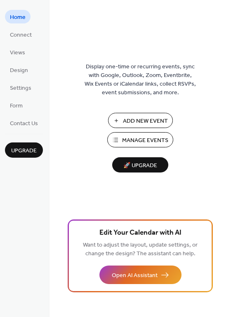
click at [14, 14] on span "Home" at bounding box center [18, 17] width 16 height 9
click at [26, 36] on span "Connect" at bounding box center [21, 35] width 22 height 9
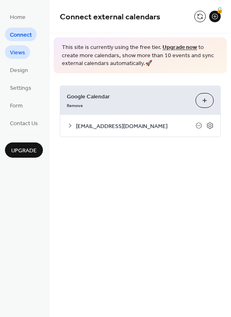
click at [22, 54] on span "Views" at bounding box center [17, 53] width 15 height 9
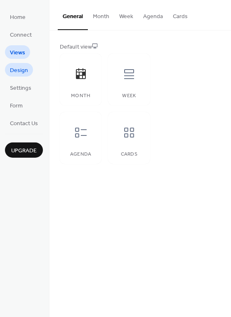
click at [22, 72] on span "Design" at bounding box center [19, 70] width 18 height 9
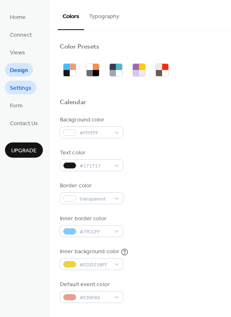
click at [28, 91] on span "Settings" at bounding box center [20, 88] width 21 height 9
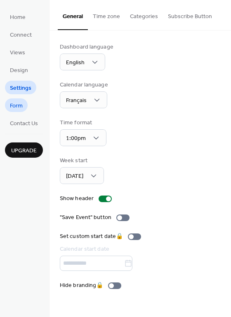
click at [26, 108] on link "Form" at bounding box center [16, 106] width 23 height 14
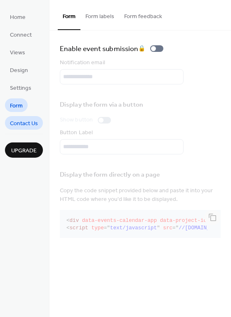
click at [27, 124] on span "Contact Us" at bounding box center [24, 124] width 28 height 9
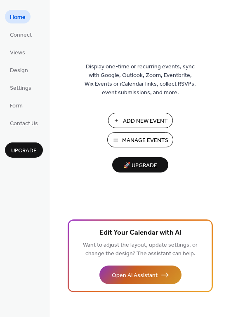
click at [134, 275] on span "Open AI Assistant" at bounding box center [135, 276] width 46 height 9
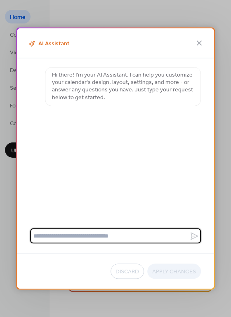
click at [83, 237] on textarea at bounding box center [109, 236] width 159 height 15
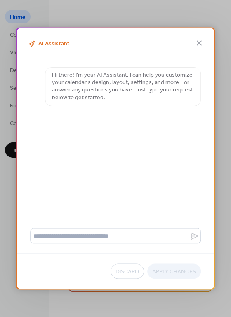
click at [204, 46] on icon at bounding box center [199, 43] width 10 height 10
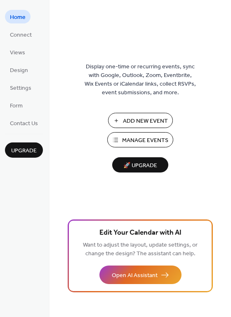
click at [143, 118] on span "Add New Event" at bounding box center [145, 121] width 45 height 9
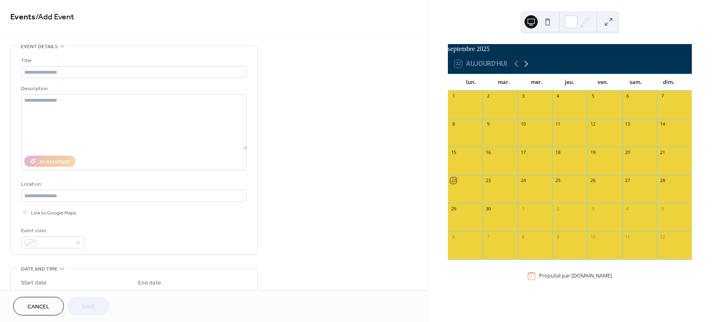
click at [526, 66] on icon at bounding box center [527, 64] width 10 height 10
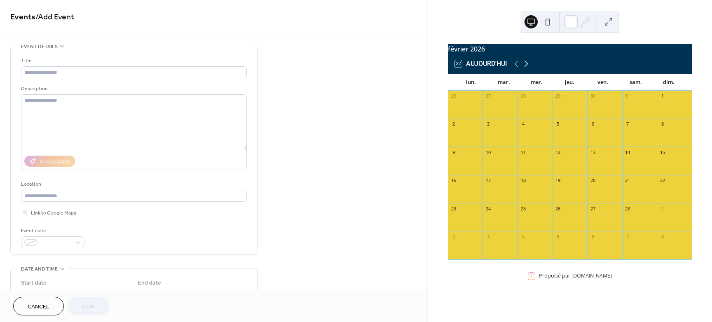
click at [526, 66] on icon at bounding box center [527, 64] width 10 height 10
click at [608, 26] on button at bounding box center [608, 21] width 13 height 13
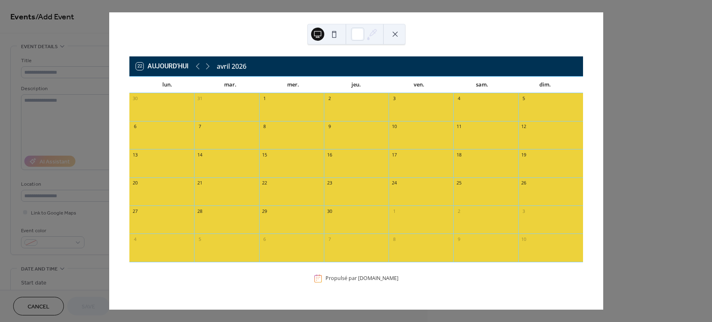
click at [295, 110] on div at bounding box center [291, 111] width 65 height 14
click at [355, 110] on div at bounding box center [356, 111] width 65 height 14
click at [393, 34] on button at bounding box center [395, 34] width 13 height 13
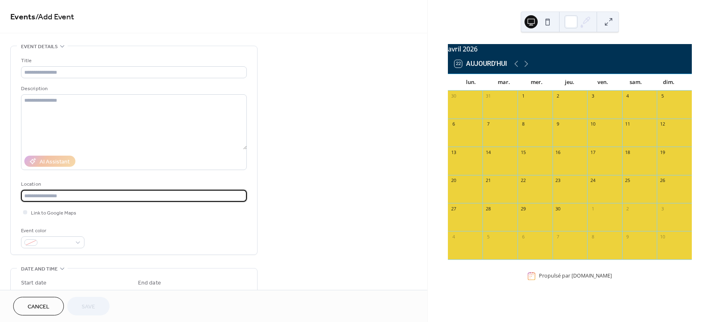
click at [30, 195] on input "text" at bounding box center [134, 196] width 226 height 12
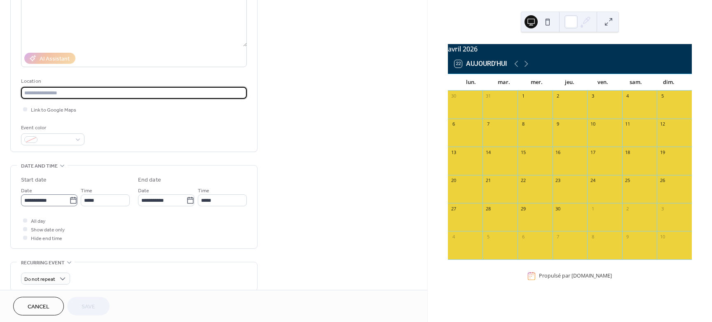
scroll to position [0, 0]
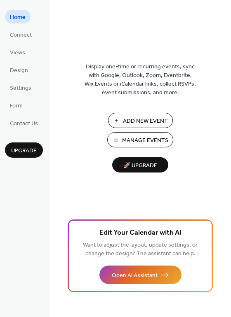
click at [130, 136] on span "Manage Events" at bounding box center [145, 140] width 46 height 9
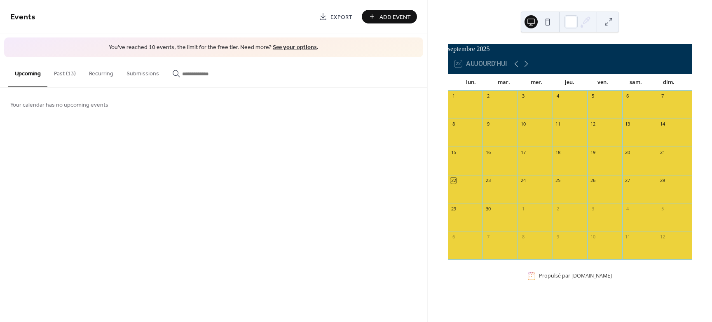
click at [65, 73] on button "Past (13)" at bounding box center [64, 71] width 35 height 29
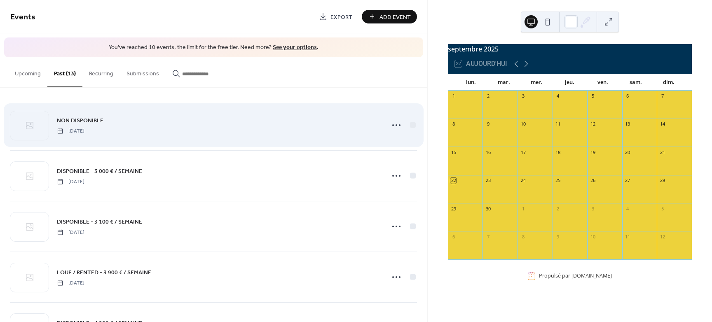
click at [207, 138] on div "NON DISPONIBLE Saturday, September 4, 2021" at bounding box center [213, 125] width 407 height 50
click at [390, 125] on icon at bounding box center [396, 125] width 13 height 13
click at [26, 126] on icon at bounding box center [29, 125] width 7 height 7
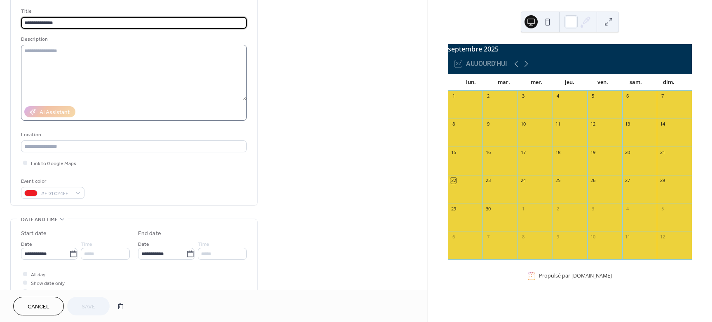
scroll to position [52, 0]
click at [56, 252] on input "**********" at bounding box center [45, 252] width 48 height 12
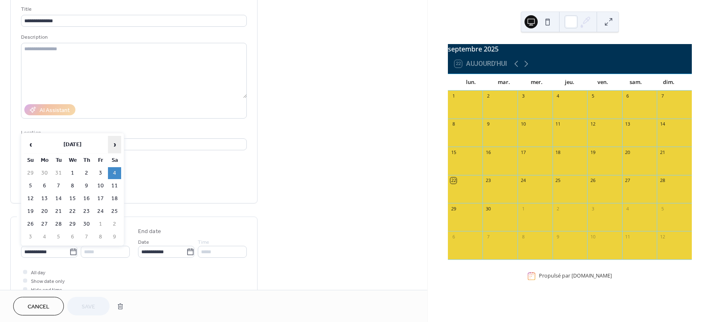
click at [114, 146] on span "›" at bounding box center [114, 144] width 12 height 16
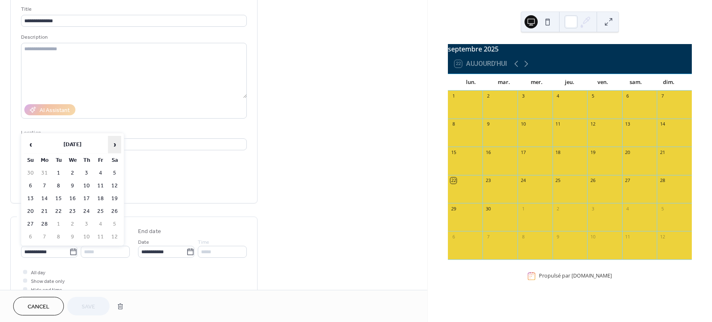
click at [114, 146] on span "›" at bounding box center [114, 144] width 12 height 16
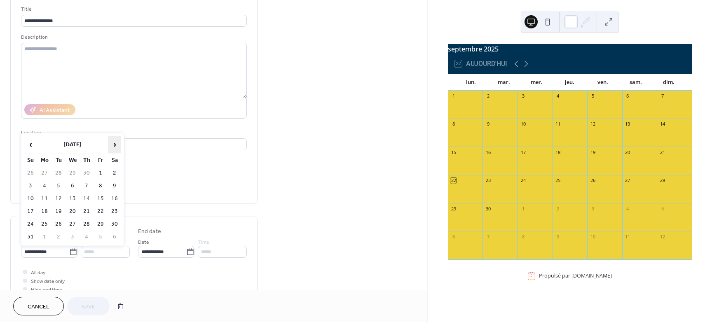
click at [114, 146] on span "›" at bounding box center [114, 144] width 12 height 16
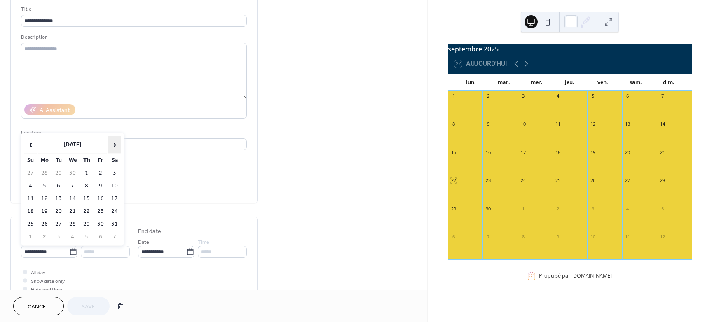
click at [114, 146] on span "›" at bounding box center [114, 144] width 12 height 16
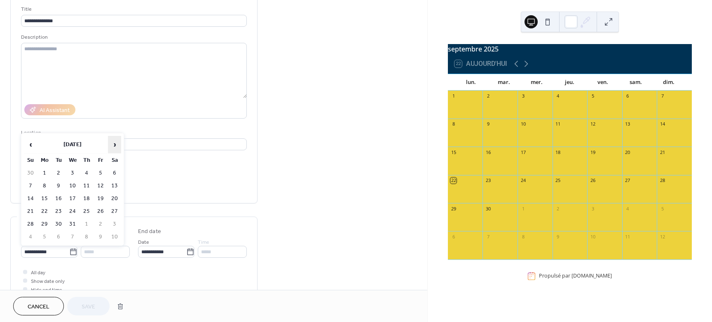
click at [114, 146] on span "›" at bounding box center [114, 144] width 12 height 16
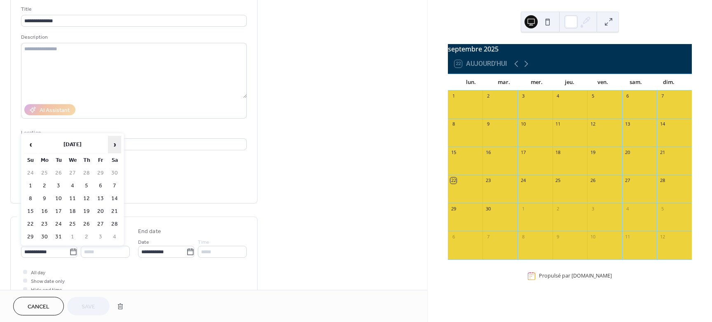
click at [114, 146] on span "›" at bounding box center [114, 144] width 12 height 16
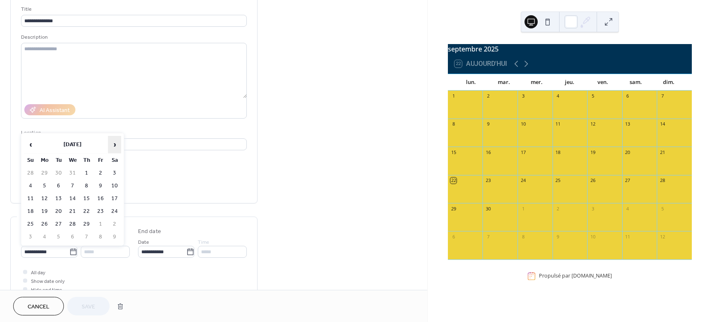
click at [114, 146] on span "›" at bounding box center [114, 144] width 12 height 16
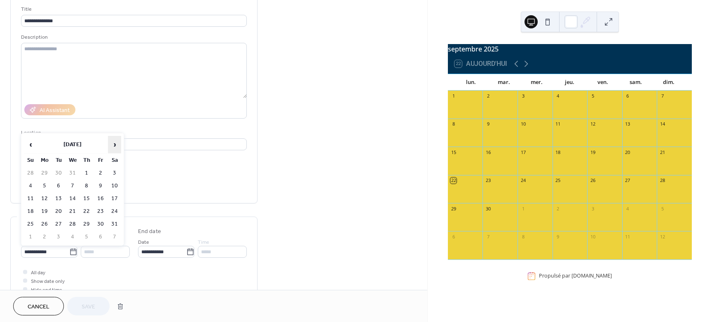
click at [114, 146] on span "›" at bounding box center [114, 144] width 12 height 16
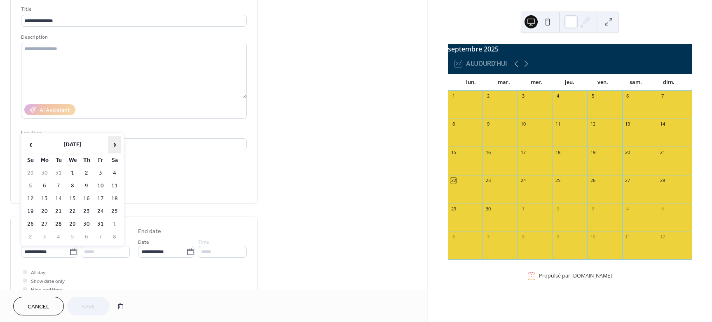
click at [114, 146] on span "›" at bounding box center [114, 144] width 12 height 16
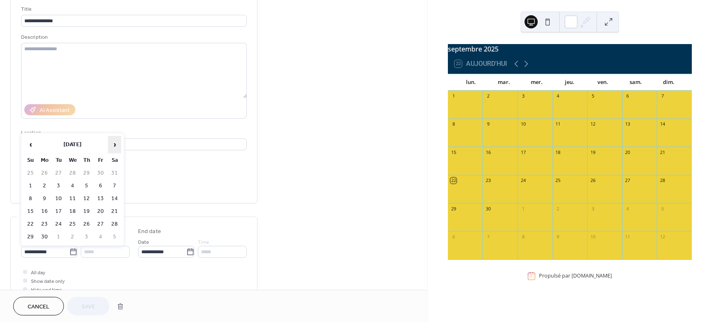
click at [114, 146] on span "›" at bounding box center [114, 144] width 12 height 16
click at [44, 211] on td "22" at bounding box center [44, 212] width 13 height 12
type input "**********"
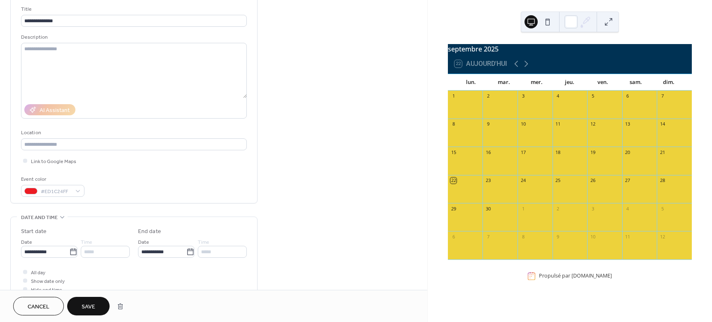
click at [97, 253] on div "*****" at bounding box center [105, 252] width 49 height 12
click at [186, 250] on icon at bounding box center [190, 252] width 8 height 8
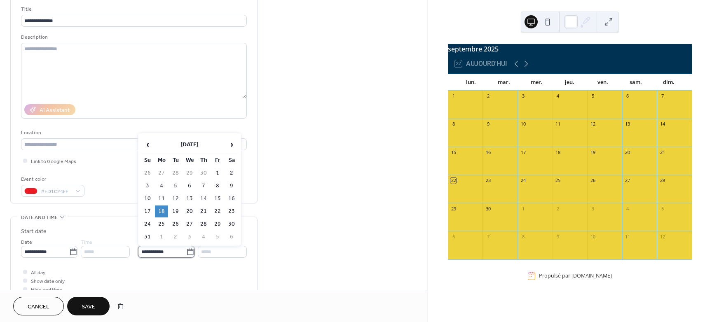
click at [186, 250] on input "**********" at bounding box center [162, 252] width 48 height 12
click at [146, 143] on span "‹" at bounding box center [147, 144] width 12 height 16
click at [218, 173] on td "3" at bounding box center [217, 173] width 13 height 12
type input "**********"
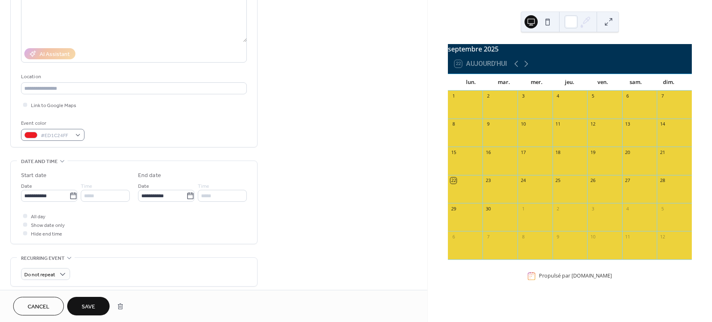
scroll to position [155, 0]
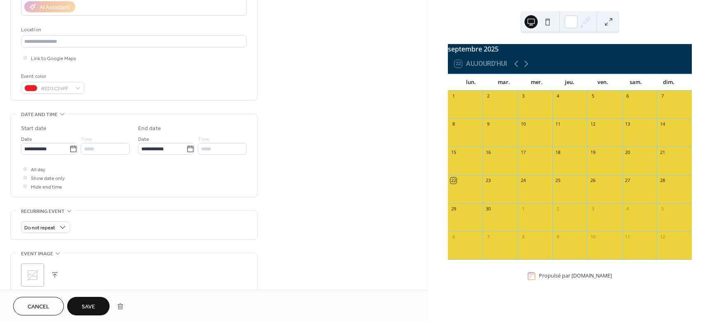
click at [92, 308] on span "Save" at bounding box center [89, 307] width 14 height 9
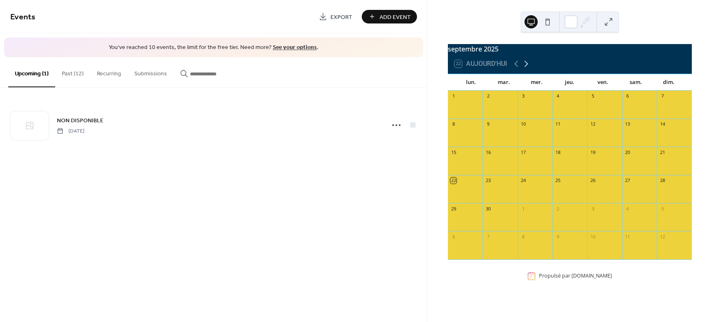
click at [526, 68] on icon at bounding box center [527, 64] width 10 height 10
click at [526, 67] on icon at bounding box center [527, 64] width 10 height 10
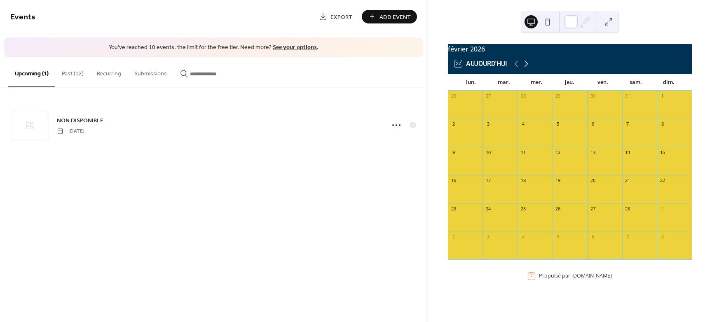
click at [525, 67] on icon at bounding box center [527, 64] width 10 height 10
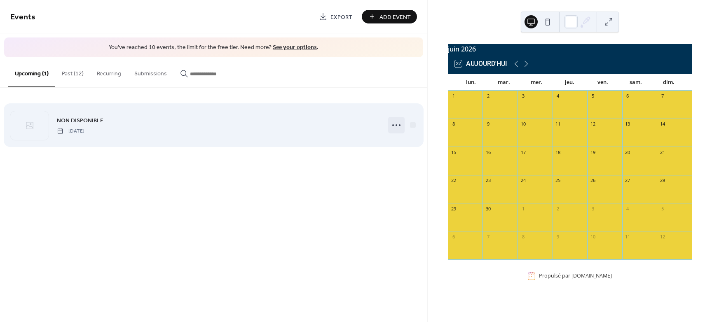
click at [396, 127] on icon at bounding box center [396, 125] width 13 height 13
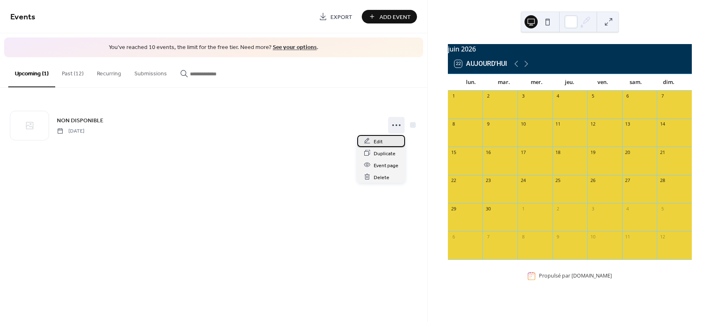
click at [380, 141] on span "Edit" at bounding box center [378, 141] width 9 height 9
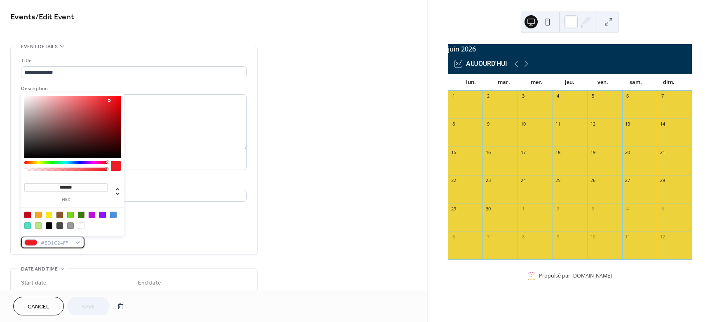
click at [28, 242] on div at bounding box center [30, 243] width 13 height 7
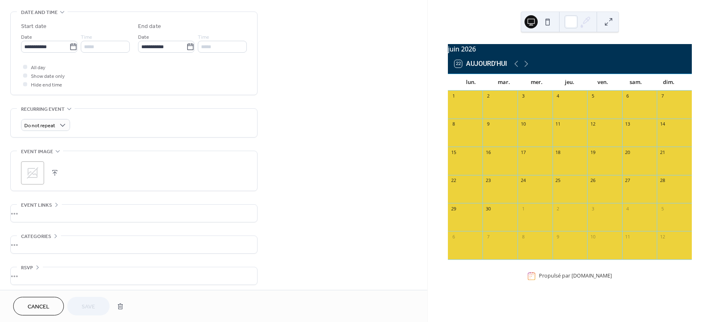
scroll to position [260, 0]
click at [86, 305] on div "Cancel Save" at bounding box center [70, 306] width 115 height 19
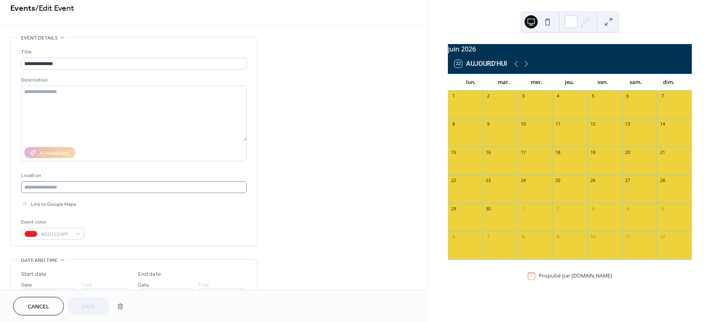
scroll to position [2, 0]
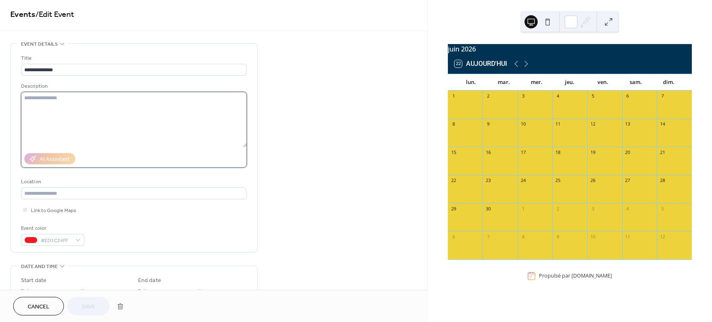
click at [81, 114] on textarea at bounding box center [134, 119] width 226 height 55
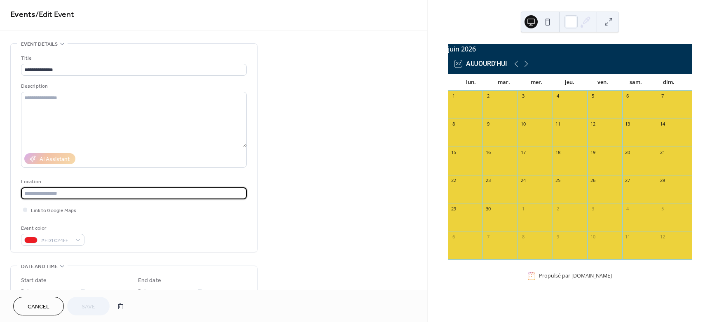
click at [72, 193] on input "text" at bounding box center [134, 194] width 226 height 12
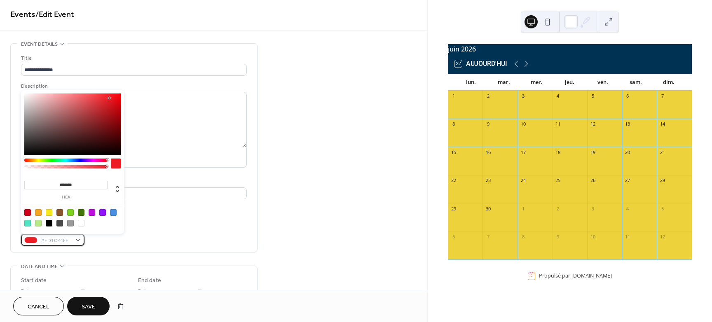
click at [76, 241] on div "#ED1C24FF" at bounding box center [52, 240] width 63 height 12
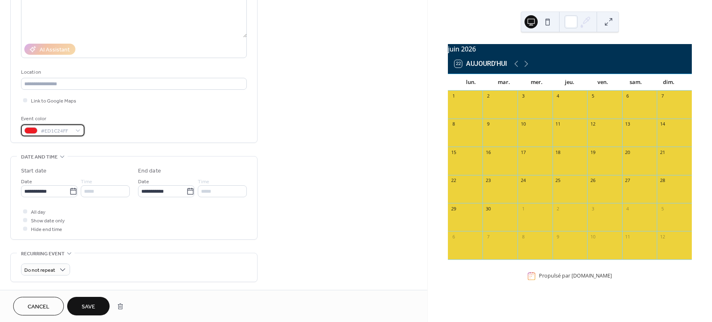
scroll to position [157, 0]
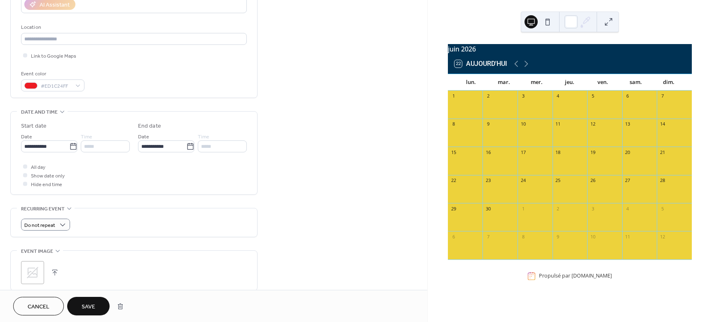
click at [107, 229] on div "Do not repeat" at bounding box center [134, 225] width 226 height 12
click at [37, 268] on icon at bounding box center [33, 273] width 12 height 12
click at [527, 67] on icon at bounding box center [527, 64] width 4 height 6
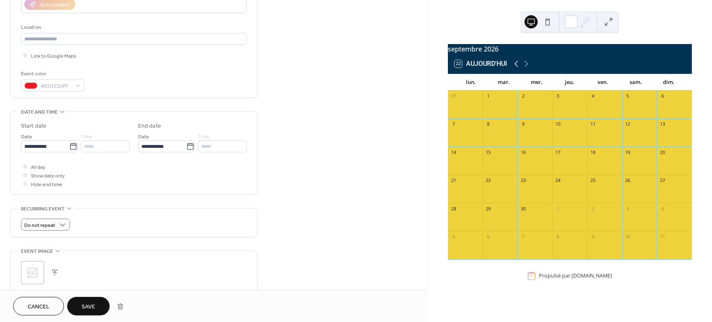
click at [519, 68] on icon at bounding box center [517, 64] width 10 height 10
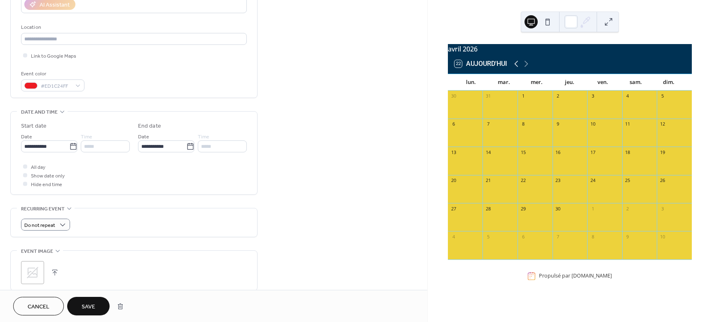
click at [519, 68] on icon at bounding box center [517, 64] width 10 height 10
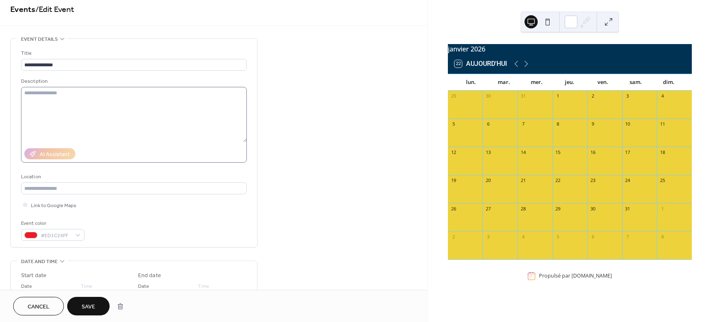
scroll to position [0, 0]
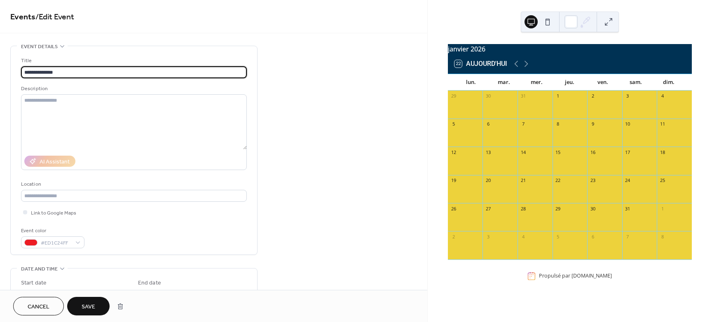
click at [65, 75] on input "**********" at bounding box center [134, 72] width 226 height 12
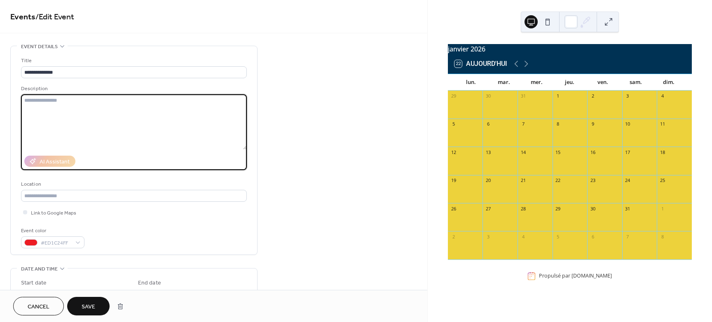
click at [78, 112] on textarea at bounding box center [134, 121] width 226 height 55
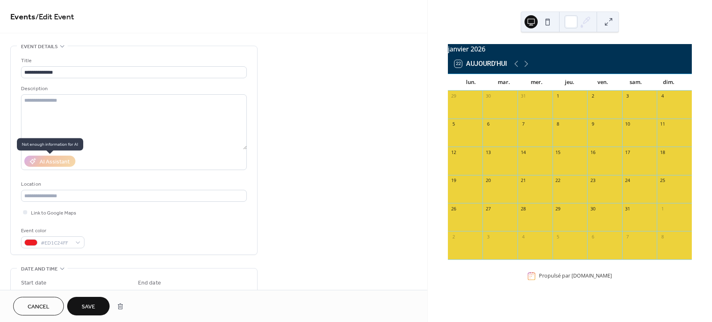
click at [61, 161] on div "AI Assistant" at bounding box center [49, 161] width 51 height 11
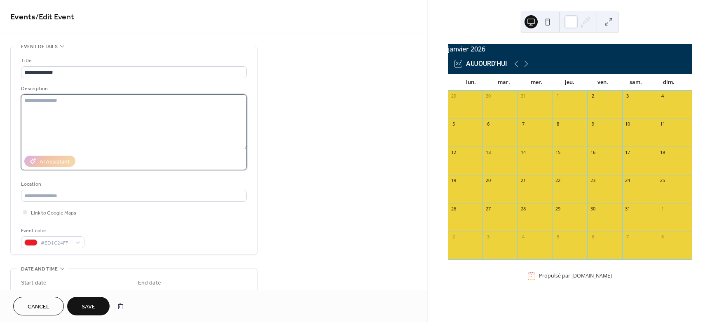
click at [50, 103] on textarea at bounding box center [134, 121] width 226 height 55
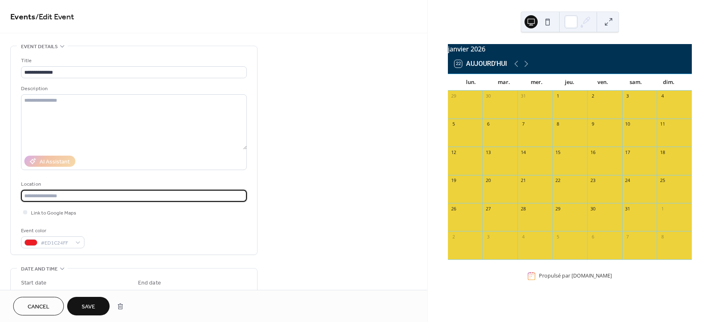
click at [70, 197] on input "text" at bounding box center [134, 196] width 226 height 12
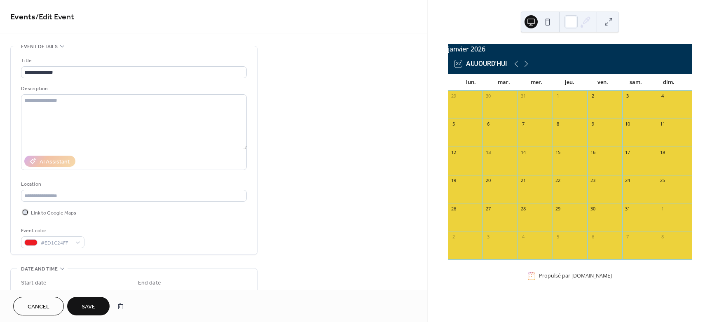
click at [37, 214] on span "Link to Google Maps" at bounding box center [53, 213] width 45 height 9
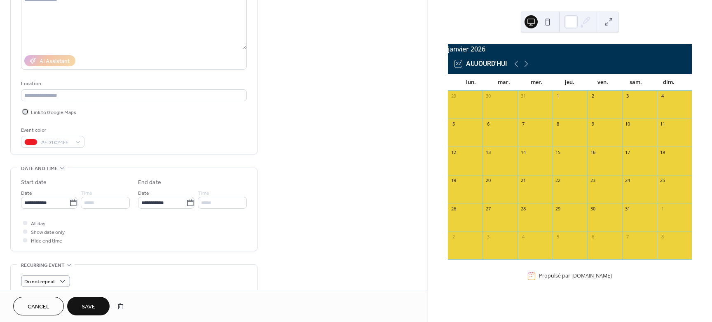
scroll to position [103, 0]
click at [25, 228] on div at bounding box center [25, 229] width 4 height 4
click at [36, 231] on span "Show date only" at bounding box center [48, 230] width 34 height 9
click at [80, 231] on div "All day Show date only Hide end time" at bounding box center [134, 229] width 226 height 26
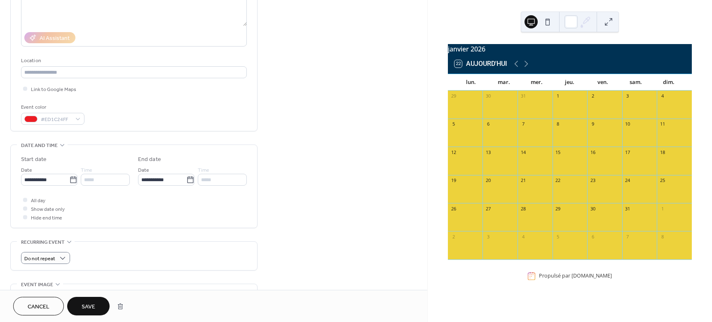
scroll to position [206, 0]
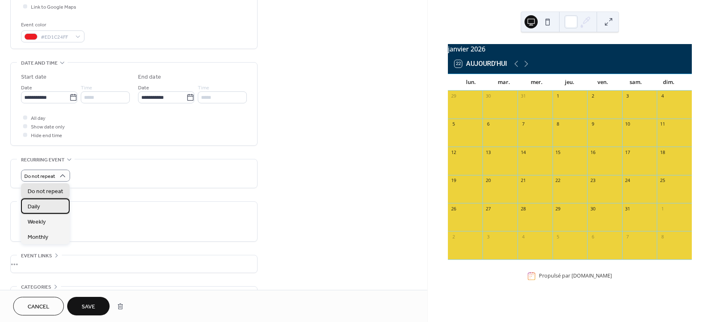
click at [38, 204] on span "Daily" at bounding box center [34, 207] width 12 height 9
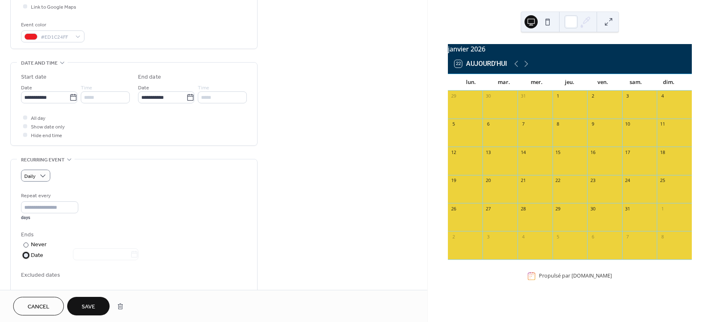
click at [35, 254] on div "Date" at bounding box center [85, 255] width 108 height 9
click at [137, 255] on icon at bounding box center [134, 255] width 8 height 8
click at [130, 255] on input "text" at bounding box center [101, 255] width 57 height 12
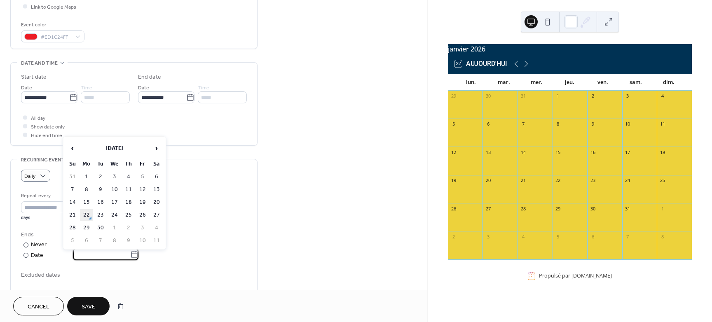
click at [85, 213] on td "22" at bounding box center [86, 215] width 13 height 12
type input "**********"
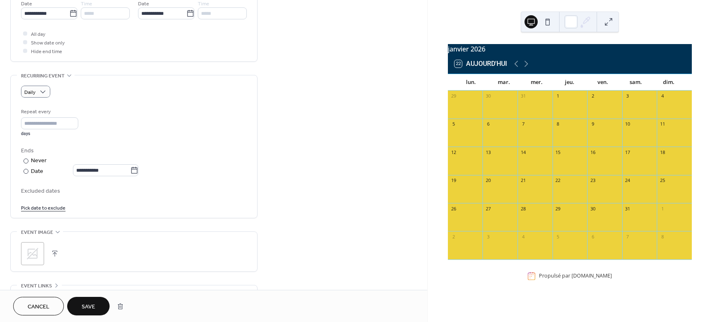
scroll to position [309, 0]
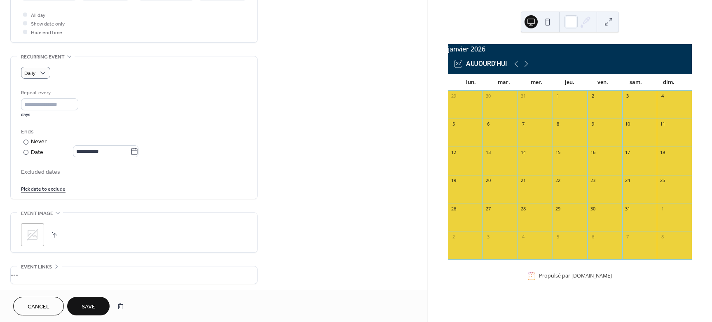
click at [40, 188] on link "Pick date to exclude" at bounding box center [43, 188] width 45 height 9
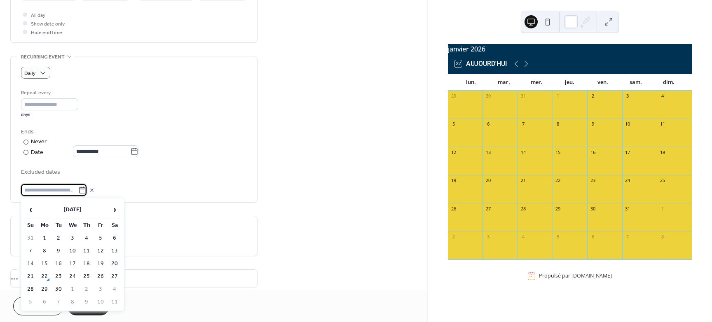
click at [40, 188] on input "text" at bounding box center [49, 190] width 57 height 12
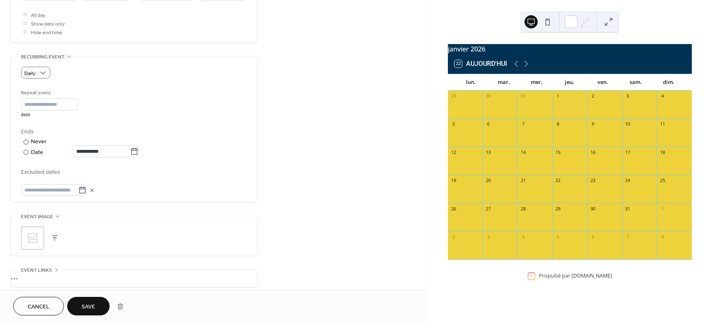
click at [142, 187] on div at bounding box center [134, 190] width 226 height 12
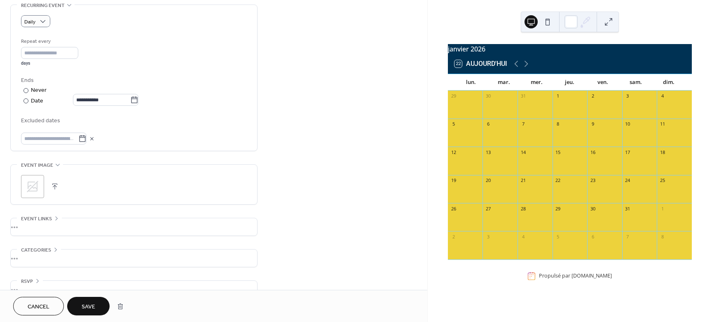
scroll to position [378, 0]
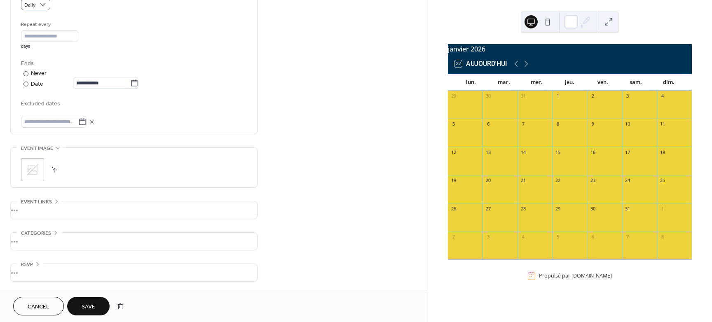
click at [28, 209] on div "•••" at bounding box center [134, 210] width 247 height 17
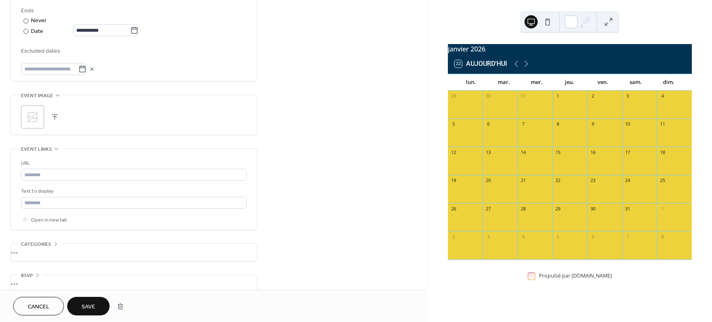
scroll to position [442, 0]
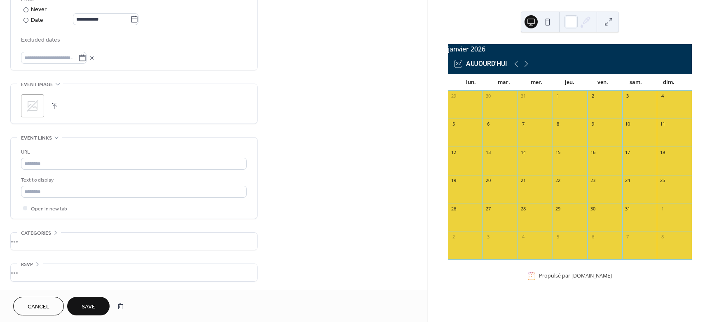
click at [92, 304] on span "Save" at bounding box center [89, 307] width 14 height 9
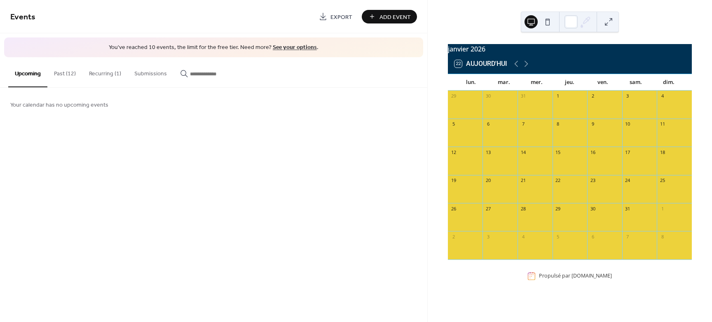
click at [31, 71] on button "Upcoming" at bounding box center [27, 72] width 39 height 30
click at [67, 70] on button "Past (12)" at bounding box center [64, 71] width 35 height 29
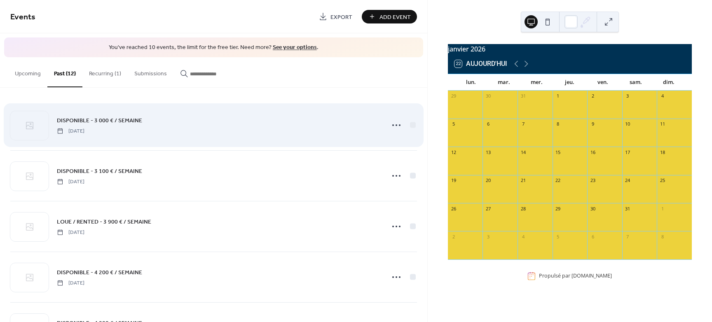
click at [86, 134] on div "DISPONIBLE - 3 000 € / SEMAINE Saturday, August 28, 2021" at bounding box center [213, 125] width 407 height 50
click at [395, 125] on icon at bounding box center [396, 125] width 13 height 13
click at [412, 127] on div at bounding box center [413, 125] width 6 height 6
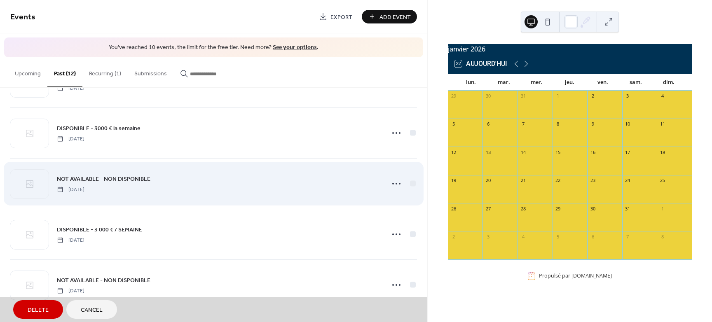
scroll to position [398, 0]
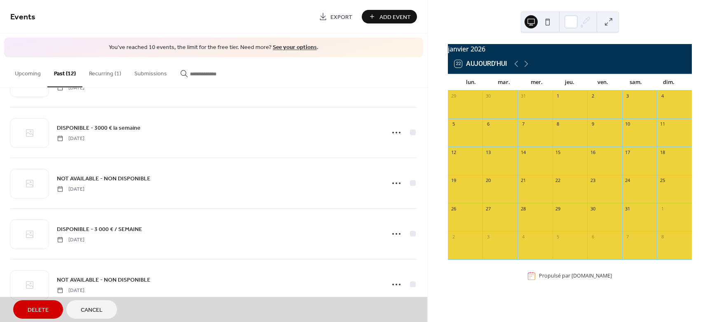
click at [34, 306] on span "Delete" at bounding box center [38, 310] width 21 height 9
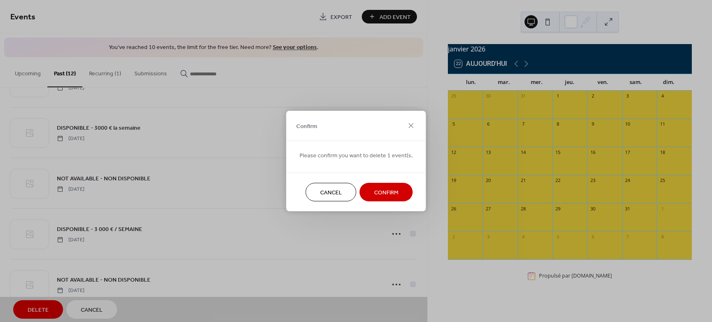
click at [384, 191] on span "Confirm" at bounding box center [386, 193] width 24 height 9
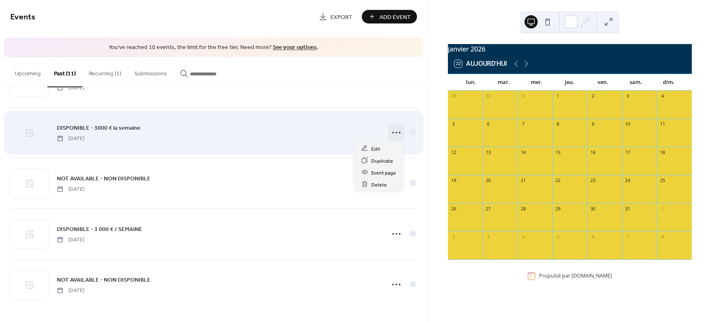
click at [396, 132] on icon at bounding box center [396, 132] width 13 height 13
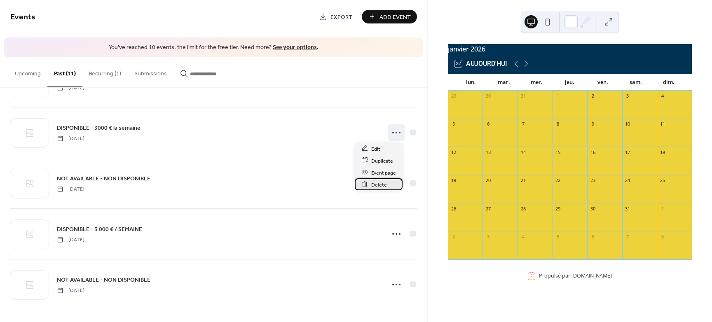
click at [374, 186] on span "Delete" at bounding box center [379, 185] width 16 height 9
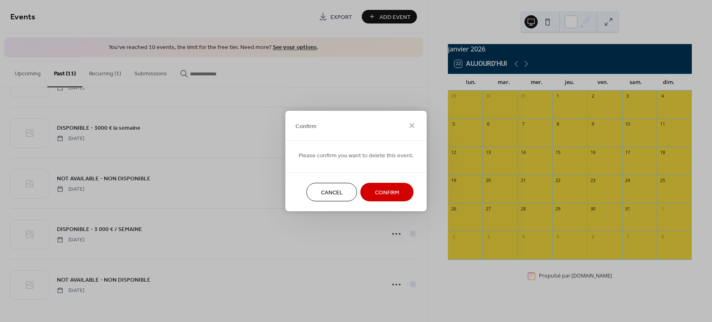
click at [388, 195] on span "Confirm" at bounding box center [387, 193] width 24 height 9
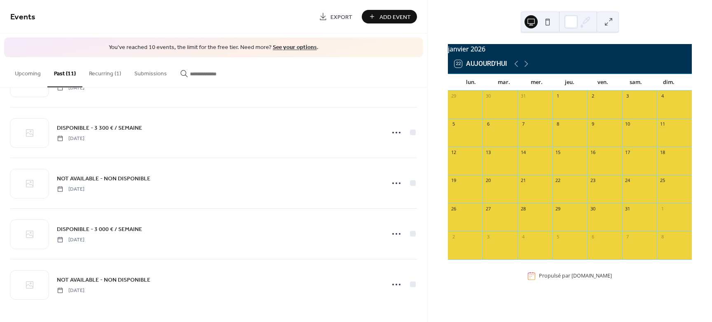
scroll to position [297, 0]
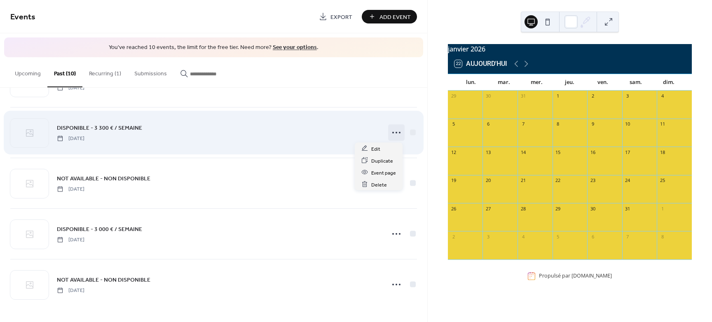
click at [395, 136] on icon at bounding box center [396, 132] width 13 height 13
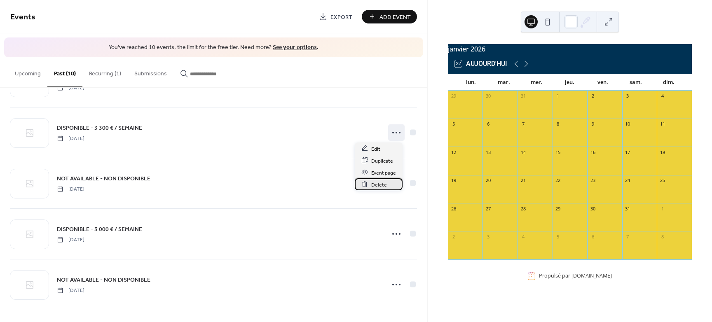
click at [381, 187] on span "Delete" at bounding box center [379, 185] width 16 height 9
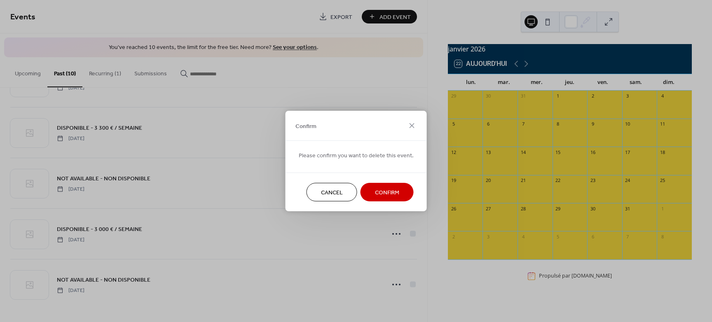
click at [383, 192] on span "Confirm" at bounding box center [387, 193] width 24 height 9
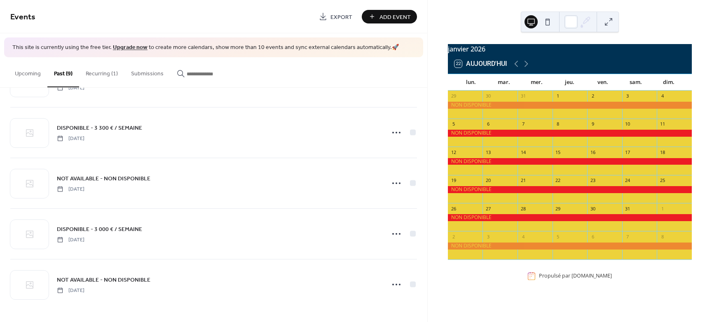
scroll to position [246, 0]
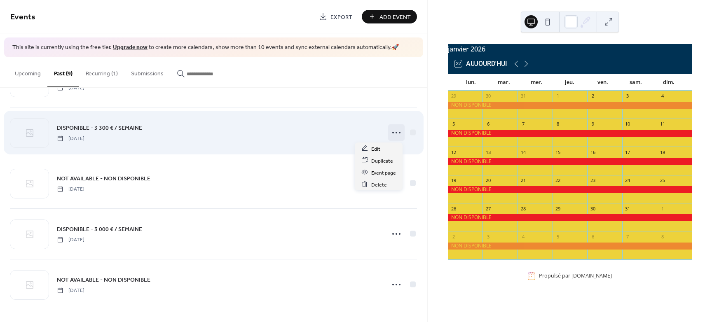
click at [395, 134] on icon at bounding box center [396, 132] width 13 height 13
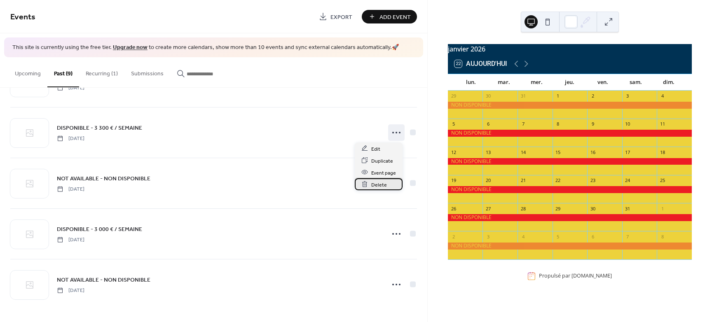
click at [381, 188] on span "Delete" at bounding box center [379, 185] width 16 height 9
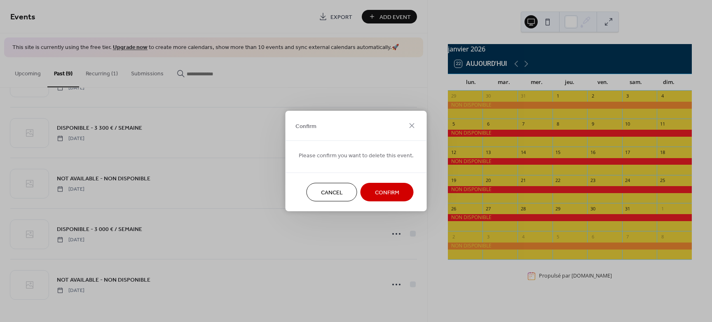
click at [382, 192] on span "Confirm" at bounding box center [387, 193] width 24 height 9
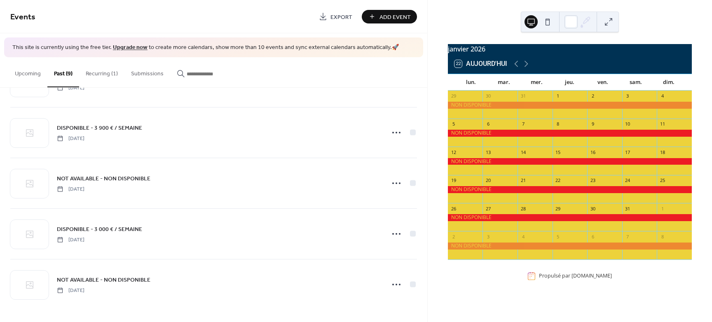
scroll to position [195, 0]
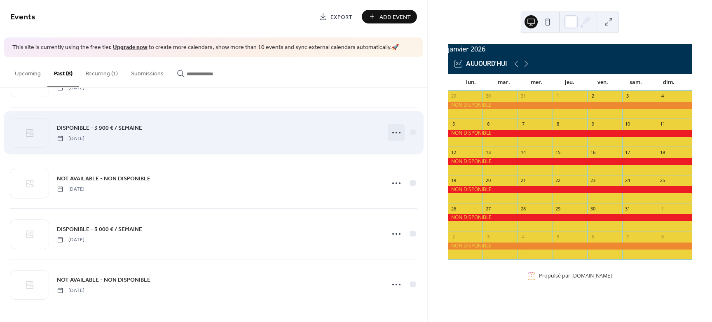
click at [396, 133] on icon at bounding box center [396, 132] width 13 height 13
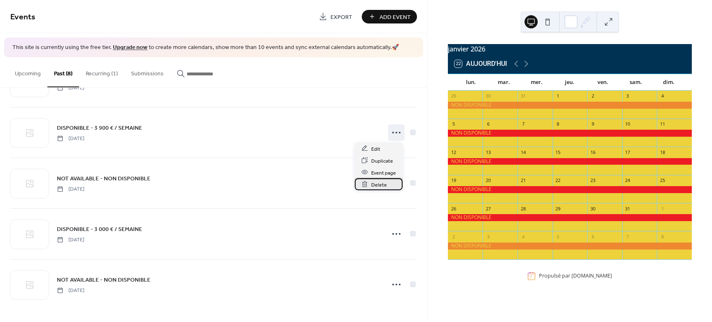
click at [378, 186] on span "Delete" at bounding box center [379, 185] width 16 height 9
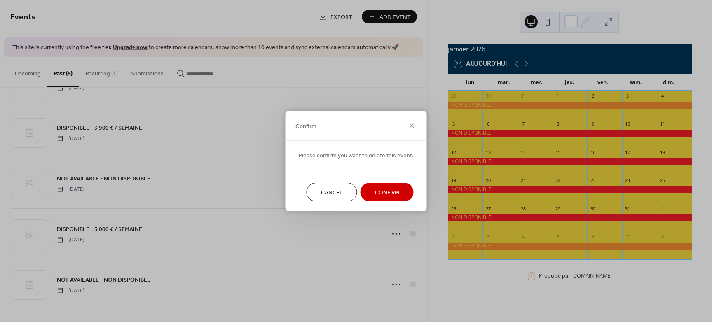
click at [390, 191] on span "Confirm" at bounding box center [387, 193] width 24 height 9
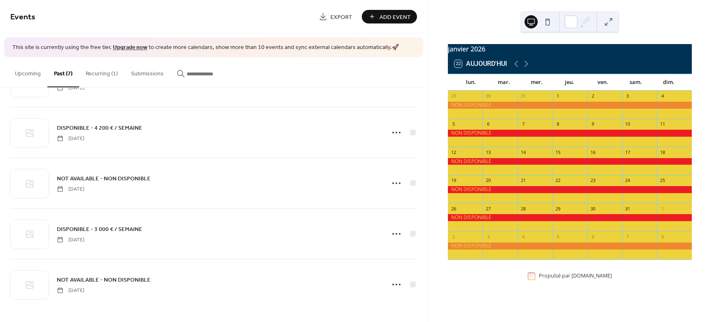
scroll to position [145, 0]
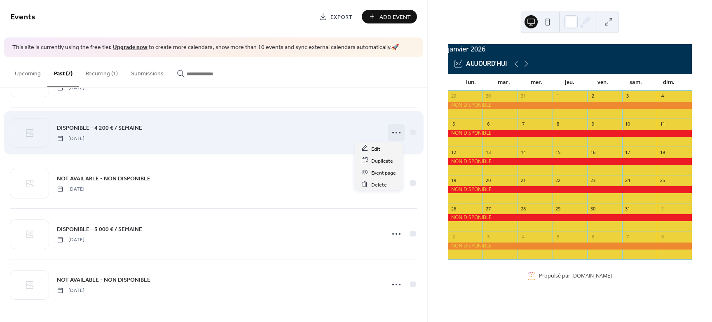
click at [393, 135] on icon at bounding box center [396, 132] width 13 height 13
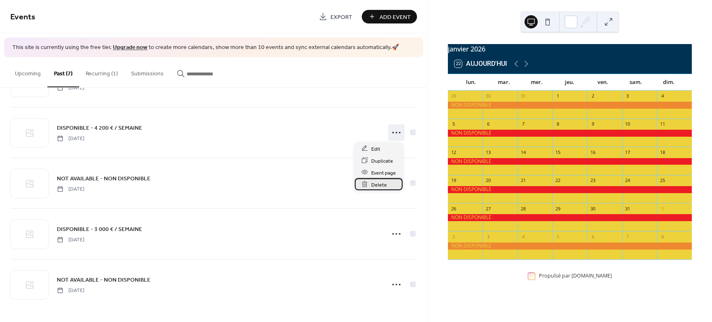
click at [379, 187] on span "Delete" at bounding box center [379, 185] width 16 height 9
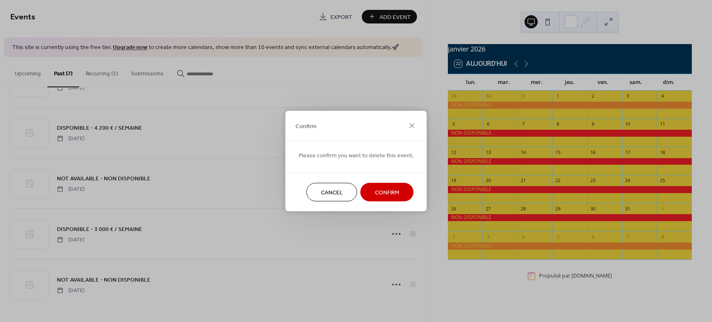
click at [385, 191] on span "Confirm" at bounding box center [387, 193] width 24 height 9
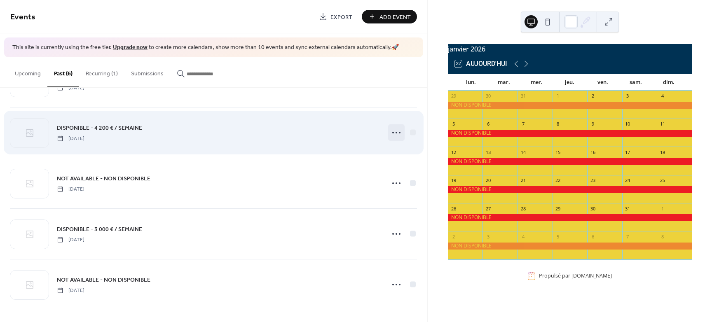
click at [394, 134] on icon at bounding box center [396, 132] width 13 height 13
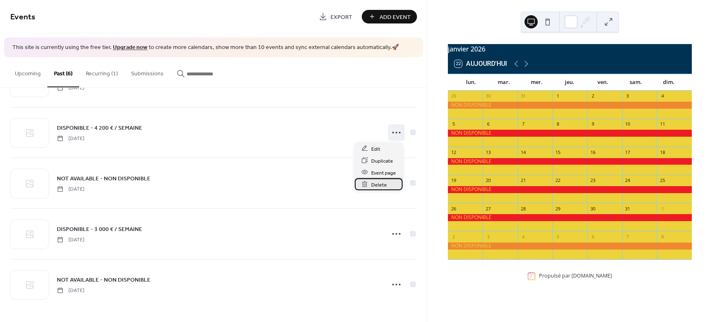
click at [378, 184] on span "Delete" at bounding box center [379, 185] width 16 height 9
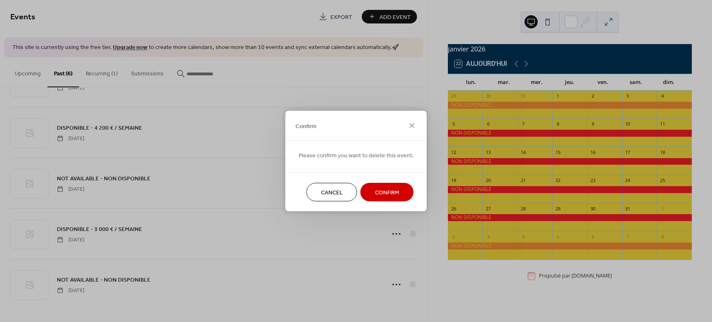
click at [388, 189] on span "Confirm" at bounding box center [387, 193] width 24 height 9
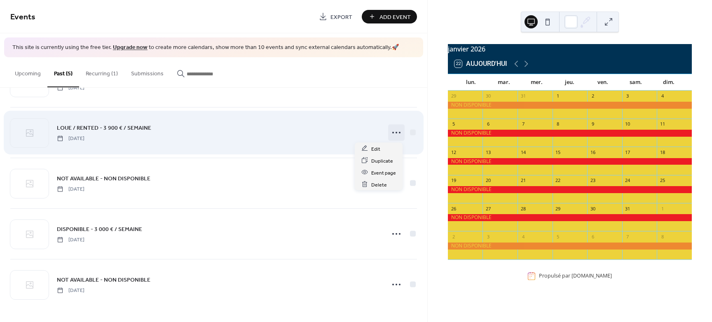
click at [395, 134] on icon at bounding box center [396, 132] width 13 height 13
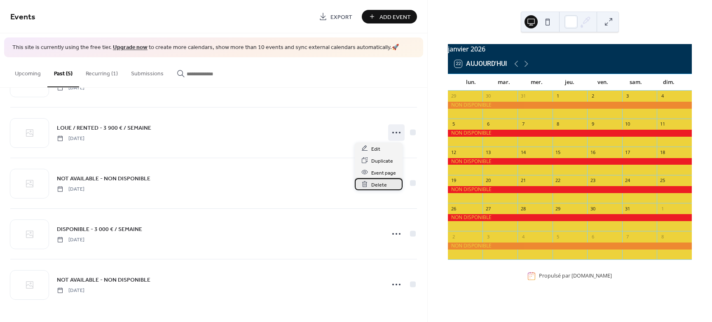
click at [372, 185] on span "Delete" at bounding box center [379, 185] width 16 height 9
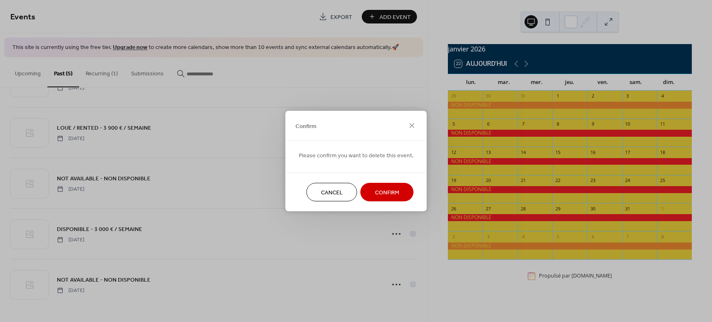
click at [385, 189] on span "Confirm" at bounding box center [387, 193] width 24 height 9
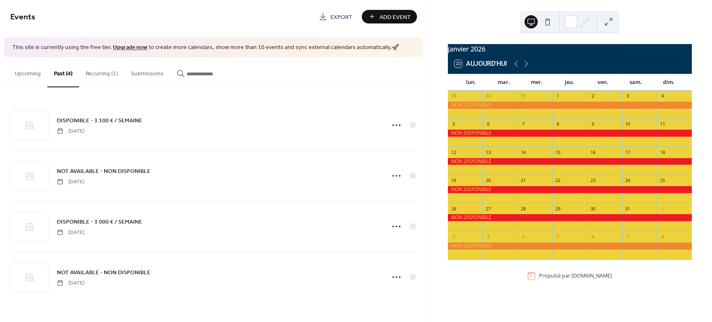
scroll to position [0, 0]
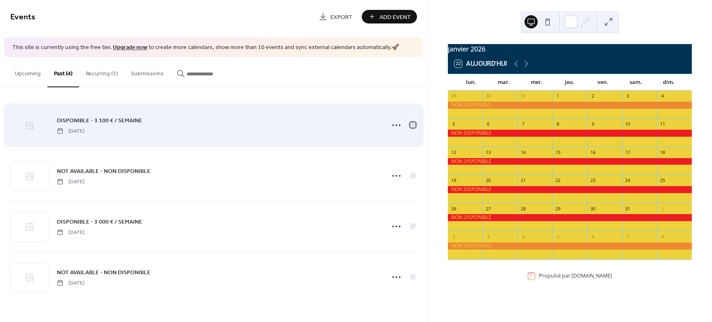
click at [413, 124] on div at bounding box center [413, 125] width 6 height 6
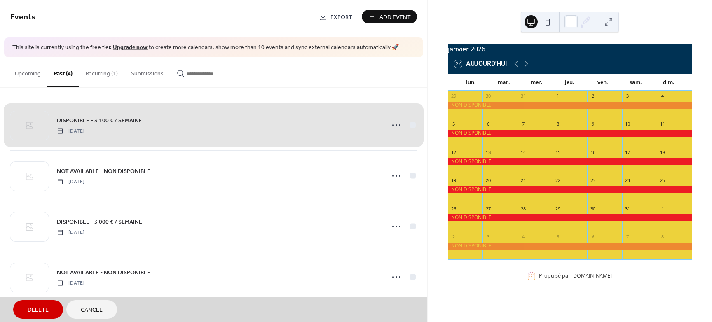
click at [44, 307] on span "Delete" at bounding box center [38, 310] width 21 height 9
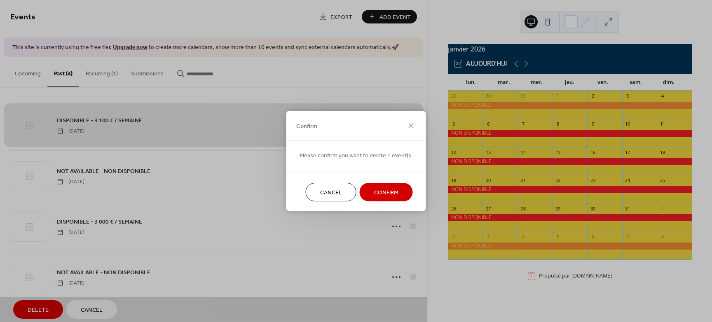
click at [392, 193] on span "Confirm" at bounding box center [386, 193] width 24 height 9
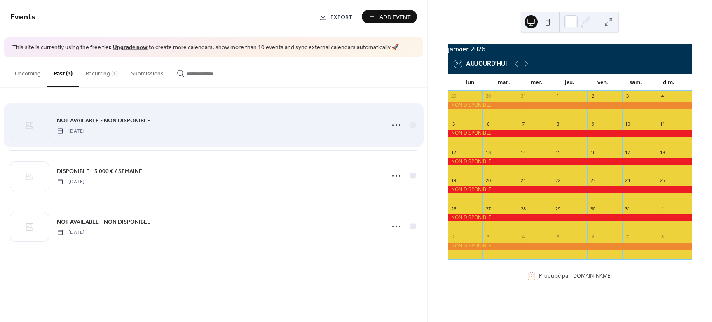
click at [411, 129] on div at bounding box center [402, 125] width 29 height 16
click at [392, 128] on icon at bounding box center [396, 125] width 13 height 13
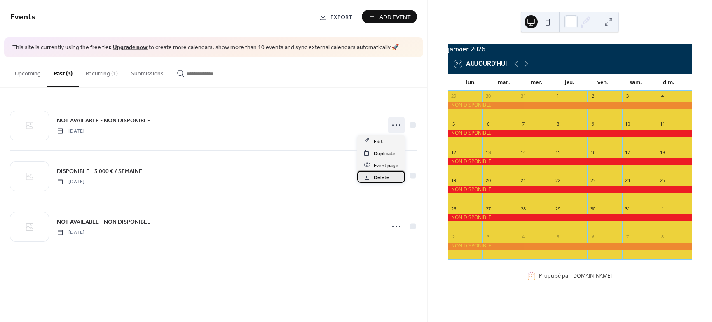
click at [385, 177] on span "Delete" at bounding box center [382, 177] width 16 height 9
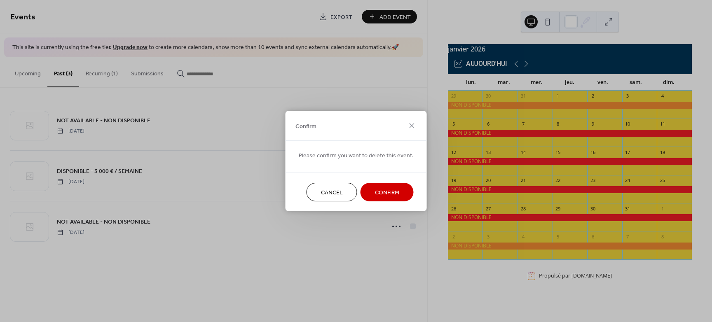
click at [388, 193] on span "Confirm" at bounding box center [387, 193] width 24 height 9
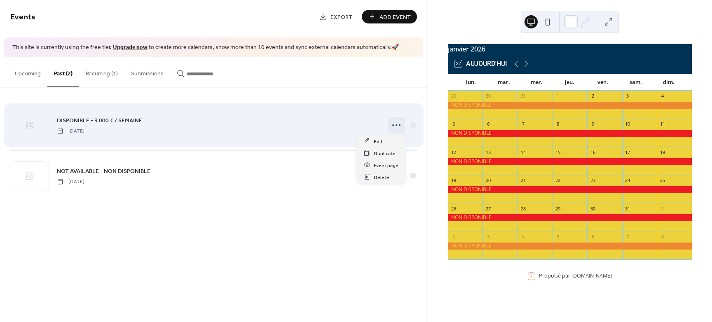
click at [394, 131] on icon at bounding box center [396, 125] width 13 height 13
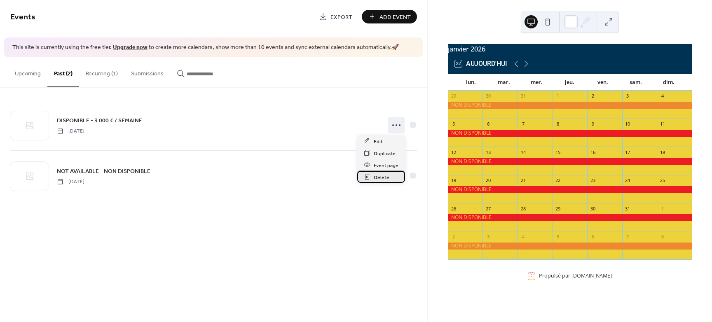
click at [377, 179] on span "Delete" at bounding box center [382, 177] width 16 height 9
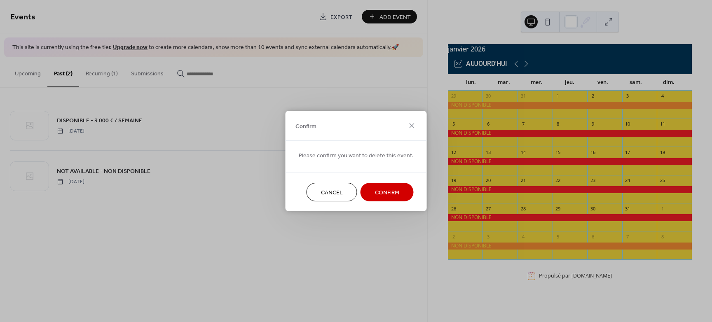
click at [381, 195] on span "Confirm" at bounding box center [387, 193] width 24 height 9
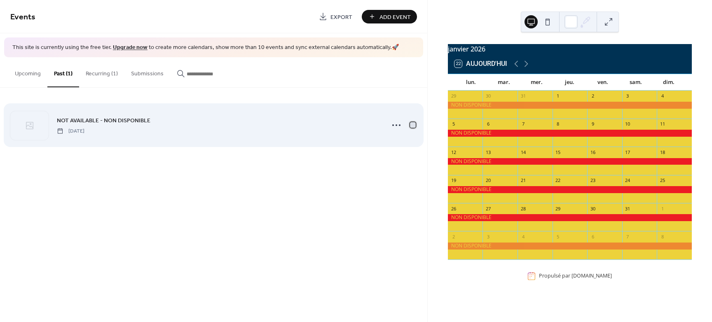
click at [411, 125] on div at bounding box center [413, 125] width 6 height 6
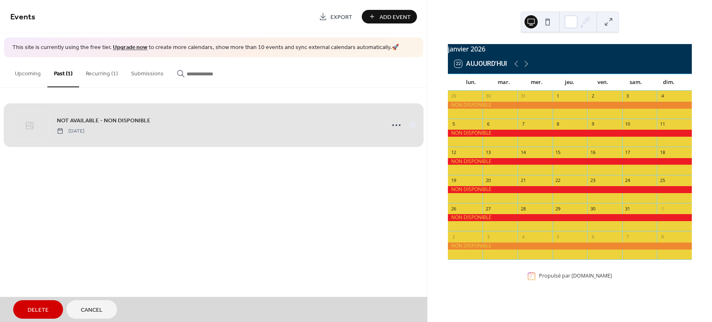
click at [40, 303] on button "Delete" at bounding box center [38, 310] width 50 height 19
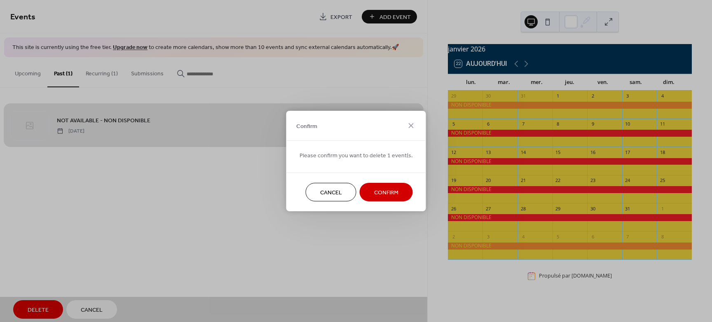
click at [383, 190] on span "Confirm" at bounding box center [386, 193] width 24 height 9
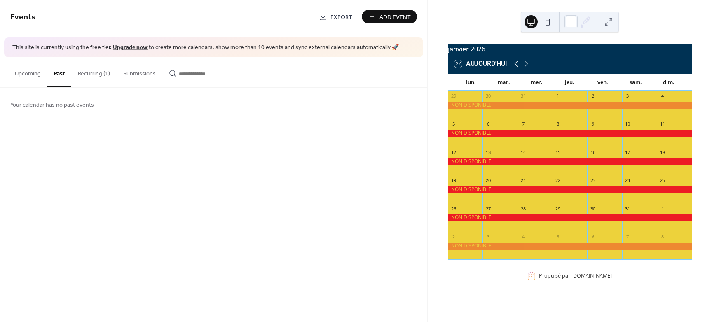
click at [515, 67] on icon at bounding box center [517, 64] width 4 height 6
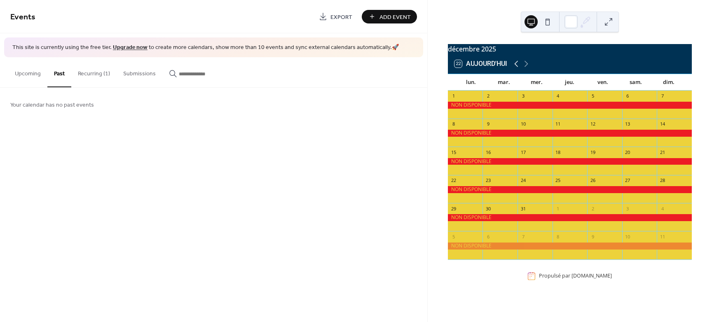
click at [515, 67] on icon at bounding box center [517, 64] width 4 height 6
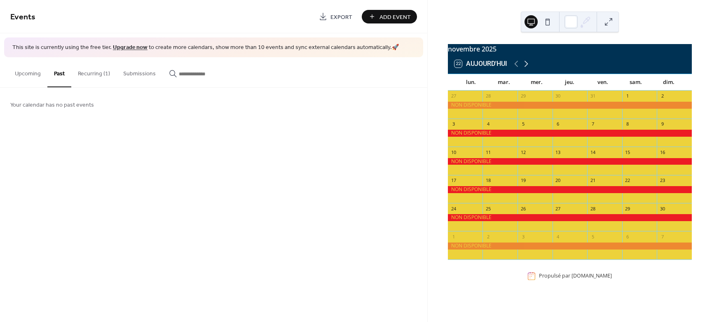
click at [527, 69] on icon at bounding box center [527, 64] width 10 height 10
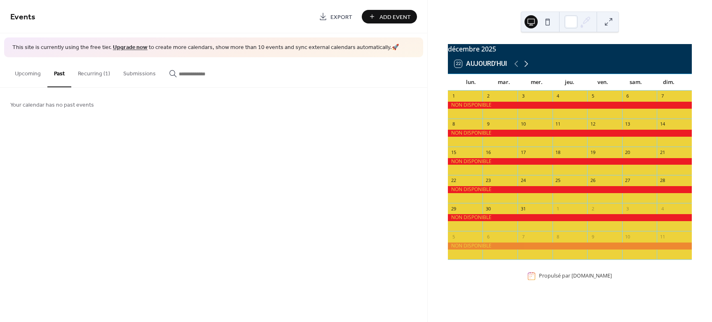
click at [527, 69] on icon at bounding box center [527, 64] width 10 height 10
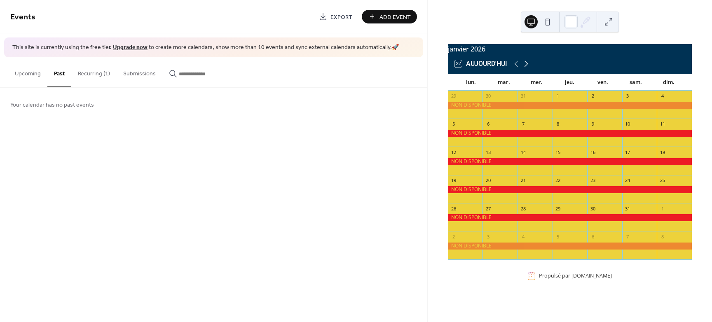
click at [527, 69] on icon at bounding box center [527, 64] width 10 height 10
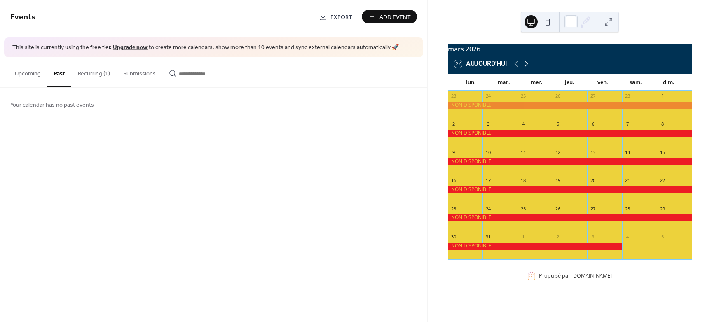
click at [527, 69] on icon at bounding box center [527, 64] width 10 height 10
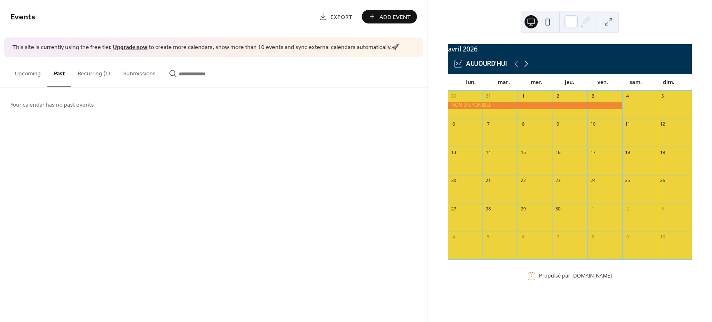
click at [527, 69] on icon at bounding box center [527, 64] width 10 height 10
click at [29, 74] on button "Upcoming" at bounding box center [27, 71] width 39 height 29
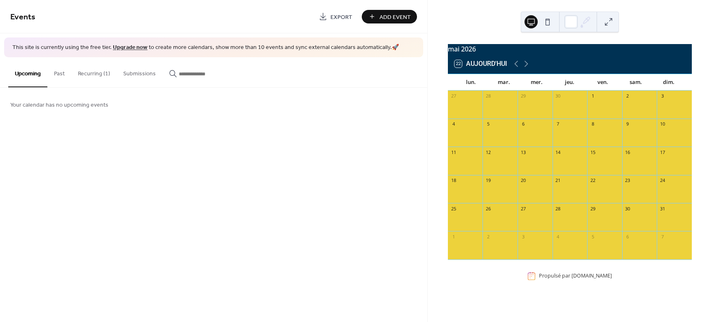
click at [399, 15] on span "Add Event" at bounding box center [395, 17] width 31 height 9
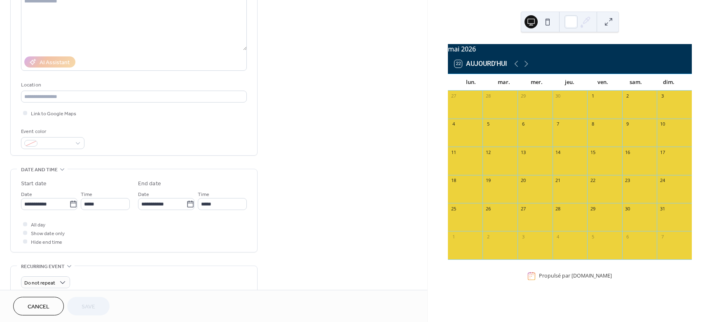
scroll to position [103, 0]
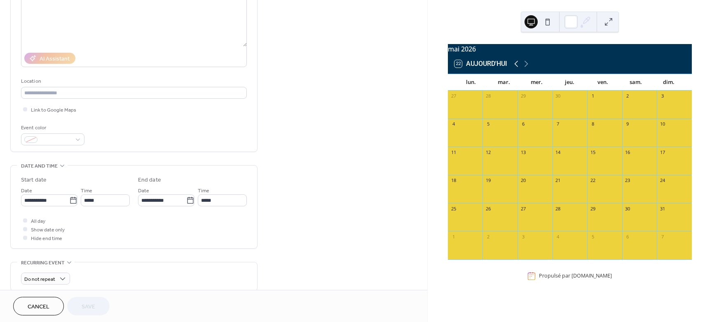
click at [517, 67] on icon at bounding box center [517, 64] width 4 height 6
click at [516, 67] on icon at bounding box center [517, 64] width 4 height 6
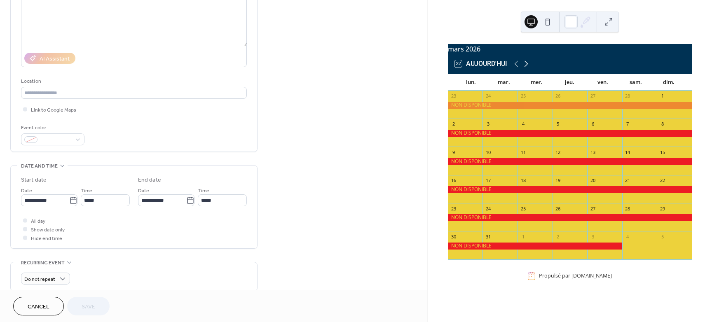
click at [529, 68] on icon at bounding box center [527, 64] width 10 height 10
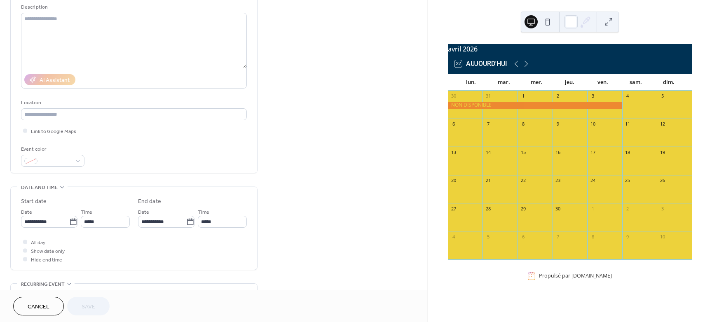
scroll to position [66, 0]
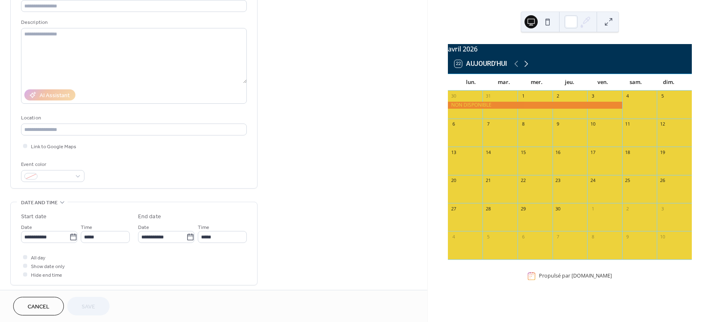
click at [527, 69] on icon at bounding box center [527, 64] width 10 height 10
click at [629, 141] on div at bounding box center [640, 137] width 35 height 14
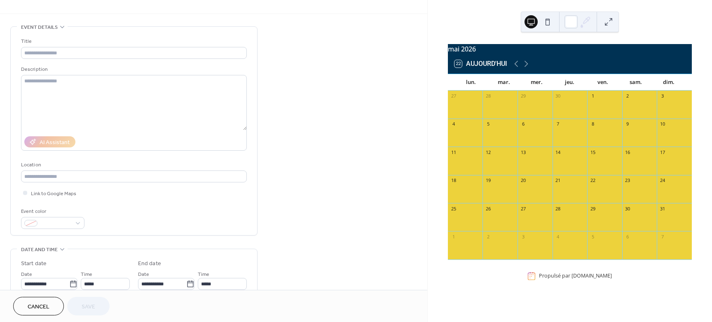
scroll to position [103, 0]
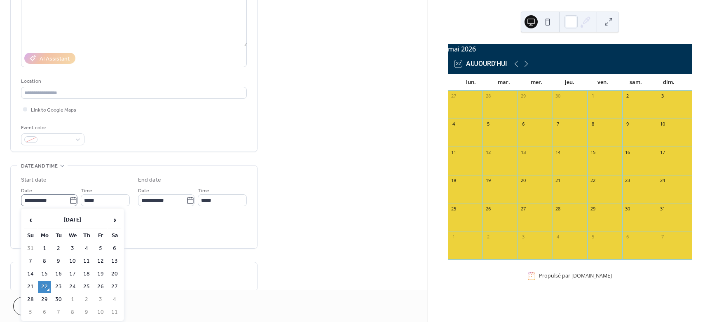
click at [71, 200] on icon at bounding box center [73, 201] width 8 height 8
click at [69, 200] on input "**********" at bounding box center [45, 201] width 48 height 12
click at [115, 219] on span "›" at bounding box center [114, 220] width 12 height 16
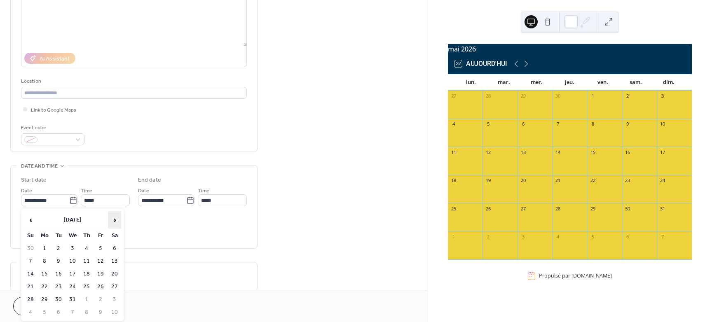
click at [115, 219] on span "›" at bounding box center [114, 220] width 12 height 16
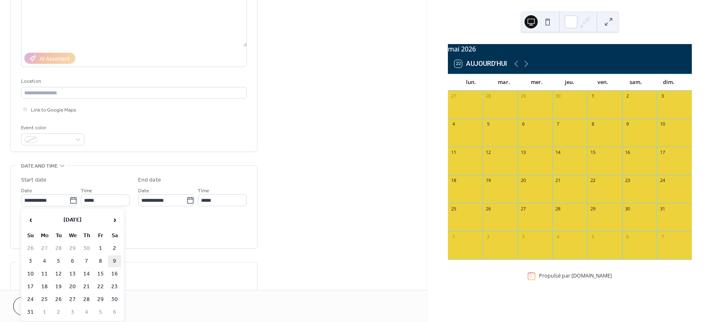
click at [115, 259] on td "9" at bounding box center [114, 262] width 13 height 12
type input "**********"
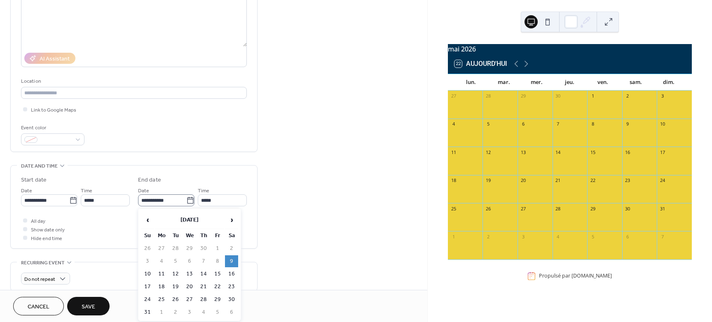
click at [187, 199] on icon at bounding box center [190, 200] width 6 height 7
click at [186, 199] on input "**********" at bounding box center [162, 201] width 48 height 12
click at [233, 219] on span "›" at bounding box center [232, 220] width 12 height 16
click at [228, 217] on span "›" at bounding box center [232, 220] width 12 height 16
click at [230, 247] on td "4" at bounding box center [231, 249] width 13 height 12
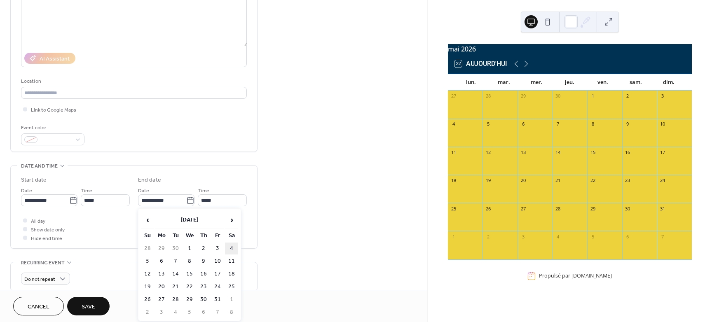
type input "**********"
click at [28, 220] on div at bounding box center [25, 220] width 8 height 8
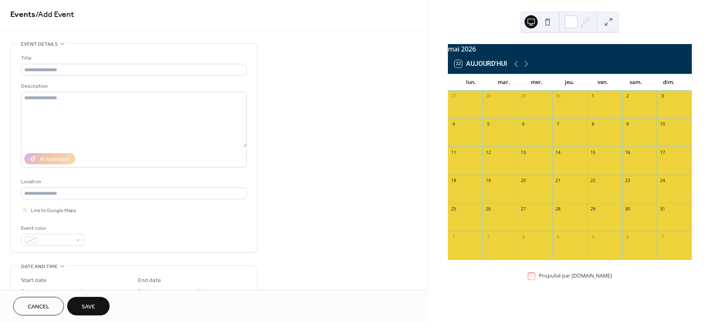
scroll to position [0, 0]
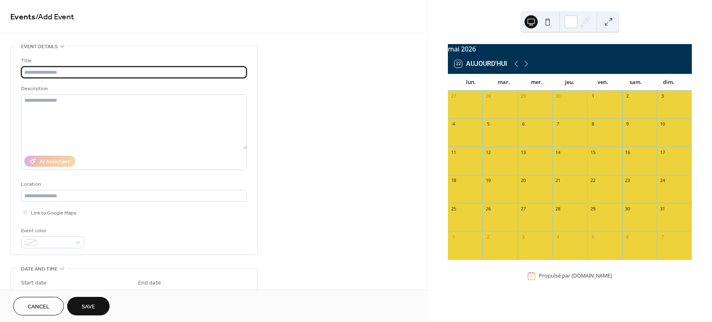
click at [56, 71] on input "text" at bounding box center [134, 72] width 226 height 12
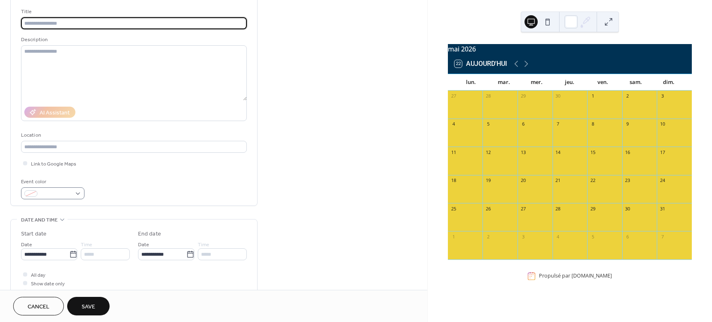
scroll to position [52, 0]
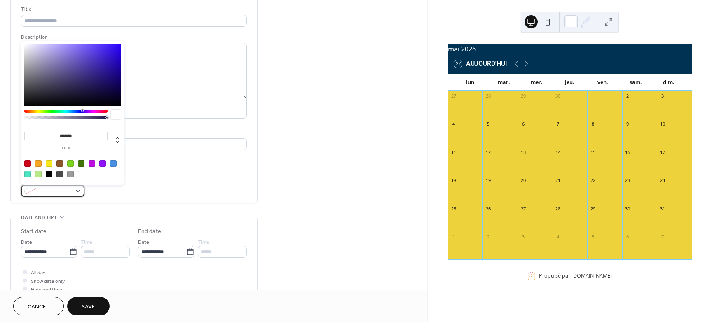
click at [79, 192] on div at bounding box center [52, 191] width 63 height 12
click at [27, 163] on div at bounding box center [27, 163] width 7 height 7
type input "*******"
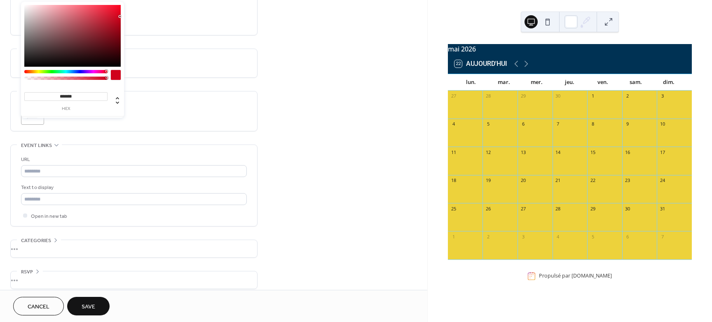
scroll to position [324, 0]
click at [51, 240] on div "•••" at bounding box center [134, 241] width 247 height 17
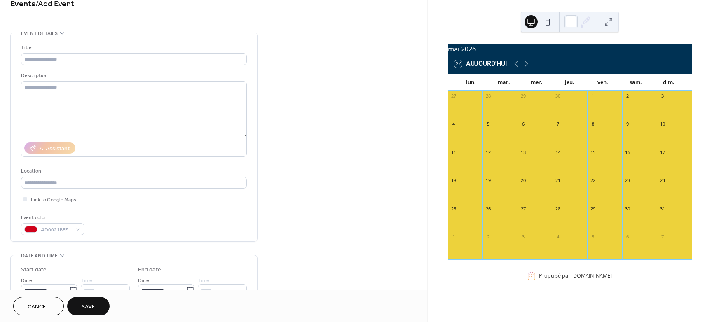
scroll to position [0, 0]
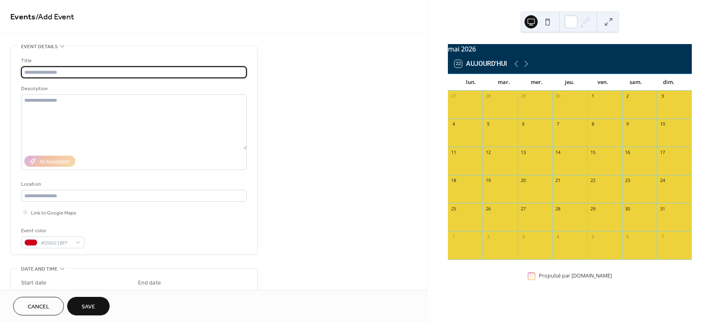
click at [53, 70] on input "text" at bounding box center [134, 72] width 226 height 12
type input "*"
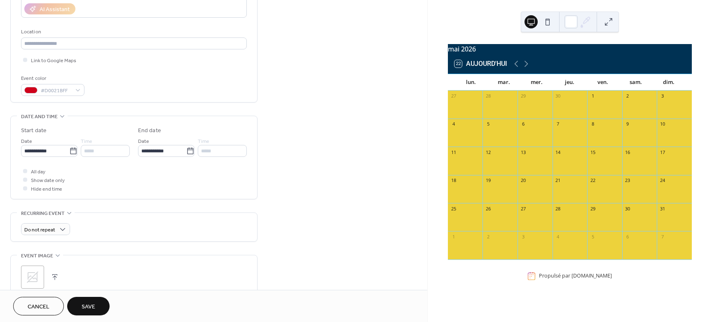
scroll to position [155, 0]
type input "**********"
click at [89, 304] on span "Save" at bounding box center [89, 307] width 14 height 9
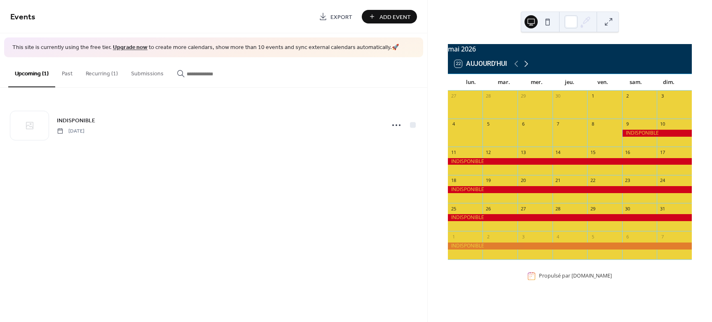
click at [528, 68] on icon at bounding box center [527, 64] width 10 height 10
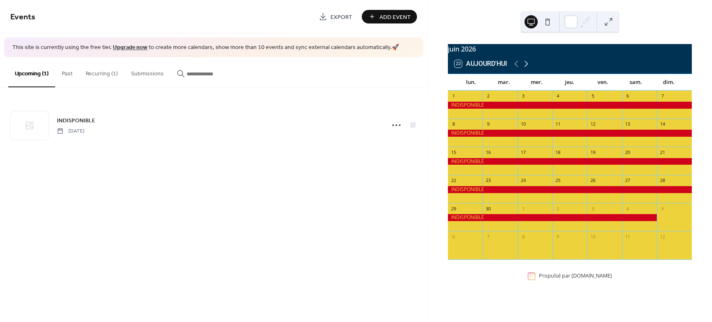
click at [528, 67] on icon at bounding box center [527, 64] width 4 height 6
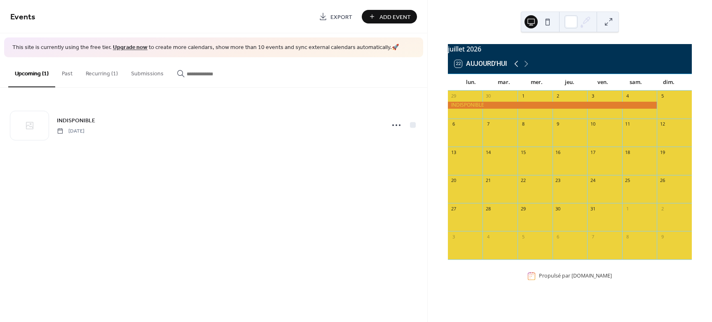
click at [516, 68] on icon at bounding box center [517, 64] width 10 height 10
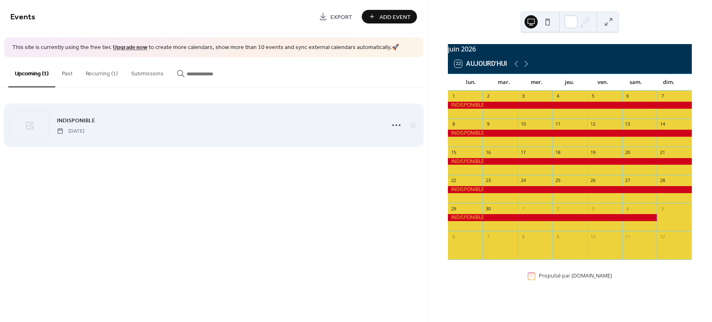
click at [85, 127] on span "[DATE]" at bounding box center [71, 130] width 28 height 7
click at [398, 122] on icon at bounding box center [396, 125] width 13 height 13
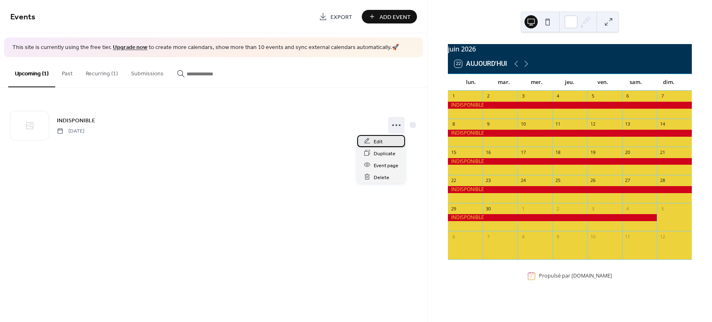
click at [381, 140] on span "Edit" at bounding box center [378, 141] width 9 height 9
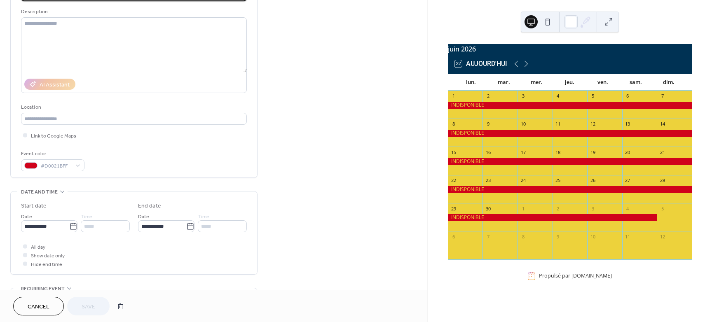
scroll to position [103, 0]
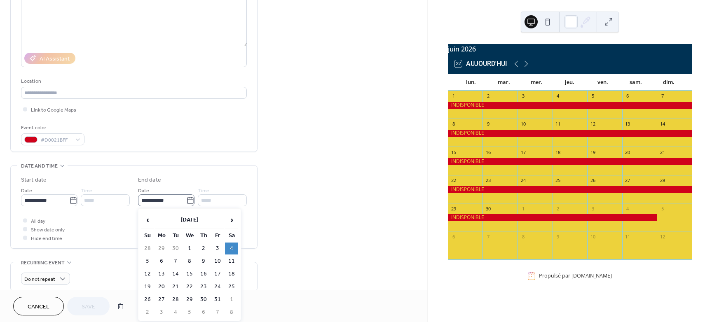
click at [186, 200] on icon at bounding box center [190, 201] width 8 height 8
click at [185, 200] on input "**********" at bounding box center [162, 201] width 48 height 12
click at [222, 249] on td "3" at bounding box center [217, 249] width 13 height 12
type input "**********"
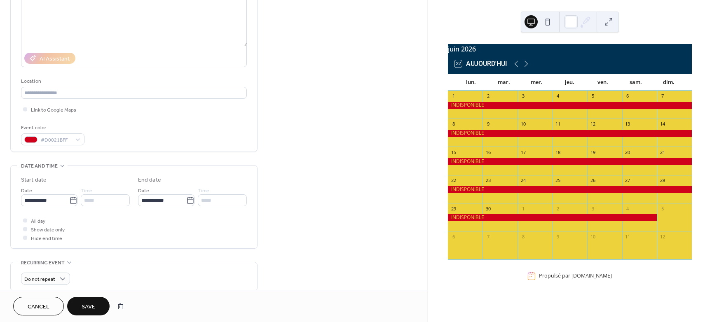
click at [94, 308] on span "Save" at bounding box center [89, 307] width 14 height 9
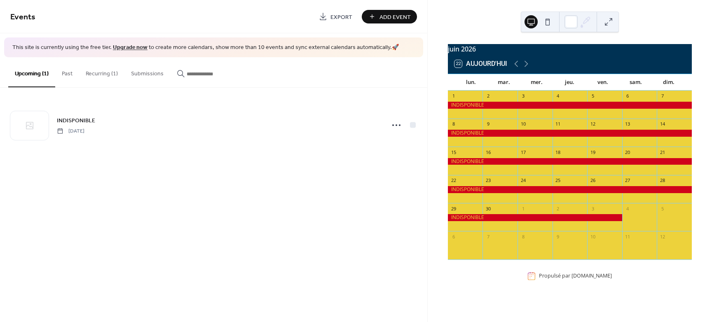
click at [532, 70] on div "22 Aujourd'hui" at bounding box center [570, 64] width 244 height 20
click at [526, 67] on icon at bounding box center [527, 64] width 4 height 6
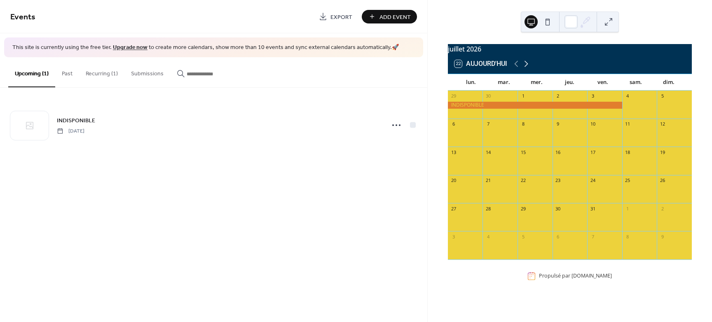
click at [529, 68] on icon at bounding box center [527, 64] width 10 height 10
click at [528, 68] on icon at bounding box center [527, 64] width 10 height 10
click at [636, 108] on div at bounding box center [640, 109] width 35 height 14
click at [397, 18] on span "Add Event" at bounding box center [395, 17] width 31 height 9
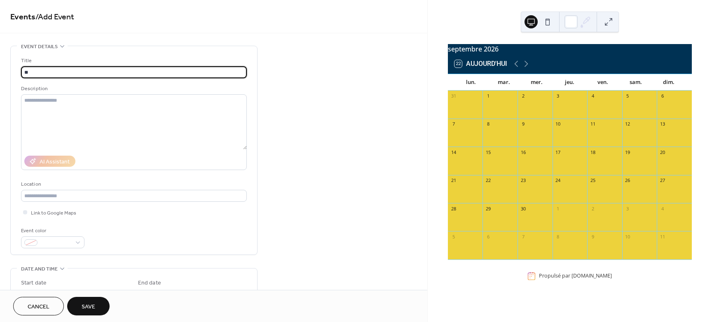
type input "*"
type input "**********"
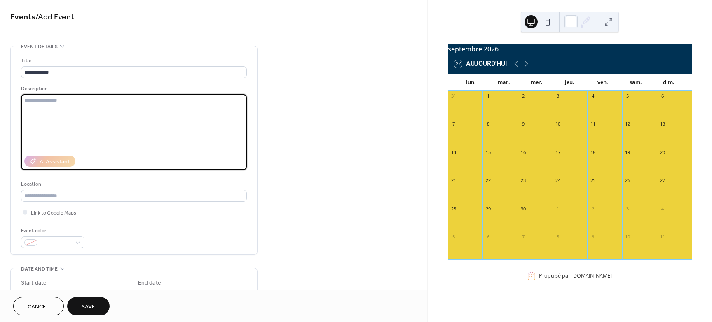
click at [47, 106] on textarea at bounding box center [134, 121] width 226 height 55
click at [81, 243] on div at bounding box center [52, 243] width 63 height 12
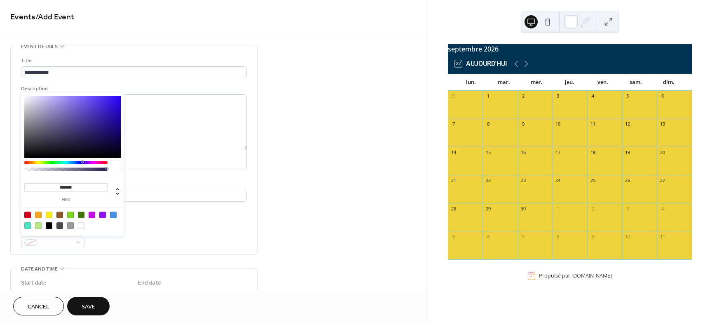
click at [21, 211] on div at bounding box center [72, 220] width 105 height 26
click at [28, 217] on div at bounding box center [27, 215] width 7 height 7
type input "*******"
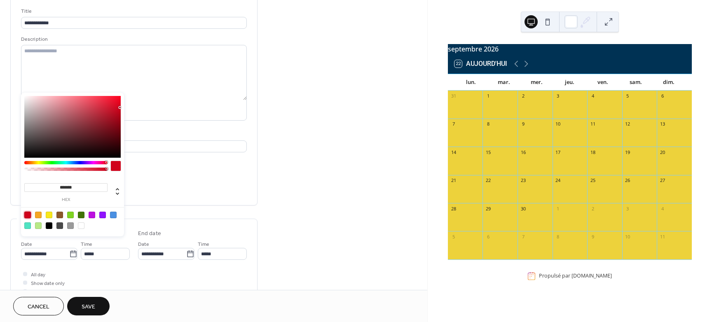
scroll to position [52, 0]
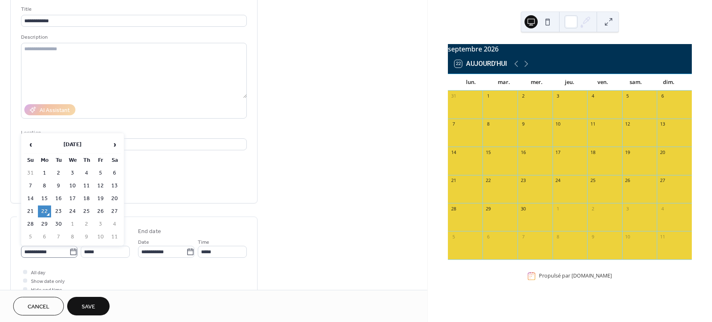
click at [70, 253] on icon at bounding box center [73, 252] width 8 height 8
click at [69, 253] on input "**********" at bounding box center [45, 252] width 48 height 12
click at [88, 174] on td "4" at bounding box center [86, 173] width 13 height 12
type input "**********"
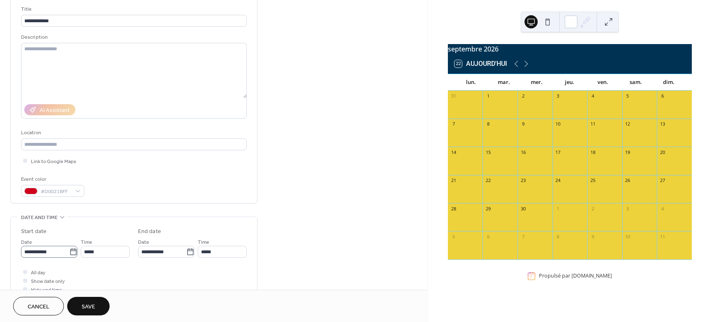
click at [73, 251] on icon at bounding box center [73, 252] width 8 height 8
click at [69, 251] on input "**********" at bounding box center [45, 252] width 48 height 12
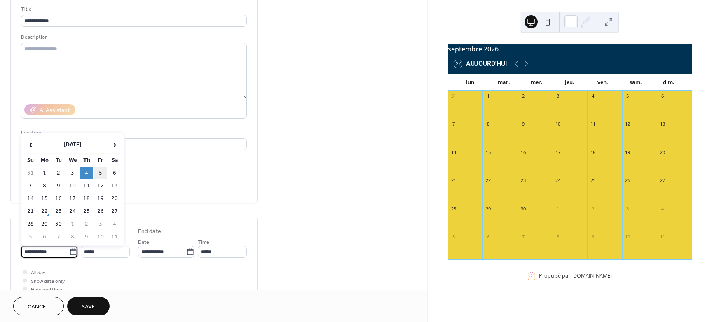
click at [101, 172] on td "5" at bounding box center [100, 173] width 13 height 12
type input "**********"
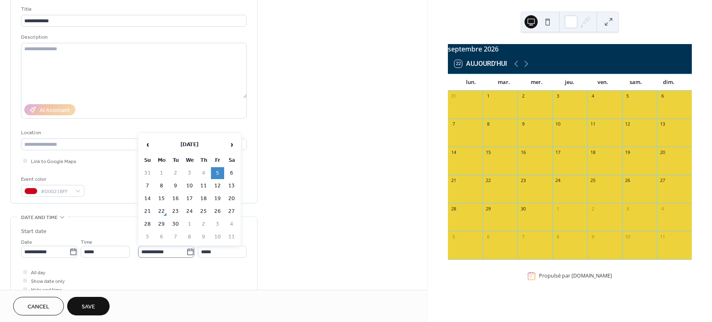
click at [188, 251] on icon at bounding box center [190, 252] width 8 height 8
click at [186, 251] on input "**********" at bounding box center [162, 252] width 48 height 12
click at [232, 146] on span "›" at bounding box center [232, 144] width 12 height 16
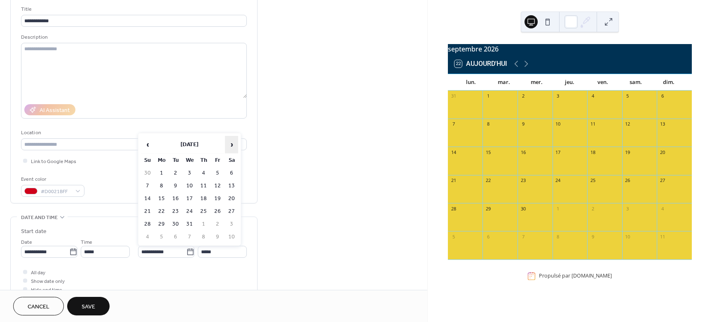
click at [232, 146] on span "›" at bounding box center [232, 144] width 12 height 16
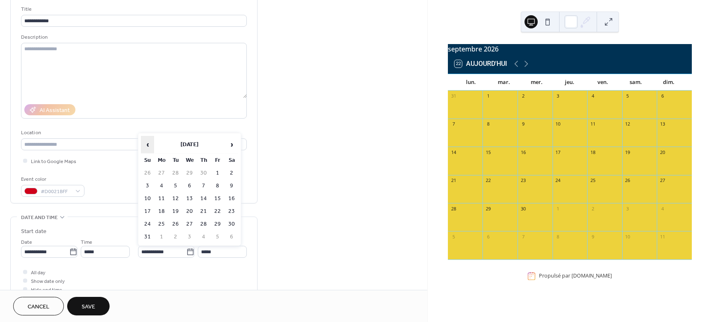
click at [149, 147] on span "‹" at bounding box center [147, 144] width 12 height 16
click at [221, 172] on td "3" at bounding box center [217, 173] width 13 height 12
type input "**********"
click at [26, 273] on div at bounding box center [25, 272] width 4 height 4
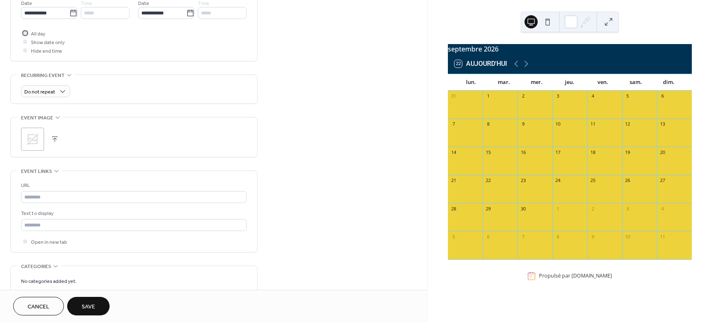
scroll to position [358, 0]
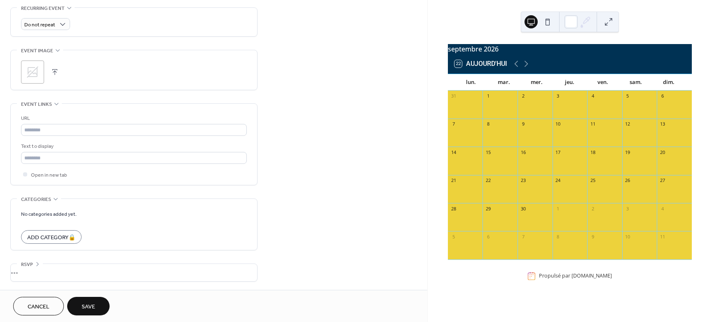
click at [89, 303] on span "Save" at bounding box center [89, 307] width 14 height 9
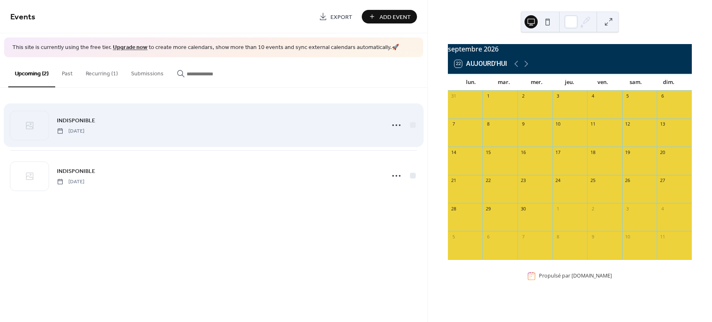
click at [85, 131] on span "Friday, September 5, 2025" at bounding box center [71, 130] width 28 height 7
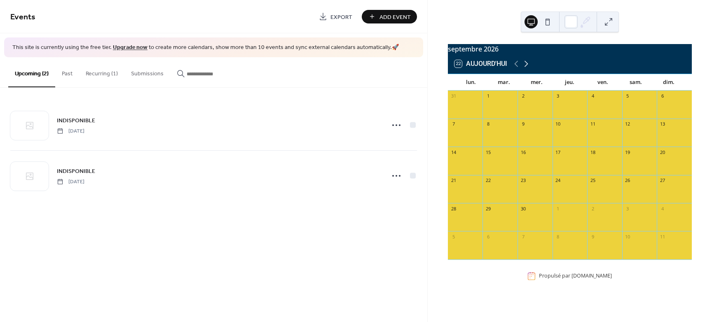
click at [530, 69] on icon at bounding box center [527, 64] width 10 height 10
click at [517, 68] on icon at bounding box center [517, 64] width 10 height 10
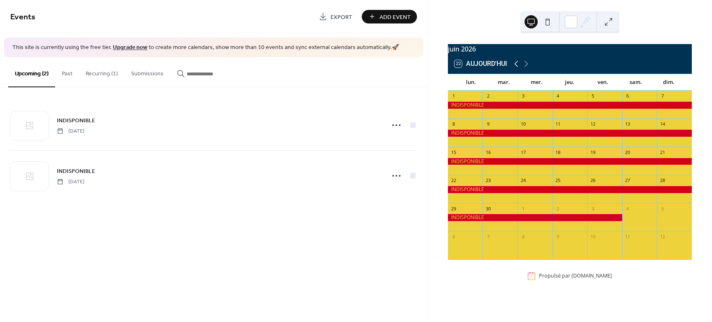
click at [517, 69] on icon at bounding box center [517, 64] width 10 height 10
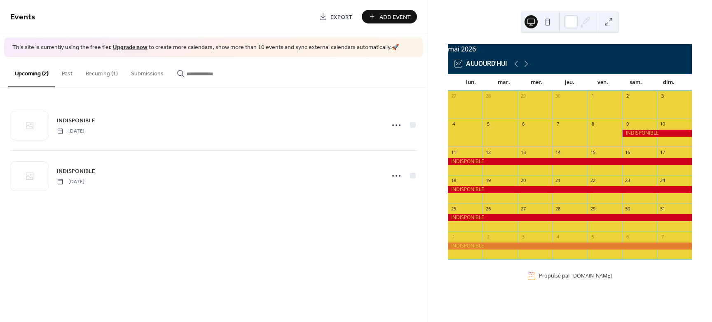
click at [531, 69] on icon at bounding box center [527, 64] width 10 height 10
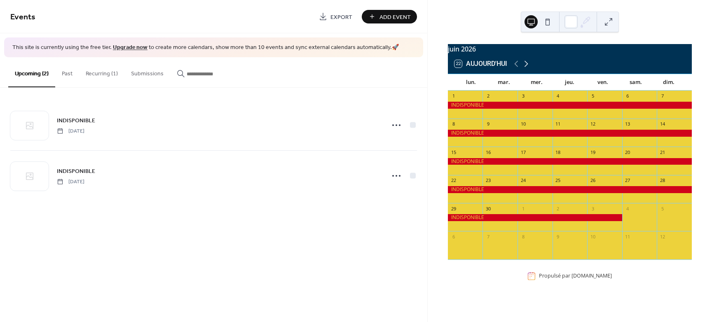
click at [531, 69] on icon at bounding box center [527, 64] width 10 height 10
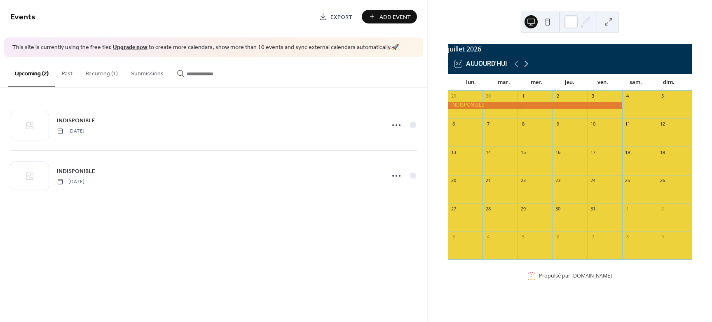
click at [531, 69] on icon at bounding box center [527, 64] width 10 height 10
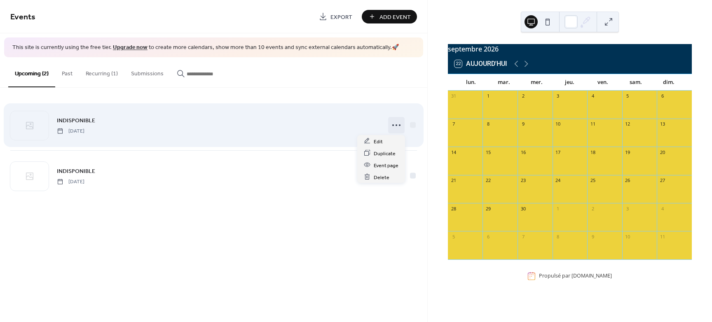
click at [399, 124] on icon at bounding box center [396, 125] width 13 height 13
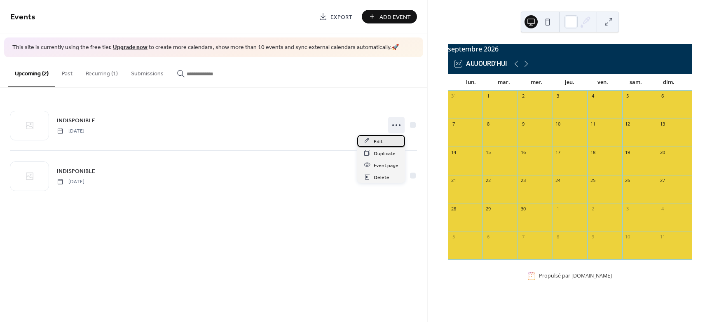
click at [376, 138] on span "Edit" at bounding box center [378, 141] width 9 height 9
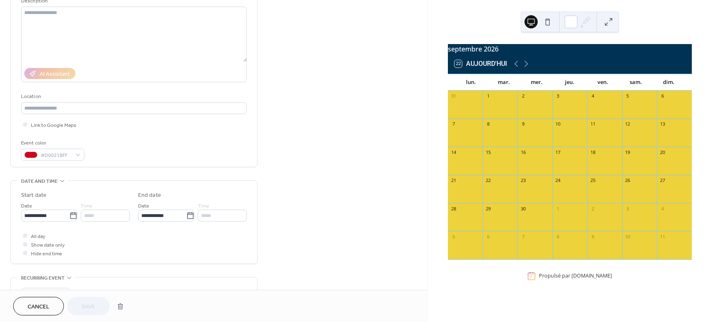
scroll to position [103, 0]
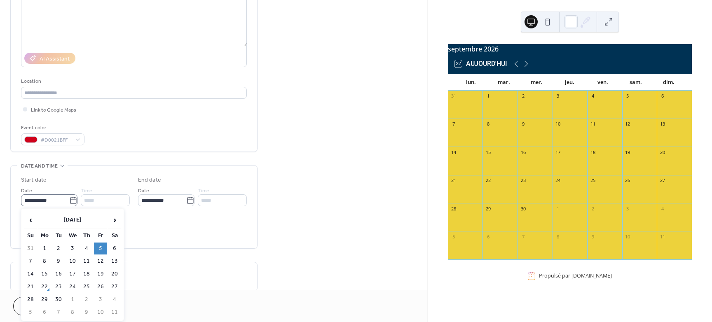
click at [69, 202] on icon at bounding box center [73, 201] width 8 height 8
click at [68, 202] on input "**********" at bounding box center [45, 201] width 48 height 12
click at [115, 221] on span "›" at bounding box center [114, 220] width 12 height 16
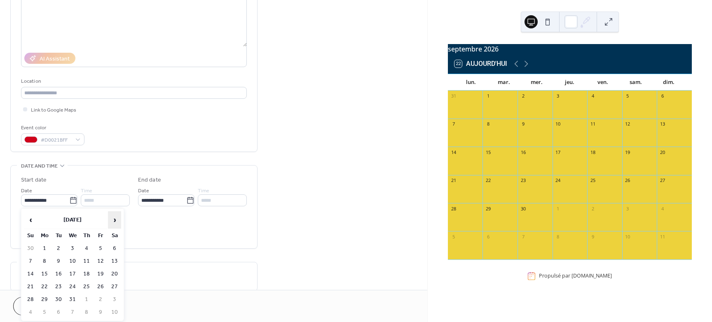
click at [115, 221] on span "›" at bounding box center [114, 220] width 12 height 16
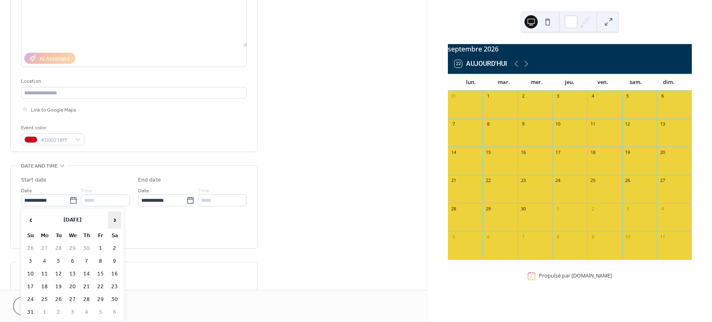
click at [115, 221] on span "›" at bounding box center [114, 220] width 12 height 16
click at [103, 250] on td "4" at bounding box center [100, 249] width 13 height 12
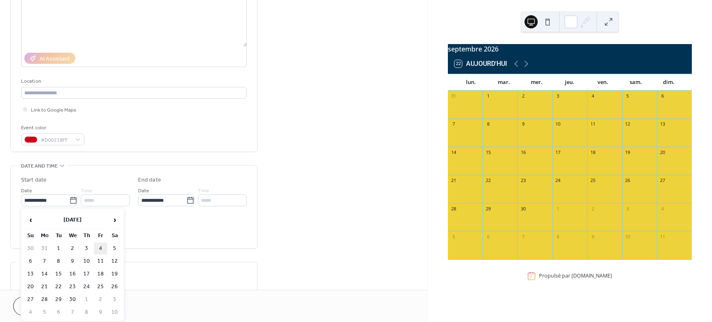
type input "**********"
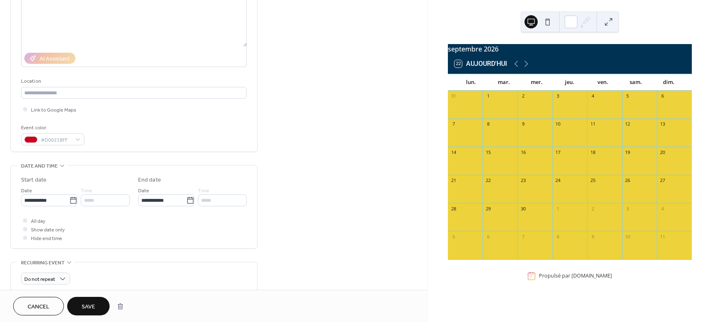
click at [86, 305] on span "Save" at bounding box center [89, 307] width 14 height 9
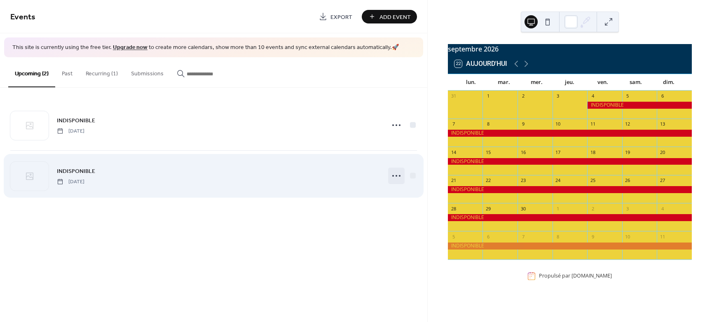
click at [396, 177] on icon at bounding box center [396, 175] width 13 height 13
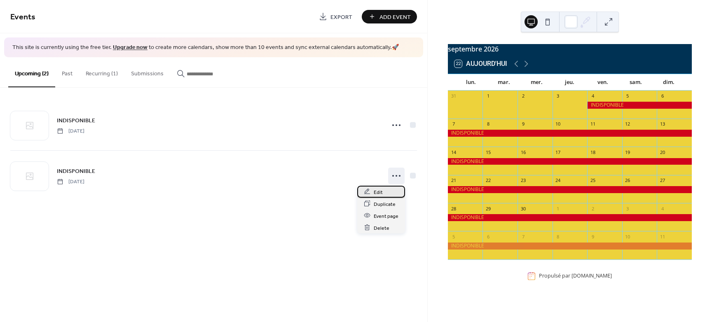
click at [383, 195] on div "Edit" at bounding box center [381, 192] width 48 height 12
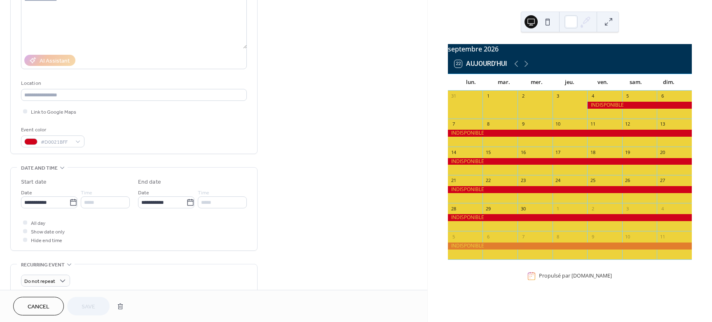
scroll to position [103, 0]
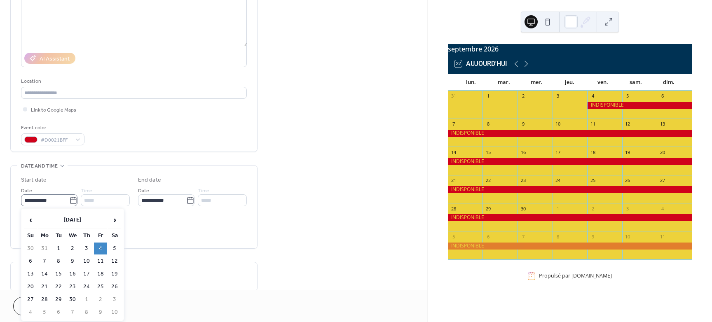
click at [71, 202] on icon at bounding box center [73, 201] width 8 height 8
click at [69, 202] on input "**********" at bounding box center [45, 201] width 48 height 12
click at [115, 248] on td "5" at bounding box center [114, 249] width 13 height 12
type input "**********"
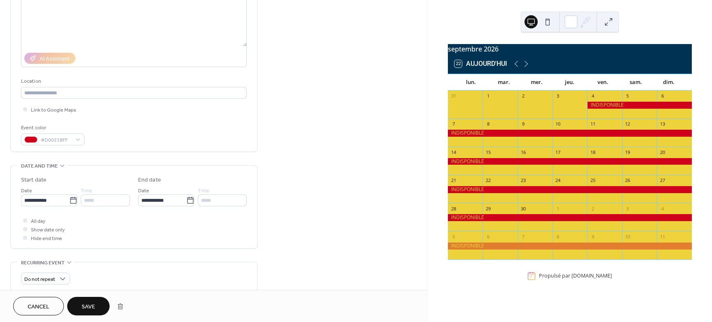
click at [89, 306] on span "Save" at bounding box center [89, 307] width 14 height 9
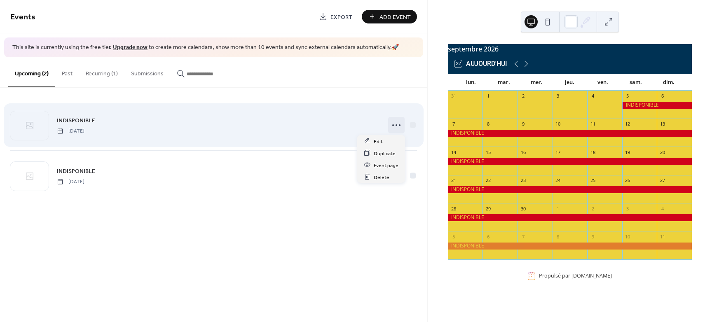
click at [399, 128] on icon at bounding box center [396, 125] width 13 height 13
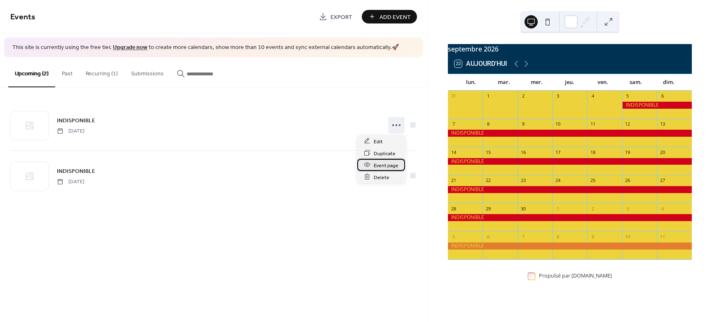
click at [388, 166] on span "Event page" at bounding box center [386, 165] width 25 height 9
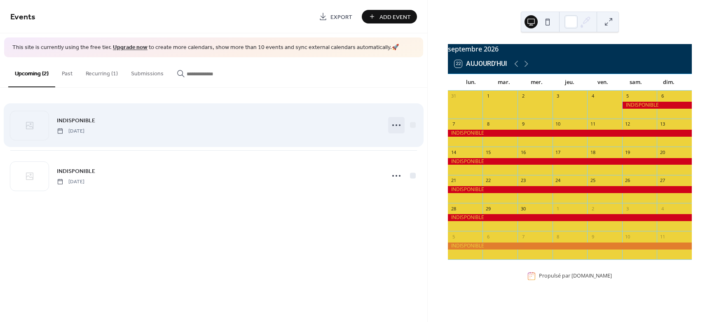
click at [396, 127] on icon at bounding box center [396, 125] width 13 height 13
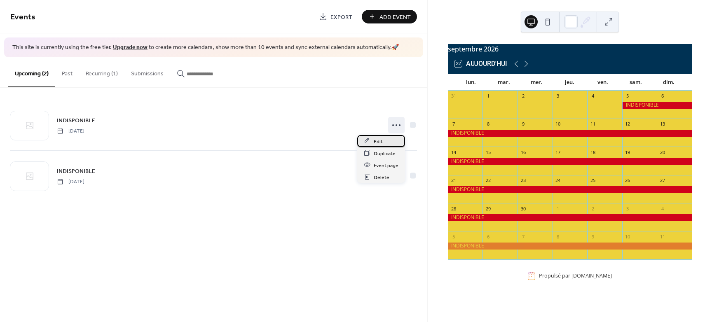
click at [378, 143] on span "Edit" at bounding box center [378, 141] width 9 height 9
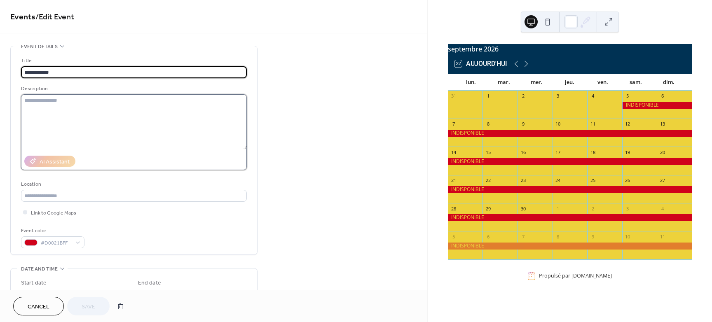
click at [50, 114] on textarea at bounding box center [134, 121] width 226 height 55
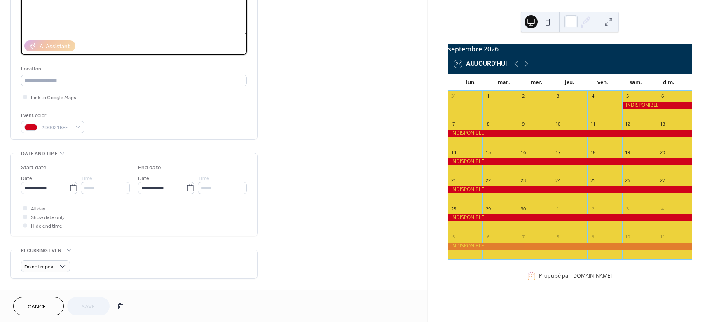
scroll to position [155, 0]
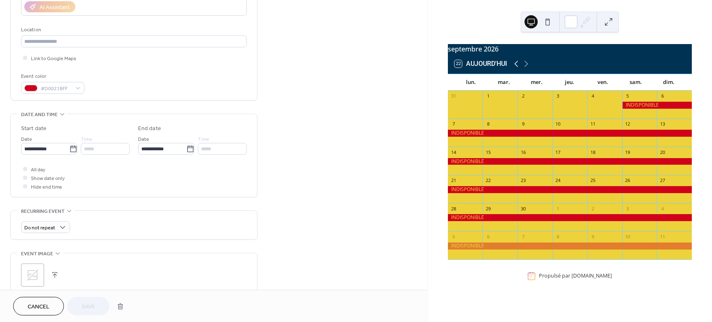
click at [518, 66] on icon at bounding box center [517, 64] width 10 height 10
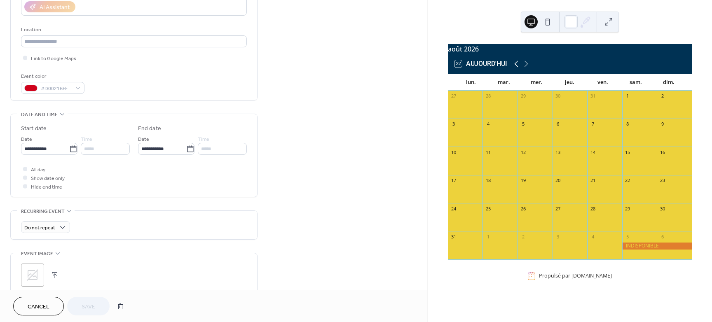
click at [518, 66] on icon at bounding box center [517, 64] width 10 height 10
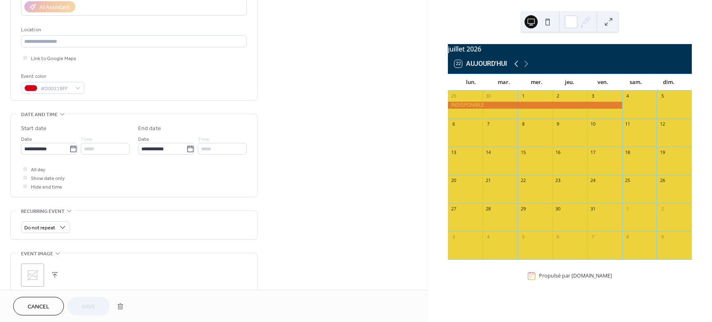
click at [518, 66] on icon at bounding box center [517, 64] width 10 height 10
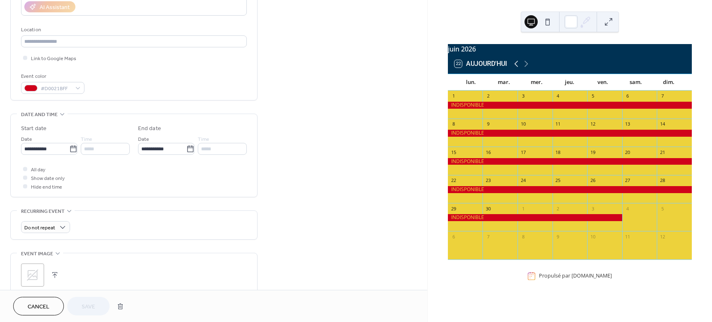
click at [518, 66] on icon at bounding box center [517, 64] width 10 height 10
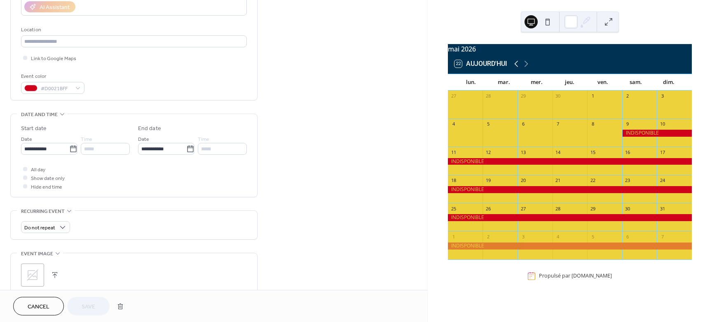
click at [518, 66] on icon at bounding box center [517, 64] width 10 height 10
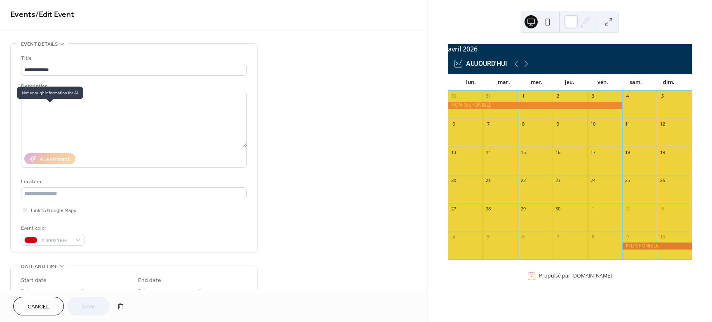
scroll to position [0, 0]
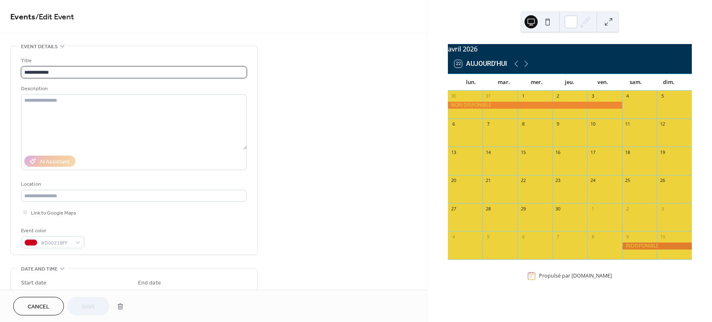
click at [66, 71] on input "**********" at bounding box center [134, 72] width 226 height 12
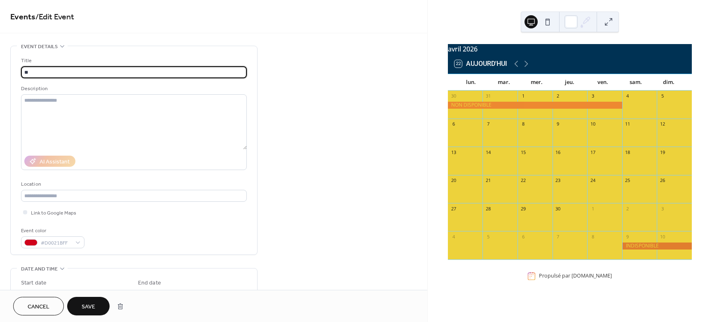
type input "*"
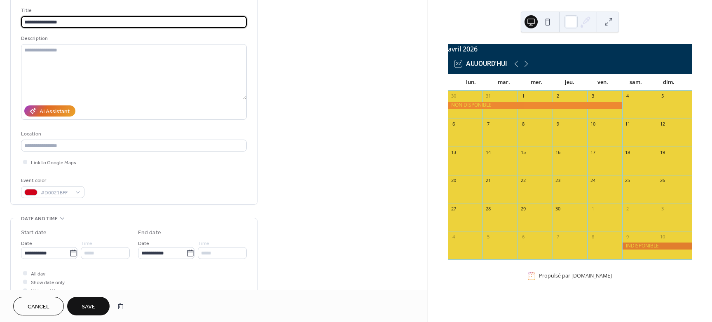
scroll to position [52, 0]
type input "**********"
click at [69, 253] on icon at bounding box center [73, 252] width 8 height 8
click at [69, 253] on input "**********" at bounding box center [45, 252] width 48 height 12
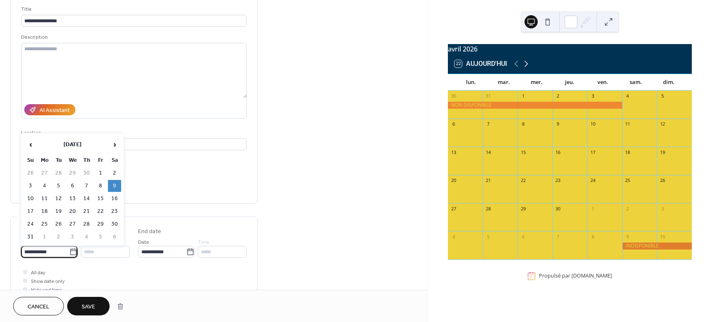
click at [529, 69] on icon at bounding box center [527, 64] width 10 height 10
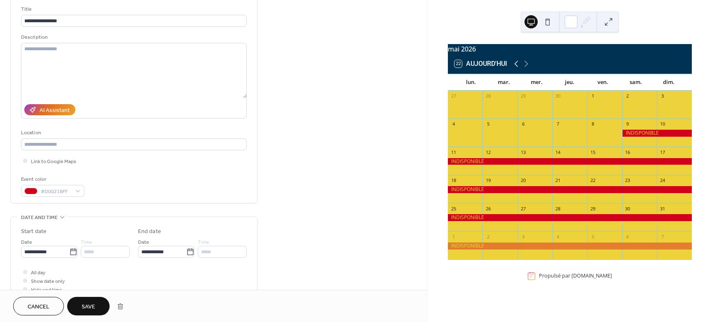
click at [515, 69] on icon at bounding box center [517, 64] width 10 height 10
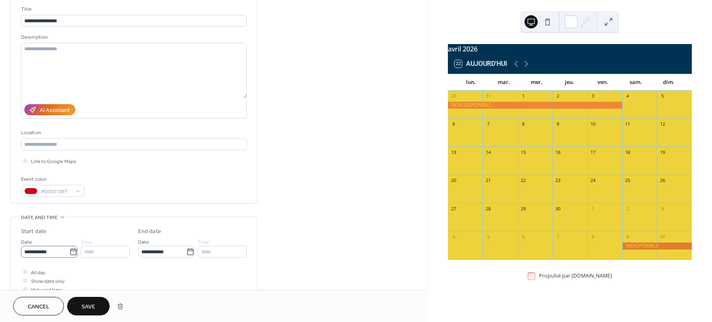
click at [71, 252] on icon at bounding box center [73, 252] width 8 height 8
click at [69, 252] on input "**********" at bounding box center [45, 252] width 48 height 12
click at [36, 143] on span "‹" at bounding box center [30, 144] width 12 height 16
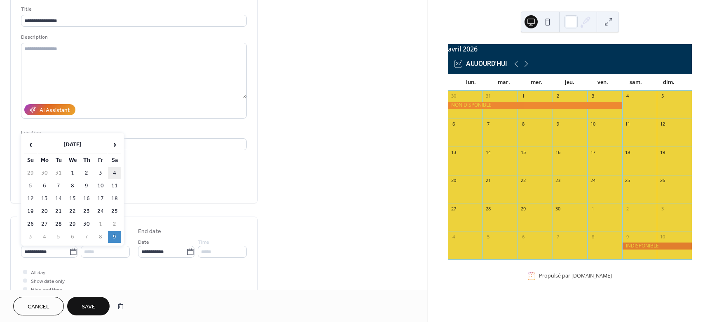
click at [115, 172] on td "4" at bounding box center [114, 173] width 13 height 12
type input "**********"
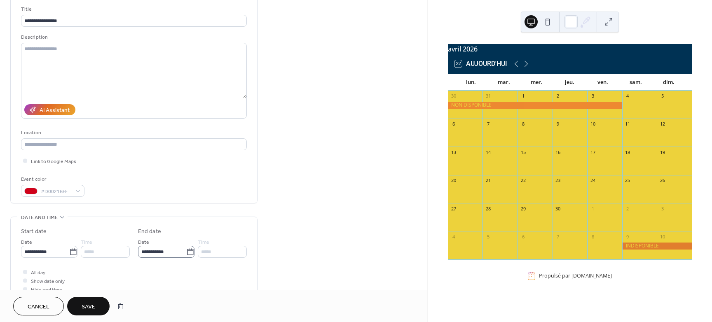
click at [188, 251] on icon at bounding box center [190, 252] width 8 height 8
click at [186, 251] on input "**********" at bounding box center [162, 252] width 48 height 12
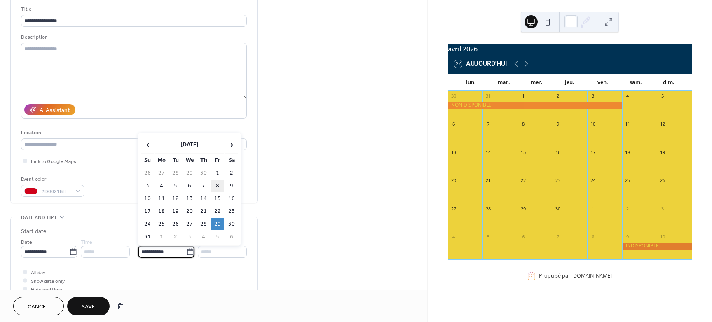
click at [219, 185] on td "8" at bounding box center [217, 186] width 13 height 12
type input "**********"
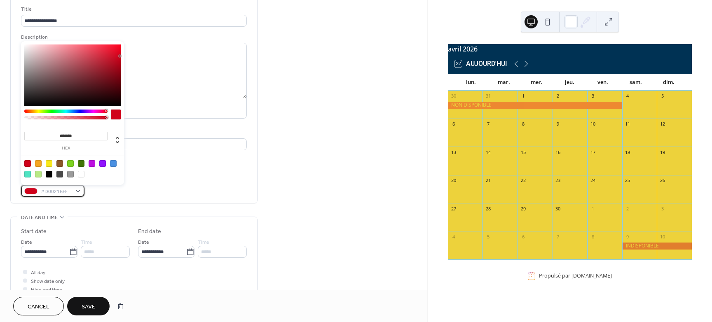
click at [78, 190] on div "#D0021BFF" at bounding box center [52, 191] width 63 height 12
click at [73, 162] on div at bounding box center [70, 163] width 7 height 7
type input "*******"
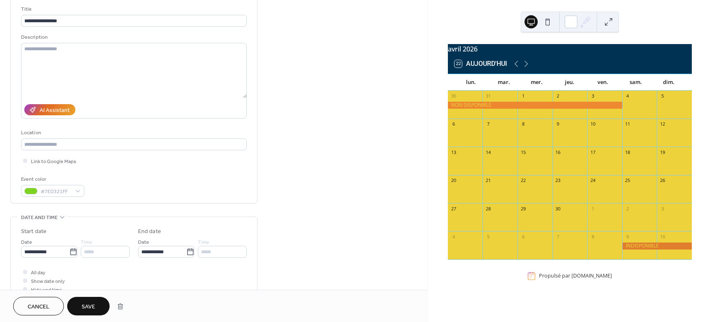
click at [91, 305] on span "Save" at bounding box center [89, 307] width 14 height 9
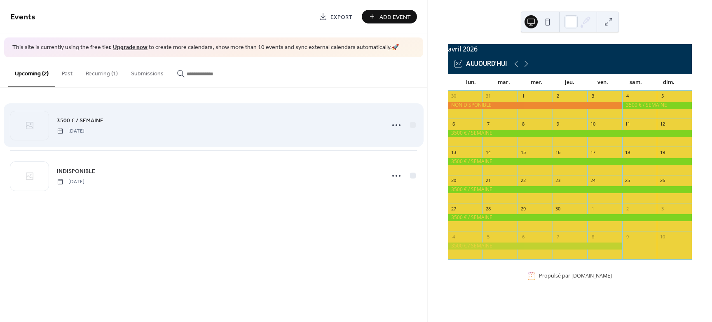
click at [120, 131] on div "3500 € / SEMAINE Saturday, April 4, 2026" at bounding box center [218, 125] width 323 height 19
click at [396, 125] on circle at bounding box center [397, 126] width 2 height 2
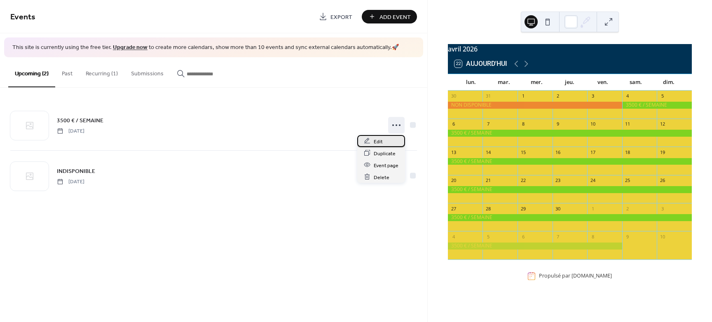
click at [374, 142] on span "Edit" at bounding box center [378, 141] width 9 height 9
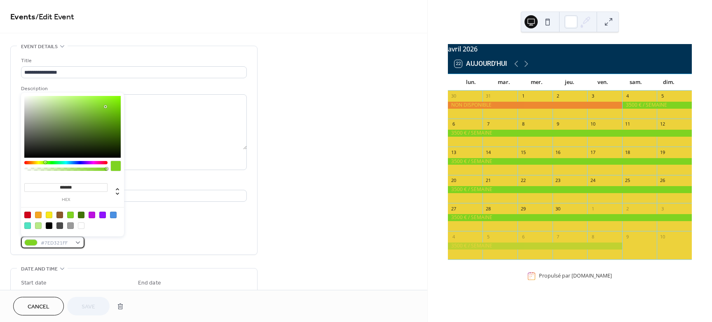
click at [78, 244] on div "#7ED321FF" at bounding box center [52, 243] width 63 height 12
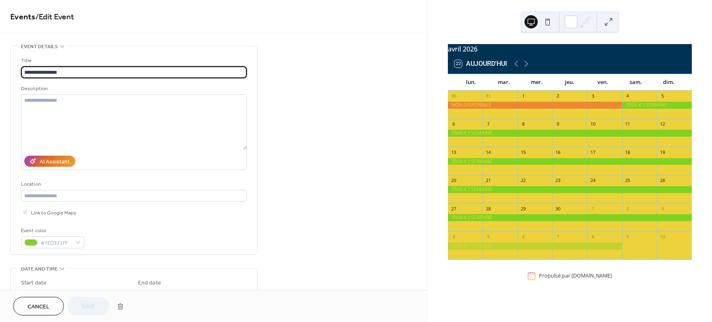
click at [77, 71] on input "**********" at bounding box center [134, 72] width 226 height 12
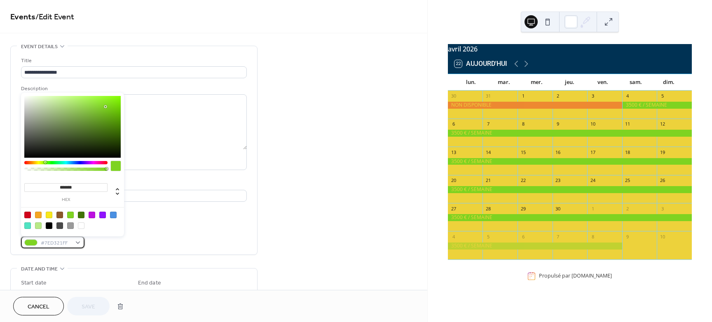
click at [51, 245] on span "#7ED321FF" at bounding box center [56, 243] width 31 height 9
click at [82, 226] on div at bounding box center [81, 226] width 7 height 7
type input "*******"
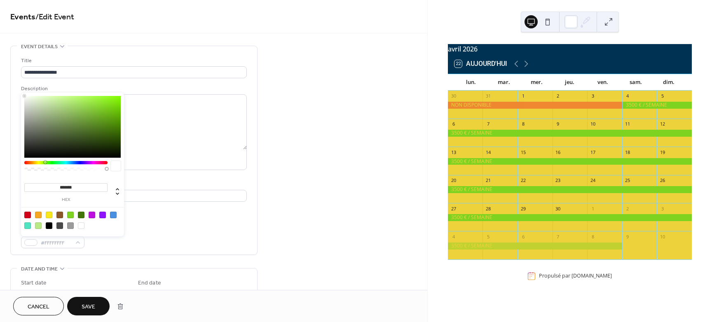
click at [80, 226] on div at bounding box center [81, 226] width 7 height 7
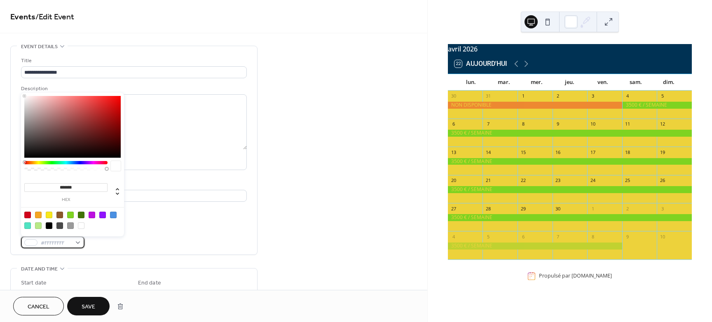
click at [33, 244] on div at bounding box center [30, 243] width 13 height 7
click at [80, 227] on div at bounding box center [81, 226] width 7 height 7
click at [89, 305] on span "Save" at bounding box center [89, 307] width 14 height 9
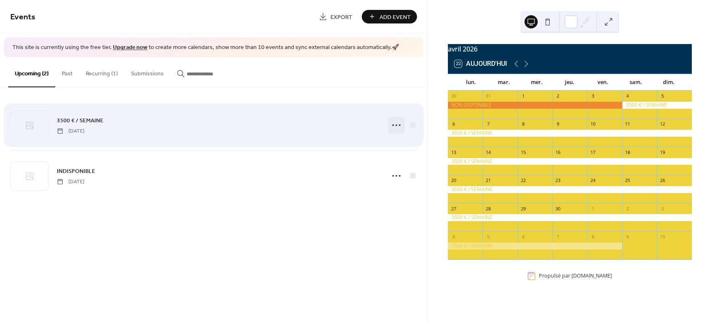
click at [397, 125] on icon at bounding box center [396, 125] width 13 height 13
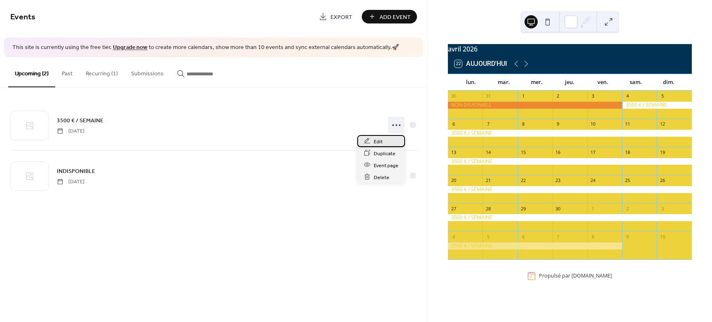
click at [381, 143] on span "Edit" at bounding box center [378, 141] width 9 height 9
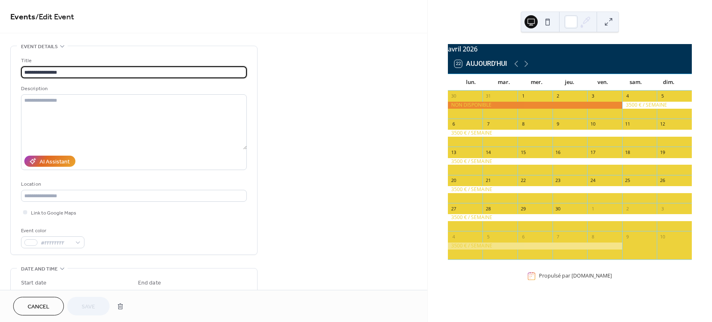
click at [83, 67] on input "**********" at bounding box center [134, 72] width 226 height 12
click at [82, 72] on input "**********" at bounding box center [134, 72] width 226 height 12
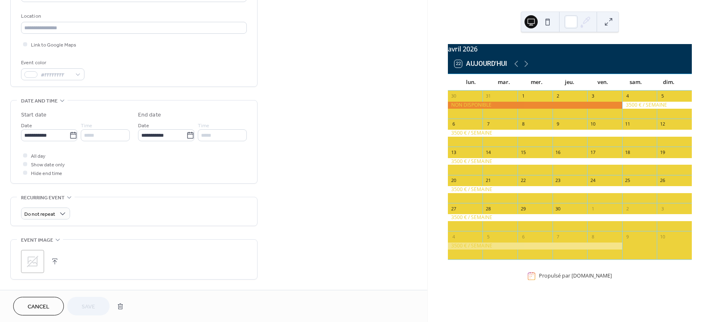
scroll to position [152, 0]
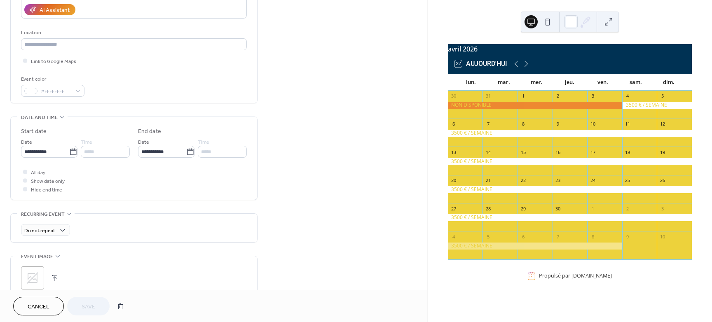
click at [381, 247] on div "**********" at bounding box center [214, 195] width 428 height 602
click at [529, 69] on icon at bounding box center [527, 64] width 10 height 10
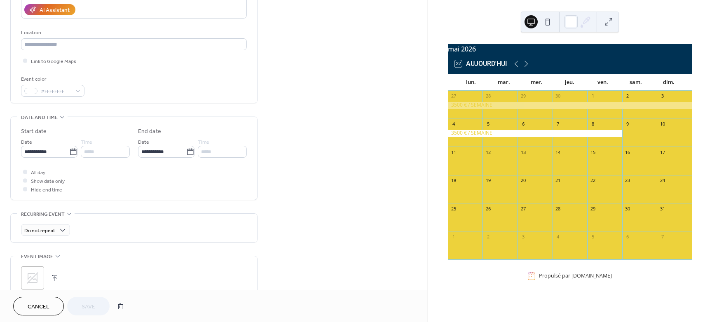
click at [629, 139] on div at bounding box center [640, 137] width 35 height 14
click at [527, 68] on icon at bounding box center [527, 64] width 10 height 10
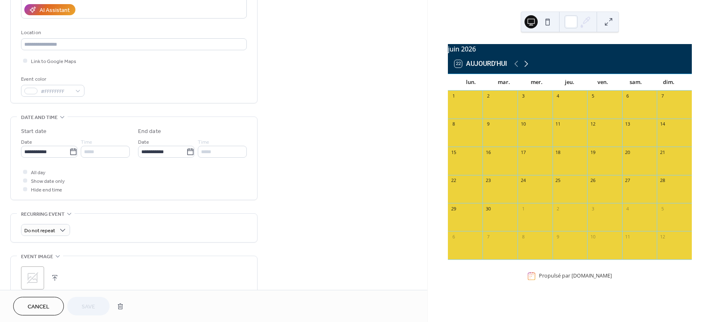
click at [527, 68] on icon at bounding box center [527, 64] width 10 height 10
click at [515, 68] on icon at bounding box center [517, 64] width 10 height 10
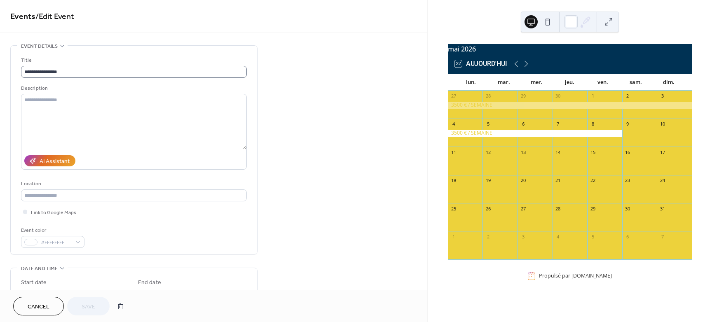
scroll to position [0, 0]
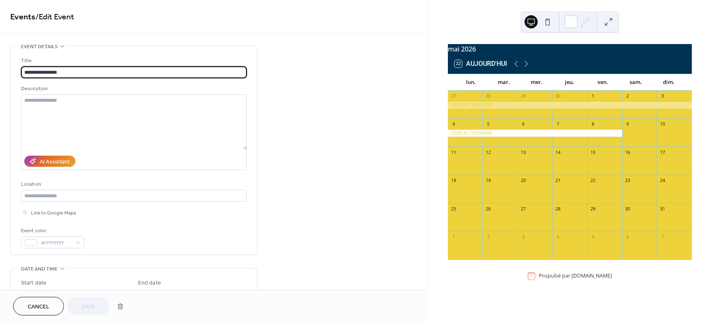
click at [82, 73] on input "**********" at bounding box center [134, 72] width 226 height 12
type input "*"
type input "**********"
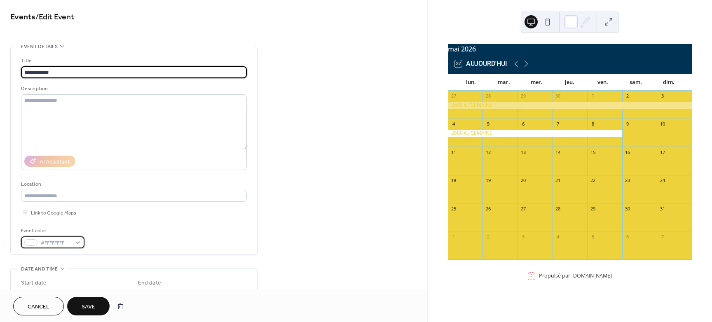
click at [45, 243] on span "#FFFFFFFF" at bounding box center [56, 243] width 31 height 9
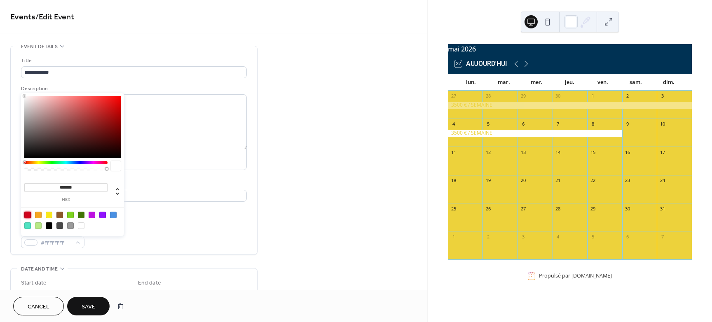
click at [28, 216] on div at bounding box center [27, 215] width 7 height 7
type input "*******"
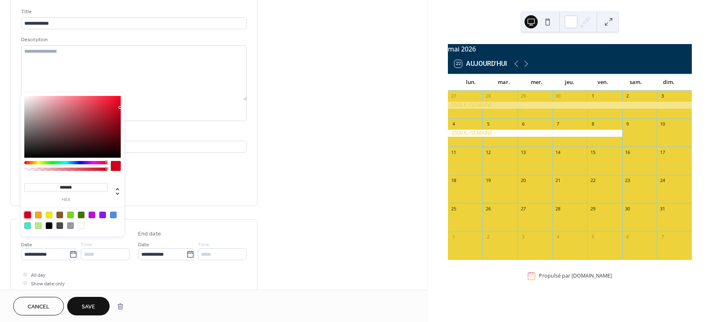
scroll to position [52, 0]
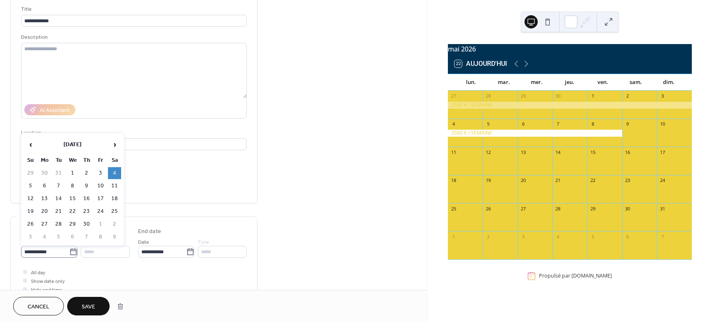
click at [72, 254] on icon at bounding box center [73, 252] width 8 height 8
click at [69, 254] on input "**********" at bounding box center [45, 252] width 48 height 12
click at [116, 143] on span "›" at bounding box center [114, 144] width 12 height 16
click at [115, 186] on td "9" at bounding box center [114, 186] width 13 height 12
type input "**********"
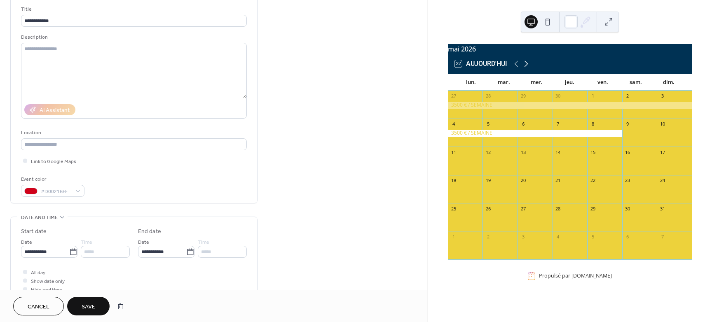
click at [527, 67] on icon at bounding box center [527, 64] width 4 height 6
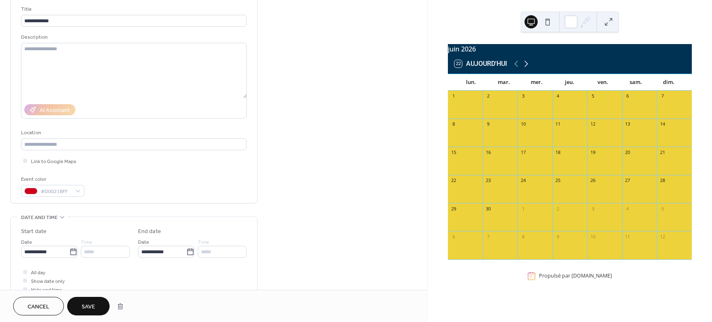
click at [526, 69] on icon at bounding box center [527, 64] width 10 height 10
click at [191, 252] on icon at bounding box center [190, 252] width 6 height 7
click at [186, 252] on input "**********" at bounding box center [162, 252] width 48 height 12
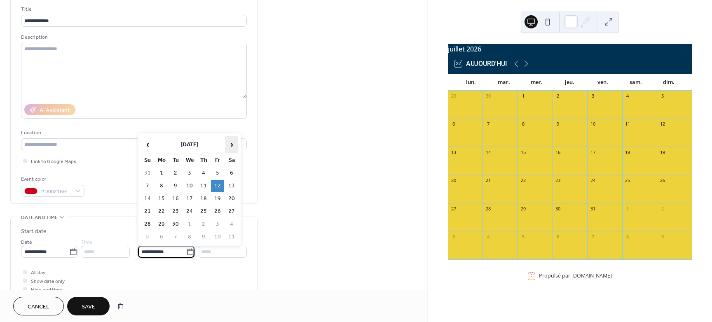
click at [233, 146] on span "›" at bounding box center [232, 144] width 12 height 16
click at [216, 174] on td "3" at bounding box center [217, 173] width 13 height 12
type input "**********"
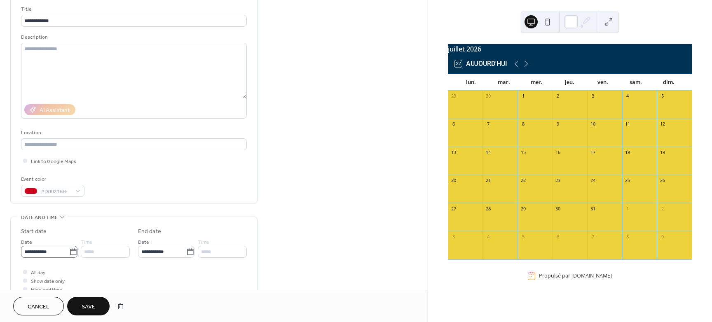
scroll to position [0, 0]
click at [84, 306] on span "Save" at bounding box center [89, 307] width 14 height 9
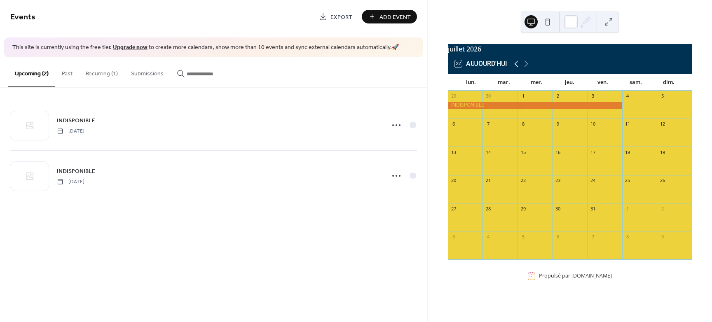
click at [516, 67] on icon at bounding box center [517, 64] width 4 height 6
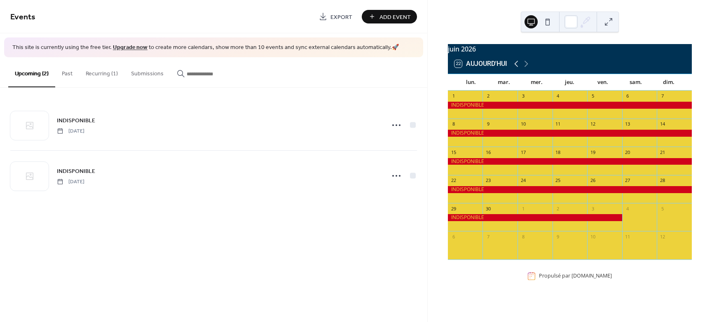
click at [516, 67] on icon at bounding box center [517, 64] width 4 height 6
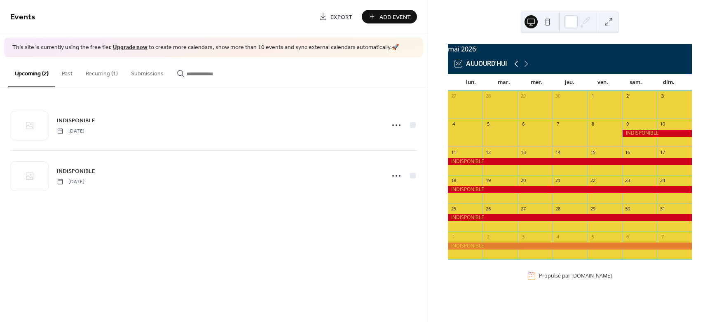
click at [516, 67] on icon at bounding box center [517, 64] width 4 height 6
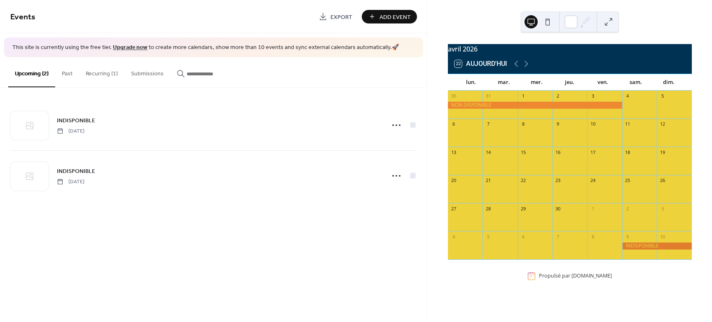
click at [397, 19] on span "Add Event" at bounding box center [395, 17] width 31 height 9
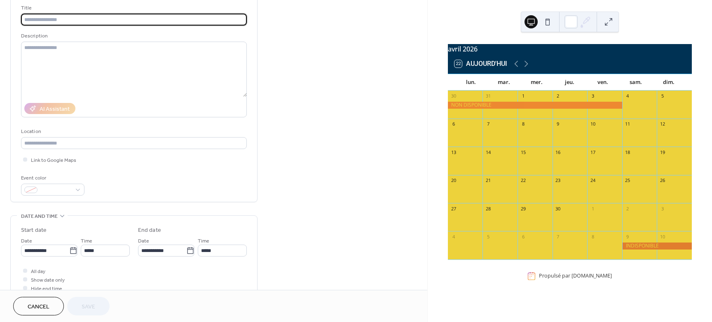
scroll to position [52, 0]
click at [72, 254] on icon at bounding box center [73, 252] width 8 height 8
click at [69, 254] on input "**********" at bounding box center [45, 252] width 48 height 12
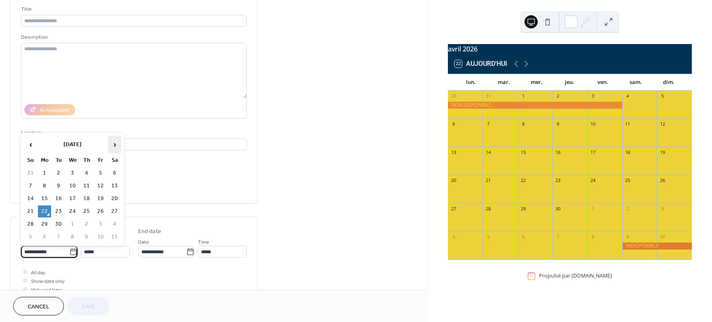
click at [115, 145] on span "›" at bounding box center [114, 144] width 12 height 16
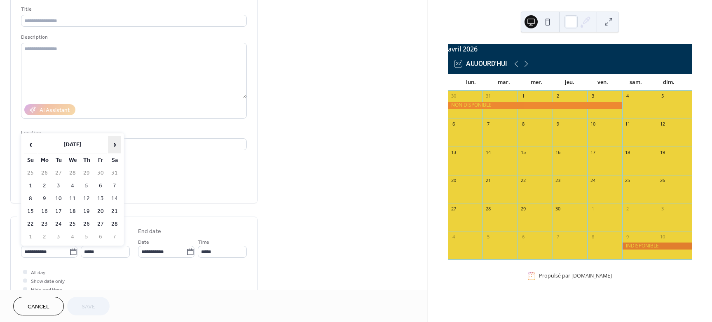
click at [115, 145] on span "›" at bounding box center [114, 144] width 12 height 16
click at [113, 174] on td "4" at bounding box center [114, 173] width 13 height 12
type input "**********"
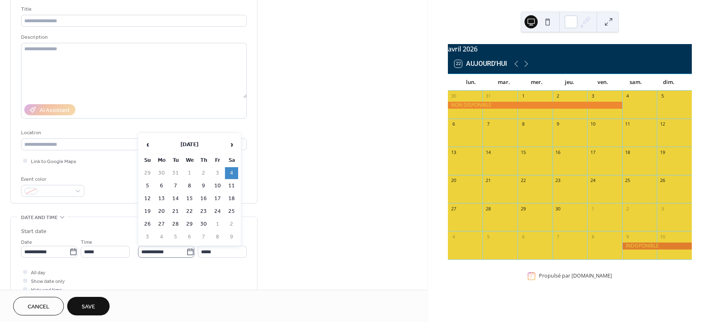
click at [188, 251] on icon at bounding box center [190, 252] width 8 height 8
click at [186, 251] on input "**********" at bounding box center [162, 252] width 48 height 12
click at [233, 148] on span "›" at bounding box center [232, 144] width 12 height 16
click at [217, 183] on td "8" at bounding box center [217, 186] width 13 height 12
type input "**********"
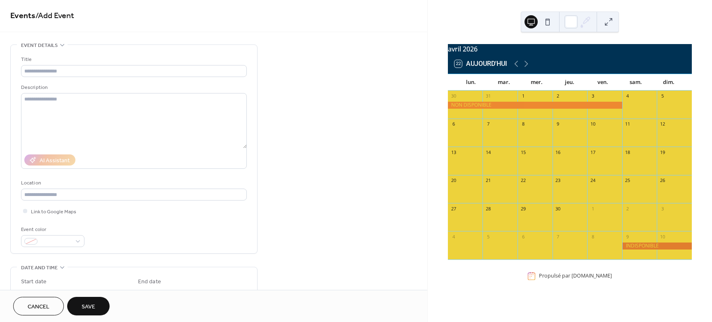
scroll to position [0, 0]
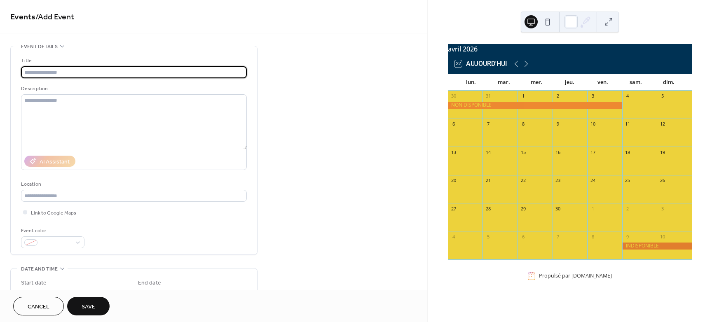
click at [28, 70] on input "text" at bounding box center [134, 72] width 226 height 12
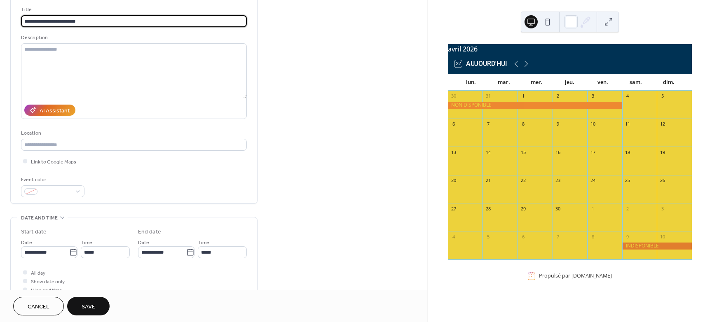
scroll to position [103, 0]
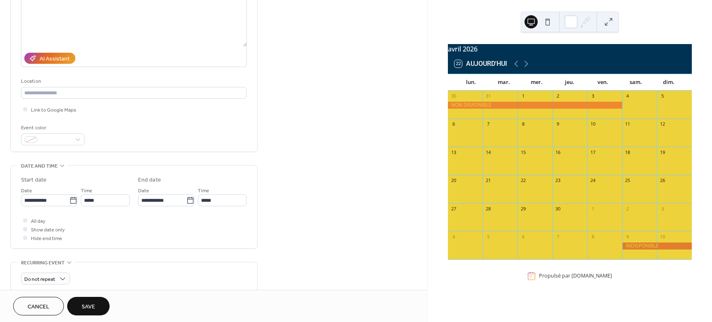
type input "**********"
click at [91, 308] on span "Save" at bounding box center [89, 307] width 14 height 9
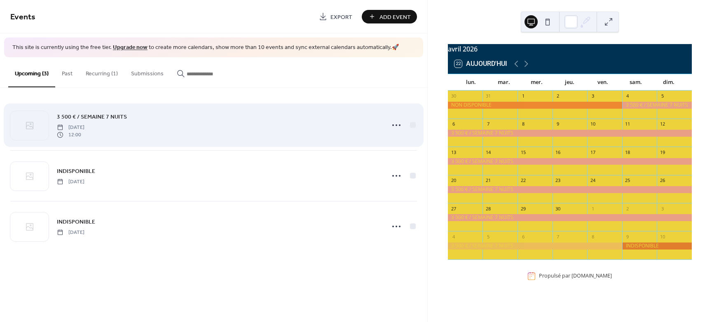
click at [87, 116] on span "3 500 € / SEMAINE 7 NUITS" at bounding box center [92, 117] width 70 height 9
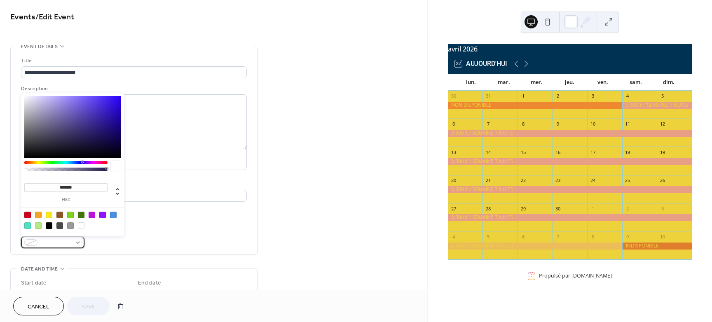
click at [78, 243] on div at bounding box center [52, 243] width 63 height 12
click at [82, 225] on div at bounding box center [81, 226] width 7 height 7
type input "*******"
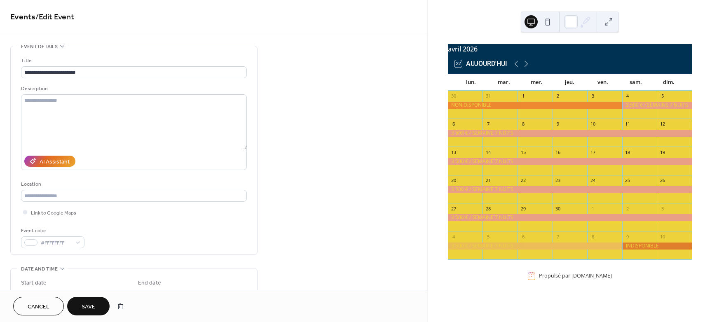
click at [92, 310] on span "Save" at bounding box center [89, 307] width 14 height 9
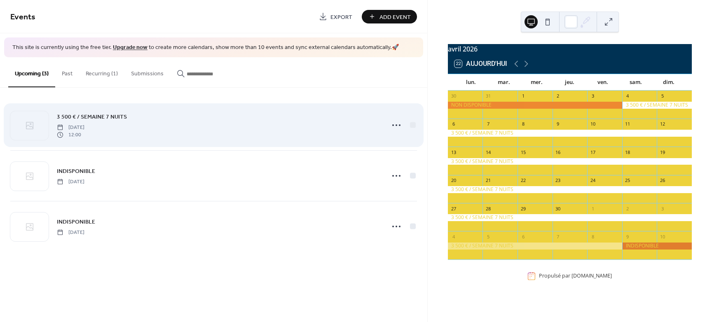
click at [85, 130] on span "[DATE]" at bounding box center [71, 127] width 28 height 7
click at [394, 123] on icon at bounding box center [396, 125] width 13 height 13
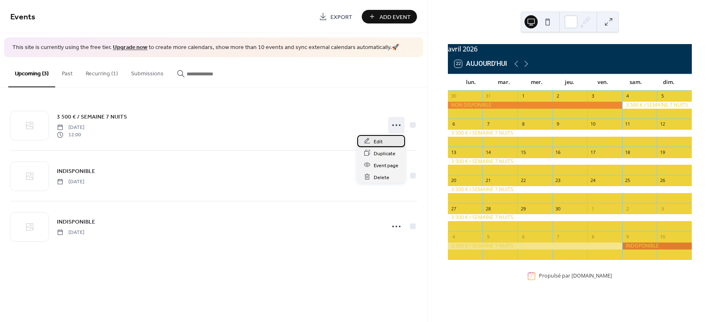
click at [375, 142] on span "Edit" at bounding box center [378, 141] width 9 height 9
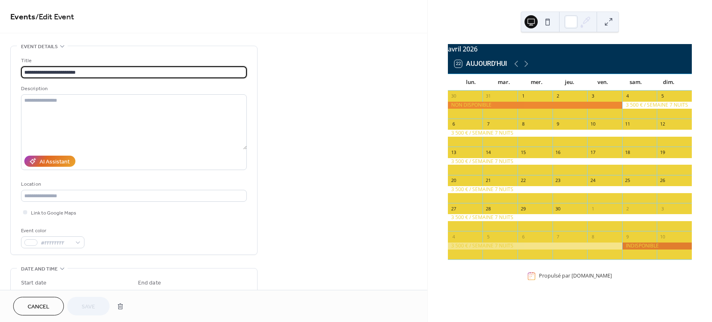
click at [95, 74] on input "**********" at bounding box center [134, 72] width 226 height 12
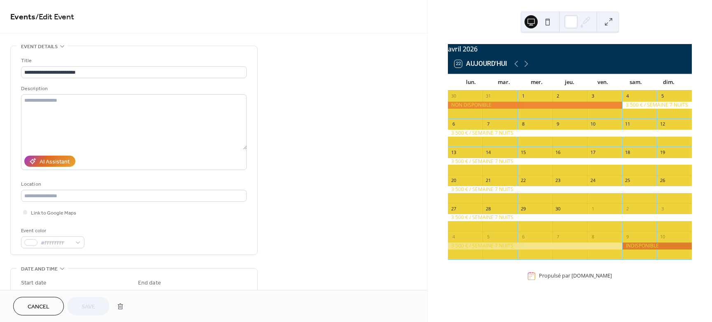
click at [613, 19] on button at bounding box center [608, 21] width 13 height 13
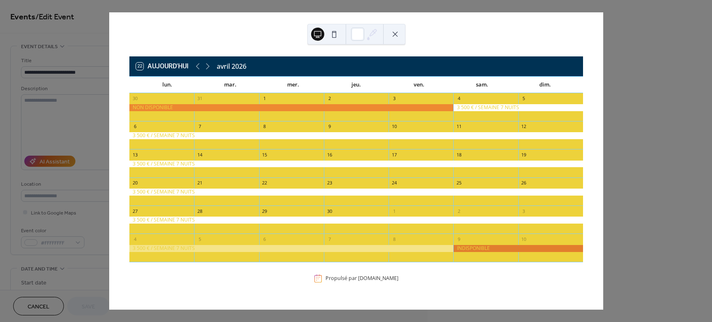
click at [397, 35] on button at bounding box center [395, 34] width 13 height 13
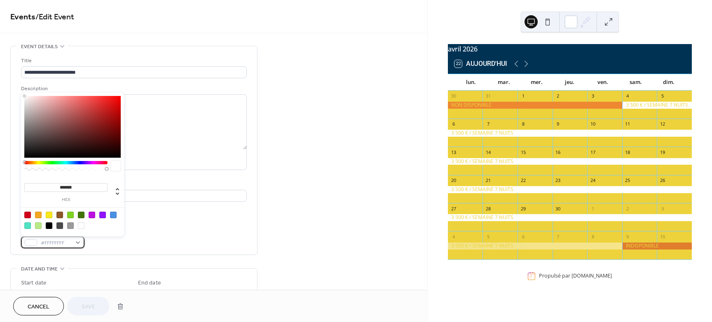
click at [82, 241] on div "#FFFFFFFF" at bounding box center [52, 243] width 63 height 12
click at [83, 188] on input "*******" at bounding box center [65, 187] width 83 height 9
click at [48, 225] on div at bounding box center [49, 226] width 7 height 7
type input "*******"
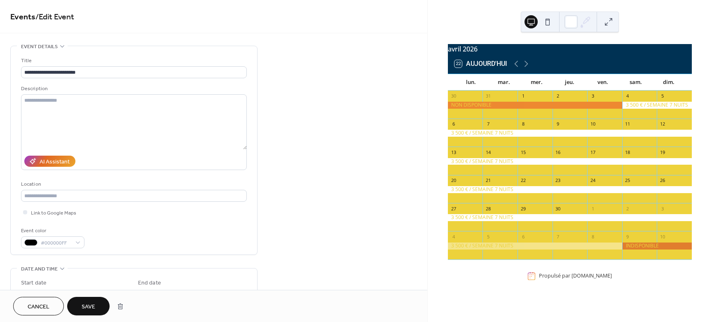
click at [86, 303] on span "Save" at bounding box center [89, 307] width 14 height 9
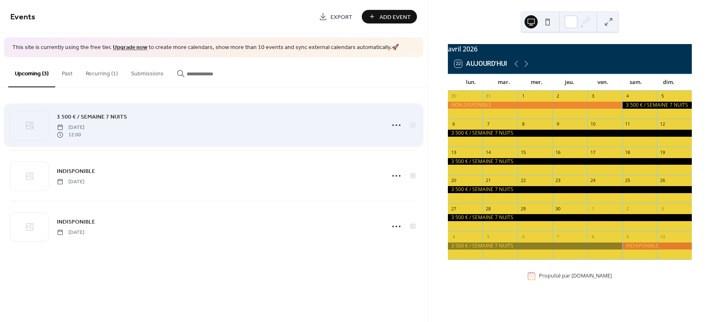
click at [78, 135] on span "12:00" at bounding box center [71, 135] width 28 height 7
click at [395, 125] on icon at bounding box center [396, 125] width 13 height 13
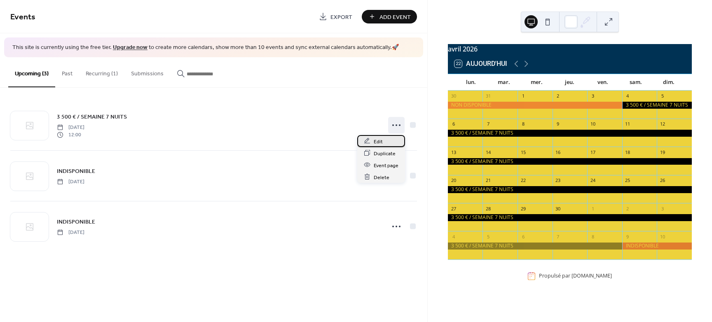
click at [373, 139] on div "Edit" at bounding box center [381, 141] width 48 height 12
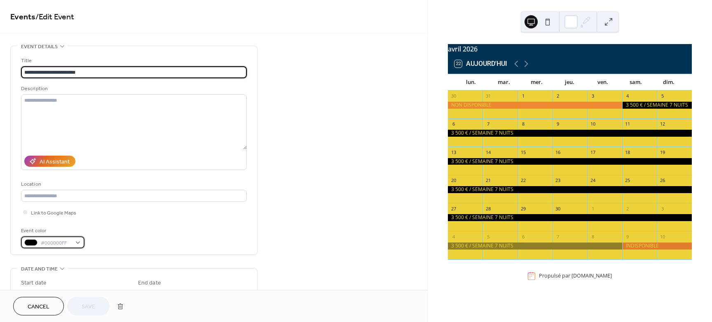
click at [79, 243] on div "#000000FF" at bounding box center [52, 243] width 63 height 12
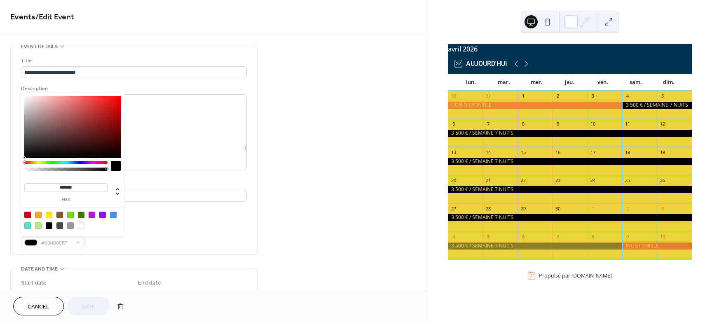
click at [82, 224] on div at bounding box center [81, 226] width 7 height 7
click at [115, 195] on icon at bounding box center [118, 192] width 10 height 10
type input "*"
type input "**"
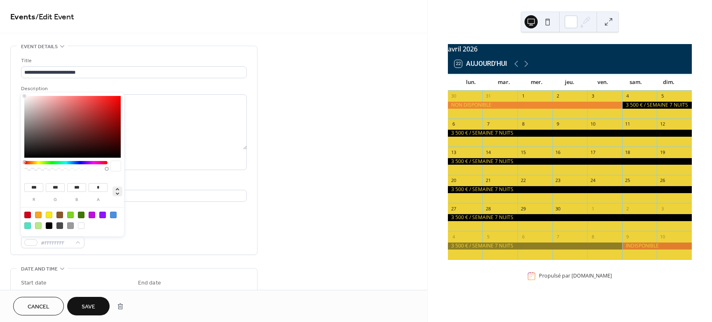
type input "****"
click at [117, 186] on div at bounding box center [114, 192] width 13 height 21
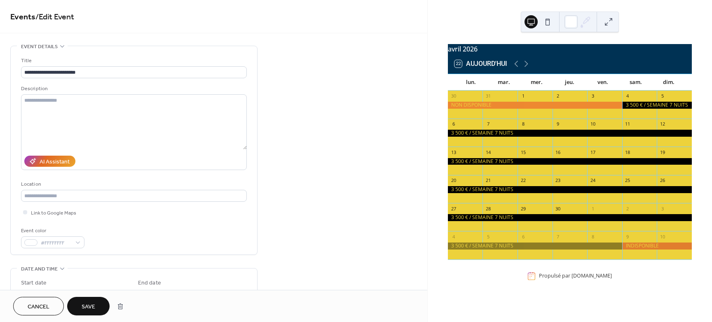
click at [85, 298] on button "Save" at bounding box center [88, 306] width 42 height 19
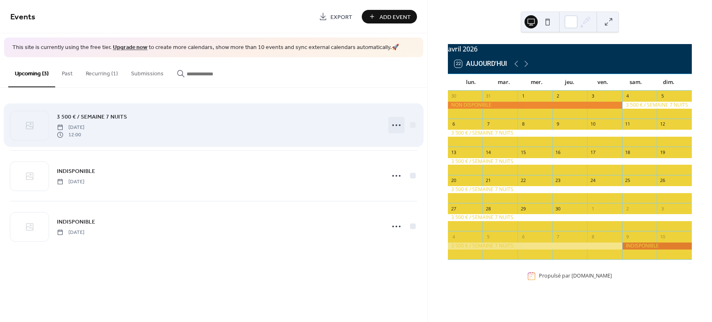
click at [392, 125] on icon at bounding box center [396, 125] width 13 height 13
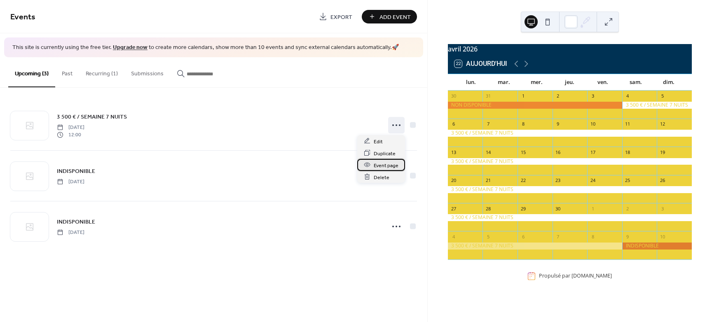
click at [382, 167] on span "Event page" at bounding box center [386, 165] width 25 height 9
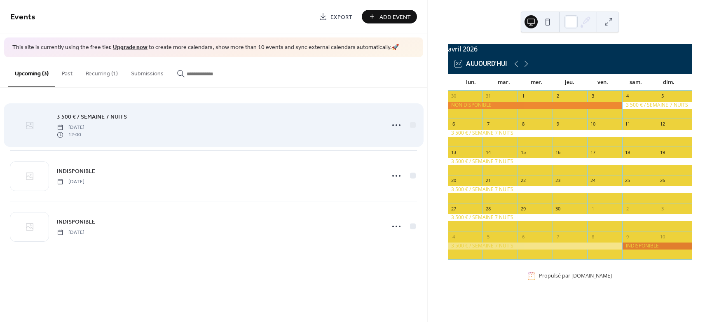
click at [32, 127] on icon at bounding box center [29, 125] width 7 height 7
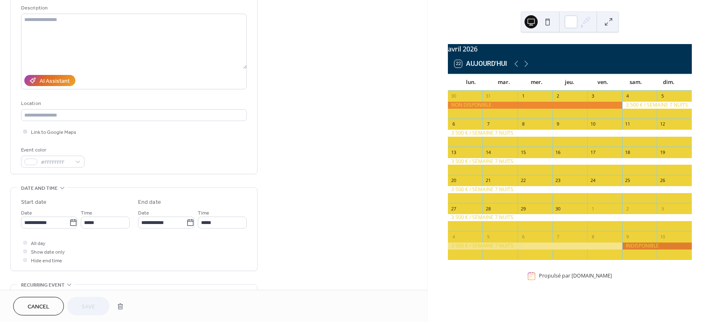
scroll to position [103, 0]
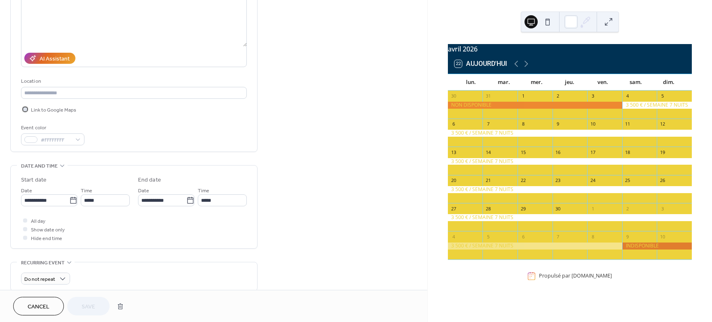
click at [25, 110] on div at bounding box center [25, 109] width 4 height 4
click at [25, 110] on icon at bounding box center [25, 109] width 2 height 2
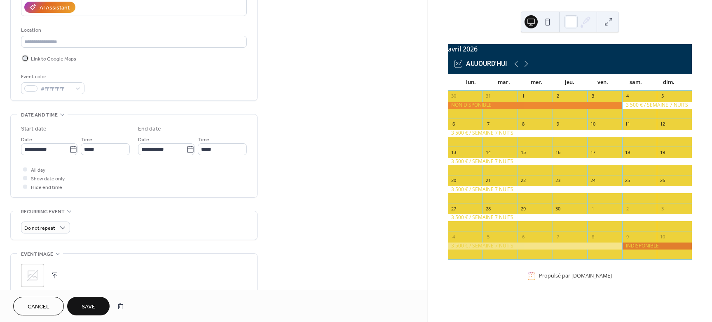
scroll to position [152, 0]
click at [94, 307] on span "Save" at bounding box center [89, 307] width 14 height 9
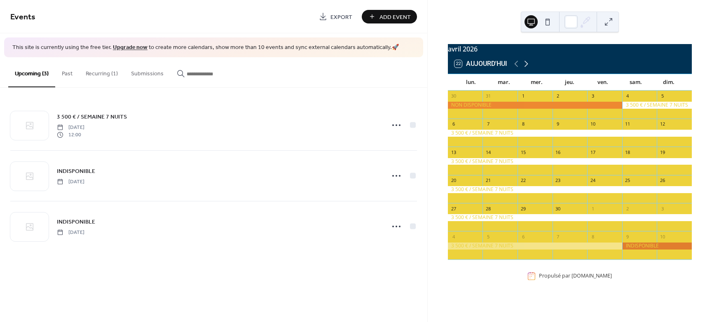
click at [526, 67] on icon at bounding box center [527, 64] width 4 height 6
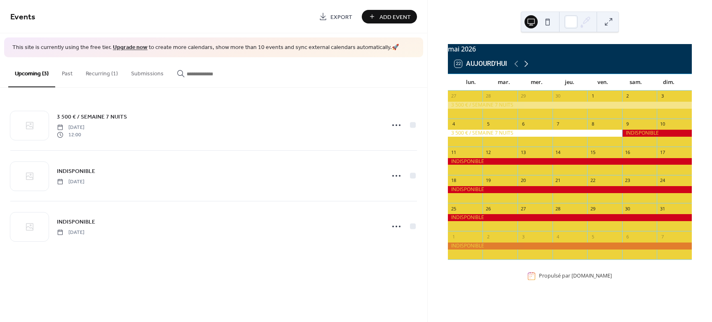
click at [526, 67] on icon at bounding box center [527, 64] width 4 height 6
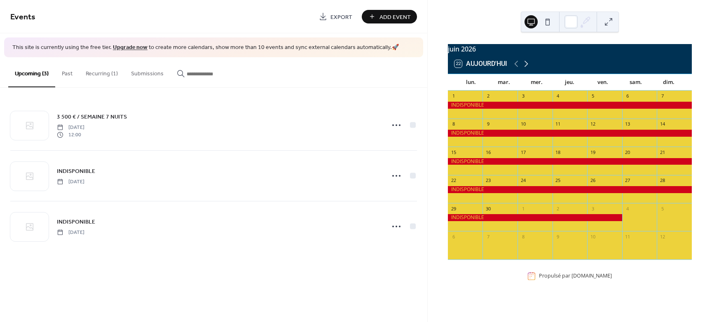
click at [526, 67] on icon at bounding box center [527, 64] width 4 height 6
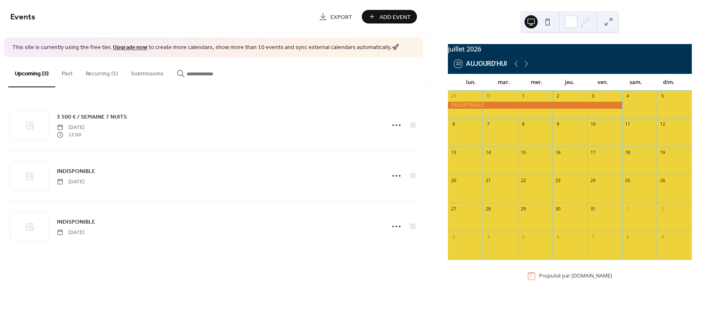
click at [397, 20] on span "Add Event" at bounding box center [395, 17] width 31 height 9
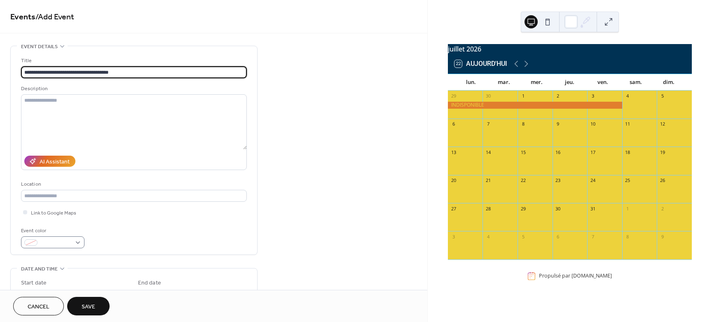
type input "**********"
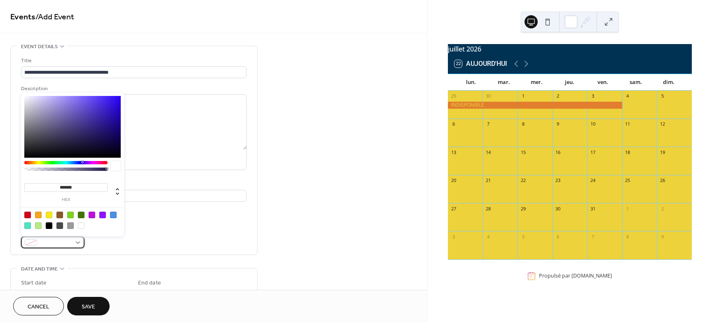
click at [78, 244] on div at bounding box center [52, 243] width 63 height 12
click at [83, 226] on div at bounding box center [81, 226] width 7 height 7
type input "*******"
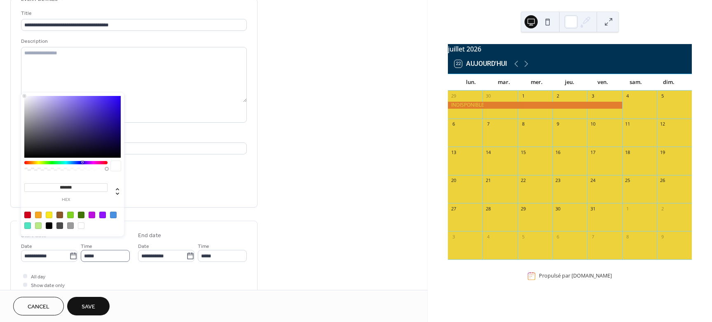
scroll to position [52, 0]
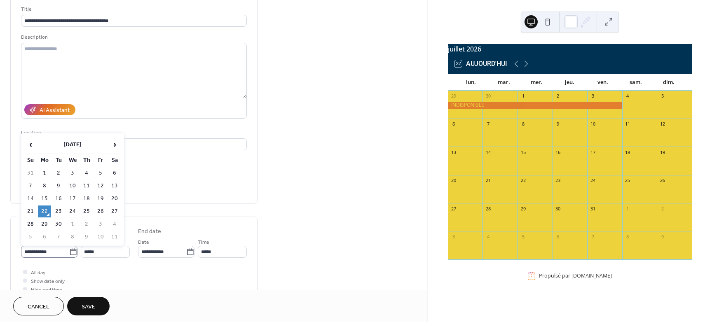
click at [72, 254] on icon at bounding box center [73, 252] width 8 height 8
click at [69, 254] on input "**********" at bounding box center [45, 252] width 48 height 12
click at [72, 250] on icon at bounding box center [73, 252] width 6 height 7
click at [69, 250] on input "**********" at bounding box center [45, 252] width 48 height 12
click at [111, 145] on span "›" at bounding box center [114, 144] width 12 height 16
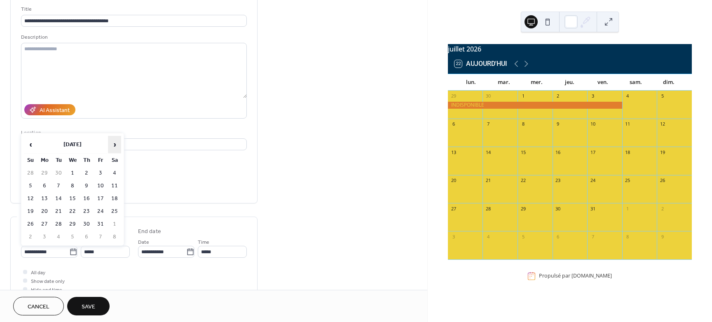
click at [111, 145] on span "›" at bounding box center [114, 144] width 12 height 16
click at [33, 147] on span "‹" at bounding box center [30, 144] width 12 height 16
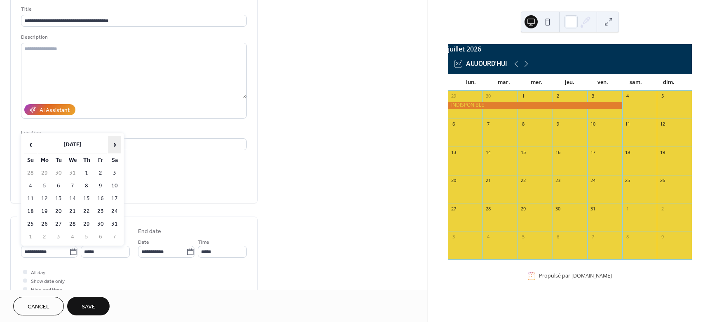
click at [117, 144] on span "›" at bounding box center [114, 144] width 12 height 16
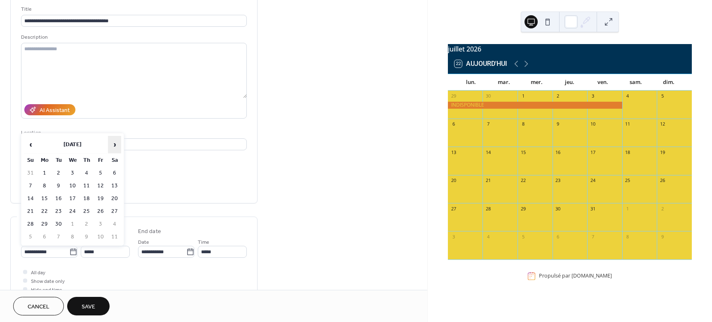
click at [117, 144] on span "›" at bounding box center [114, 144] width 12 height 16
click at [99, 171] on td "4" at bounding box center [100, 173] width 13 height 12
type input "**********"
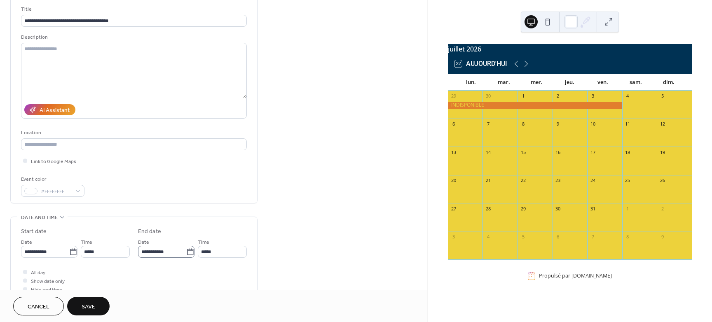
click at [188, 251] on icon at bounding box center [190, 252] width 8 height 8
click at [186, 251] on input "**********" at bounding box center [162, 252] width 48 height 12
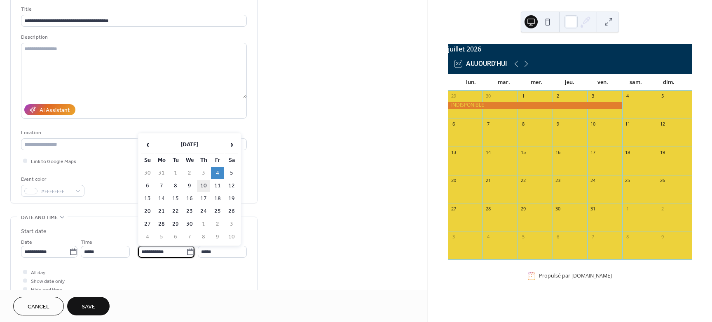
click at [204, 187] on td "10" at bounding box center [203, 186] width 13 height 12
type input "**********"
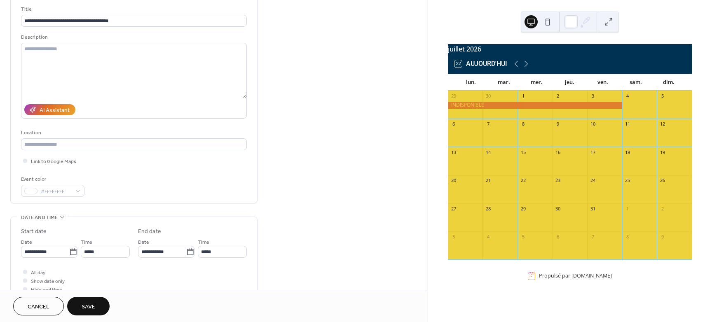
click at [91, 303] on span "Save" at bounding box center [89, 307] width 14 height 9
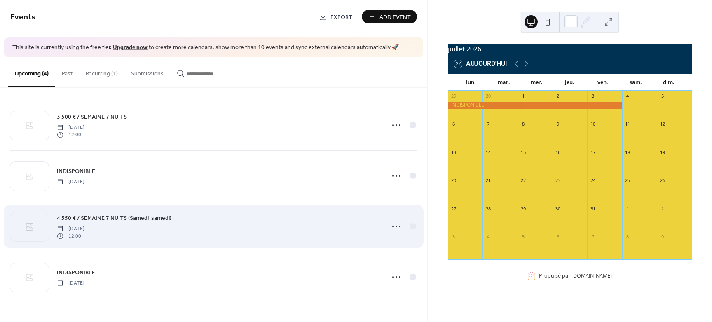
click at [85, 230] on span "Friday, September 4, 2026" at bounding box center [71, 228] width 28 height 7
click at [395, 227] on icon at bounding box center [396, 226] width 13 height 13
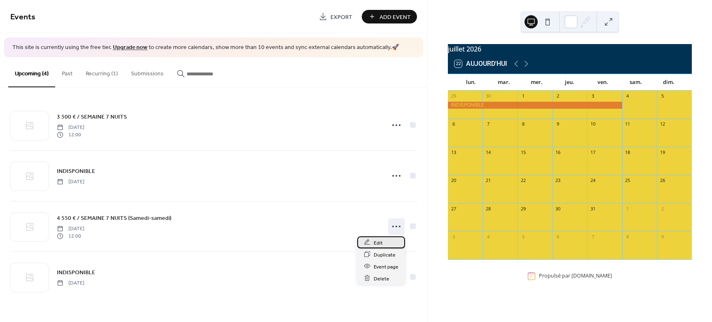
click at [378, 241] on span "Edit" at bounding box center [378, 243] width 9 height 9
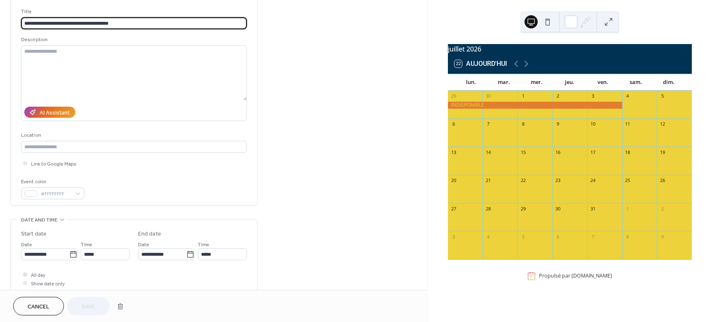
scroll to position [52, 0]
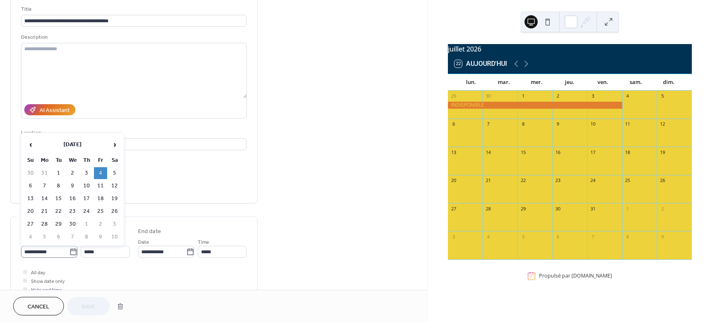
click at [70, 250] on icon at bounding box center [73, 252] width 6 height 7
click at [69, 250] on input "**********" at bounding box center [45, 252] width 48 height 12
click at [30, 146] on span "‹" at bounding box center [30, 144] width 12 height 16
click at [115, 173] on td "4" at bounding box center [114, 173] width 13 height 12
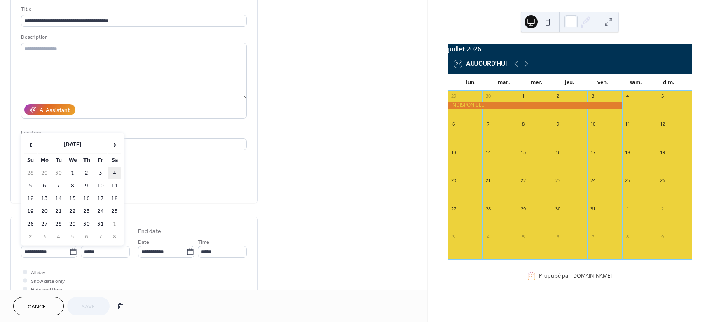
type input "**********"
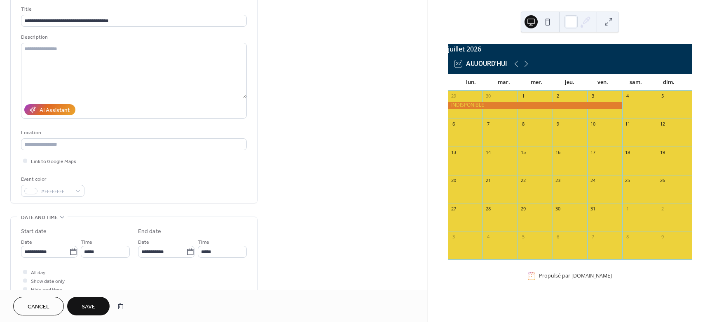
click at [92, 310] on span "Save" at bounding box center [89, 307] width 14 height 9
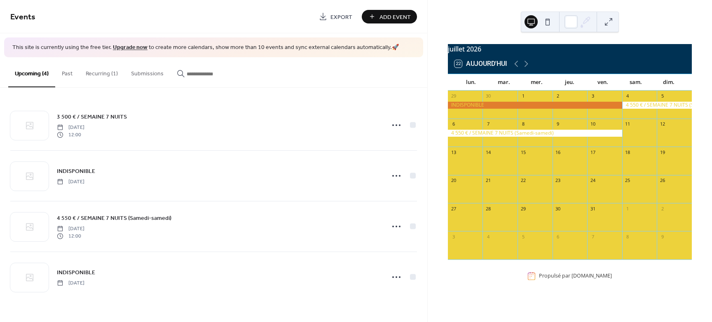
click at [393, 16] on span "Add Event" at bounding box center [395, 17] width 31 height 9
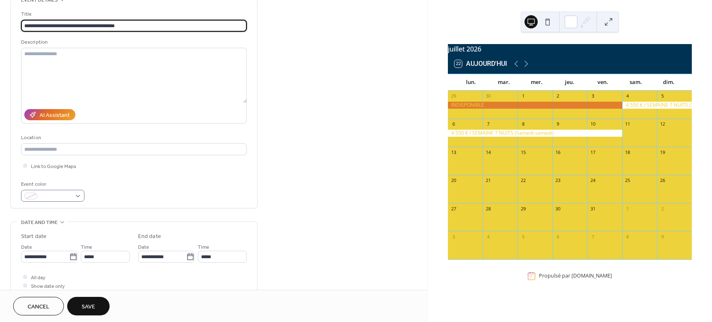
scroll to position [52, 0]
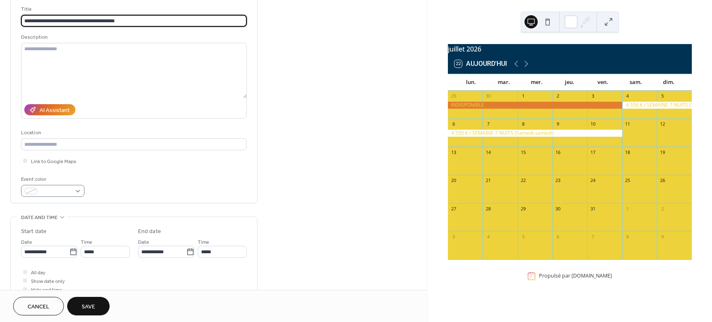
type input "**********"
click at [78, 192] on div at bounding box center [52, 191] width 63 height 12
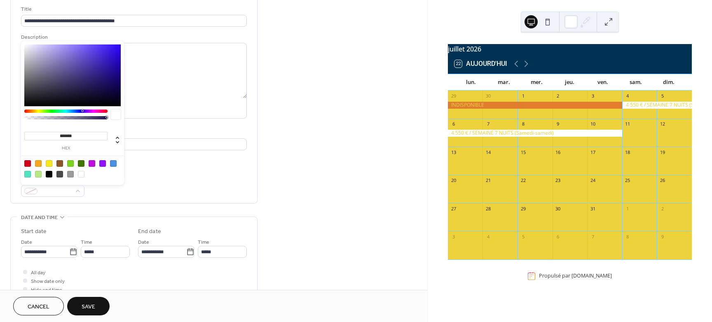
click at [79, 173] on div at bounding box center [81, 174] width 7 height 7
type input "*******"
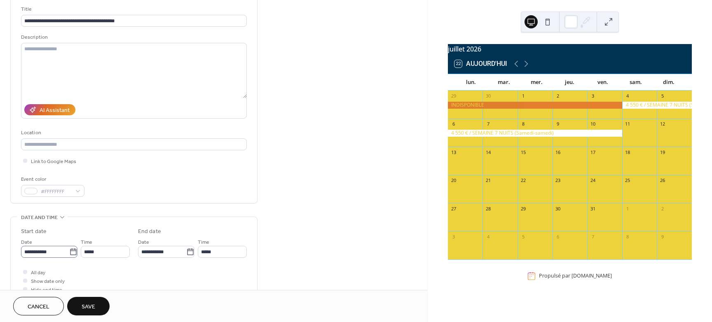
click at [71, 248] on icon at bounding box center [73, 252] width 8 height 8
click at [69, 248] on input "**********" at bounding box center [45, 252] width 48 height 12
click at [114, 146] on span "›" at bounding box center [114, 144] width 12 height 16
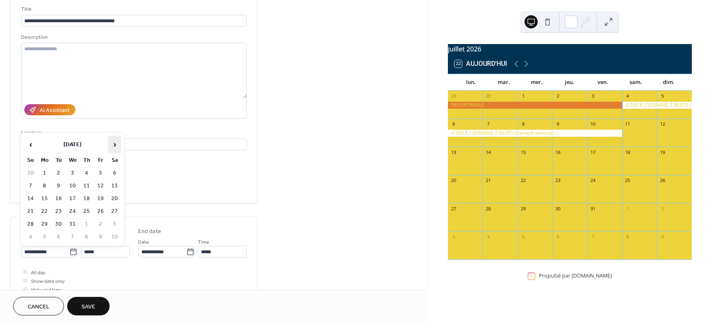
click at [114, 146] on span "›" at bounding box center [114, 144] width 12 height 16
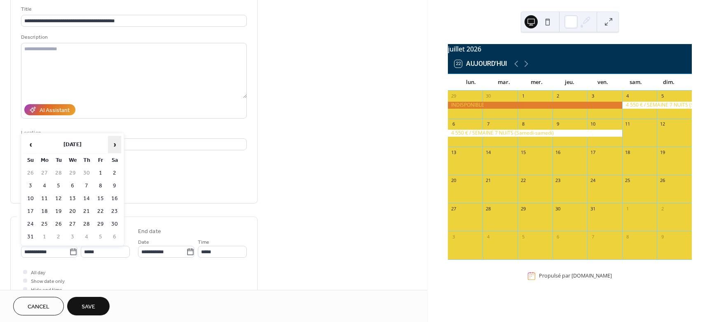
click at [114, 146] on span "›" at bounding box center [114, 144] width 12 height 16
click at [116, 186] on td "11" at bounding box center [114, 186] width 13 height 12
type input "**********"
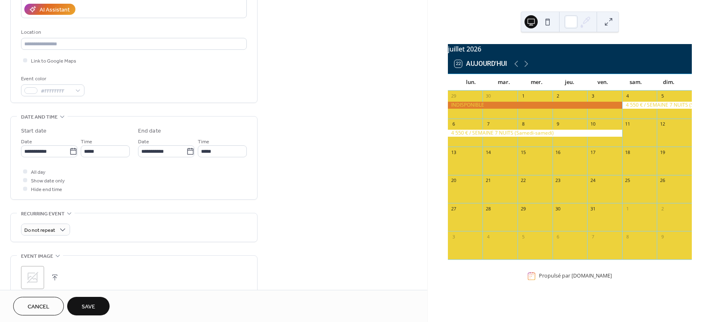
scroll to position [155, 0]
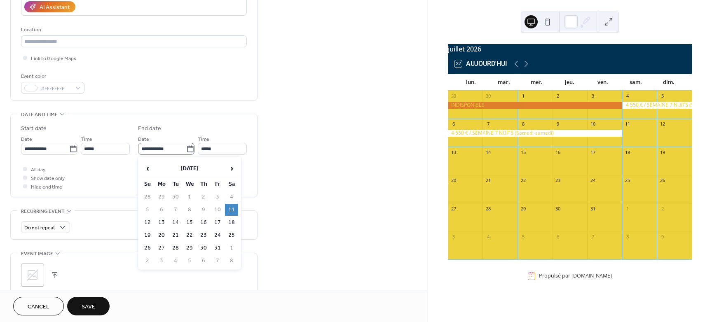
click at [189, 150] on icon at bounding box center [190, 149] width 8 height 8
click at [186, 150] on input "**********" at bounding box center [162, 149] width 48 height 12
click at [220, 247] on td "31" at bounding box center [217, 248] width 13 height 12
type input "**********"
click at [91, 308] on span "Save" at bounding box center [89, 307] width 14 height 9
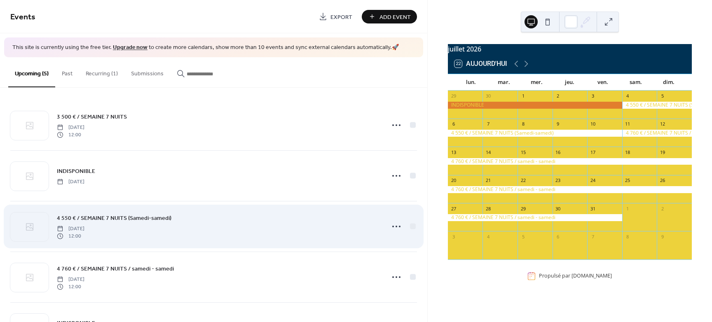
click at [85, 232] on span "[DATE]" at bounding box center [71, 228] width 28 height 7
click at [396, 228] on icon at bounding box center [396, 226] width 13 height 13
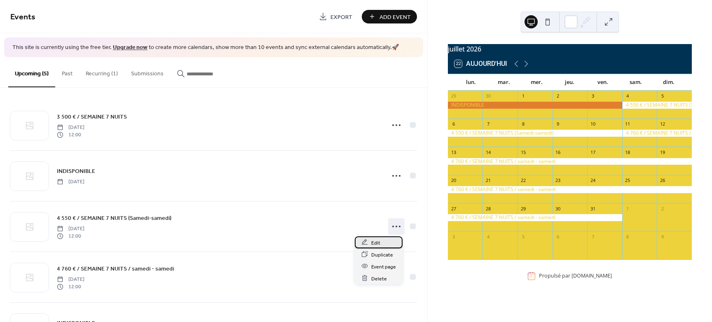
click at [380, 241] on div "Edit" at bounding box center [379, 243] width 48 height 12
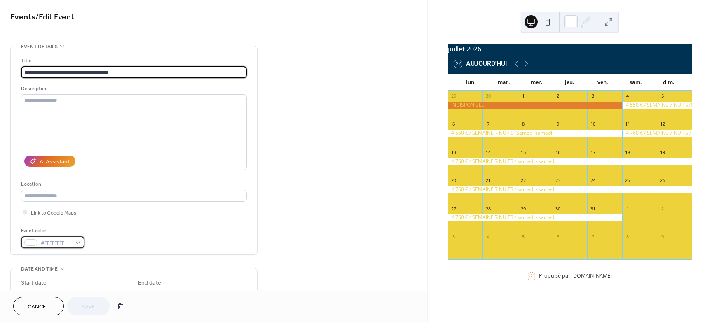
click at [53, 241] on span "#FFFFFFFF" at bounding box center [56, 243] width 31 height 9
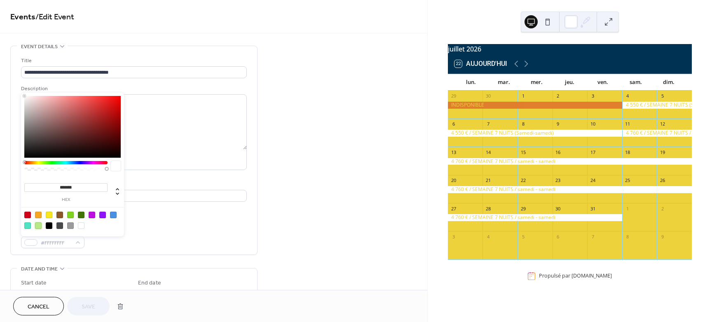
click at [38, 226] on div at bounding box center [38, 226] width 7 height 7
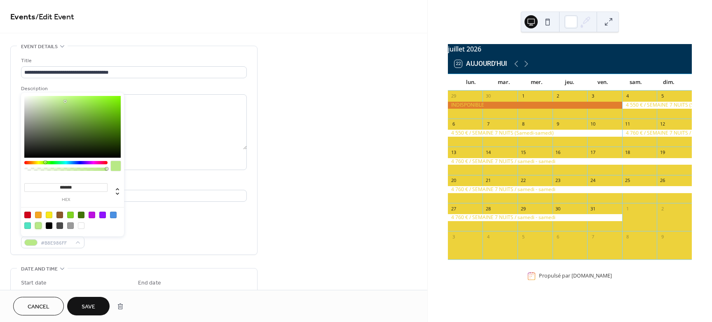
click at [84, 227] on div at bounding box center [81, 226] width 7 height 7
click at [70, 226] on div at bounding box center [70, 226] width 7 height 7
type input "*******"
click at [96, 301] on button "Save" at bounding box center [88, 306] width 42 height 19
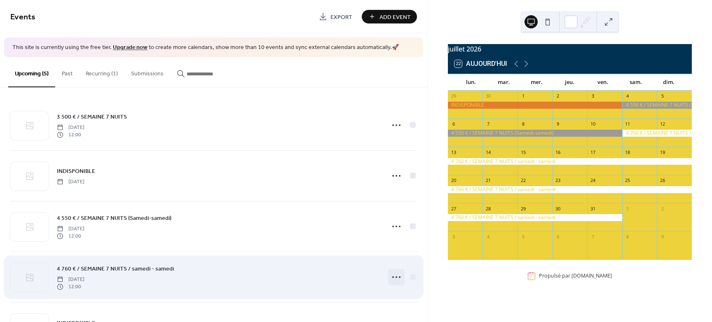
click at [394, 278] on icon at bounding box center [396, 277] width 13 height 13
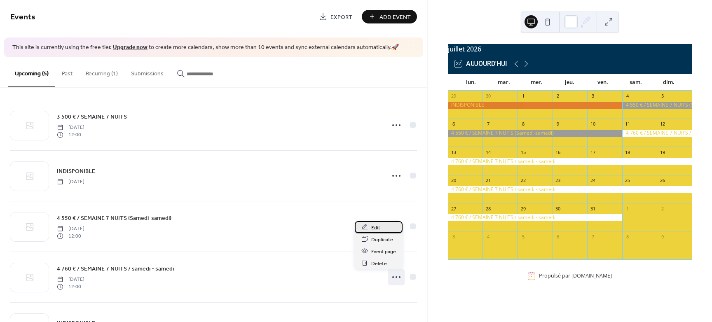
click at [380, 226] on div "Edit" at bounding box center [379, 227] width 48 height 12
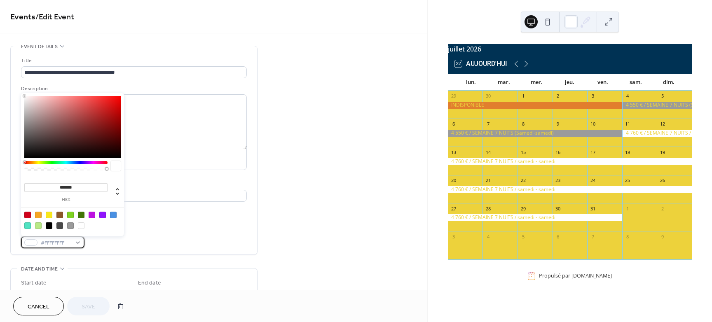
click at [80, 242] on div "#FFFFFFFF" at bounding box center [52, 243] width 63 height 12
click at [51, 215] on div at bounding box center [49, 215] width 7 height 7
type input "*******"
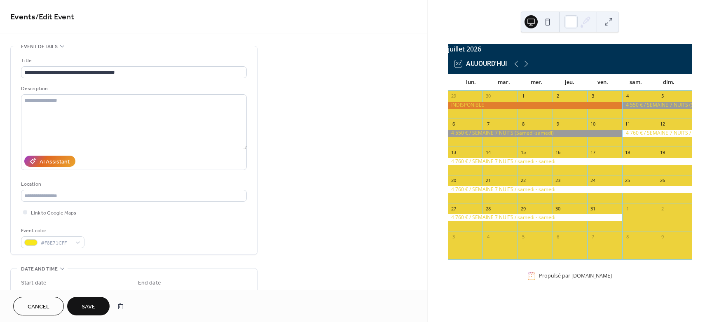
click at [94, 308] on span "Save" at bounding box center [89, 307] width 14 height 9
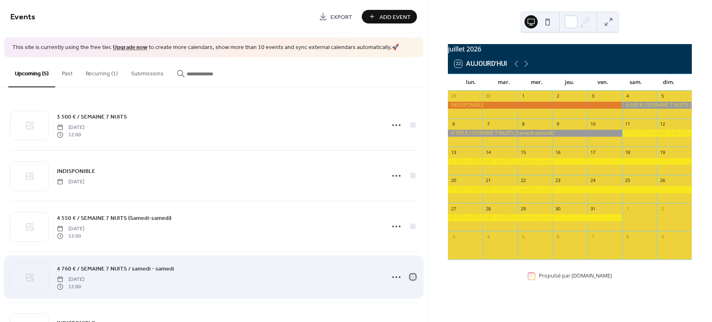
click at [413, 277] on div at bounding box center [413, 277] width 6 height 6
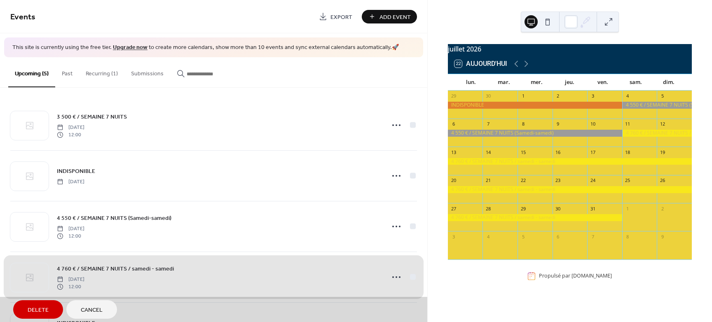
click at [412, 277] on div "4 760 € / SEMAINE 7 NUITS / samedi - samedi Saturday, July 11, 2026 12:00" at bounding box center [213, 277] width 407 height 51
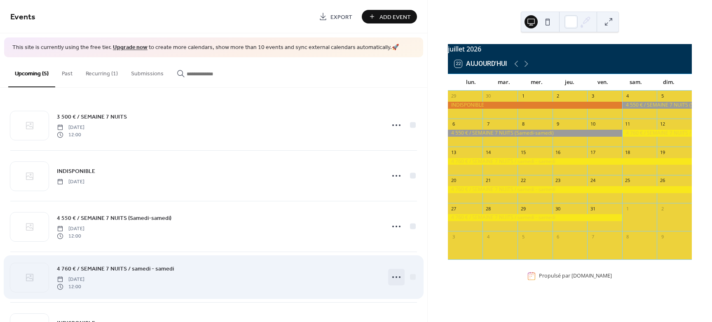
click at [392, 278] on icon at bounding box center [396, 277] width 13 height 13
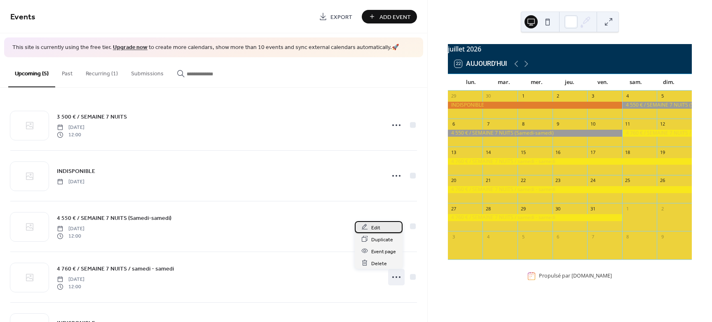
click at [377, 227] on span "Edit" at bounding box center [375, 227] width 9 height 9
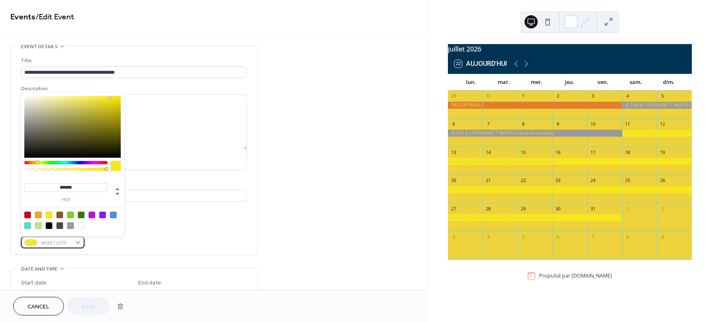
click at [79, 242] on div "#F8E71CFF" at bounding box center [52, 243] width 63 height 12
click at [87, 188] on input "*******" at bounding box center [65, 187] width 83 height 9
click at [59, 244] on span "#F8E71CFF" at bounding box center [56, 243] width 31 height 9
click at [71, 226] on div at bounding box center [70, 226] width 7 height 7
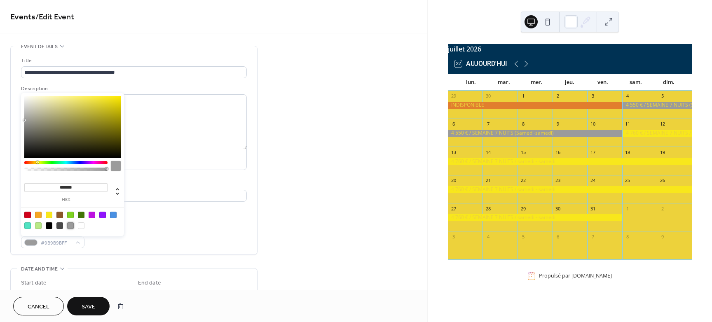
type input "***"
click at [42, 170] on div at bounding box center [66, 169] width 81 height 3
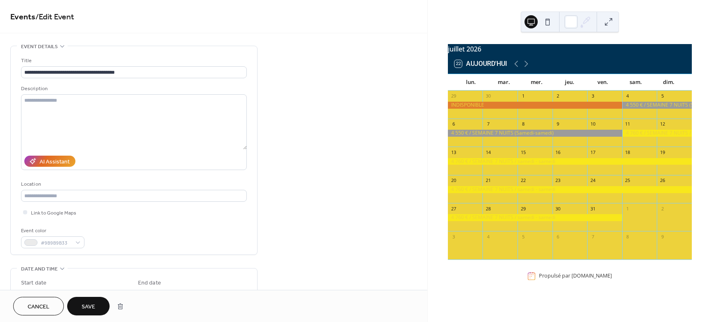
click at [85, 303] on span "Save" at bounding box center [89, 307] width 14 height 9
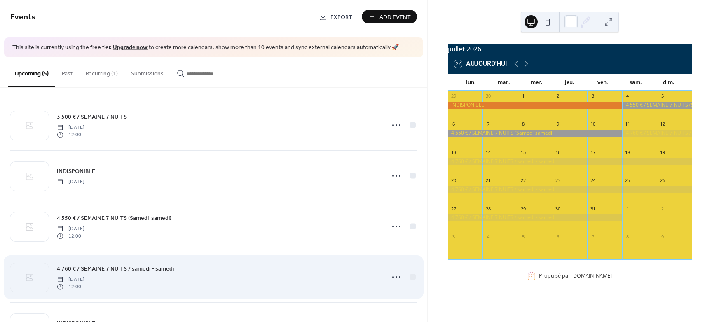
click at [85, 277] on span "[DATE]" at bounding box center [71, 279] width 28 height 7
click at [392, 275] on icon at bounding box center [396, 277] width 13 height 13
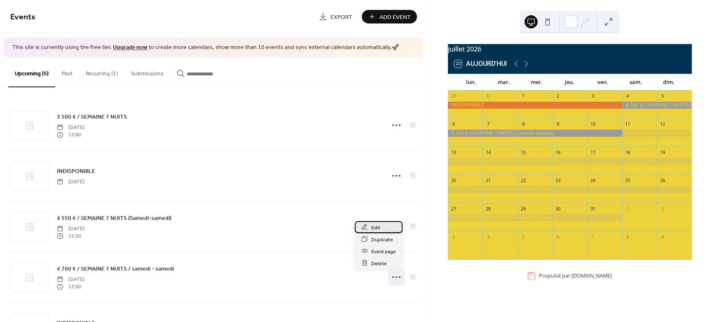
click at [374, 228] on span "Edit" at bounding box center [375, 227] width 9 height 9
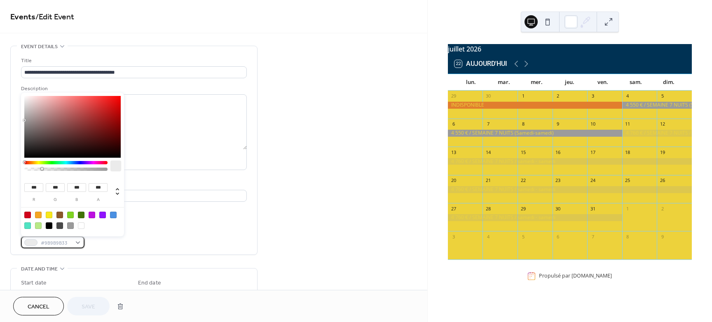
click at [78, 242] on div "#9B9B9B33" at bounding box center [52, 243] width 63 height 12
click at [82, 224] on div at bounding box center [81, 226] width 7 height 7
type input "***"
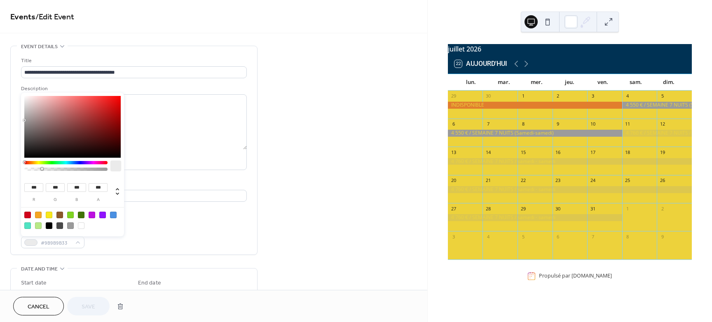
type input "*"
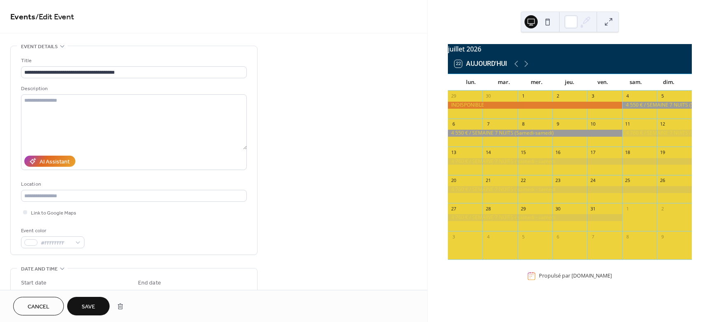
click at [83, 303] on span "Save" at bounding box center [89, 307] width 14 height 9
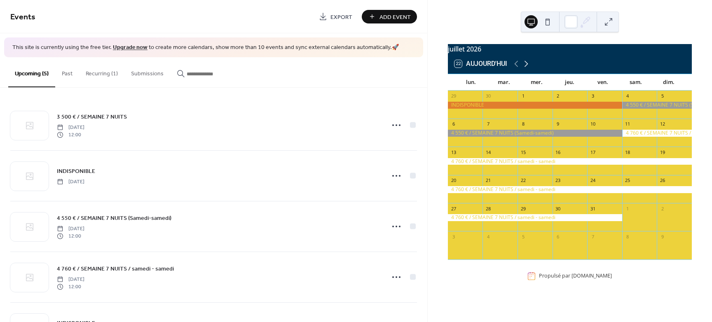
click at [524, 68] on icon at bounding box center [527, 64] width 10 height 10
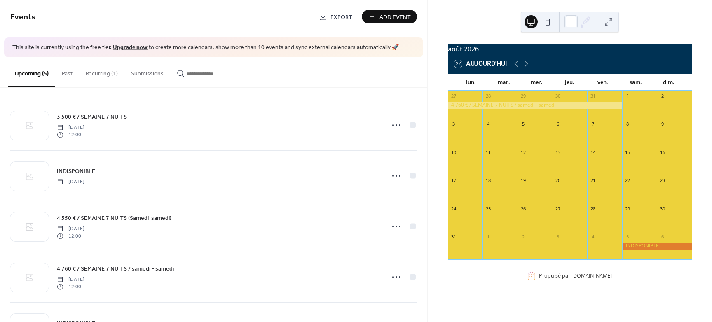
click at [402, 18] on span "Add Event" at bounding box center [395, 17] width 31 height 9
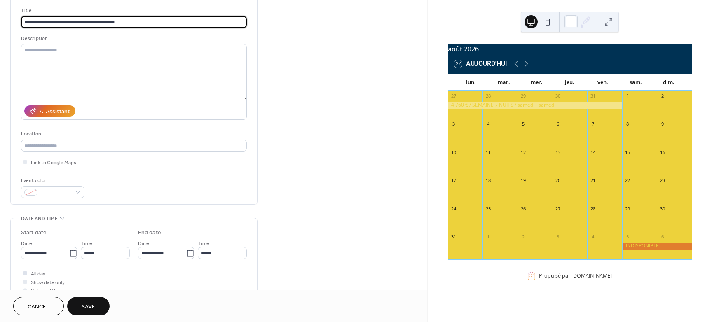
scroll to position [52, 0]
type input "**********"
click at [47, 254] on input "**********" at bounding box center [45, 252] width 48 height 12
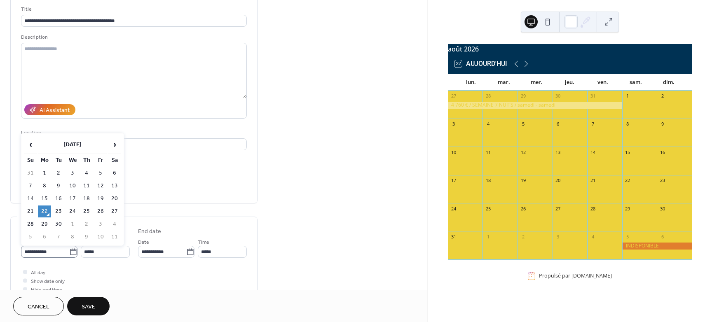
click at [72, 252] on icon at bounding box center [73, 252] width 8 height 8
click at [69, 252] on input "**********" at bounding box center [45, 252] width 48 height 12
click at [113, 143] on span "›" at bounding box center [114, 144] width 12 height 16
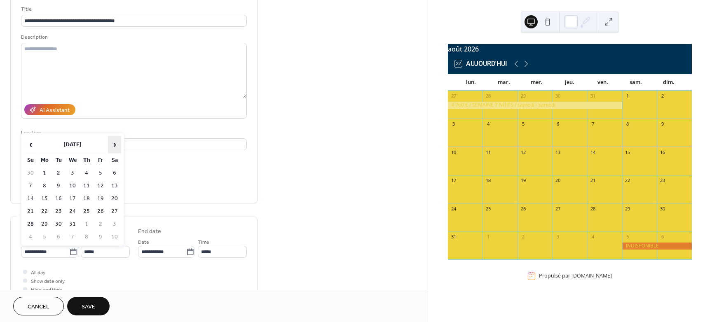
click at [113, 143] on span "›" at bounding box center [114, 144] width 12 height 16
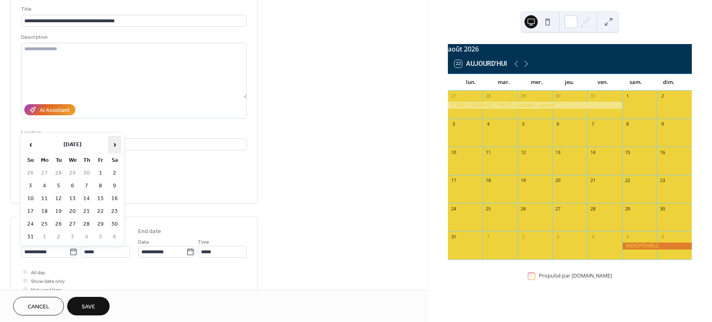
click at [113, 143] on span "›" at bounding box center [114, 144] width 12 height 16
click at [109, 169] on td "1" at bounding box center [114, 173] width 13 height 12
type input "**********"
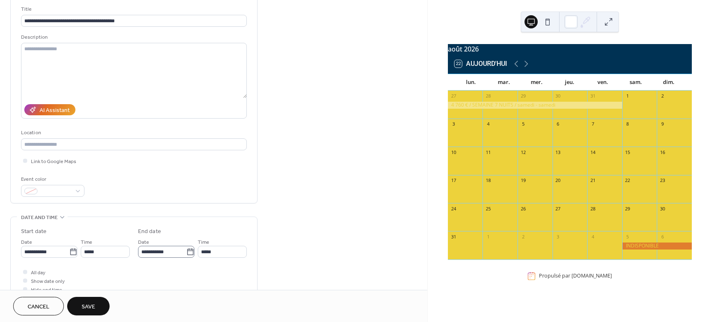
click at [188, 251] on icon at bounding box center [190, 252] width 8 height 8
click at [186, 251] on input "**********" at bounding box center [162, 252] width 48 height 12
click at [221, 211] on td "21" at bounding box center [217, 212] width 13 height 12
type input "**********"
click at [78, 192] on div at bounding box center [52, 191] width 63 height 12
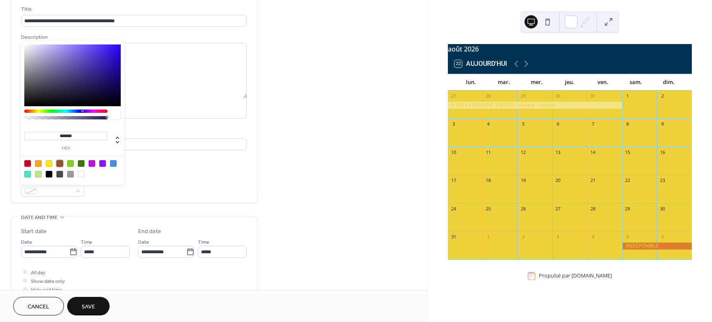
click at [61, 162] on div at bounding box center [59, 163] width 7 height 7
type input "*******"
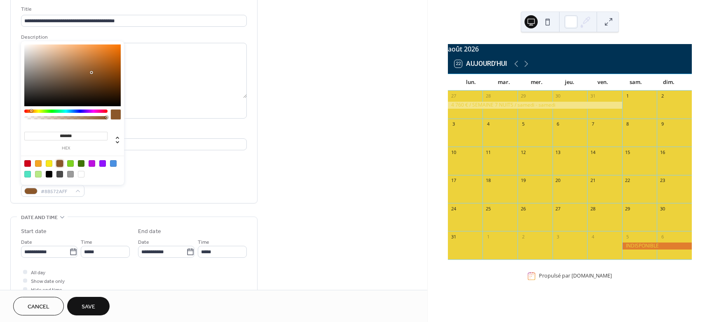
click at [88, 303] on span "Save" at bounding box center [89, 307] width 14 height 9
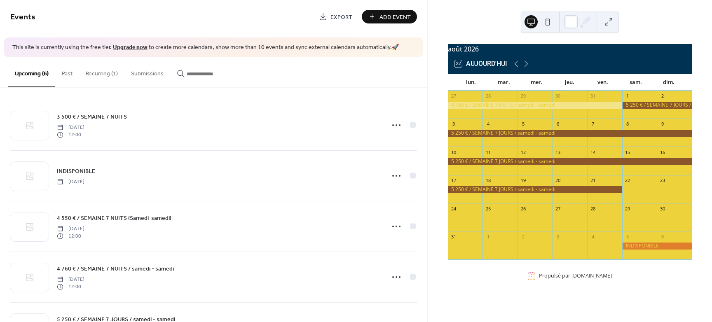
click at [398, 16] on span "Add Event" at bounding box center [395, 17] width 31 height 9
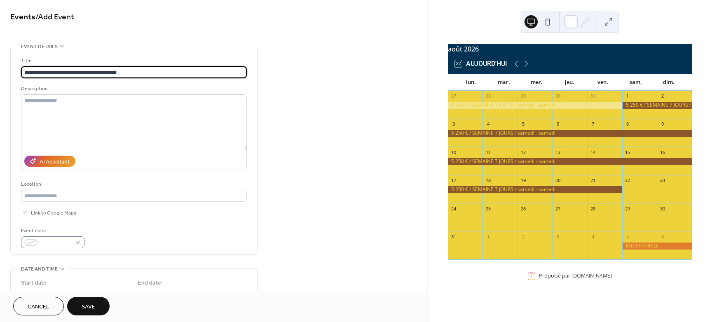
type input "**********"
click at [77, 242] on div at bounding box center [52, 243] width 63 height 12
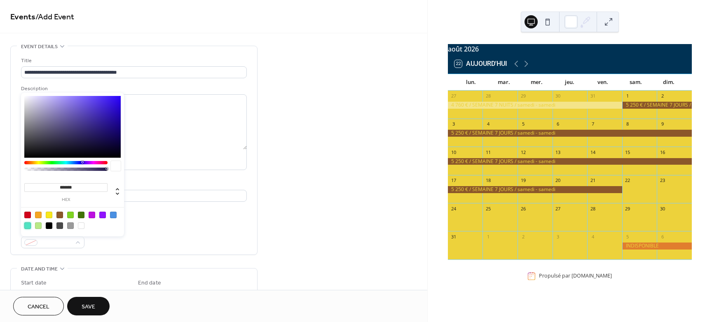
click at [30, 225] on div at bounding box center [27, 226] width 7 height 7
type input "*******"
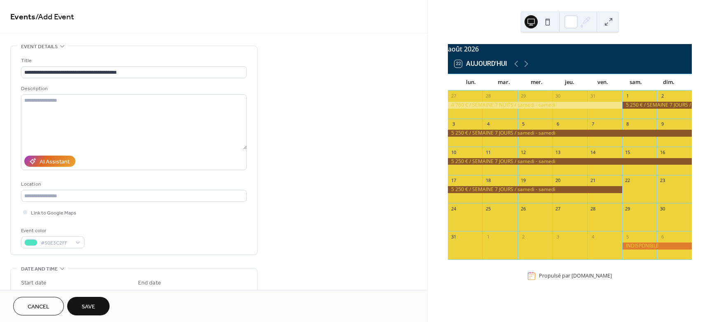
click at [86, 304] on span "Save" at bounding box center [89, 307] width 14 height 9
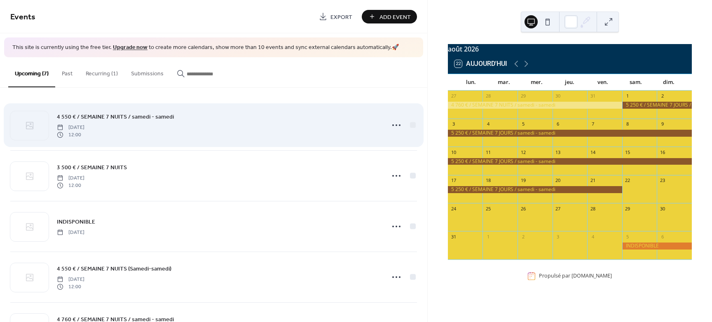
click at [85, 129] on span "[DATE]" at bounding box center [71, 127] width 28 height 7
click at [392, 125] on icon at bounding box center [396, 125] width 13 height 13
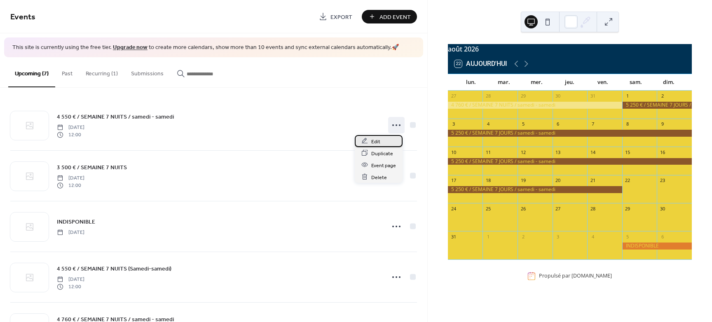
click at [376, 141] on span "Edit" at bounding box center [375, 141] width 9 height 9
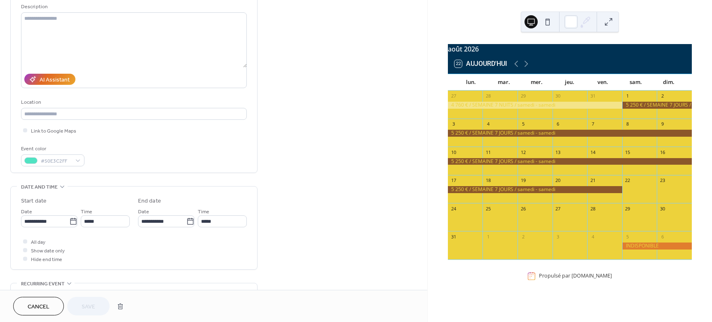
scroll to position [103, 0]
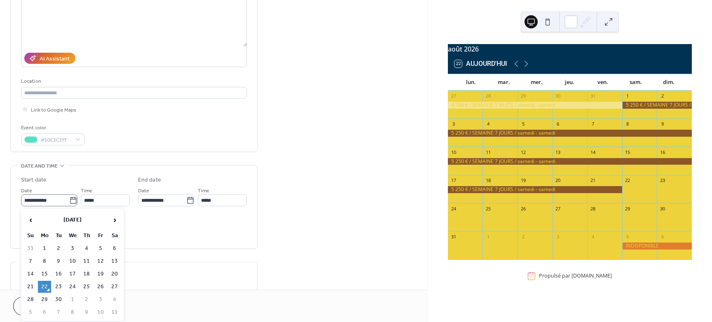
click at [71, 199] on icon at bounding box center [73, 200] width 6 height 7
click at [69, 199] on input "**********" at bounding box center [45, 201] width 48 height 12
click at [31, 221] on span "‹" at bounding box center [30, 220] width 12 height 16
click at [100, 287] on td "22" at bounding box center [100, 287] width 13 height 12
type input "**********"
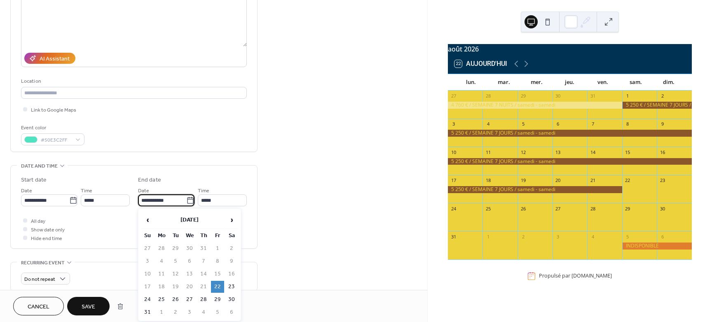
click at [162, 201] on input "**********" at bounding box center [162, 201] width 48 height 12
click at [203, 298] on td "28" at bounding box center [203, 300] width 13 height 12
type input "**********"
click at [89, 307] on span "Save" at bounding box center [89, 307] width 14 height 9
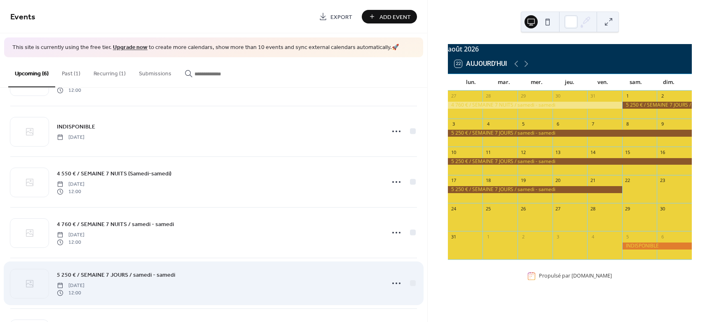
scroll to position [42, 0]
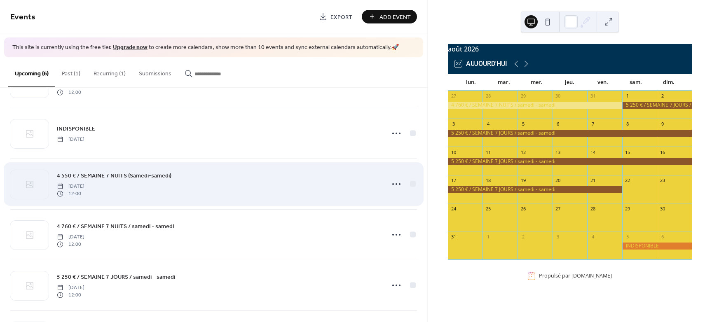
click at [85, 194] on span "12:00" at bounding box center [71, 193] width 28 height 7
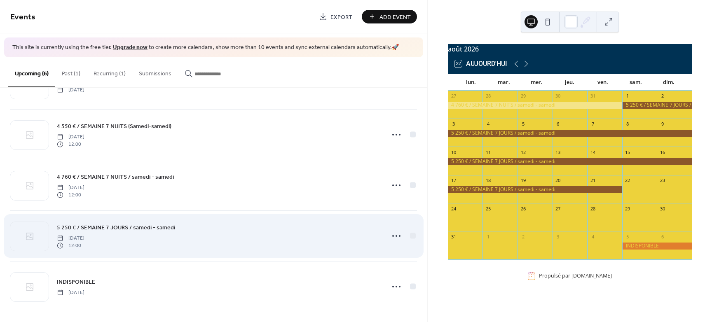
scroll to position [94, 0]
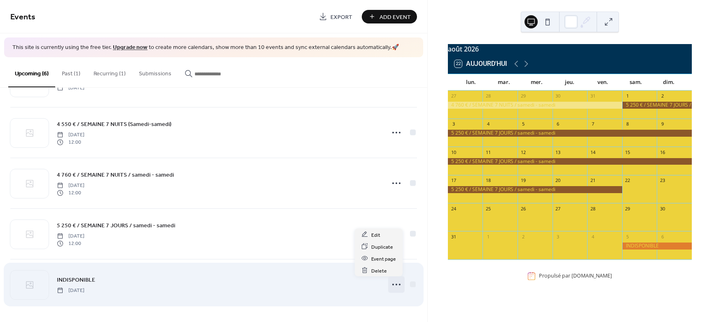
click at [393, 283] on icon at bounding box center [396, 284] width 13 height 13
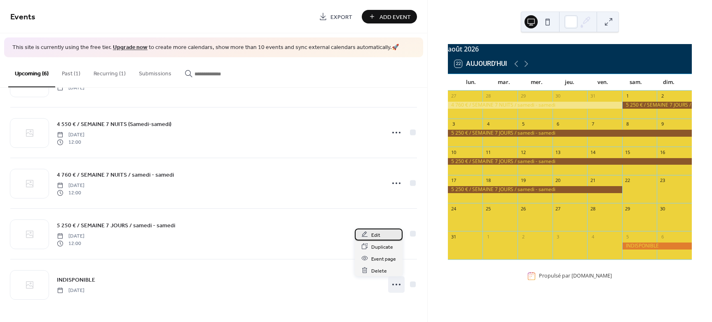
click at [384, 236] on div "Edit" at bounding box center [379, 235] width 48 height 12
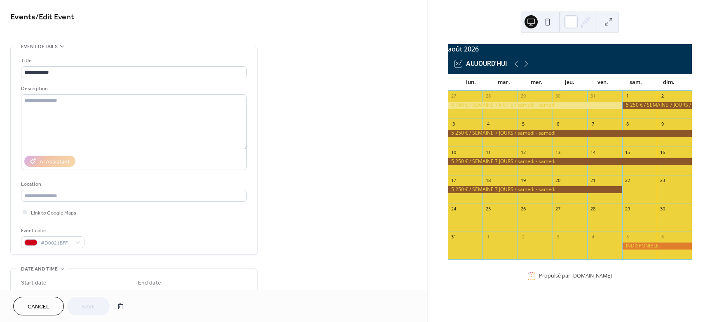
click at [348, 33] on div "Events / Edit Event" at bounding box center [214, 16] width 428 height 33
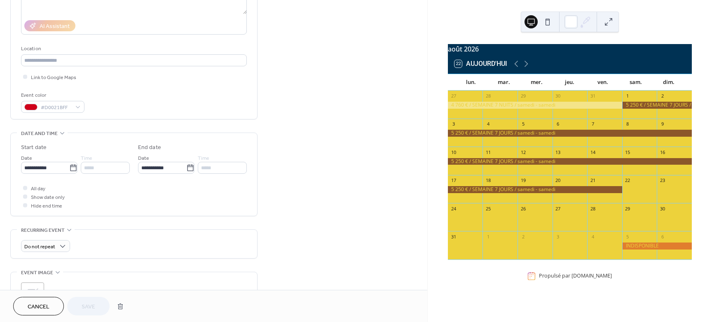
scroll to position [258, 0]
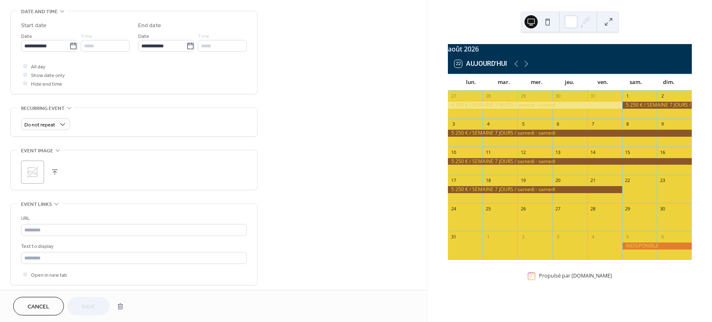
click at [223, 310] on div "Cancel Save" at bounding box center [213, 306] width 401 height 19
click at [37, 305] on span "Cancel" at bounding box center [39, 307] width 22 height 9
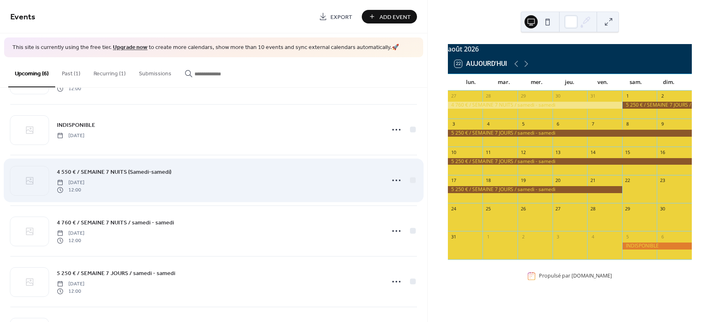
scroll to position [52, 0]
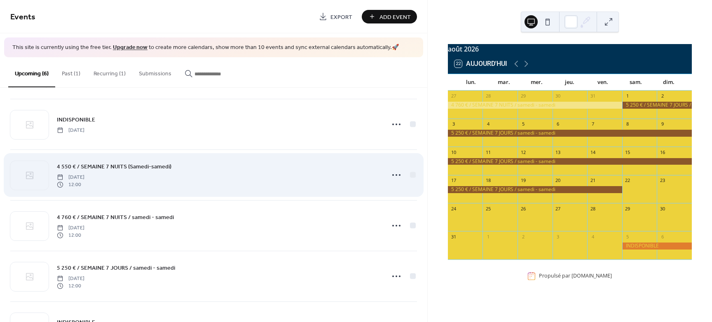
click at [85, 188] on span "12:00" at bounding box center [71, 184] width 28 height 7
click at [394, 176] on icon at bounding box center [396, 175] width 13 height 13
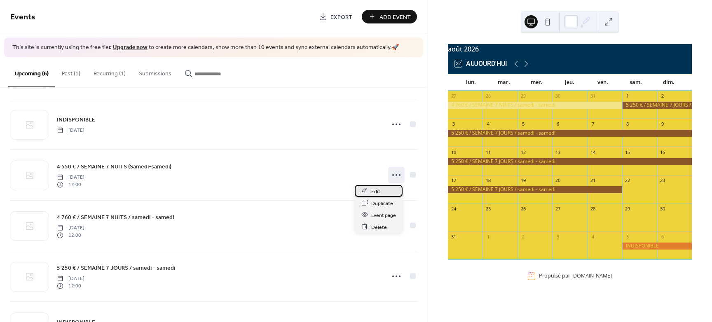
click at [374, 193] on span "Edit" at bounding box center [375, 191] width 9 height 9
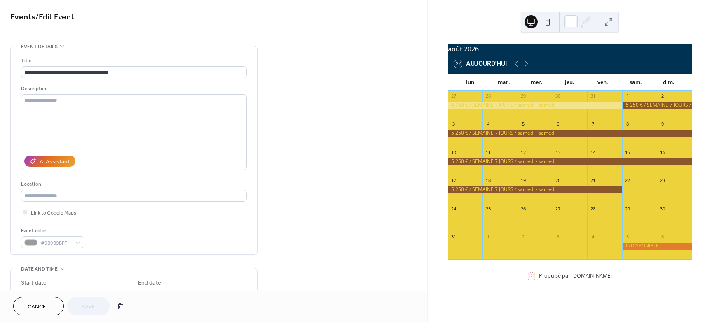
click at [42, 305] on span "Cancel" at bounding box center [39, 307] width 22 height 9
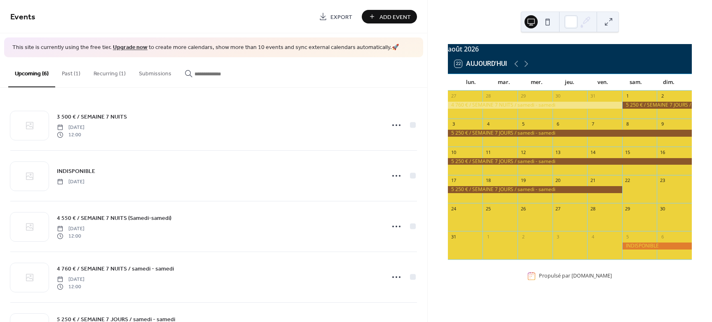
click at [396, 13] on span "Add Event" at bounding box center [395, 17] width 31 height 9
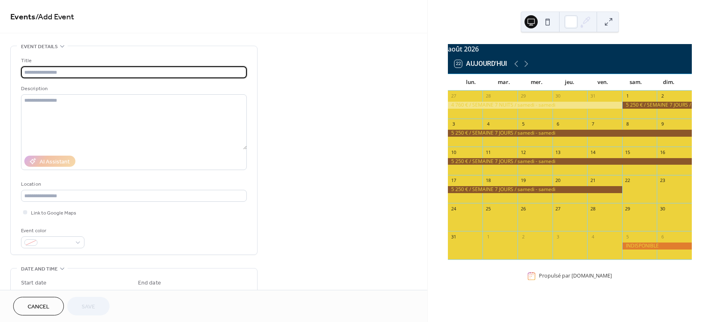
click at [50, 70] on input "text" at bounding box center [134, 72] width 226 height 12
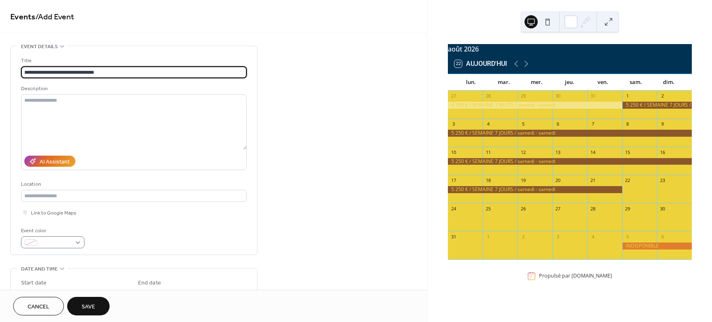
type input "**********"
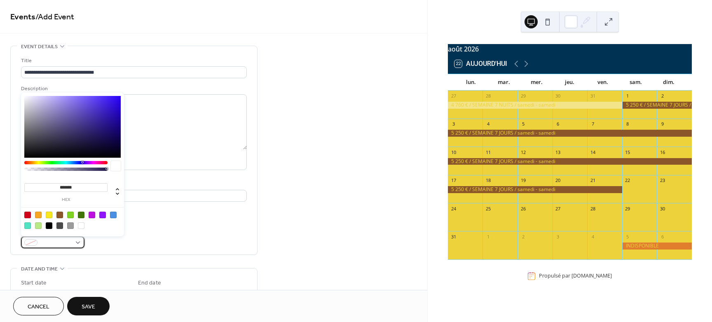
click at [80, 237] on div at bounding box center [52, 243] width 63 height 12
type input "*******"
click at [116, 100] on div at bounding box center [72, 127] width 96 height 62
click at [91, 305] on span "Save" at bounding box center [89, 307] width 14 height 9
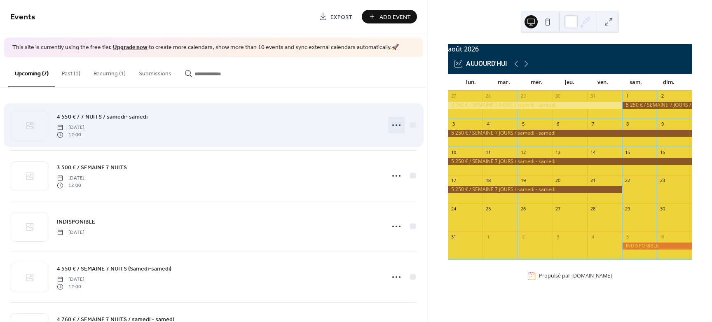
click at [392, 123] on icon at bounding box center [396, 125] width 13 height 13
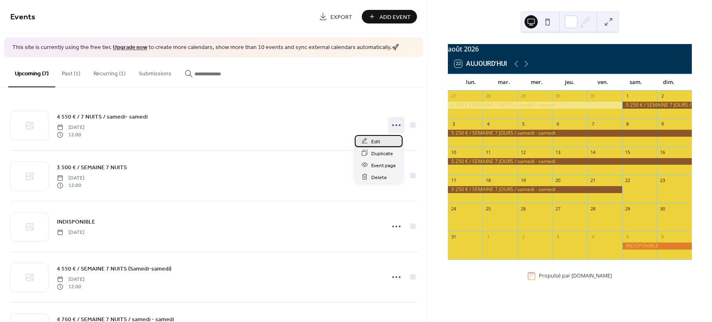
click at [380, 141] on div "Edit" at bounding box center [379, 141] width 48 height 12
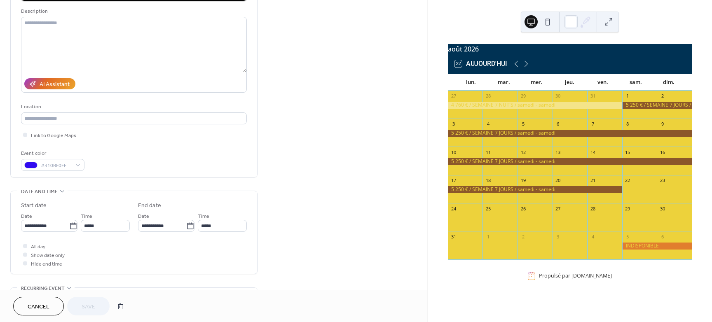
scroll to position [103, 0]
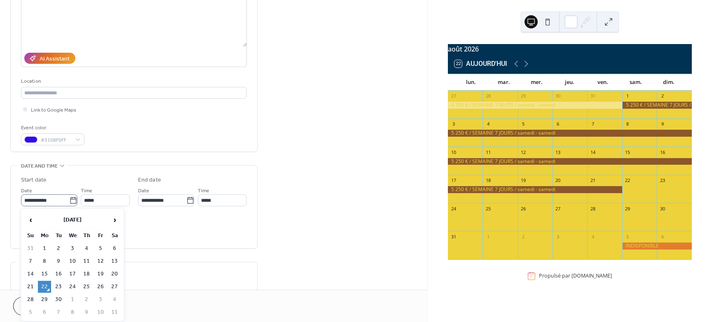
click at [71, 200] on icon at bounding box center [73, 201] width 8 height 8
click at [69, 200] on input "**********" at bounding box center [45, 201] width 48 height 12
click at [36, 221] on span "‹" at bounding box center [30, 220] width 12 height 16
click at [103, 286] on td "22" at bounding box center [100, 287] width 13 height 12
type input "**********"
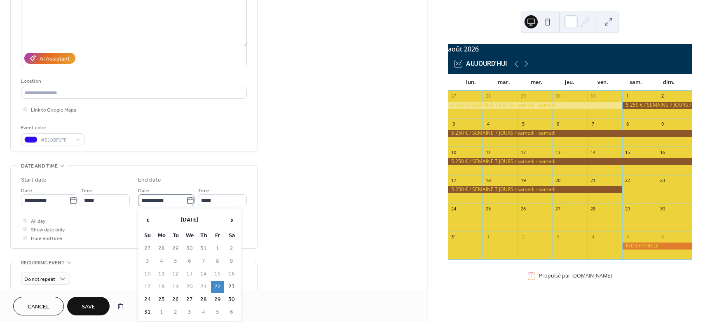
click at [188, 200] on icon at bounding box center [190, 201] width 8 height 8
click at [186, 200] on input "**********" at bounding box center [162, 201] width 48 height 12
click at [204, 301] on td "28" at bounding box center [203, 300] width 13 height 12
type input "**********"
click at [90, 310] on span "Save" at bounding box center [89, 307] width 14 height 9
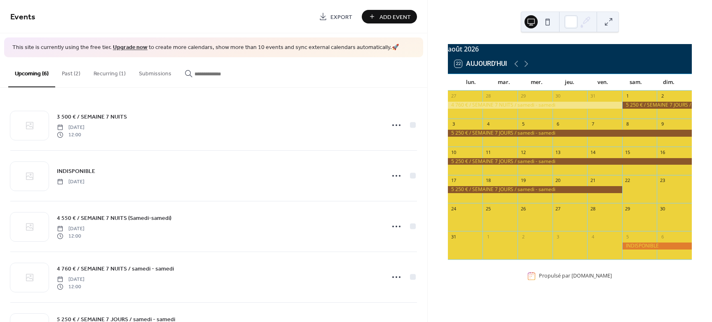
click at [73, 74] on button "Past (2)" at bounding box center [71, 71] width 32 height 29
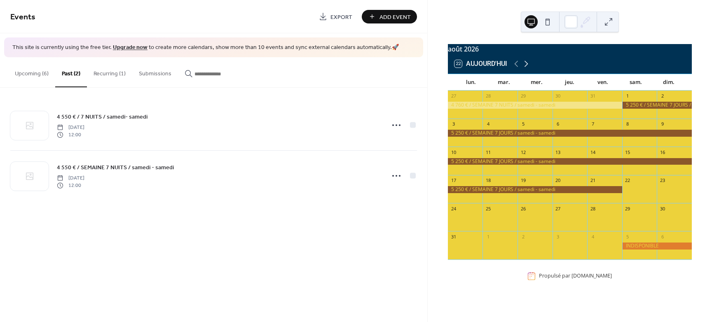
click at [527, 69] on icon at bounding box center [527, 64] width 10 height 10
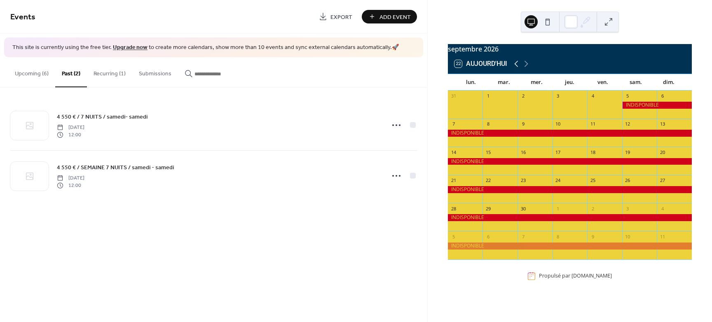
click at [518, 68] on icon at bounding box center [517, 64] width 10 height 10
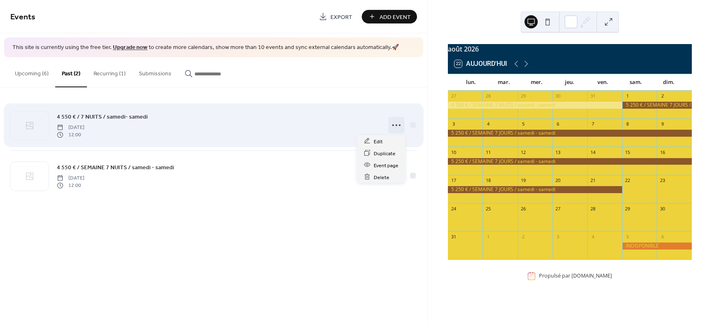
click at [394, 124] on icon at bounding box center [396, 125] width 13 height 13
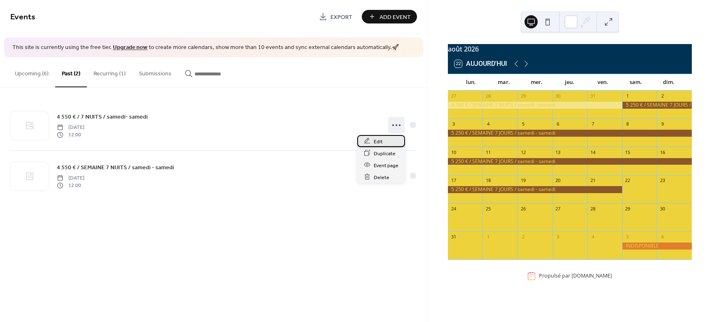
click at [375, 142] on span "Edit" at bounding box center [378, 141] width 9 height 9
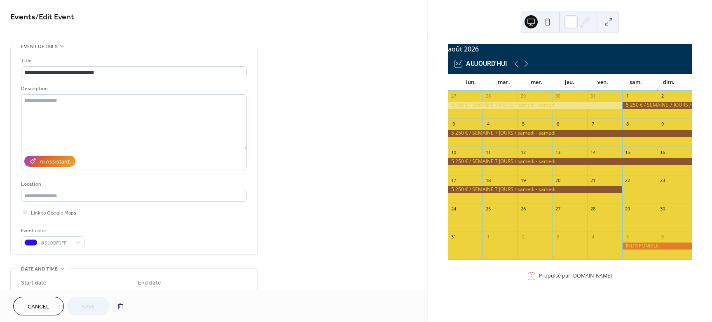
click at [37, 308] on span "Cancel" at bounding box center [39, 307] width 22 height 9
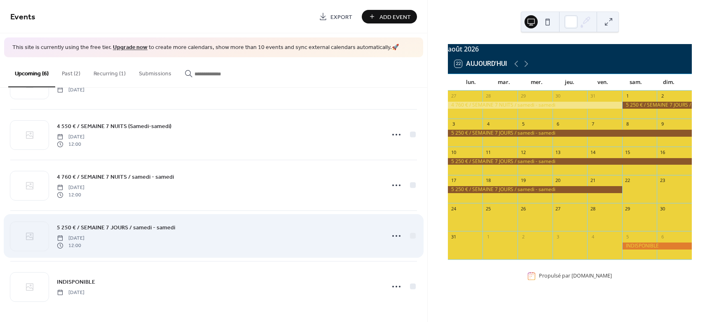
scroll to position [94, 0]
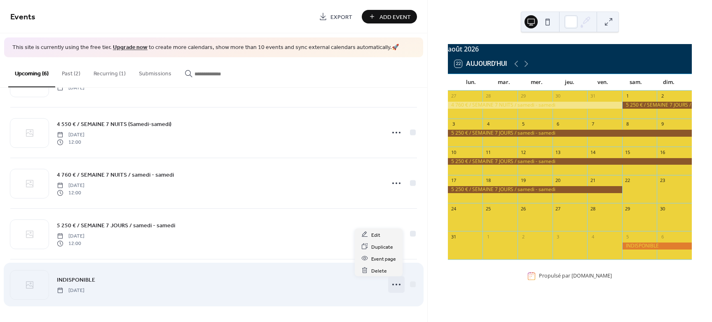
click at [397, 286] on icon at bounding box center [396, 284] width 13 height 13
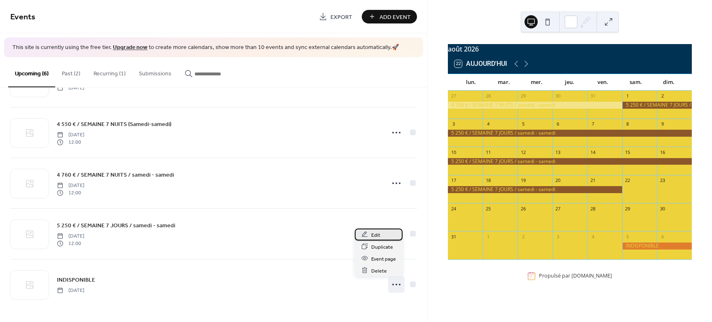
click at [376, 236] on span "Edit" at bounding box center [375, 235] width 9 height 9
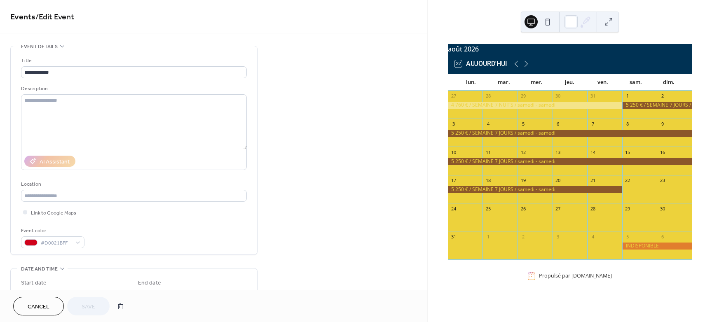
click at [49, 308] on span "Cancel" at bounding box center [39, 307] width 22 height 9
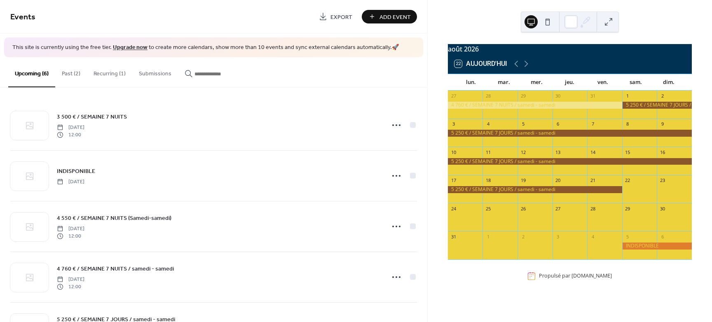
click at [65, 75] on button "Past (2)" at bounding box center [71, 71] width 32 height 29
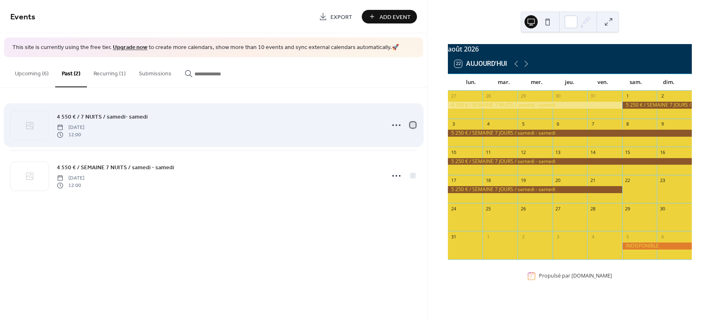
click at [412, 125] on div at bounding box center [413, 125] width 6 height 6
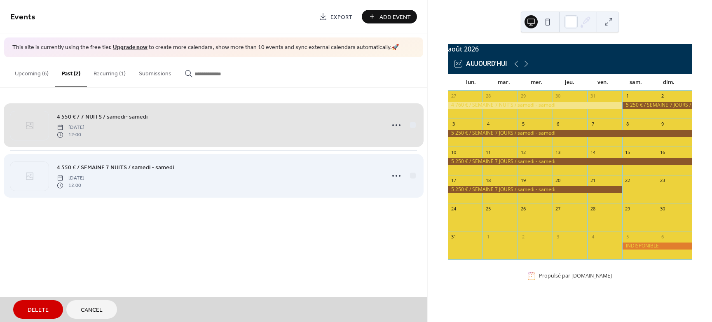
click at [412, 176] on div "4 550 € / SEMAINE 7 NUITS / samedi - samedi Friday, August 22, 2025 12:00" at bounding box center [213, 175] width 407 height 51
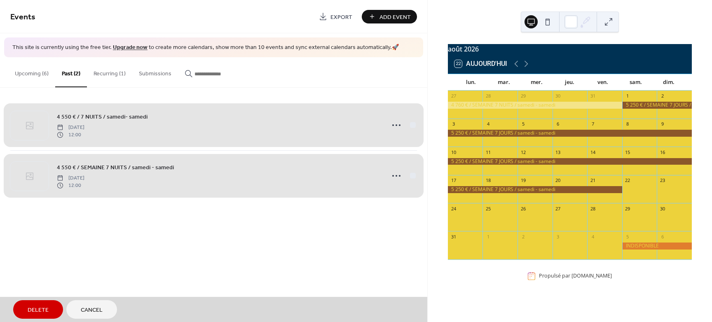
click at [38, 310] on span "Delete" at bounding box center [38, 310] width 21 height 9
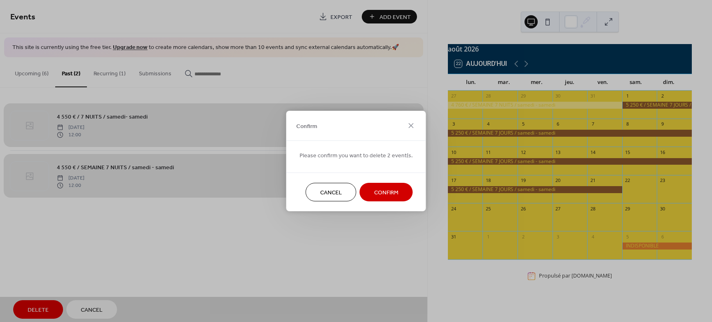
click at [391, 192] on span "Confirm" at bounding box center [386, 193] width 24 height 9
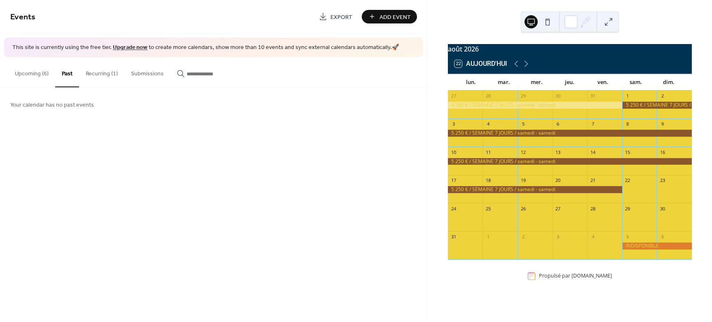
click at [108, 75] on button "Recurring (1)" at bounding box center [101, 71] width 45 height 29
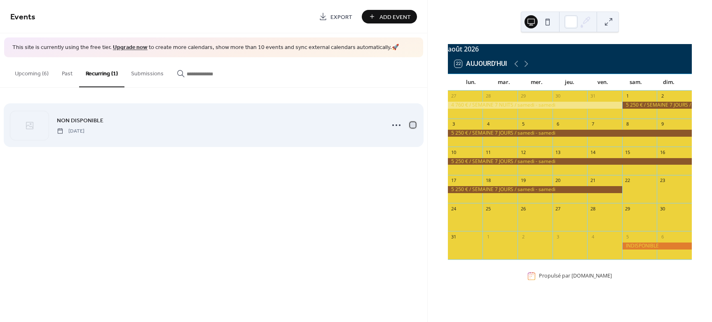
click at [413, 125] on div at bounding box center [413, 125] width 6 height 6
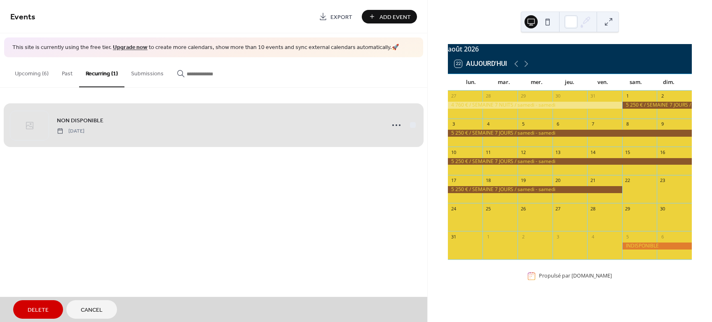
click at [40, 309] on span "Delete" at bounding box center [38, 310] width 21 height 9
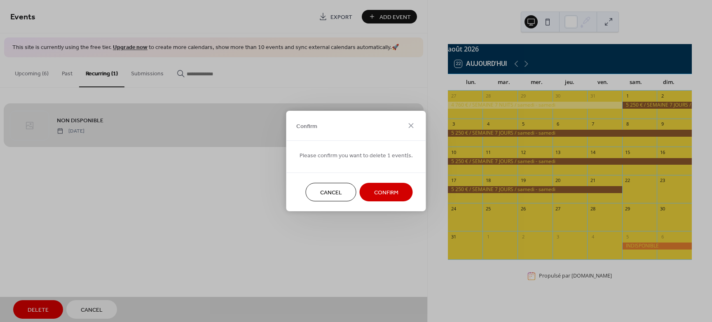
click at [397, 193] on button "Confirm" at bounding box center [386, 192] width 53 height 19
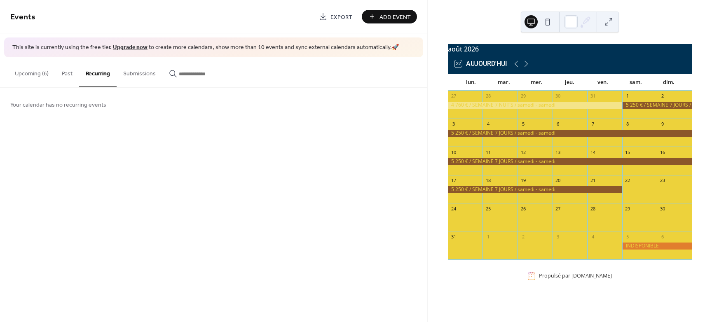
click at [25, 76] on button "Upcoming (6)" at bounding box center [31, 71] width 47 height 29
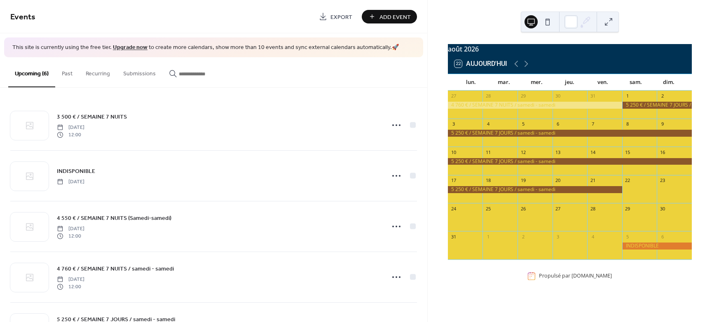
click at [391, 18] on span "Add Event" at bounding box center [395, 17] width 31 height 9
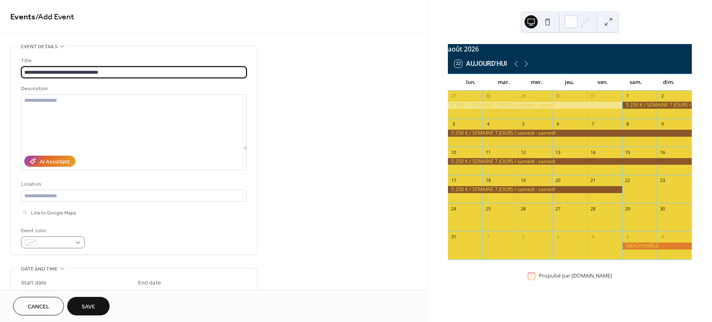
type input "**********"
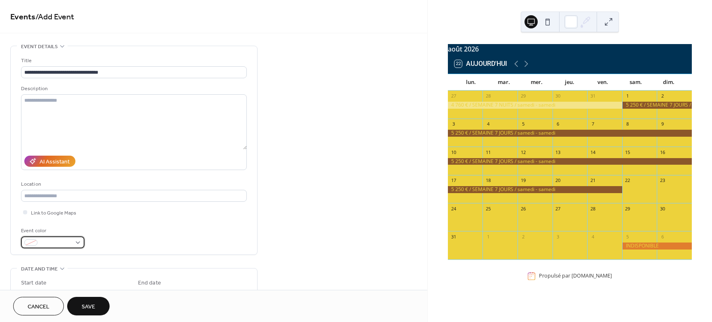
click at [78, 240] on div at bounding box center [52, 243] width 63 height 12
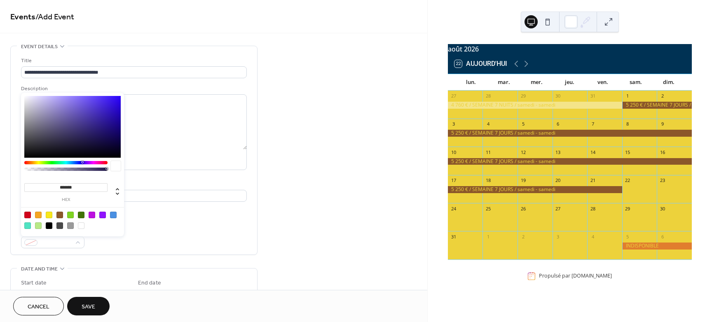
click at [82, 226] on div at bounding box center [81, 226] width 7 height 7
type input "*******"
click at [90, 304] on span "Save" at bounding box center [89, 307] width 14 height 9
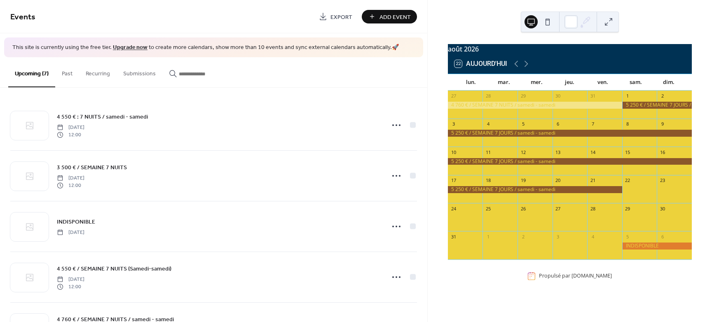
click at [134, 48] on link "Upgrade now" at bounding box center [130, 47] width 35 height 11
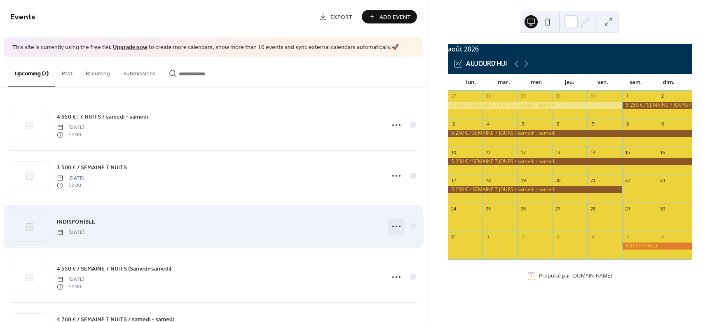
click at [397, 229] on icon at bounding box center [396, 226] width 13 height 13
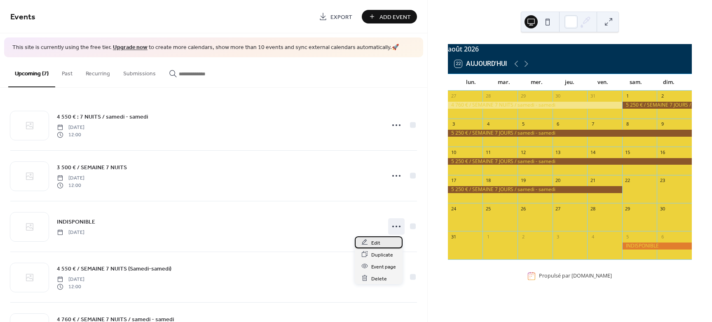
click at [373, 246] on span "Edit" at bounding box center [375, 243] width 9 height 9
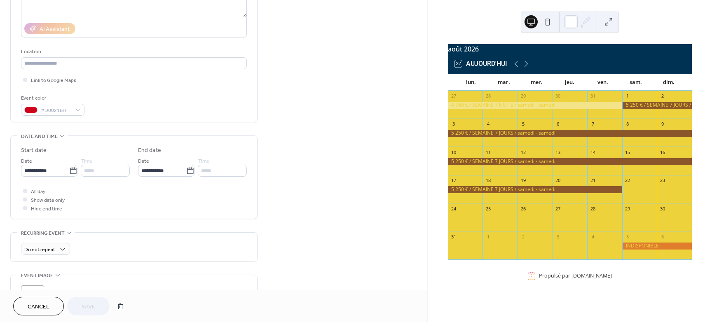
scroll to position [155, 0]
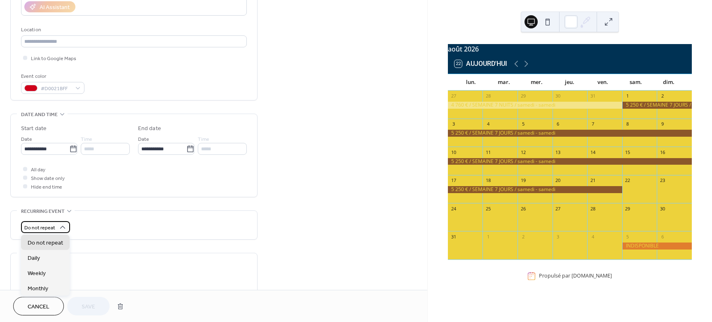
click at [62, 226] on icon at bounding box center [62, 227] width 5 height 3
click at [129, 226] on div "Do not repeat" at bounding box center [134, 227] width 226 height 12
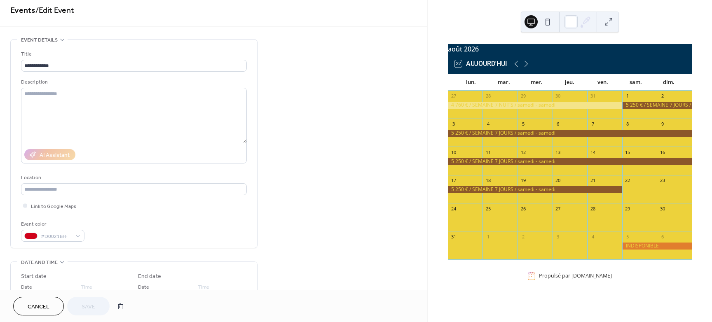
scroll to position [0, 0]
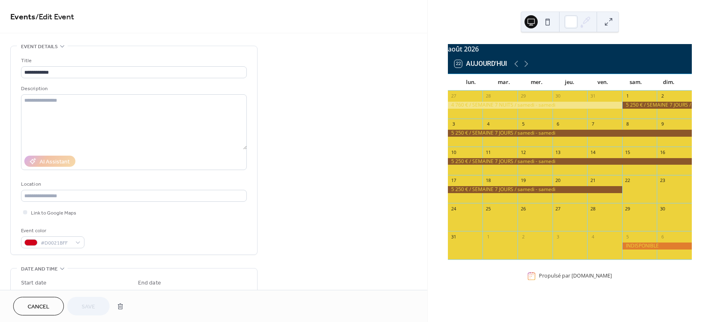
click at [38, 305] on span "Cancel" at bounding box center [39, 307] width 22 height 9
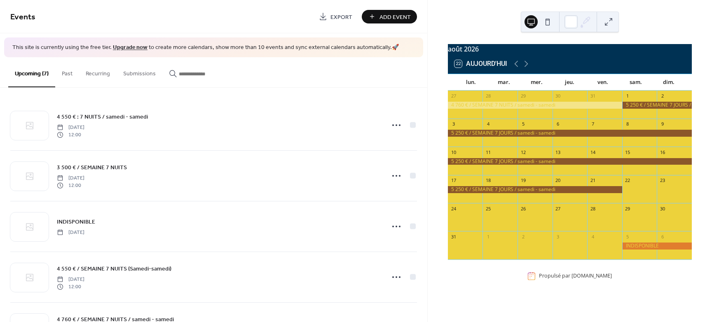
click at [40, 50] on span "This site is currently using the free tier. Upgrade now to create more calendar…" at bounding box center [205, 48] width 387 height 8
click at [13, 18] on span "Events" at bounding box center [22, 17] width 25 height 16
click at [517, 66] on icon at bounding box center [517, 64] width 4 height 6
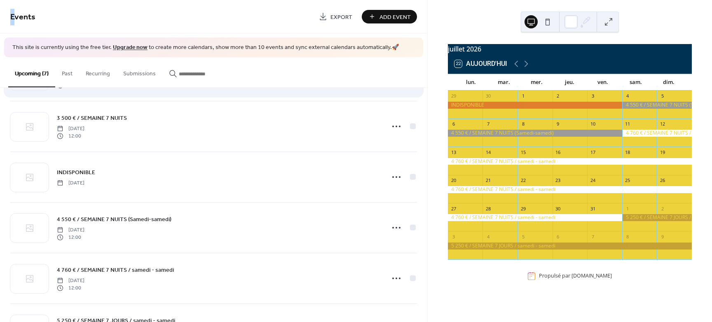
scroll to position [52, 0]
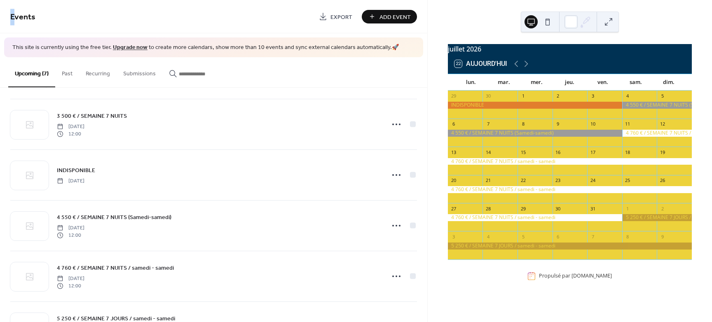
click at [389, 13] on span "Add Event" at bounding box center [395, 17] width 31 height 9
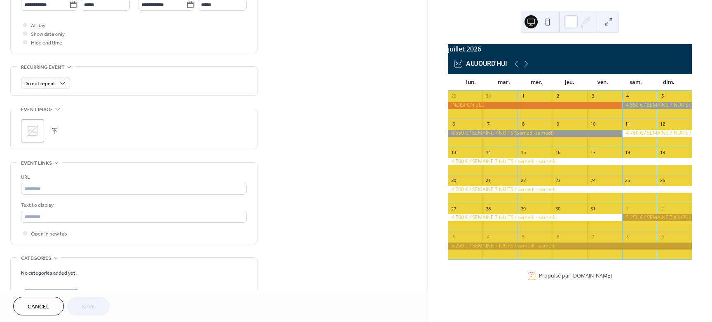
scroll to position [358, 0]
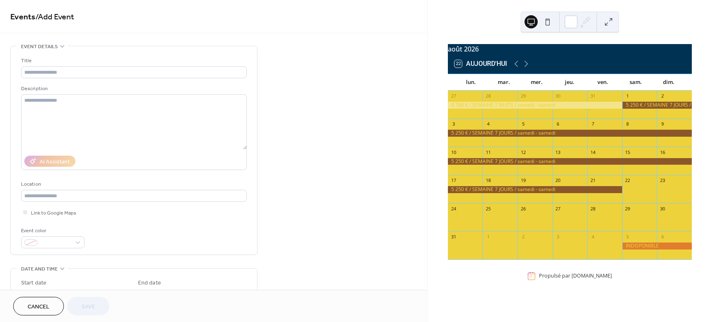
scroll to position [358, 0]
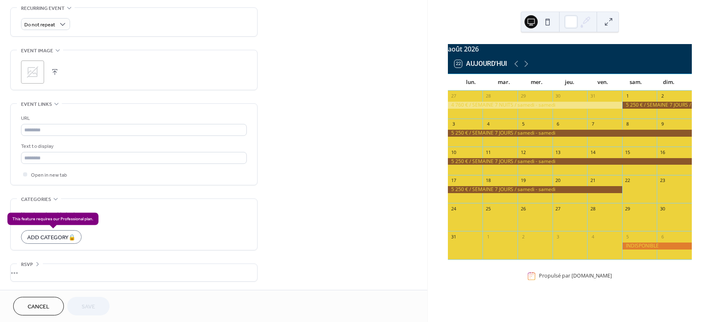
click at [42, 239] on div "Add Category 🔒" at bounding box center [51, 237] width 61 height 14
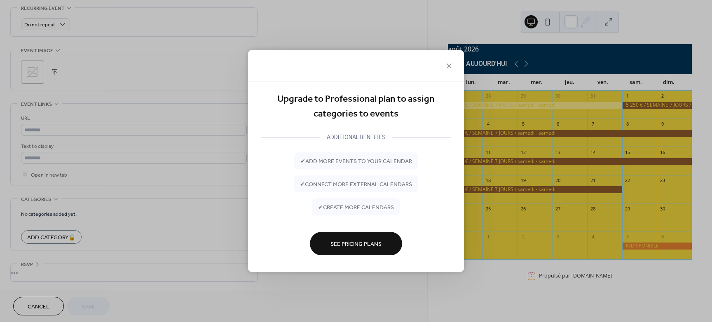
click at [349, 139] on div "ADDITIONAL BENEFITS" at bounding box center [356, 137] width 72 height 10
click at [337, 240] on span "See Pricing Plans" at bounding box center [356, 244] width 51 height 9
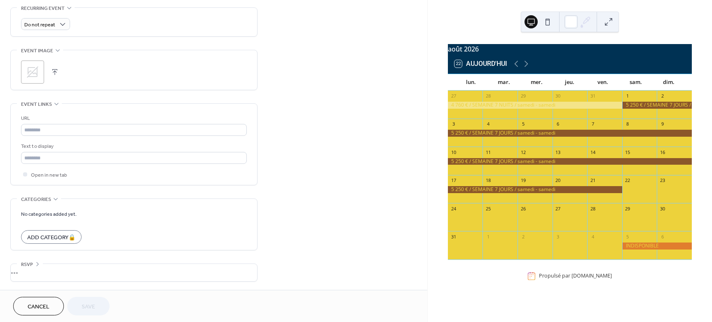
click at [27, 274] on div "•••" at bounding box center [134, 272] width 247 height 17
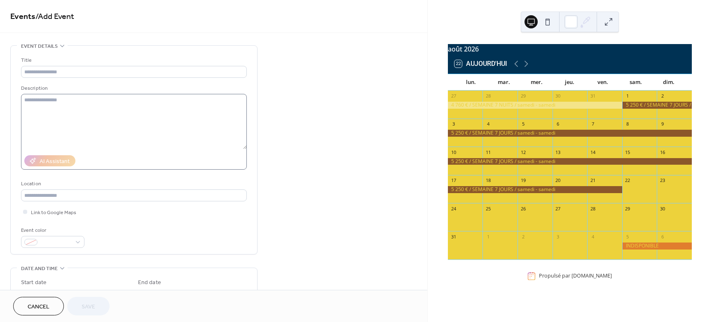
scroll to position [0, 0]
click at [43, 303] on span "Cancel" at bounding box center [39, 307] width 22 height 9
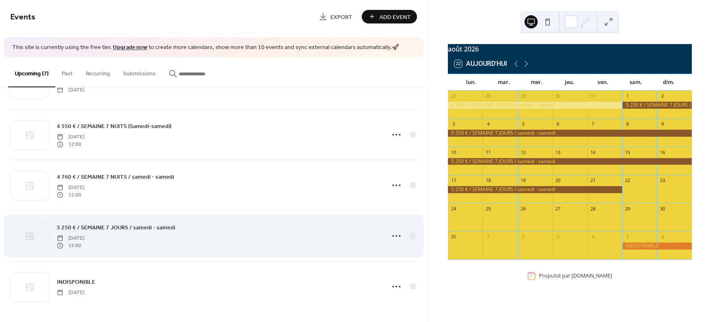
scroll to position [145, 0]
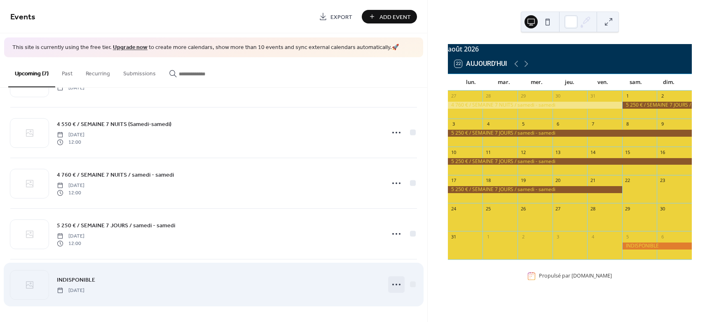
click at [396, 284] on circle at bounding box center [397, 285] width 2 height 2
click at [391, 285] on icon at bounding box center [396, 284] width 13 height 13
click at [402, 285] on div at bounding box center [396, 285] width 16 height 16
click at [411, 284] on div at bounding box center [413, 285] width 6 height 6
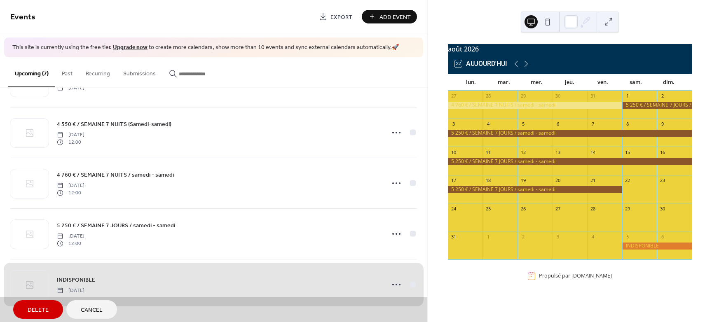
click at [38, 312] on span "Delete" at bounding box center [38, 310] width 21 height 9
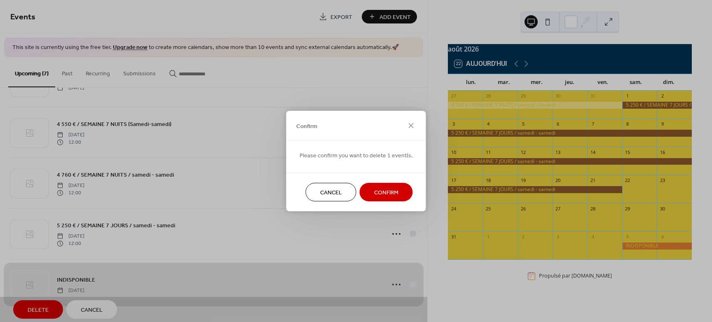
click at [382, 197] on span "Confirm" at bounding box center [386, 193] width 24 height 9
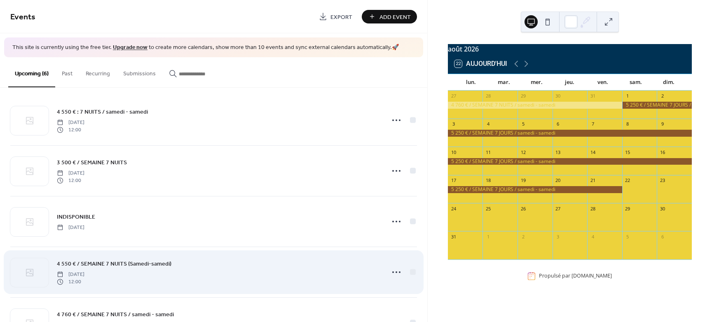
scroll to position [0, 0]
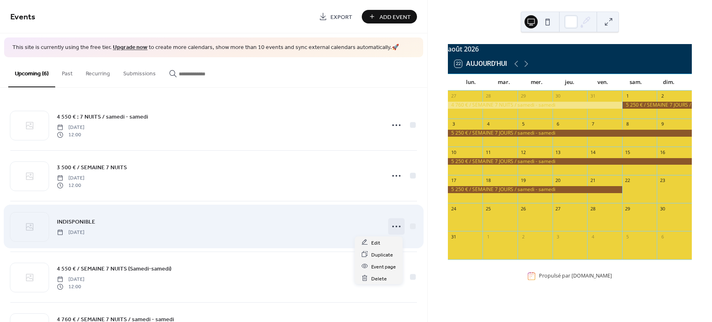
click at [392, 227] on icon at bounding box center [396, 226] width 13 height 13
click at [411, 228] on div at bounding box center [413, 226] width 6 height 6
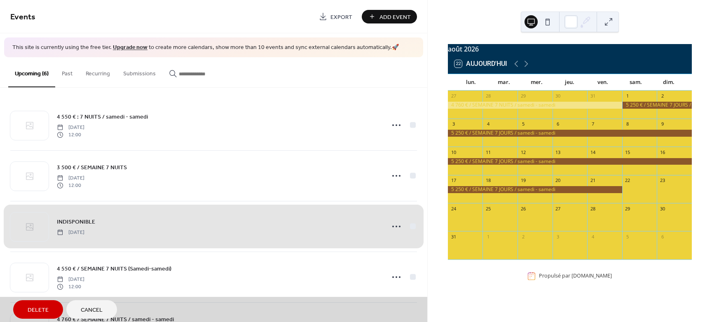
click at [36, 309] on span "Delete" at bounding box center [38, 310] width 21 height 9
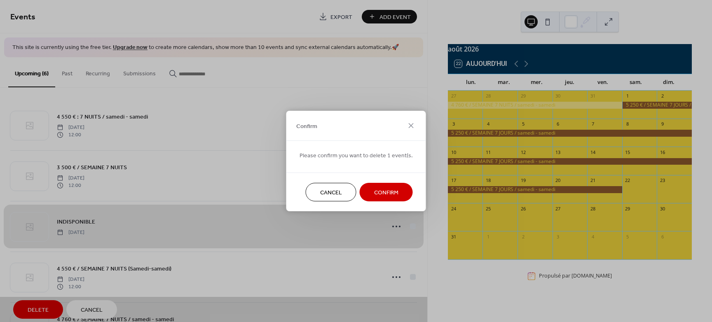
click at [394, 195] on span "Confirm" at bounding box center [386, 193] width 24 height 9
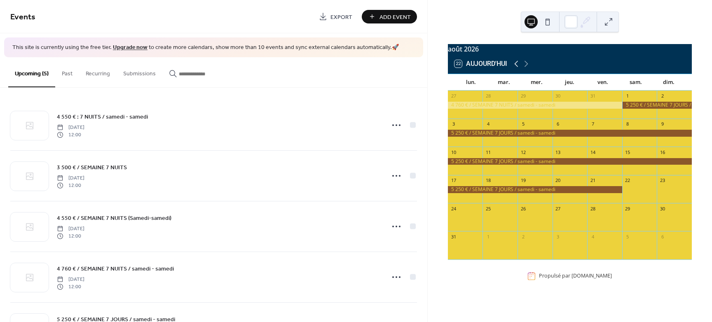
click at [516, 69] on icon at bounding box center [517, 64] width 10 height 10
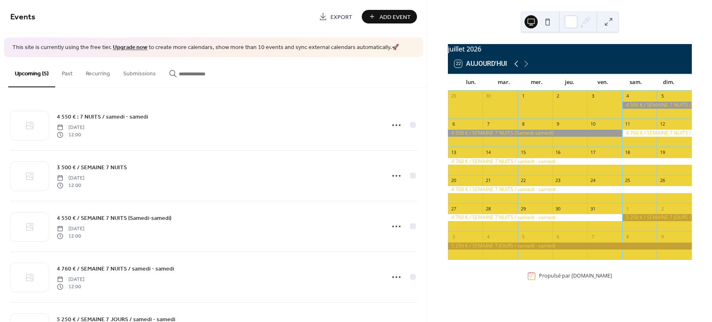
click at [516, 69] on icon at bounding box center [517, 64] width 10 height 10
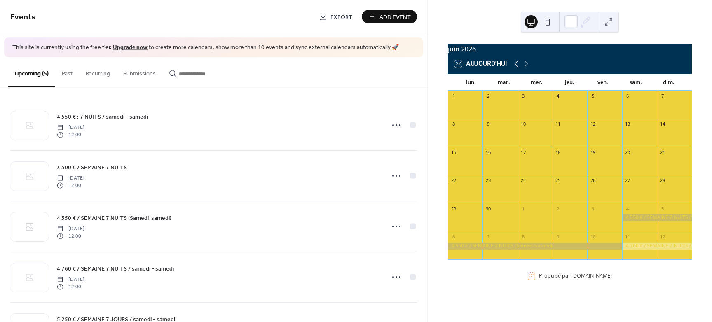
click at [516, 69] on icon at bounding box center [517, 64] width 10 height 10
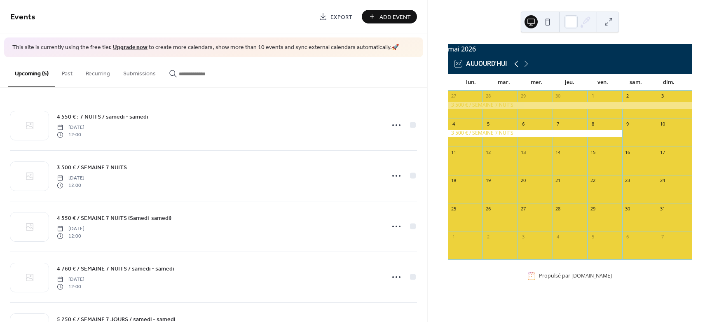
click at [516, 69] on icon at bounding box center [517, 64] width 10 height 10
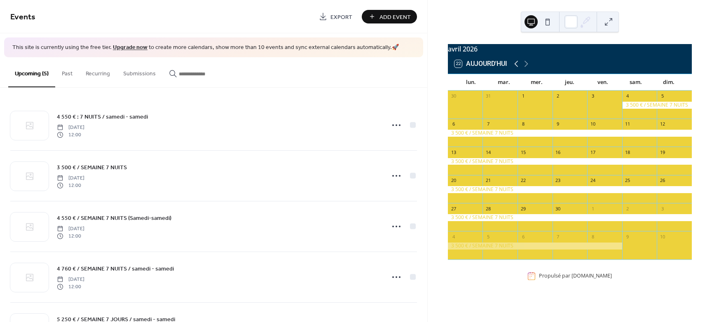
click at [516, 69] on icon at bounding box center [517, 64] width 10 height 10
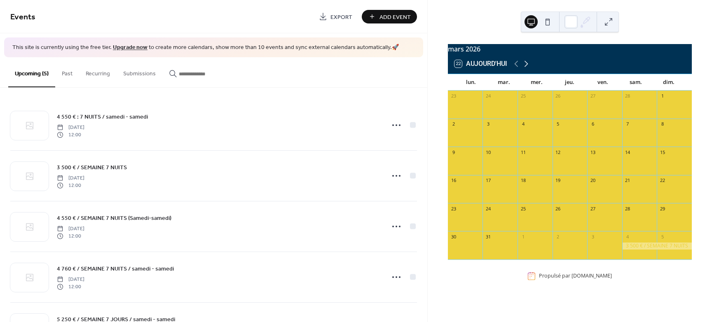
click at [525, 69] on icon at bounding box center [527, 64] width 10 height 10
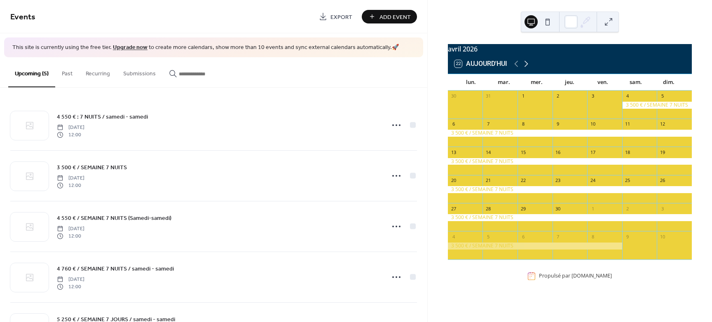
click at [528, 69] on icon at bounding box center [527, 64] width 10 height 10
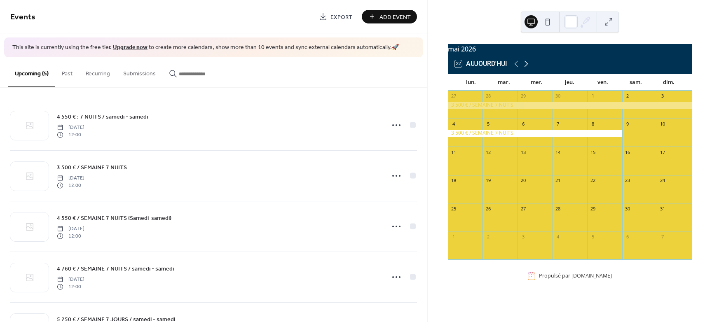
click at [528, 69] on icon at bounding box center [527, 64] width 10 height 10
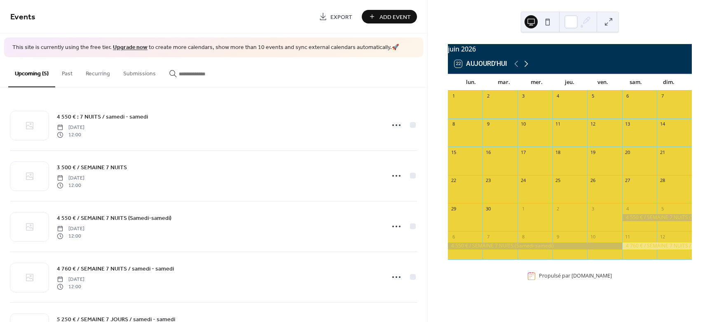
click at [528, 69] on icon at bounding box center [527, 64] width 10 height 10
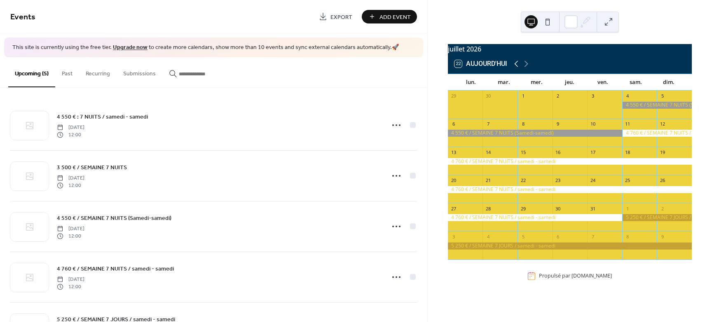
click at [515, 69] on icon at bounding box center [517, 64] width 10 height 10
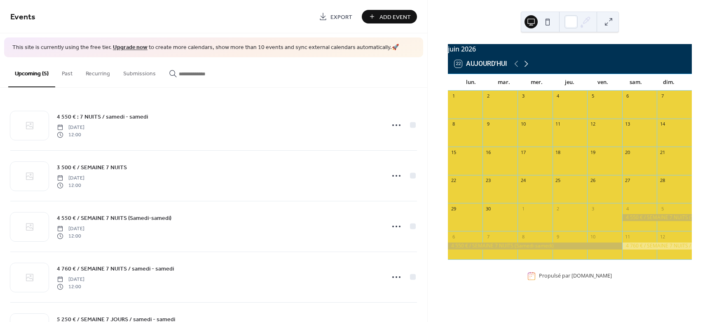
click at [529, 68] on icon at bounding box center [527, 64] width 10 height 10
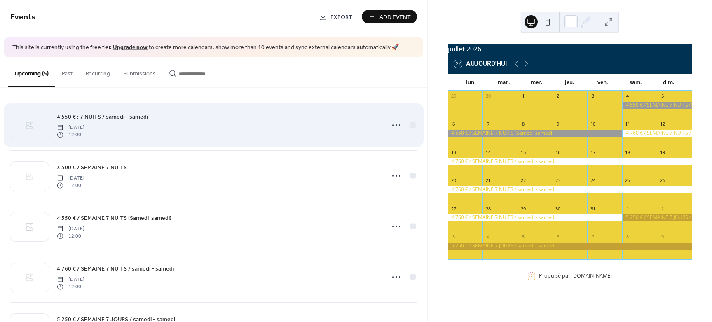
click at [85, 128] on span "[DATE]" at bounding box center [71, 127] width 28 height 7
click at [390, 127] on icon at bounding box center [396, 125] width 13 height 13
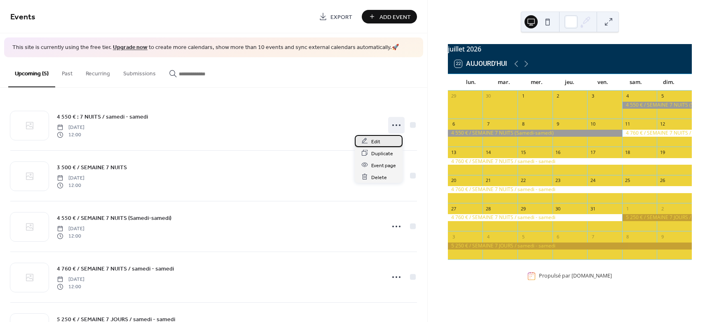
click at [378, 140] on span "Edit" at bounding box center [375, 141] width 9 height 9
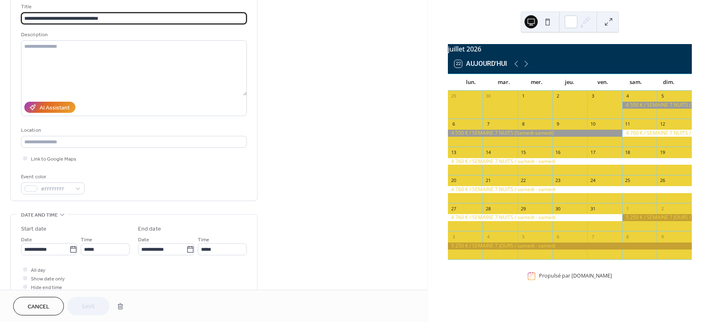
scroll to position [52, 0]
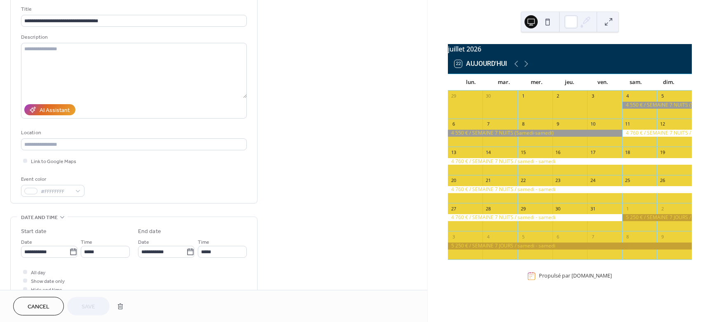
click at [49, 303] on span "Cancel" at bounding box center [39, 307] width 22 height 9
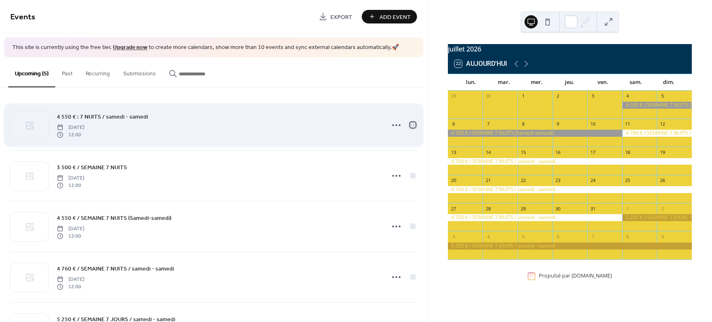
click at [412, 126] on div at bounding box center [413, 125] width 6 height 6
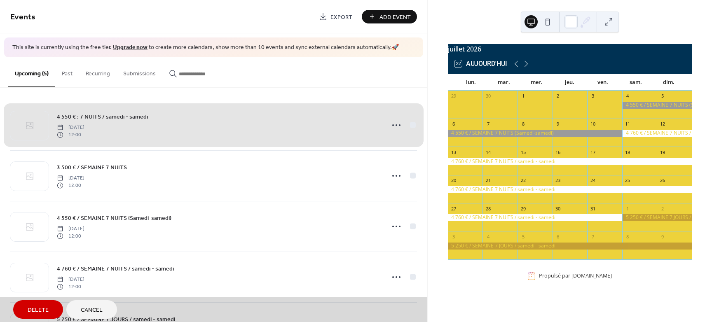
click at [33, 307] on span "Delete" at bounding box center [38, 310] width 21 height 9
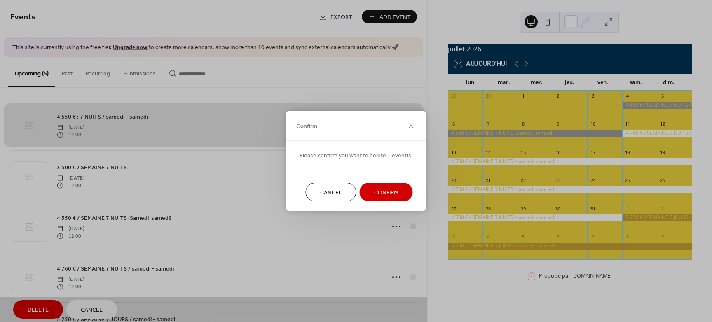
click at [391, 194] on span "Confirm" at bounding box center [386, 193] width 24 height 9
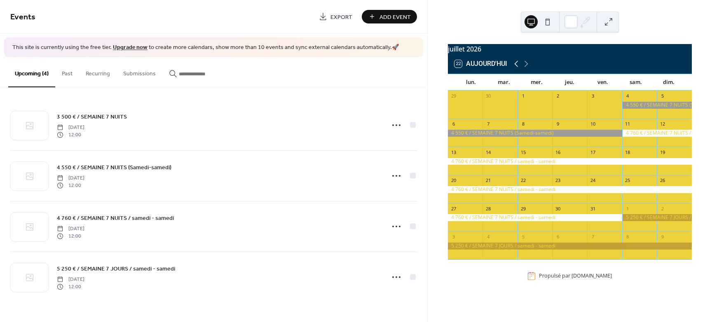
click at [517, 67] on icon at bounding box center [517, 64] width 4 height 6
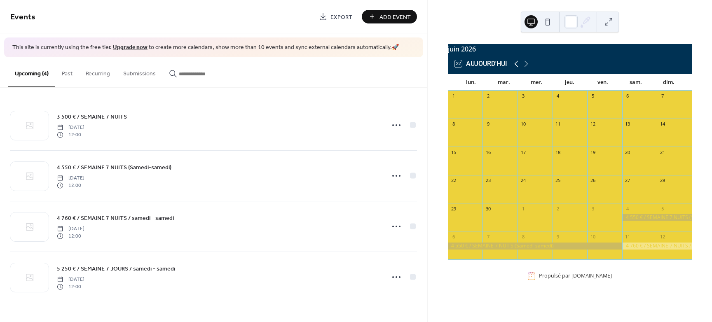
click at [517, 67] on icon at bounding box center [517, 64] width 4 height 6
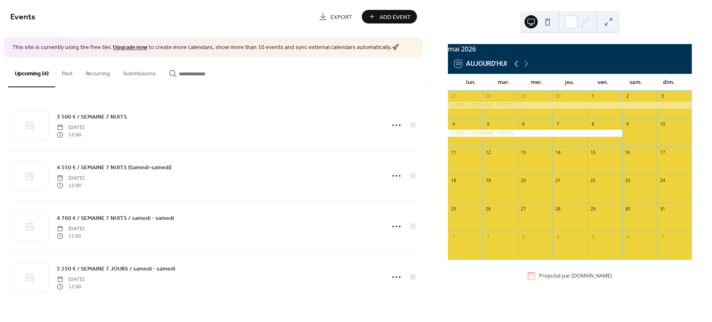
click at [517, 67] on icon at bounding box center [517, 64] width 4 height 6
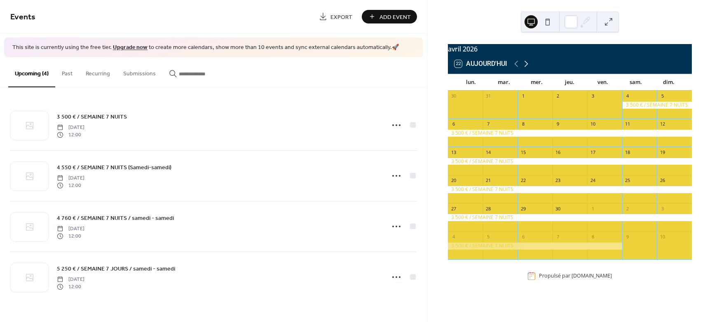
click at [528, 69] on icon at bounding box center [527, 64] width 10 height 10
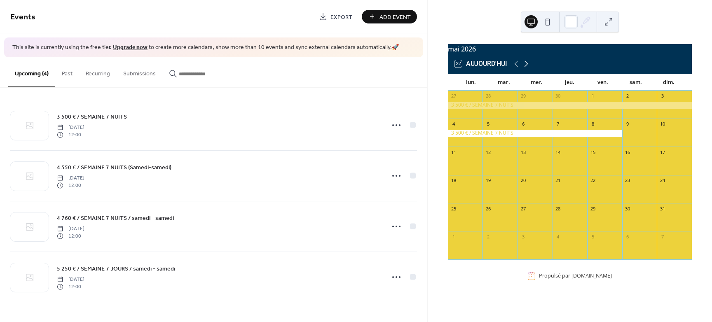
click at [528, 69] on icon at bounding box center [527, 64] width 10 height 10
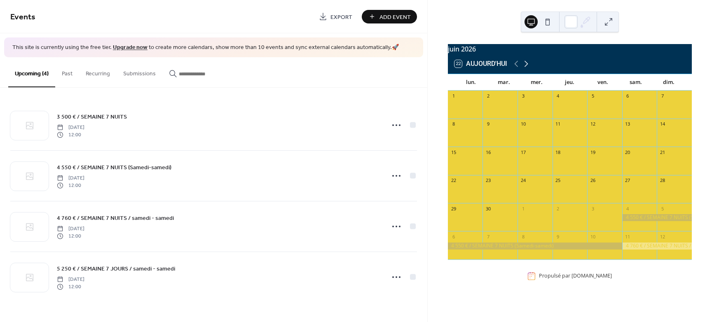
click at [528, 69] on icon at bounding box center [527, 64] width 10 height 10
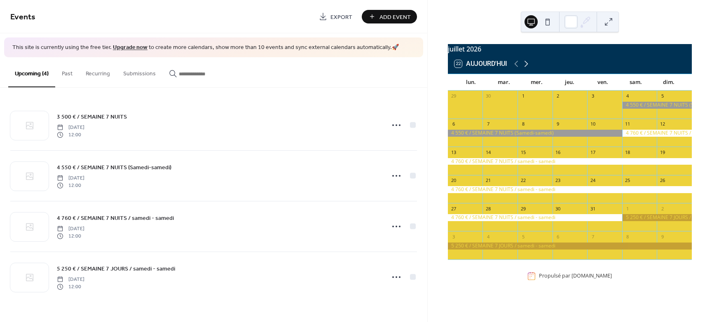
click at [528, 69] on icon at bounding box center [527, 64] width 10 height 10
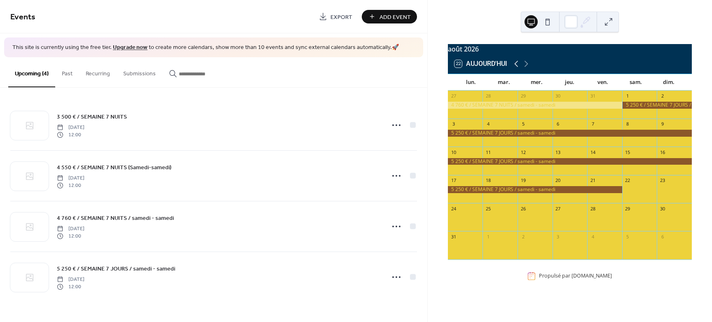
click at [517, 67] on icon at bounding box center [517, 64] width 4 height 6
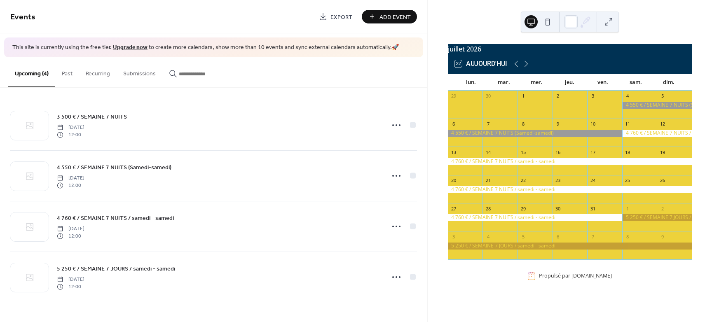
click at [401, 15] on span "Add Event" at bounding box center [395, 17] width 31 height 9
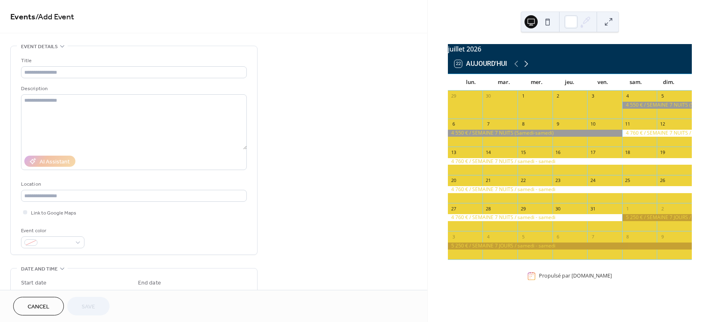
click at [529, 69] on icon at bounding box center [527, 64] width 10 height 10
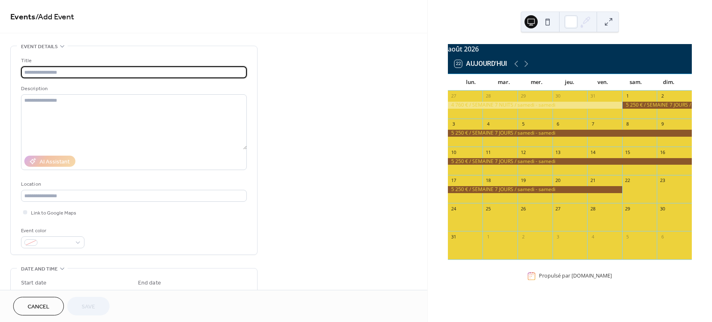
click at [48, 73] on input "text" at bounding box center [134, 72] width 226 height 12
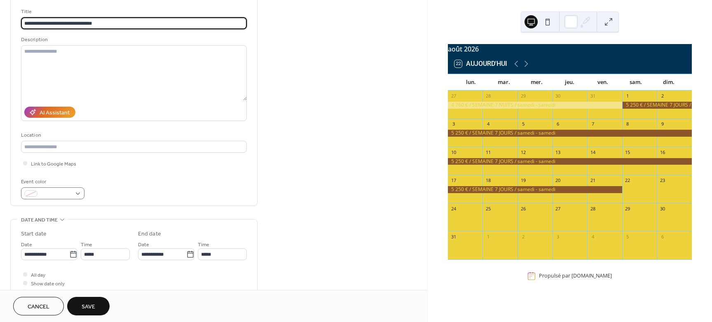
scroll to position [52, 0]
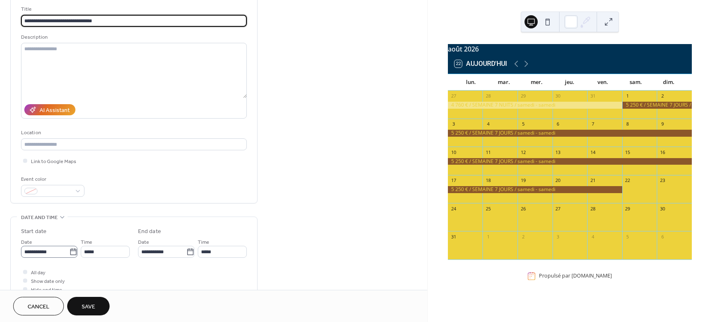
type input "**********"
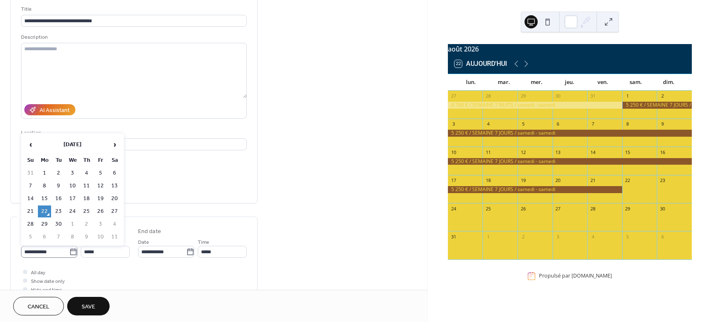
click at [73, 252] on icon at bounding box center [73, 252] width 8 height 8
click at [69, 252] on input "**********" at bounding box center [45, 252] width 48 height 12
click at [116, 143] on span "›" at bounding box center [114, 144] width 12 height 16
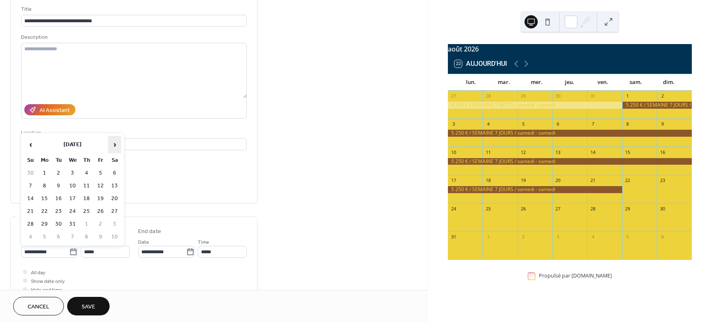
click at [116, 143] on span "›" at bounding box center [114, 144] width 12 height 16
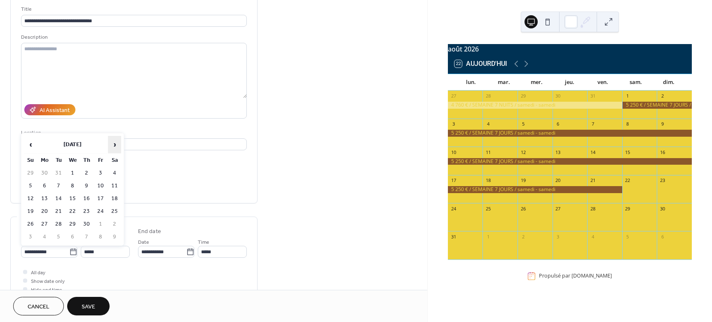
click at [116, 143] on span "›" at bounding box center [114, 144] width 12 height 16
click at [34, 145] on span "‹" at bounding box center [30, 144] width 12 height 16
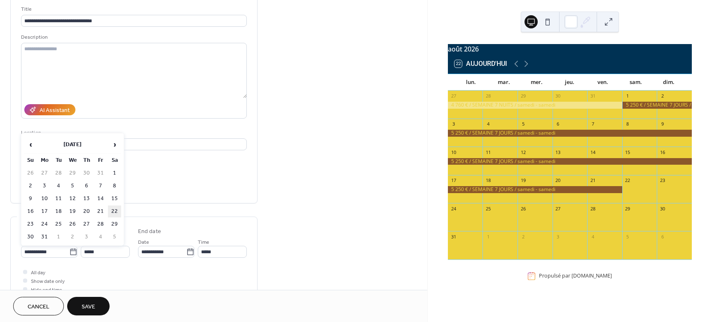
click at [115, 210] on td "22" at bounding box center [114, 212] width 13 height 12
type input "**********"
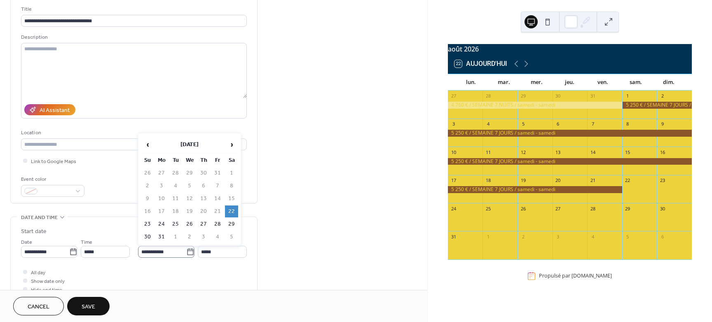
click at [193, 250] on label "**********" at bounding box center [166, 252] width 56 height 12
click at [186, 250] on input "**********" at bounding box center [162, 252] width 48 height 12
click at [219, 221] on td "28" at bounding box center [217, 225] width 13 height 12
type input "**********"
click at [86, 303] on span "Save" at bounding box center [89, 307] width 14 height 9
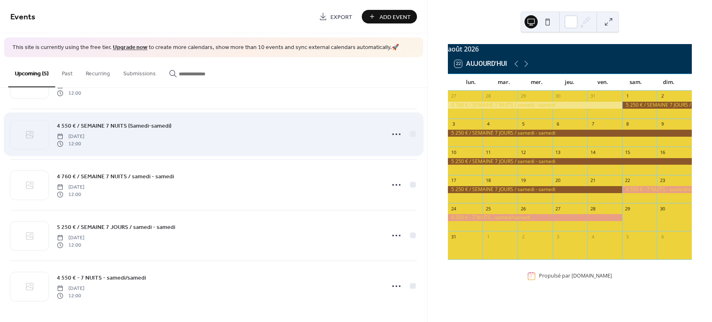
scroll to position [43, 0]
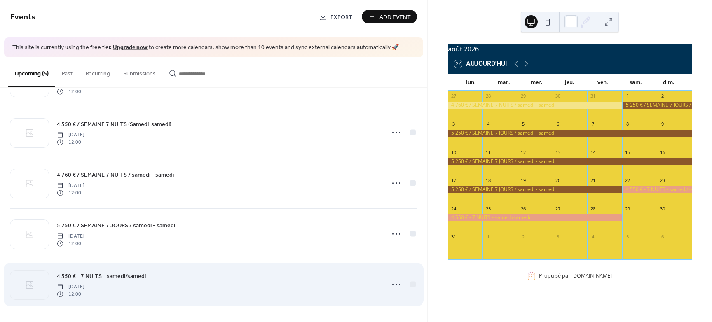
click at [85, 289] on span "[DATE]" at bounding box center [71, 286] width 28 height 7
click at [395, 287] on icon at bounding box center [396, 284] width 13 height 13
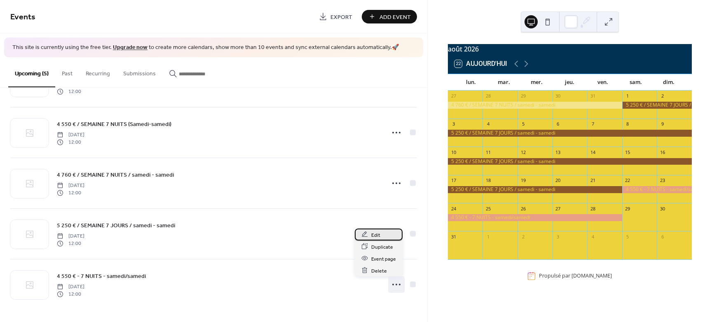
click at [378, 233] on span "Edit" at bounding box center [375, 235] width 9 height 9
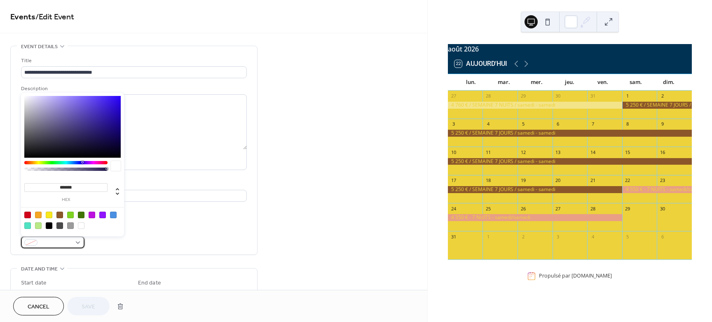
click at [80, 245] on div at bounding box center [52, 243] width 63 height 12
click at [83, 225] on div at bounding box center [81, 226] width 7 height 7
type input "*******"
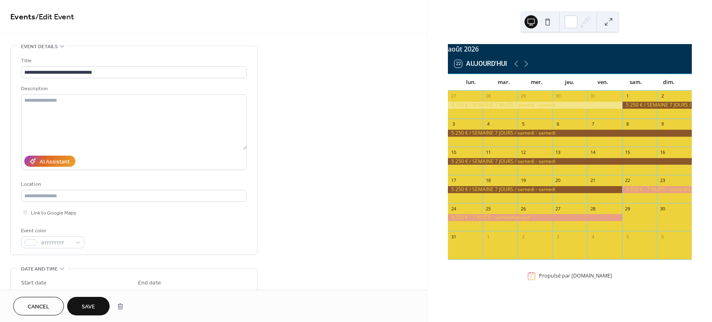
click at [85, 306] on span "Save" at bounding box center [89, 307] width 14 height 9
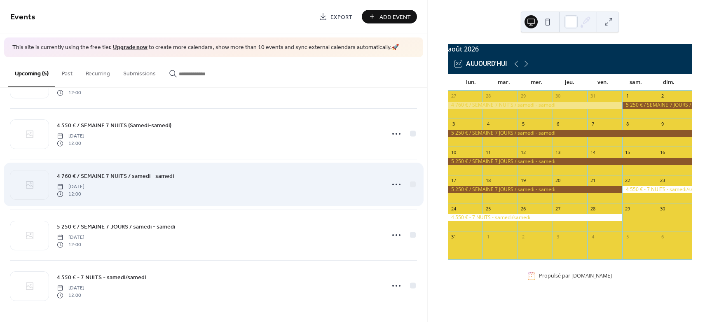
scroll to position [43, 0]
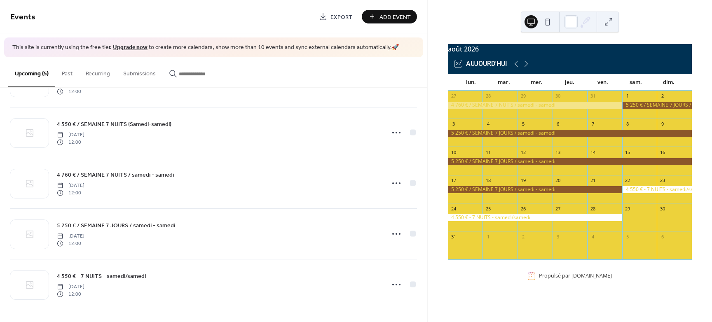
click at [401, 16] on span "Add Event" at bounding box center [395, 17] width 31 height 9
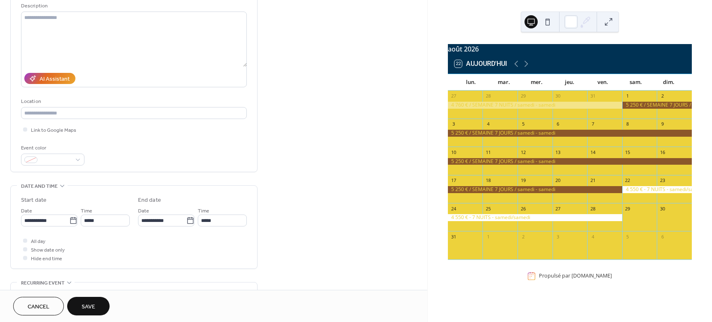
scroll to position [103, 0]
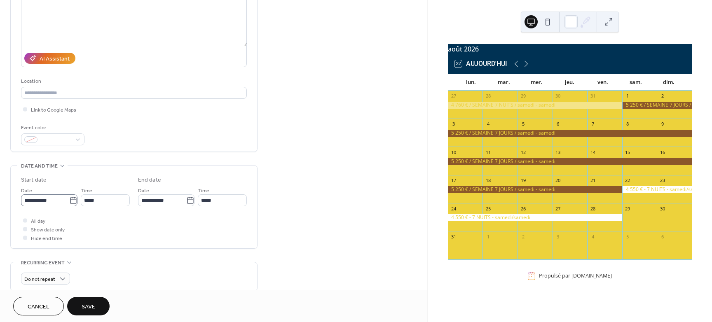
type input "**********"
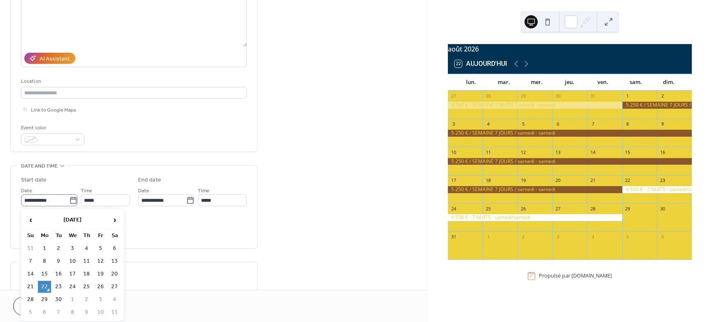
click at [72, 201] on icon at bounding box center [73, 201] width 8 height 8
click at [69, 201] on input "**********" at bounding box center [45, 201] width 48 height 12
click at [117, 219] on span "›" at bounding box center [114, 220] width 12 height 16
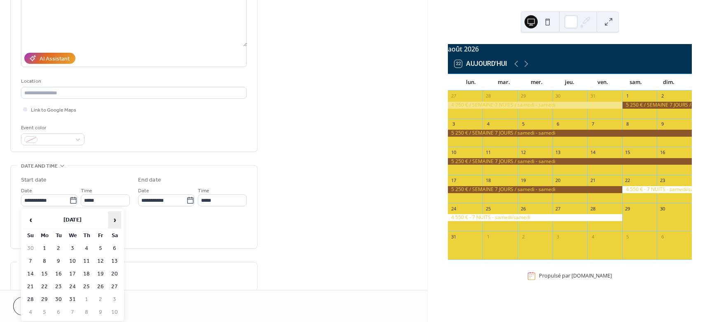
click at [117, 219] on span "›" at bounding box center [114, 220] width 12 height 16
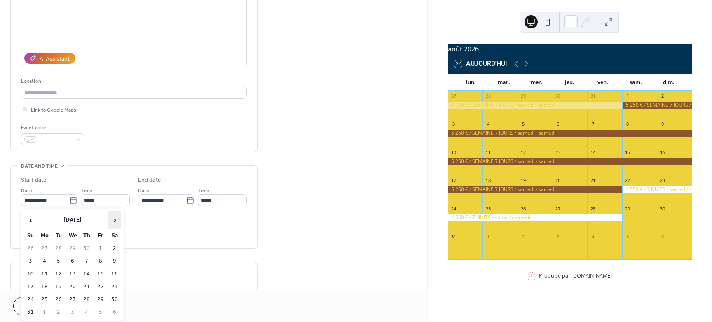
click at [117, 219] on span "›" at bounding box center [114, 220] width 12 height 16
click at [111, 297] on td "29" at bounding box center [114, 300] width 13 height 12
type input "**********"
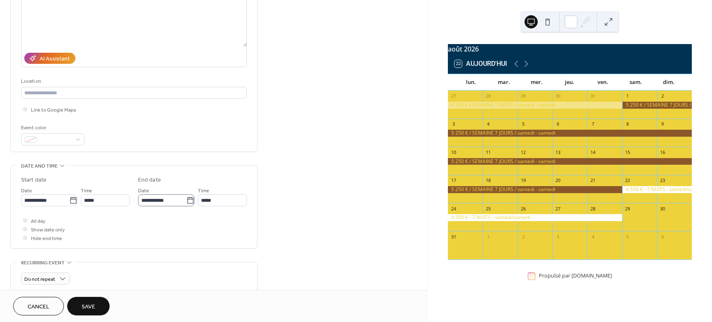
click at [189, 201] on icon at bounding box center [190, 201] width 8 height 8
click at [186, 201] on input "**********" at bounding box center [162, 201] width 48 height 12
click at [233, 223] on span "›" at bounding box center [232, 220] width 12 height 16
click at [217, 246] on td "4" at bounding box center [217, 249] width 13 height 12
type input "**********"
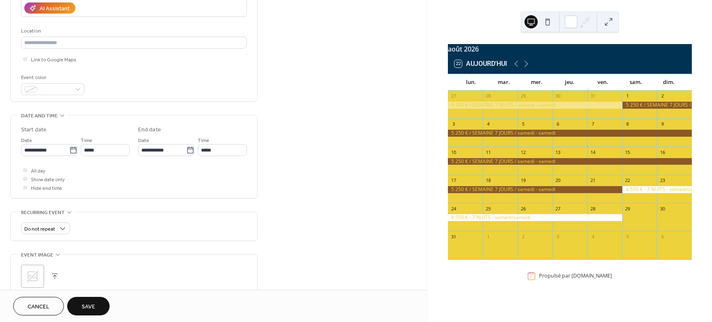
scroll to position [155, 0]
click at [79, 87] on div at bounding box center [52, 88] width 63 height 12
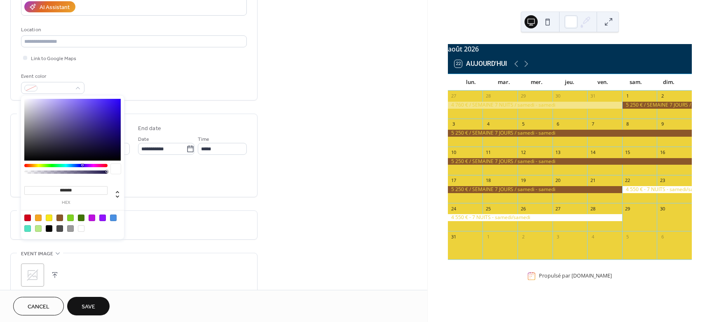
click at [114, 217] on div at bounding box center [113, 218] width 7 height 7
type input "*******"
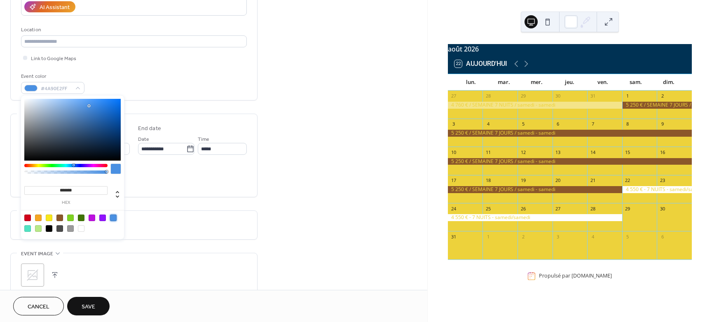
click at [92, 305] on span "Save" at bounding box center [89, 307] width 14 height 9
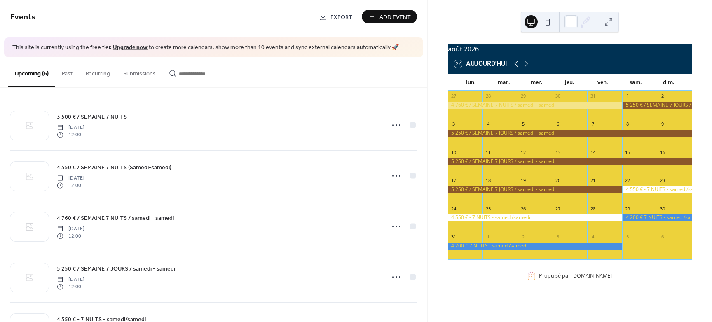
click at [518, 69] on icon at bounding box center [517, 64] width 10 height 10
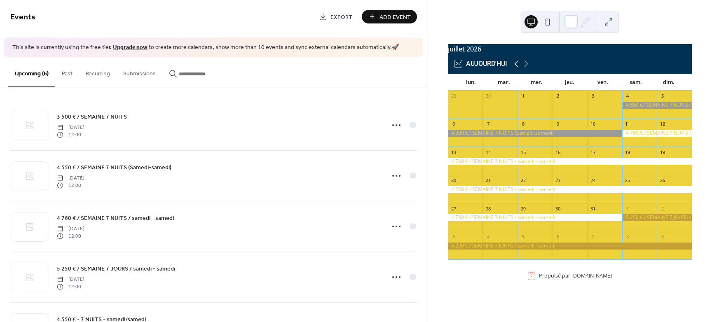
click at [518, 69] on icon at bounding box center [517, 64] width 10 height 10
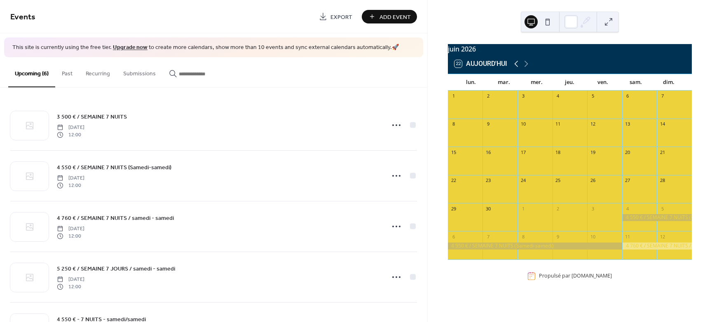
click at [518, 69] on icon at bounding box center [517, 64] width 10 height 10
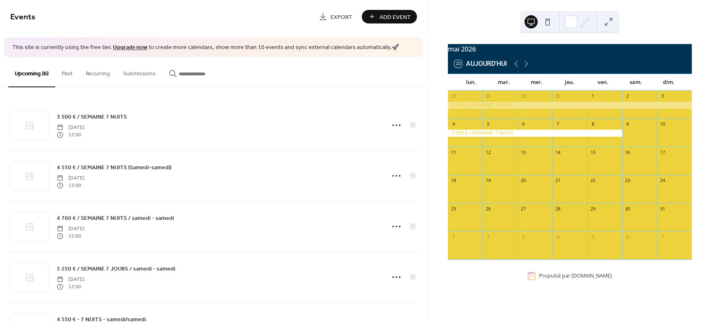
click at [401, 16] on span "Add Event" at bounding box center [395, 17] width 31 height 9
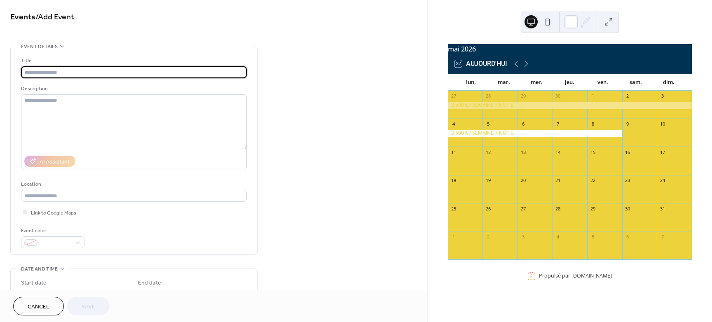
click at [40, 73] on input "text" at bounding box center [134, 72] width 226 height 12
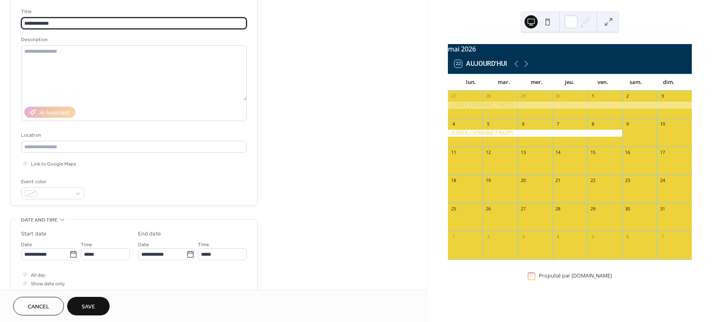
scroll to position [52, 0]
type input "**********"
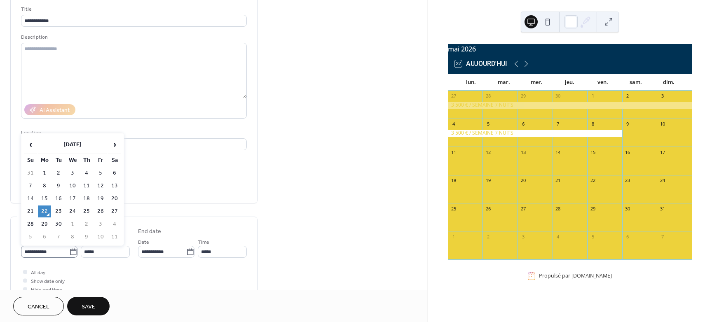
click at [73, 250] on icon at bounding box center [73, 252] width 6 height 7
click at [69, 250] on input "**********" at bounding box center [45, 252] width 48 height 12
click at [113, 145] on span "›" at bounding box center [114, 144] width 12 height 16
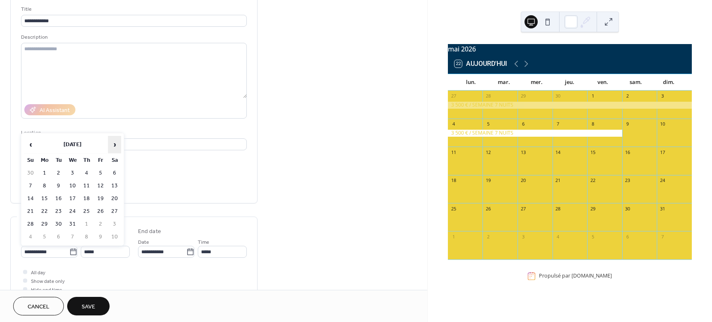
click at [113, 145] on span "›" at bounding box center [114, 144] width 12 height 16
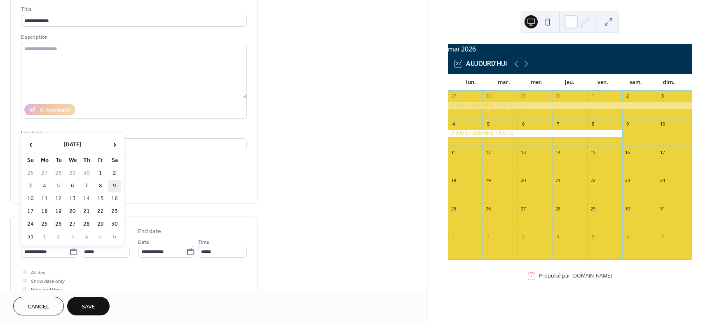
click at [115, 186] on td "9" at bounding box center [114, 186] width 13 height 12
type input "**********"
click at [186, 252] on icon at bounding box center [190, 252] width 8 height 8
click at [186, 252] on input "**********" at bounding box center [162, 252] width 48 height 12
click at [526, 69] on icon at bounding box center [527, 64] width 10 height 10
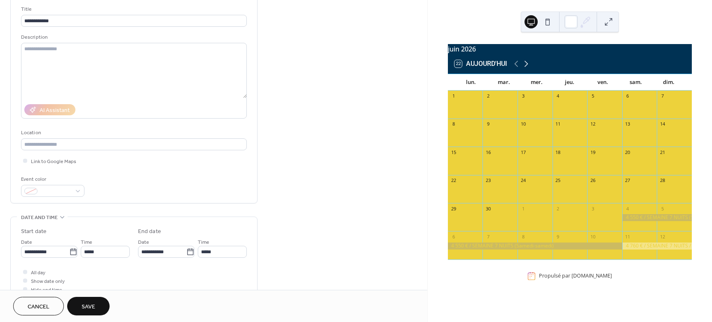
click at [529, 69] on icon at bounding box center [527, 64] width 10 height 10
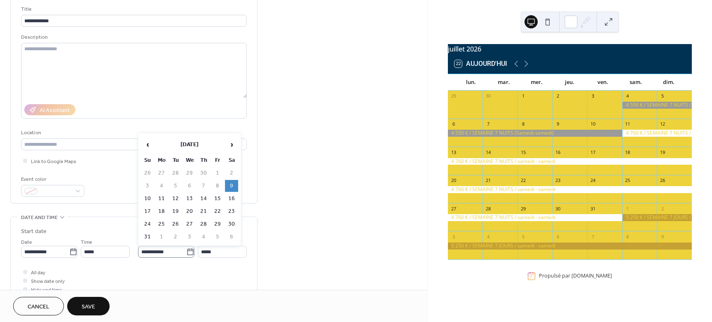
click at [188, 252] on icon at bounding box center [190, 252] width 8 height 8
click at [186, 252] on input "**********" at bounding box center [162, 252] width 48 height 12
click at [232, 144] on span "›" at bounding box center [232, 144] width 12 height 16
click at [219, 172] on td "3" at bounding box center [217, 173] width 13 height 12
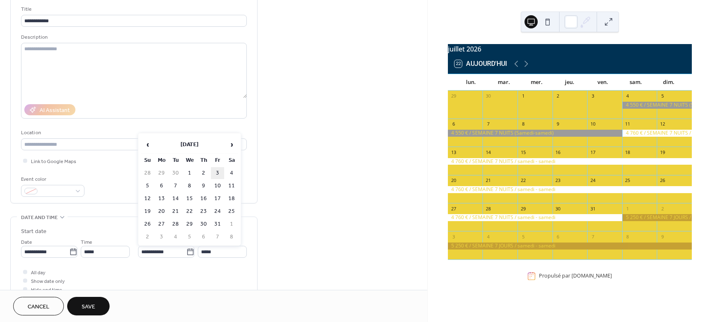
type input "**********"
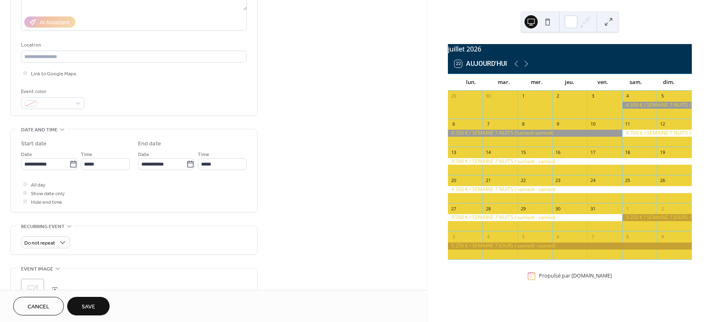
scroll to position [155, 0]
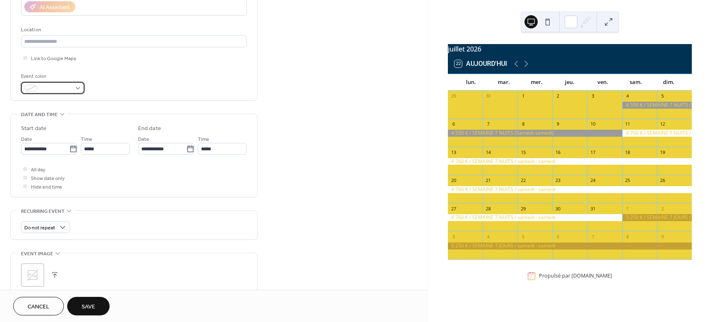
click at [78, 87] on div at bounding box center [52, 88] width 63 height 12
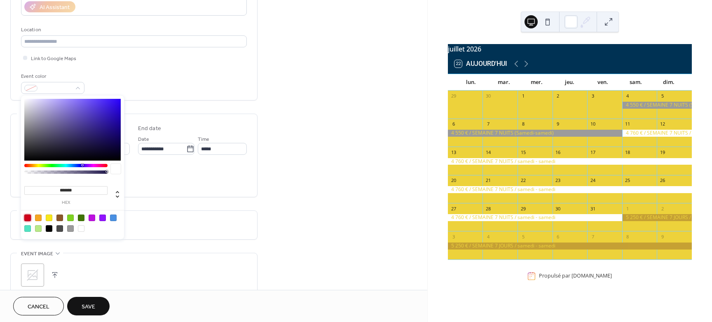
click at [30, 221] on div at bounding box center [27, 218] width 7 height 7
type input "*******"
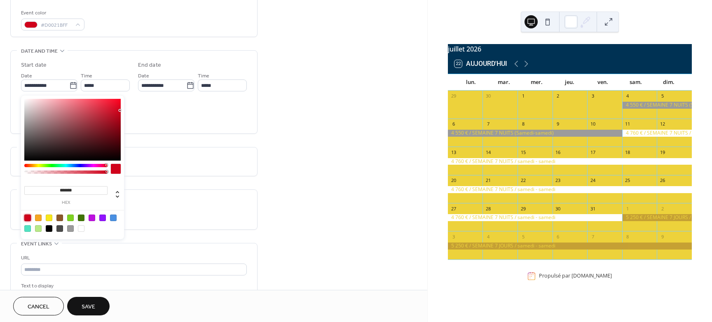
scroll to position [258, 0]
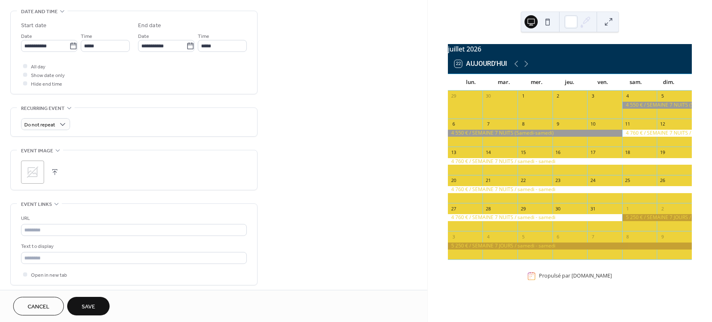
click at [93, 303] on span "Save" at bounding box center [89, 307] width 14 height 9
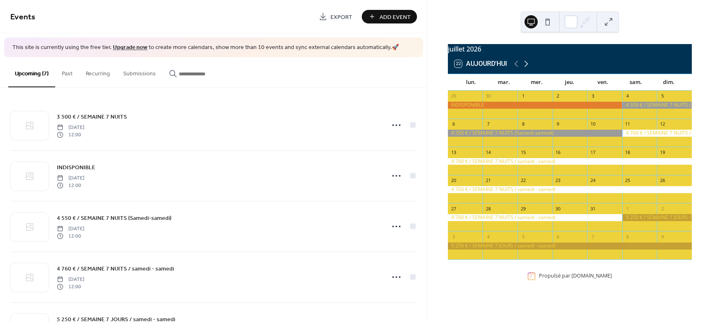
click at [526, 66] on icon at bounding box center [527, 64] width 4 height 6
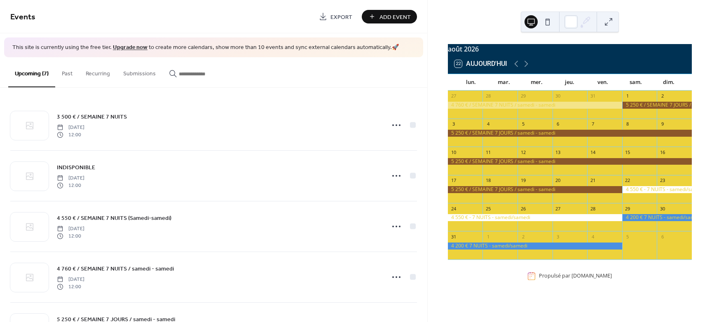
click at [405, 16] on span "Add Event" at bounding box center [395, 17] width 31 height 9
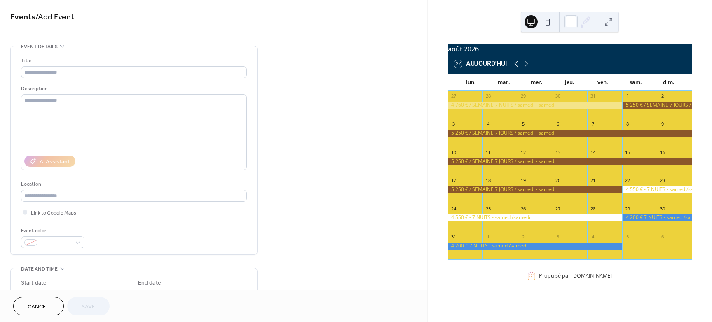
click at [515, 68] on icon at bounding box center [517, 64] width 10 height 10
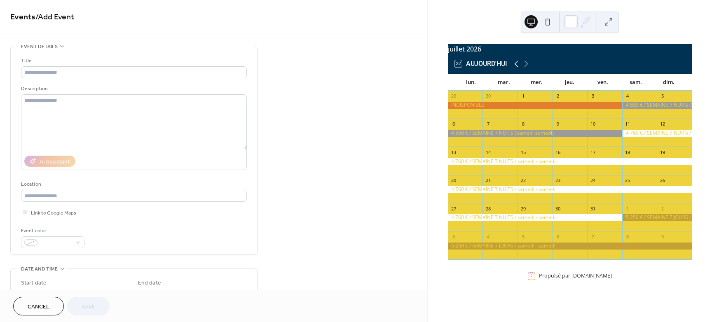
click at [515, 68] on icon at bounding box center [517, 64] width 10 height 10
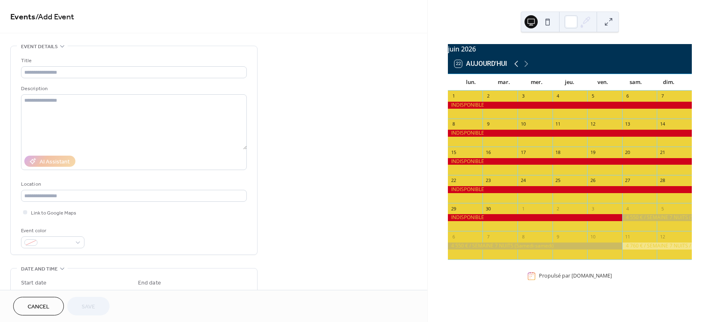
click at [515, 68] on icon at bounding box center [517, 64] width 10 height 10
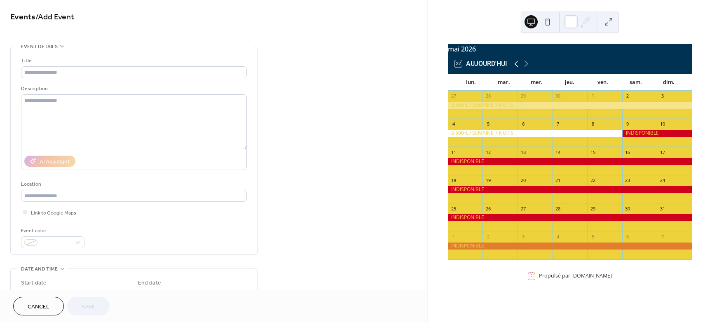
click at [515, 68] on icon at bounding box center [517, 64] width 10 height 10
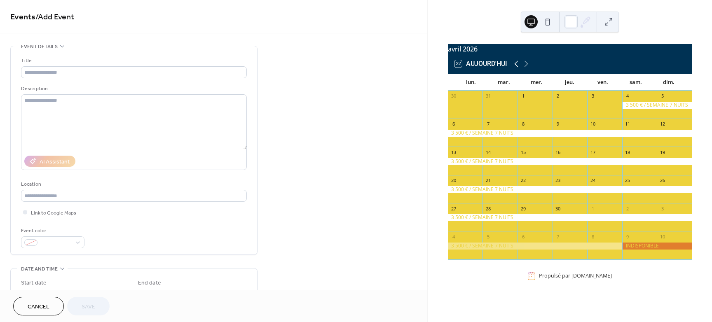
click at [515, 68] on icon at bounding box center [517, 64] width 10 height 10
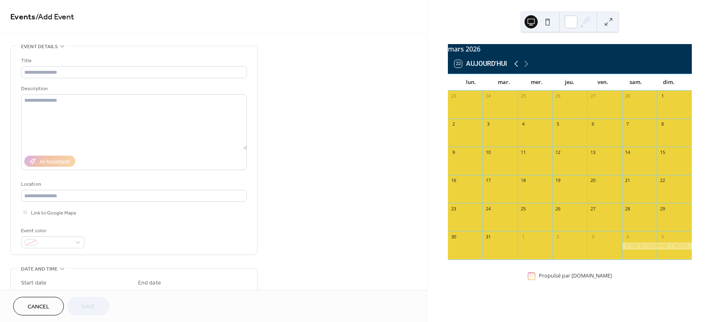
click at [515, 68] on icon at bounding box center [517, 64] width 10 height 10
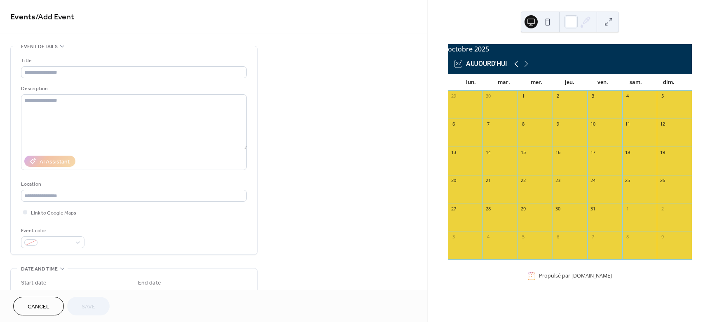
click at [515, 68] on icon at bounding box center [517, 64] width 10 height 10
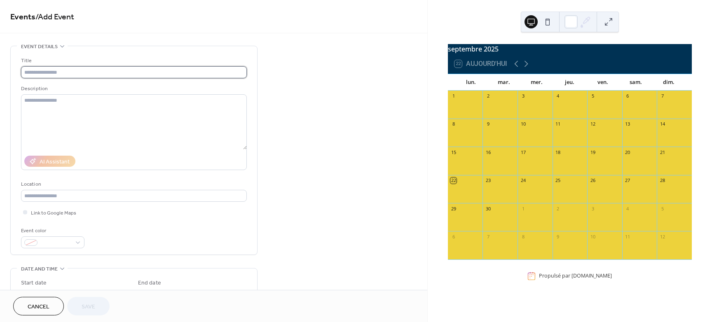
click at [45, 73] on input "text" at bounding box center [134, 72] width 226 height 12
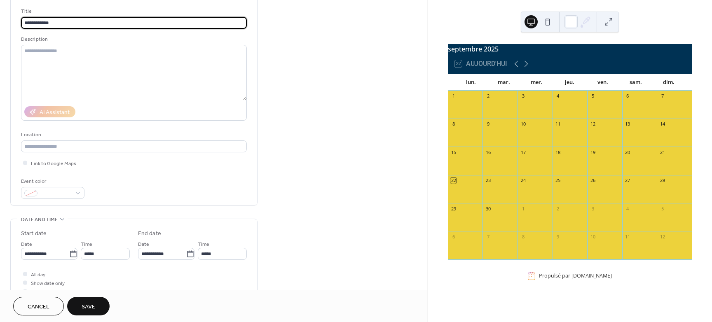
scroll to position [52, 0]
type input "**********"
click at [168, 254] on input "**********" at bounding box center [162, 252] width 48 height 12
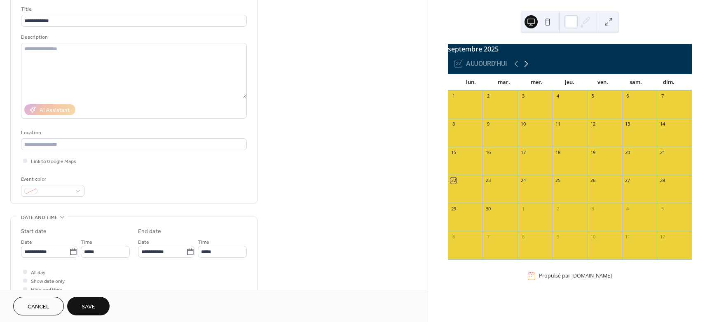
click at [526, 67] on icon at bounding box center [527, 64] width 10 height 10
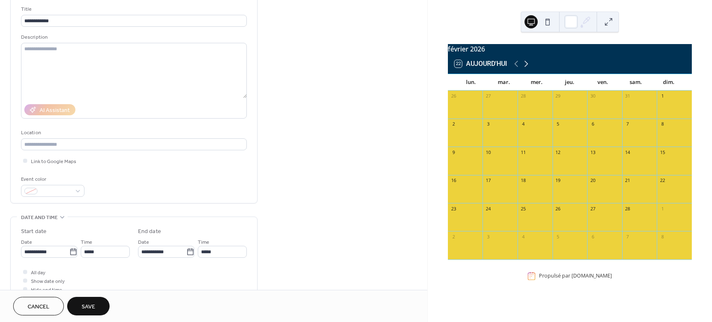
click at [526, 68] on icon at bounding box center [527, 64] width 10 height 10
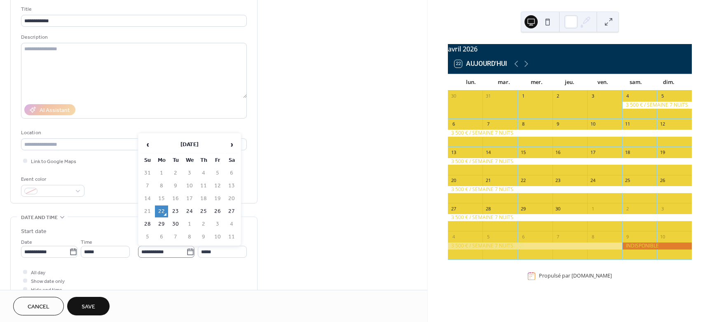
click at [188, 251] on icon at bounding box center [190, 252] width 8 height 8
click at [186, 251] on input "**********" at bounding box center [162, 252] width 48 height 12
click at [233, 143] on span "›" at bounding box center [232, 144] width 12 height 16
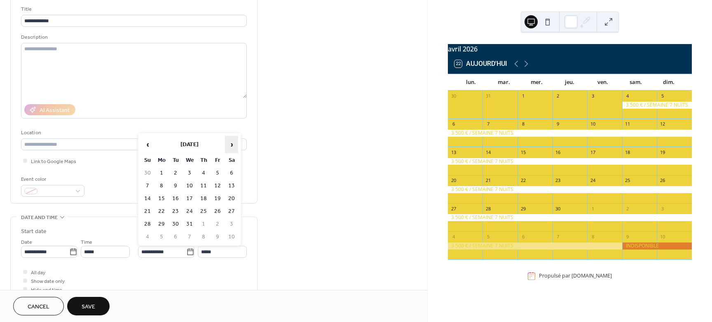
click at [233, 143] on span "›" at bounding box center [232, 144] width 12 height 16
click at [219, 176] on td "3" at bounding box center [217, 173] width 13 height 12
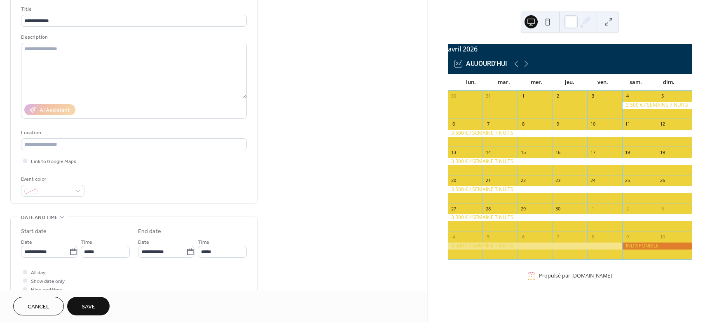
type input "**********"
click at [79, 189] on div at bounding box center [52, 191] width 63 height 12
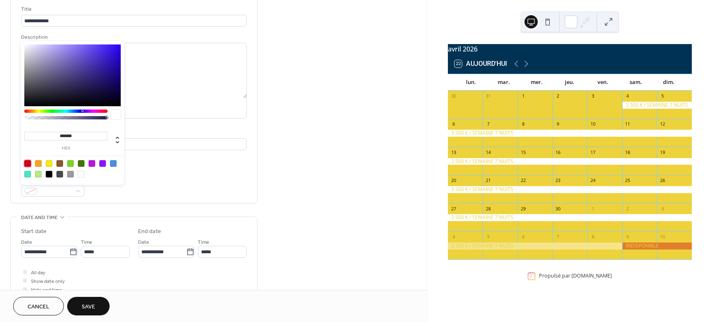
click at [24, 162] on div at bounding box center [27, 163] width 7 height 7
type input "*******"
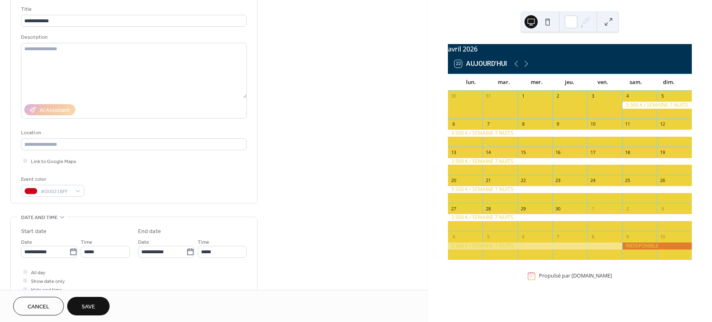
click at [96, 305] on button "Save" at bounding box center [88, 306] width 42 height 19
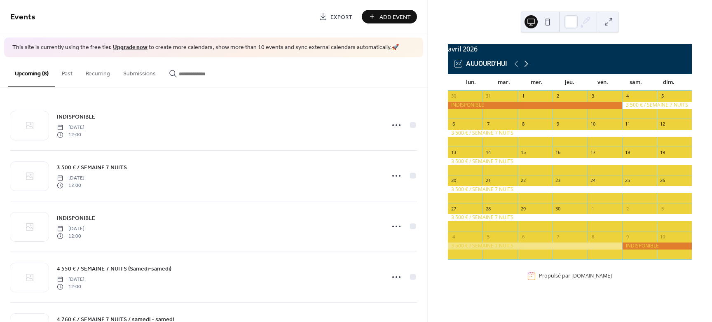
click at [528, 69] on icon at bounding box center [527, 64] width 10 height 10
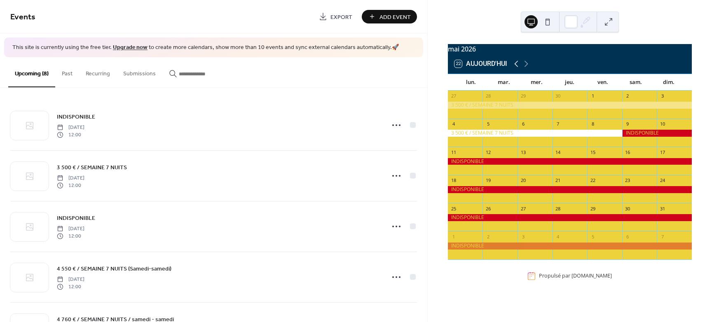
click at [519, 69] on icon at bounding box center [517, 64] width 10 height 10
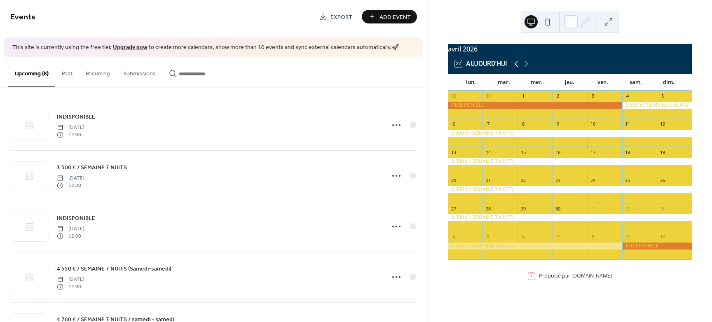
click at [519, 69] on icon at bounding box center [517, 64] width 10 height 10
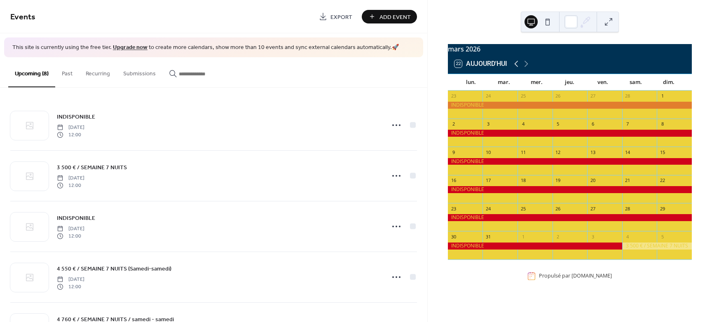
click at [519, 69] on icon at bounding box center [517, 64] width 10 height 10
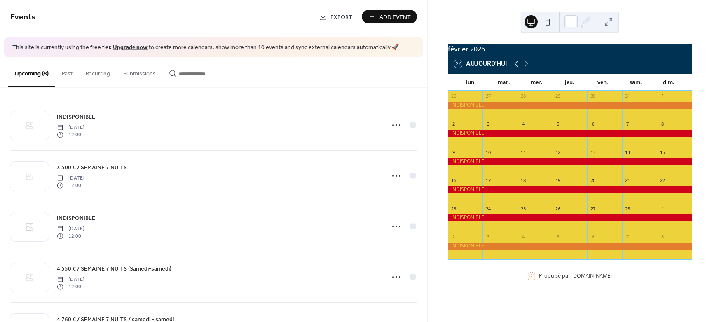
click at [519, 69] on icon at bounding box center [517, 64] width 10 height 10
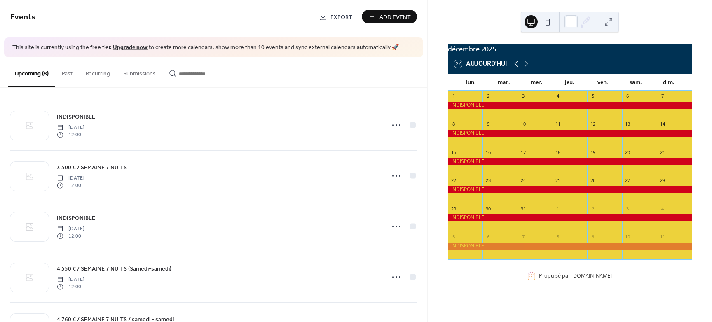
click at [519, 69] on icon at bounding box center [517, 64] width 10 height 10
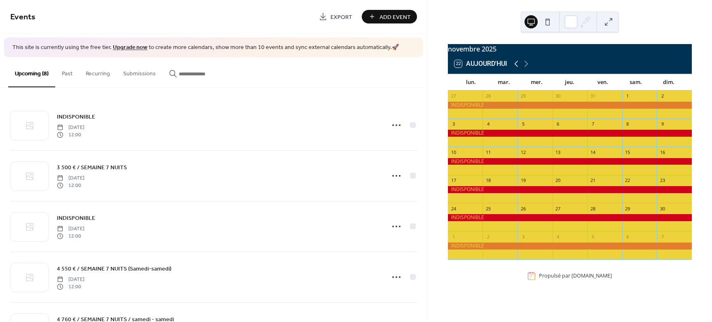
click at [519, 69] on icon at bounding box center [517, 64] width 10 height 10
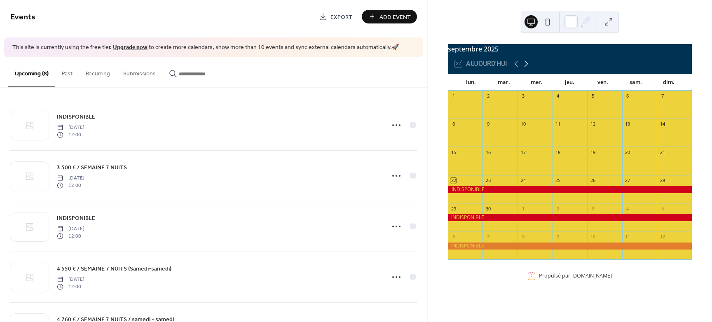
click at [527, 69] on icon at bounding box center [527, 64] width 10 height 10
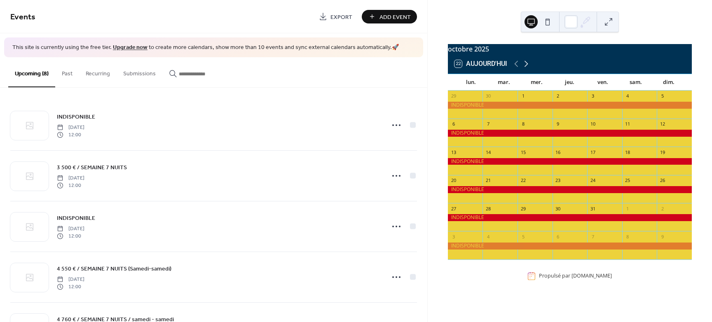
click at [527, 69] on icon at bounding box center [527, 64] width 10 height 10
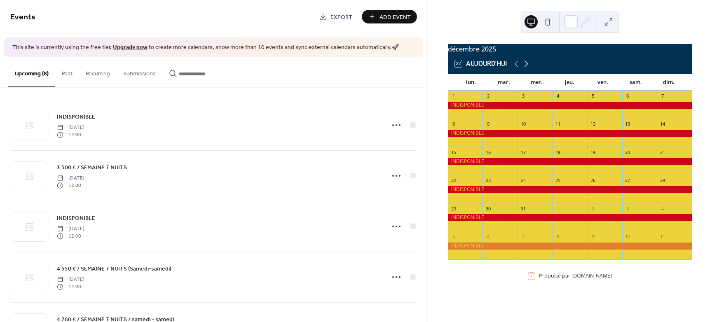
click at [527, 69] on icon at bounding box center [527, 64] width 10 height 10
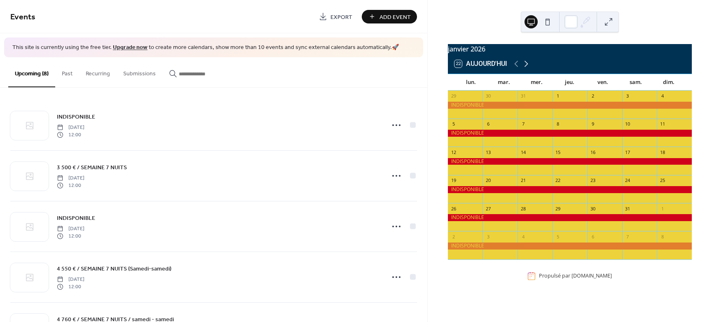
click at [527, 69] on icon at bounding box center [527, 64] width 10 height 10
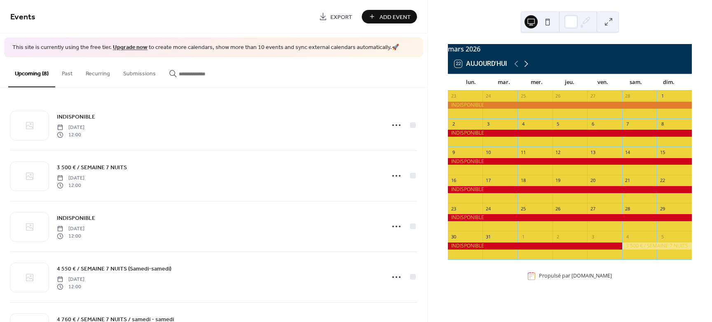
click at [527, 69] on icon at bounding box center [527, 64] width 10 height 10
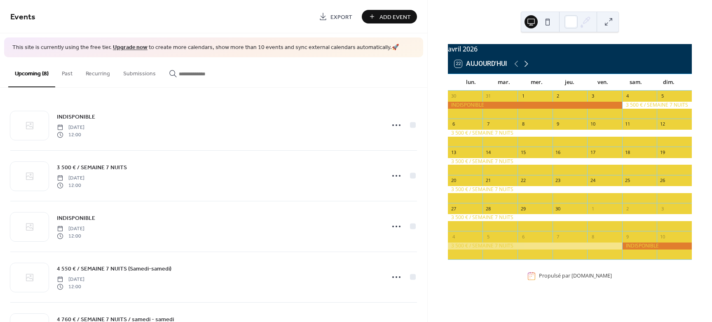
click at [527, 69] on icon at bounding box center [527, 64] width 10 height 10
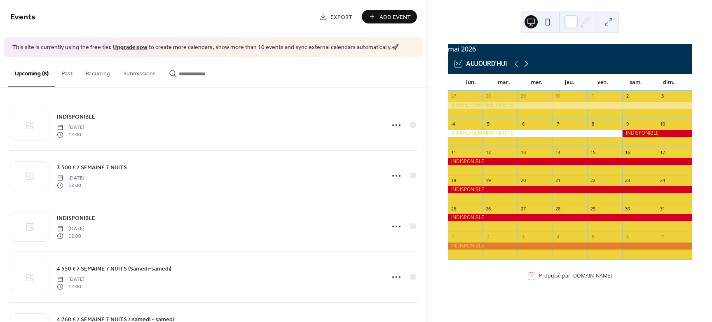
click at [527, 69] on icon at bounding box center [527, 64] width 10 height 10
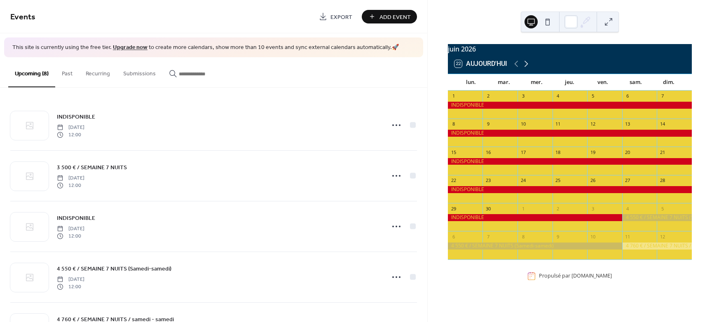
click at [529, 68] on icon at bounding box center [527, 64] width 10 height 10
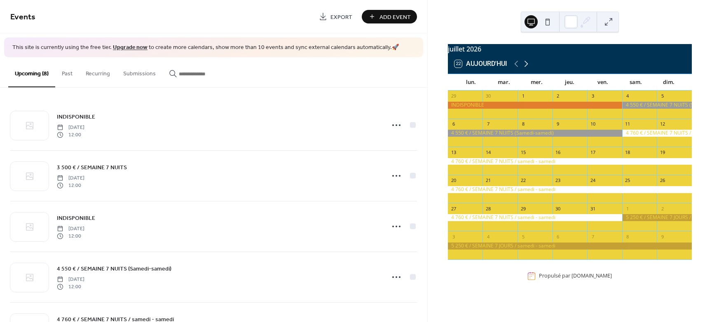
click at [527, 69] on icon at bounding box center [527, 64] width 10 height 10
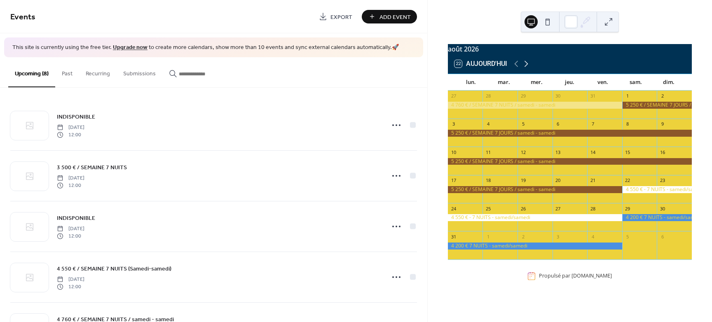
click at [524, 66] on icon at bounding box center [527, 64] width 10 height 10
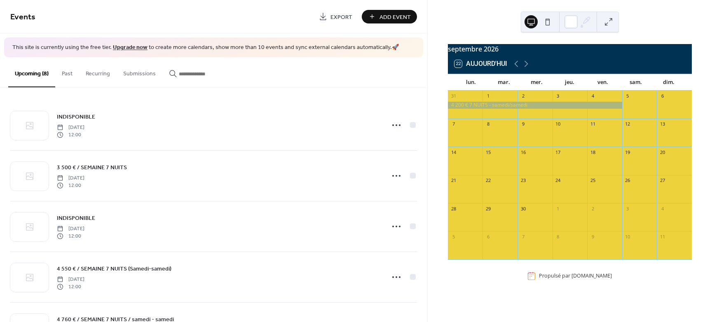
click at [387, 18] on span "Add Event" at bounding box center [395, 17] width 31 height 9
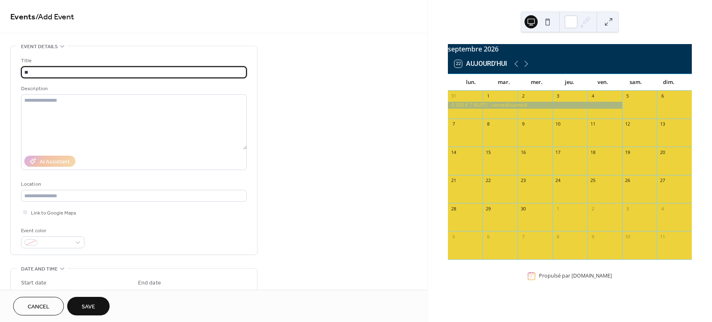
type input "*"
type input "**********"
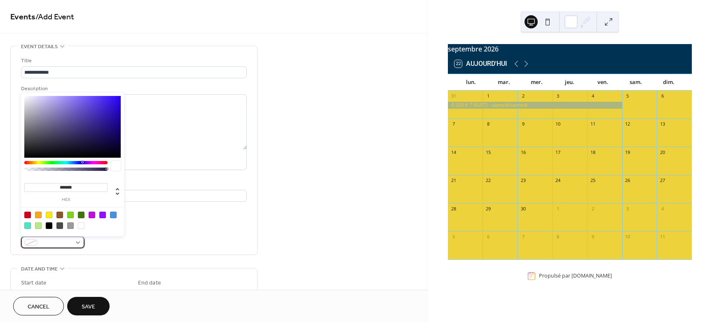
click at [73, 241] on div at bounding box center [52, 243] width 63 height 12
click at [24, 214] on div at bounding box center [72, 220] width 105 height 26
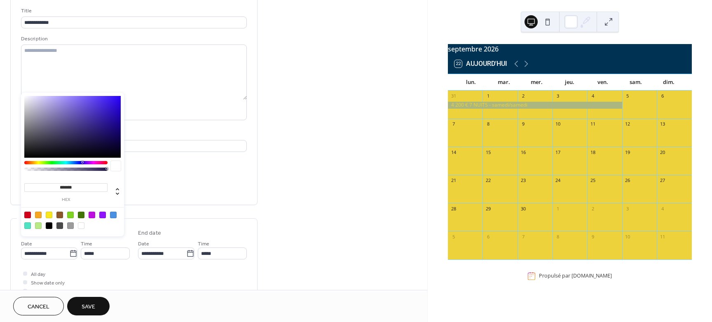
scroll to position [52, 0]
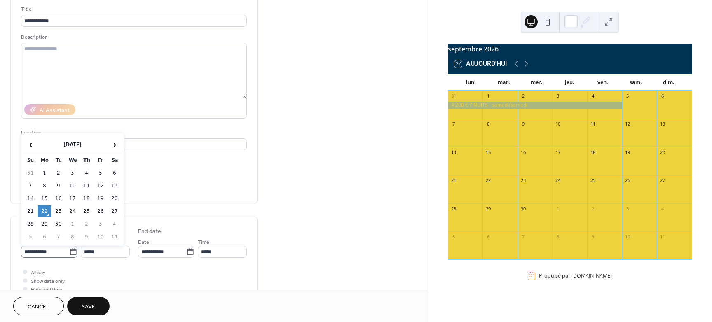
click at [72, 253] on icon at bounding box center [73, 252] width 8 height 8
click at [69, 253] on input "**********" at bounding box center [45, 252] width 48 height 12
click at [112, 144] on span "›" at bounding box center [114, 144] width 12 height 16
click at [113, 144] on span "›" at bounding box center [114, 144] width 12 height 16
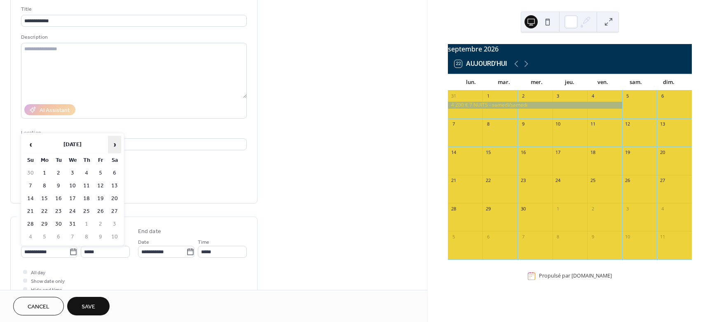
click at [113, 144] on span "›" at bounding box center [114, 144] width 12 height 16
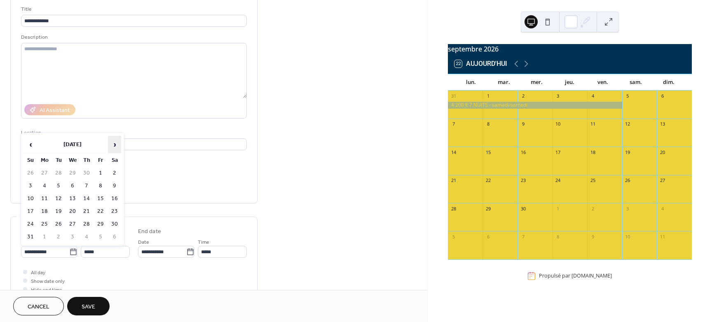
click at [113, 144] on span "›" at bounding box center [114, 144] width 12 height 16
click at [113, 172] on td "5" at bounding box center [114, 173] width 13 height 12
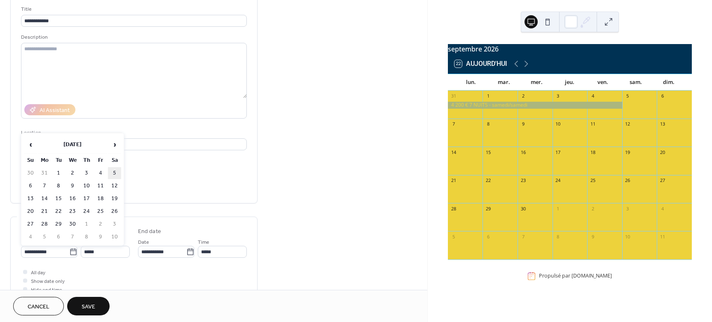
type input "**********"
click at [189, 253] on icon at bounding box center [190, 252] width 8 height 8
click at [186, 253] on input "**********" at bounding box center [162, 252] width 48 height 12
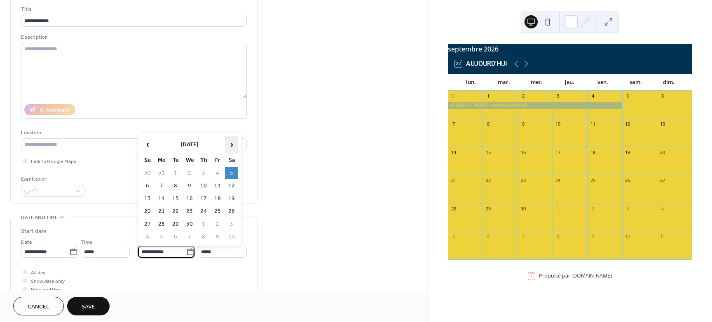
click at [228, 143] on span "›" at bounding box center [232, 144] width 12 height 16
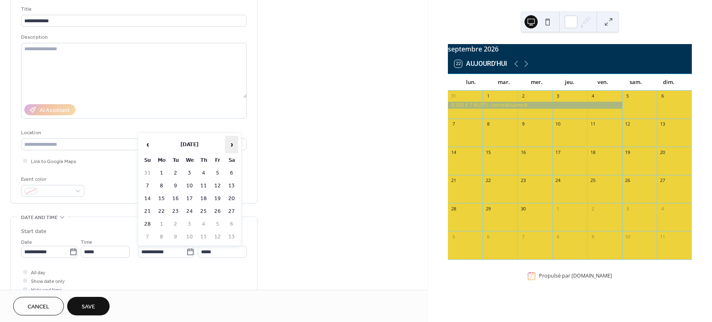
click at [228, 143] on span "›" at bounding box center [232, 144] width 12 height 16
click at [216, 174] on td "2" at bounding box center [217, 173] width 13 height 12
type input "**********"
click at [94, 303] on span "Save" at bounding box center [89, 307] width 14 height 9
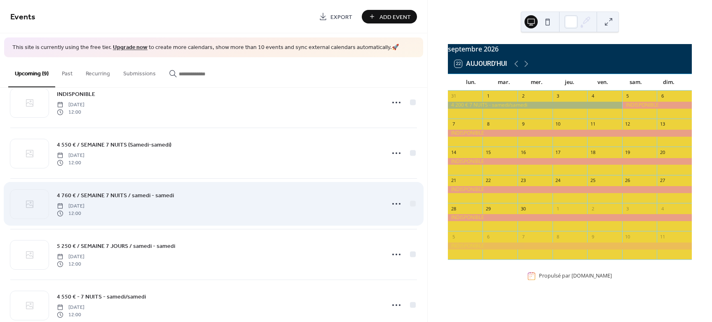
scroll to position [52, 0]
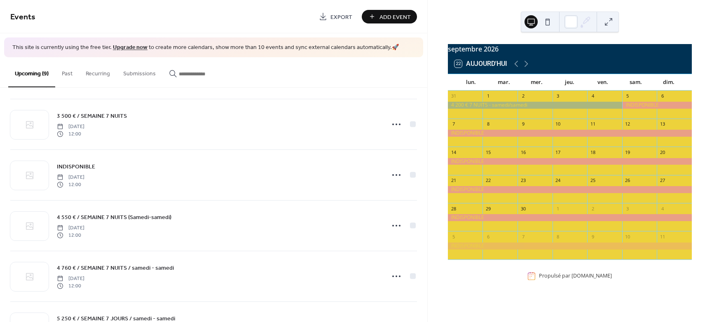
click at [477, 70] on button "22 Aujourd'hui" at bounding box center [481, 64] width 59 height 12
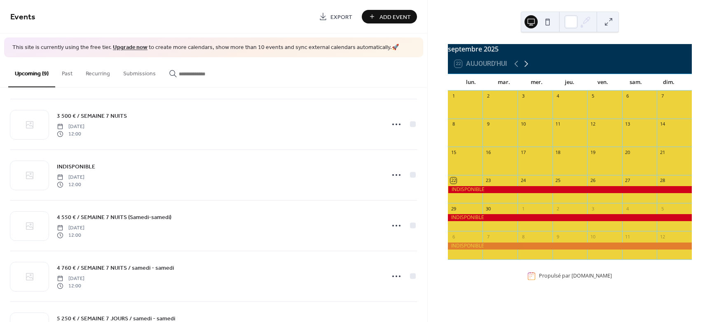
click at [524, 69] on icon at bounding box center [527, 64] width 10 height 10
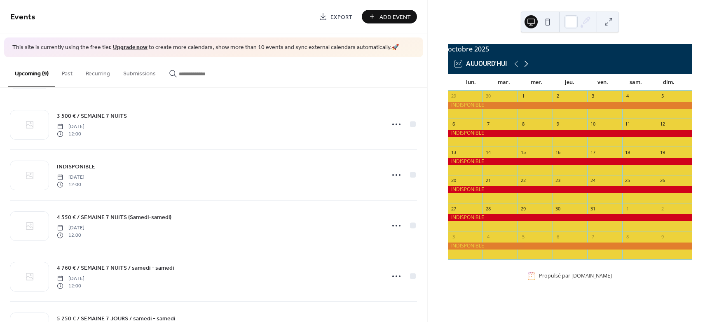
click at [524, 69] on icon at bounding box center [527, 64] width 10 height 10
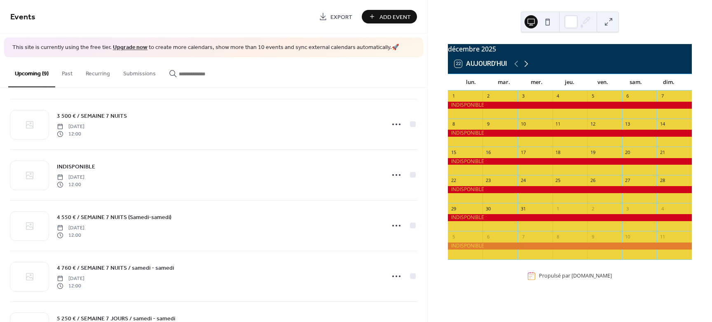
click at [524, 69] on icon at bounding box center [527, 64] width 10 height 10
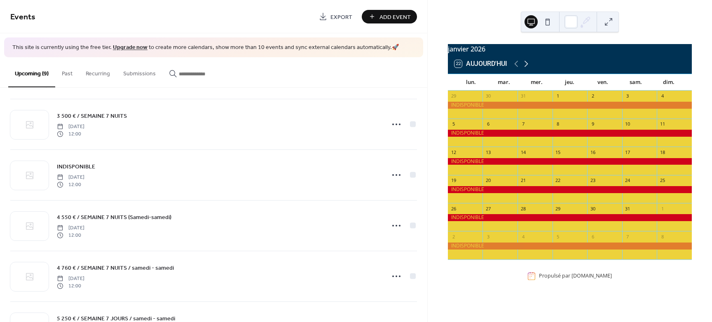
click at [524, 69] on icon at bounding box center [527, 64] width 10 height 10
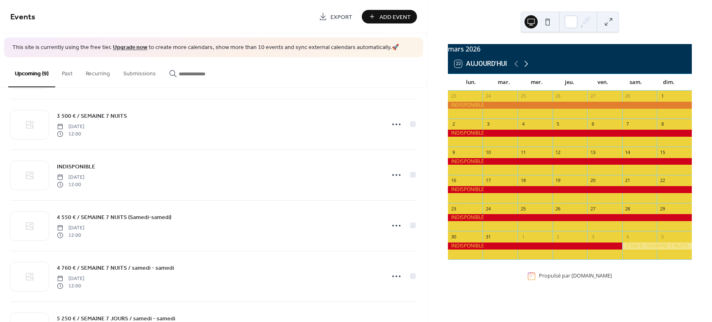
click at [524, 69] on icon at bounding box center [527, 64] width 10 height 10
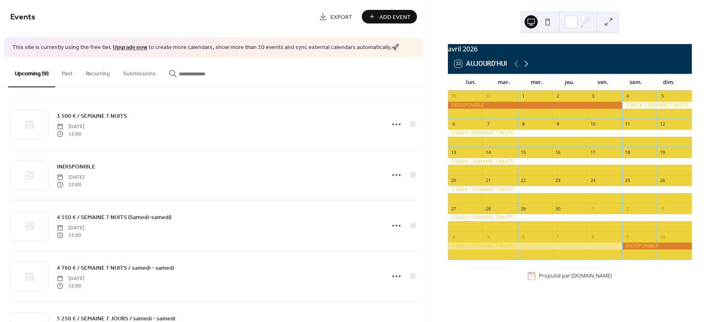
click at [524, 69] on icon at bounding box center [527, 64] width 10 height 10
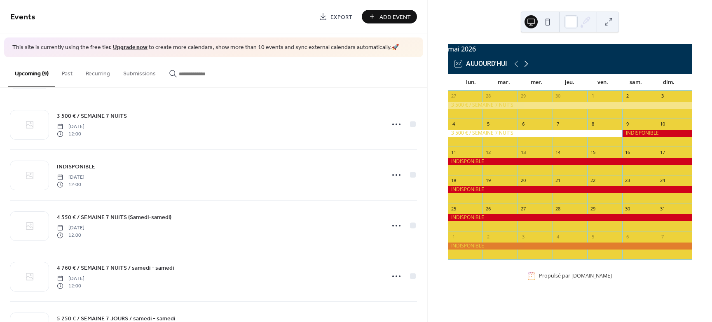
click at [524, 69] on icon at bounding box center [527, 64] width 10 height 10
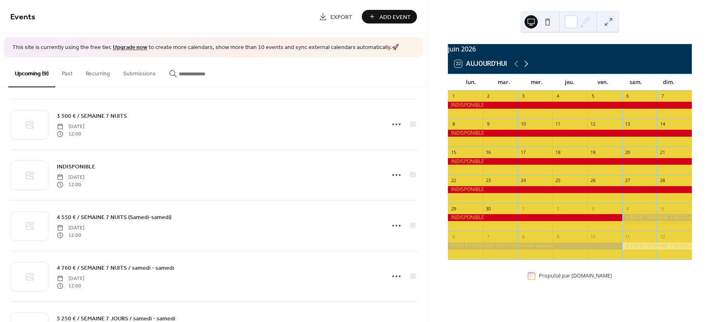
click at [524, 69] on icon at bounding box center [527, 64] width 10 height 10
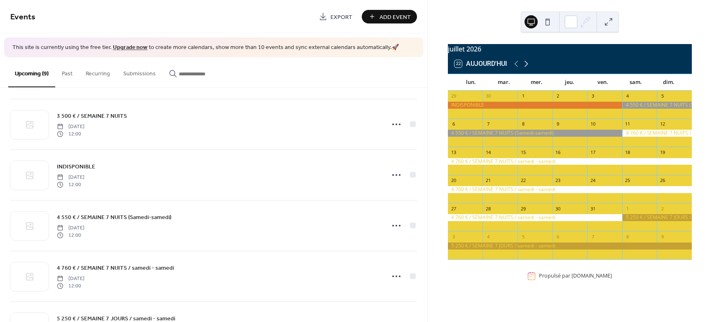
click at [524, 69] on icon at bounding box center [527, 64] width 10 height 10
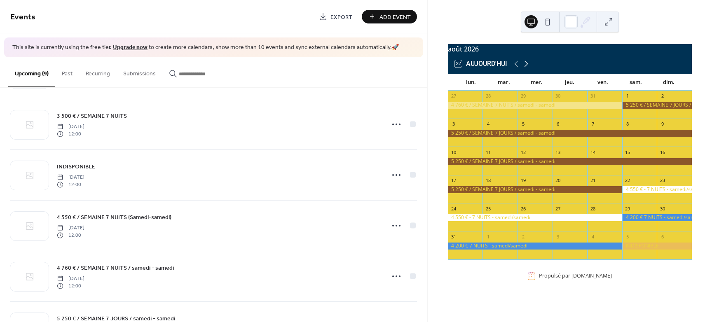
click at [524, 69] on icon at bounding box center [527, 64] width 10 height 10
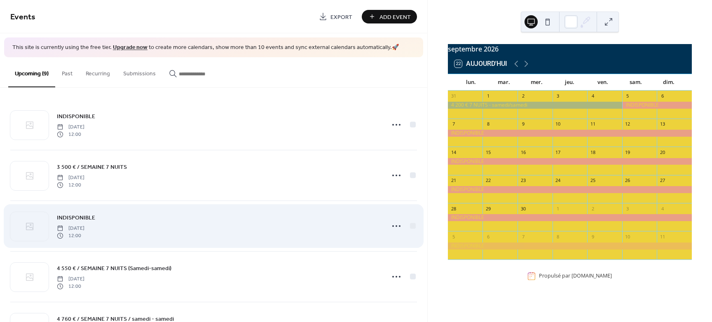
scroll to position [0, 0]
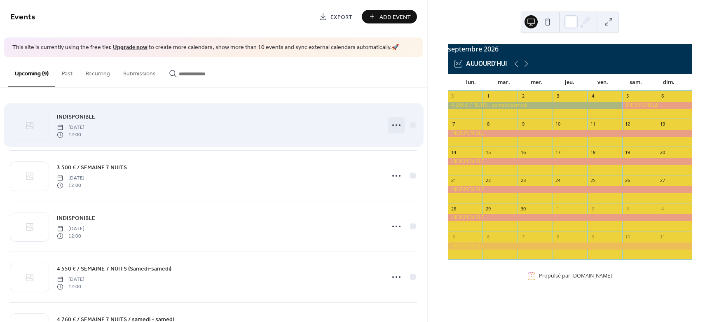
click at [395, 125] on icon at bounding box center [396, 125] width 13 height 13
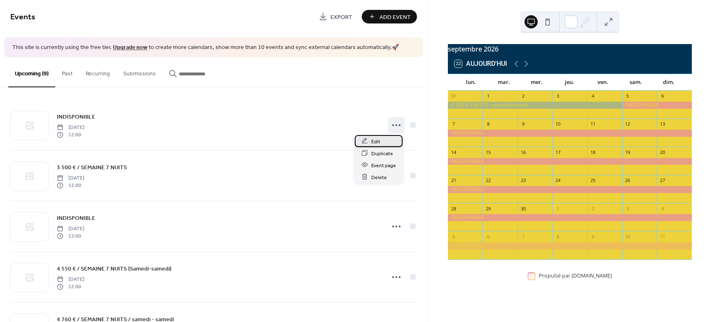
click at [377, 139] on span "Edit" at bounding box center [375, 141] width 9 height 9
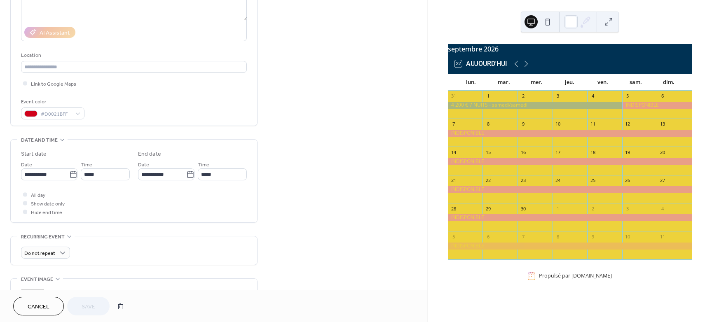
scroll to position [127, 0]
click at [26, 85] on div at bounding box center [25, 86] width 4 height 4
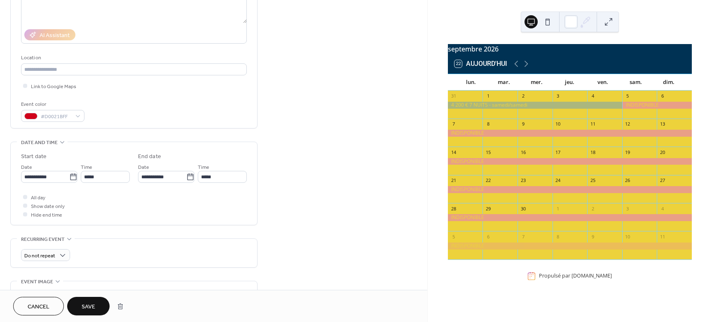
click at [89, 305] on span "Save" at bounding box center [89, 307] width 14 height 9
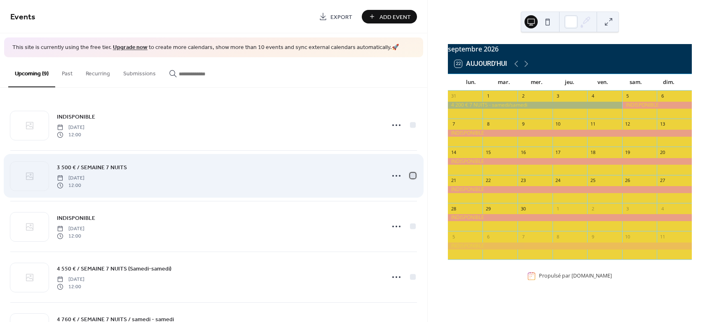
click at [410, 175] on div at bounding box center [413, 176] width 6 height 6
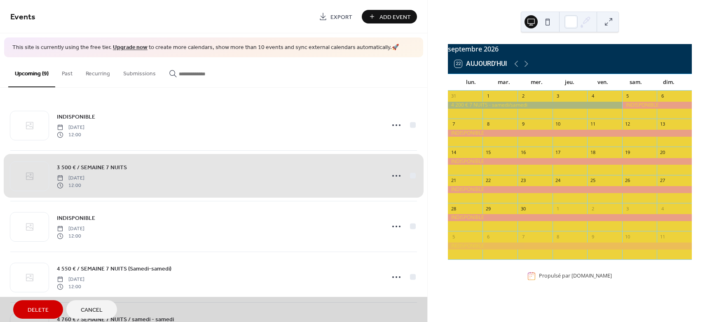
click at [409, 175] on div "3 500 € / SEMAINE 7 NUITS [DATE] 12:00" at bounding box center [213, 175] width 407 height 51
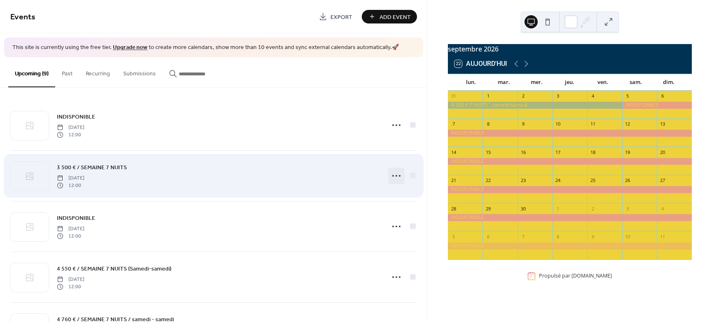
click at [396, 176] on circle at bounding box center [397, 176] width 2 height 2
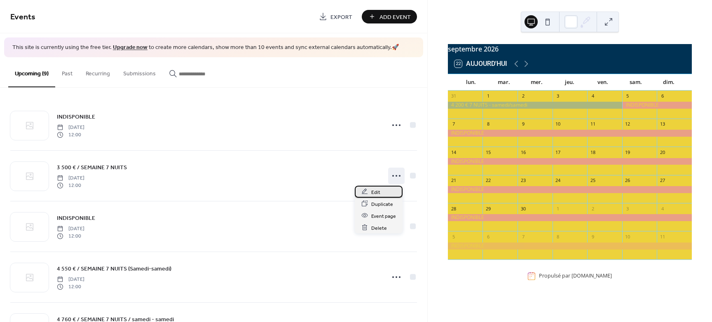
click at [380, 192] on div "Edit" at bounding box center [379, 192] width 48 height 12
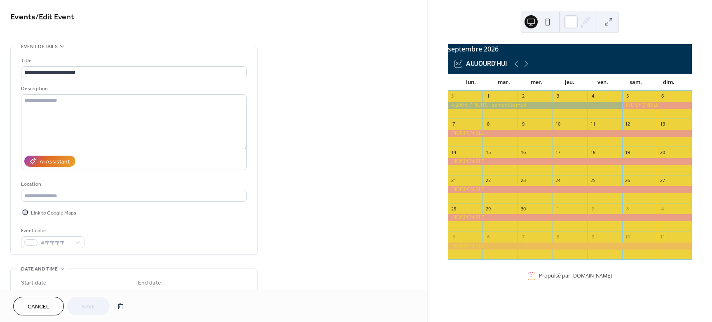
click at [28, 213] on div at bounding box center [25, 212] width 8 height 8
click at [89, 306] on span "Save" at bounding box center [89, 307] width 14 height 9
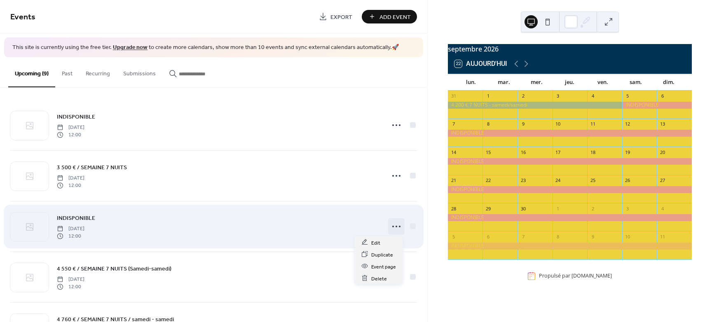
click at [396, 229] on icon at bounding box center [396, 226] width 13 height 13
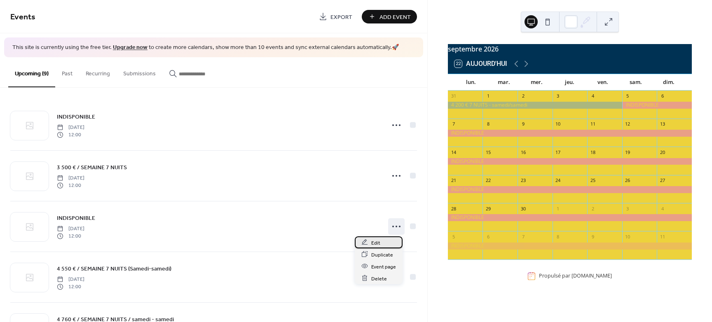
click at [377, 242] on span "Edit" at bounding box center [375, 243] width 9 height 9
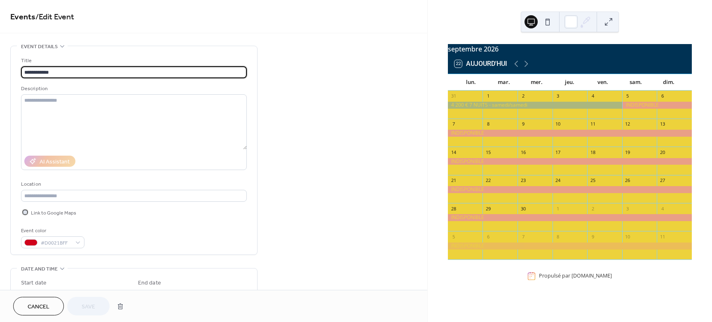
click at [26, 212] on div at bounding box center [25, 212] width 4 height 4
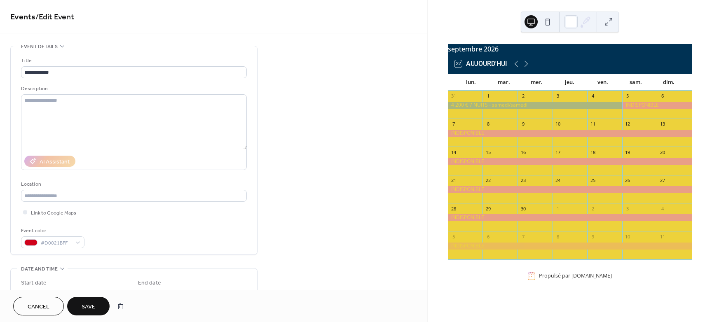
click at [88, 303] on span "Save" at bounding box center [89, 307] width 14 height 9
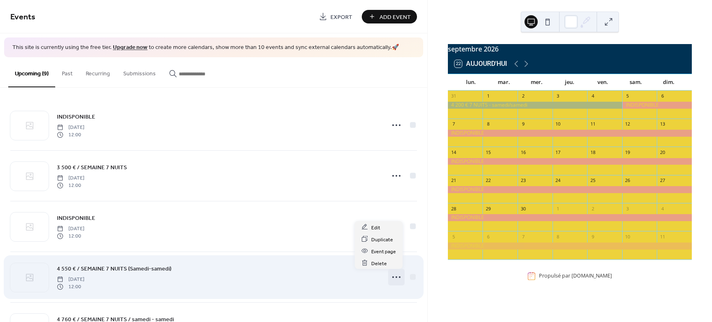
click at [396, 275] on icon at bounding box center [396, 277] width 13 height 13
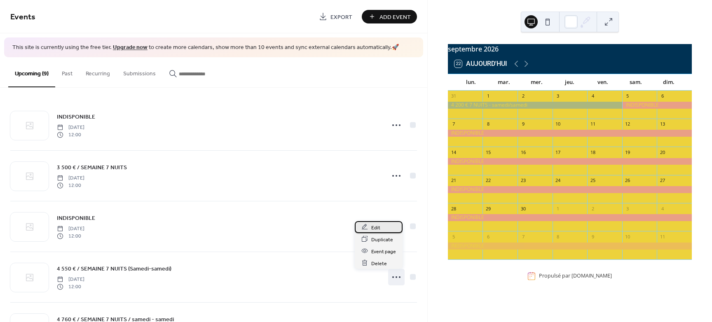
click at [378, 228] on span "Edit" at bounding box center [375, 227] width 9 height 9
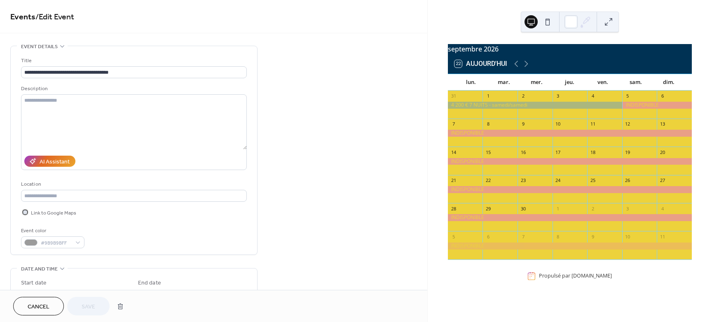
click at [23, 211] on div at bounding box center [25, 212] width 4 height 4
drag, startPoint x: 89, startPoint y: 320, endPoint x: 95, endPoint y: 306, distance: 15.5
click at [95, 306] on span "Save" at bounding box center [89, 307] width 14 height 9
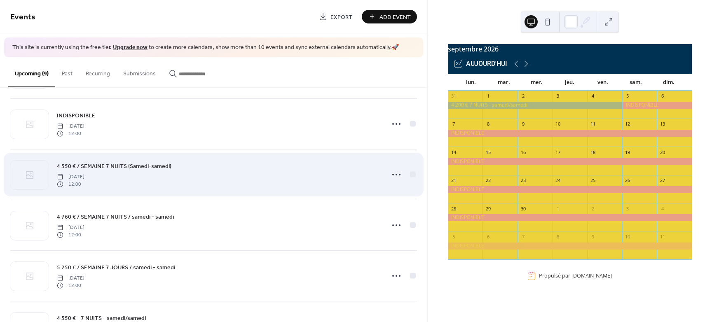
scroll to position [103, 0]
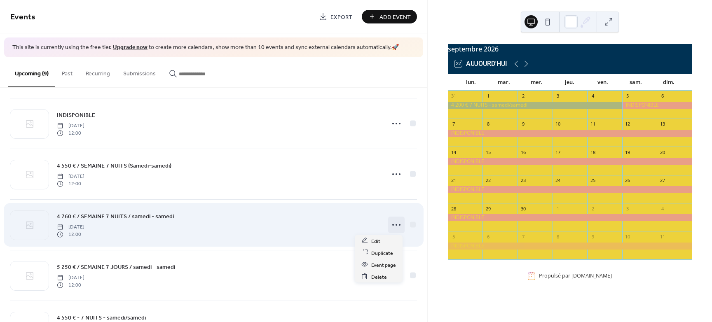
click at [394, 230] on icon at bounding box center [396, 225] width 13 height 13
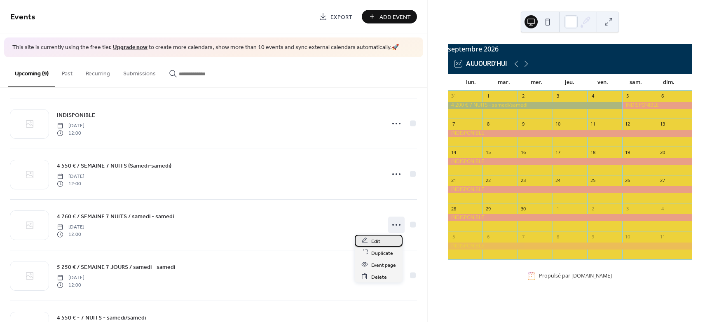
click at [379, 241] on span "Edit" at bounding box center [375, 241] width 9 height 9
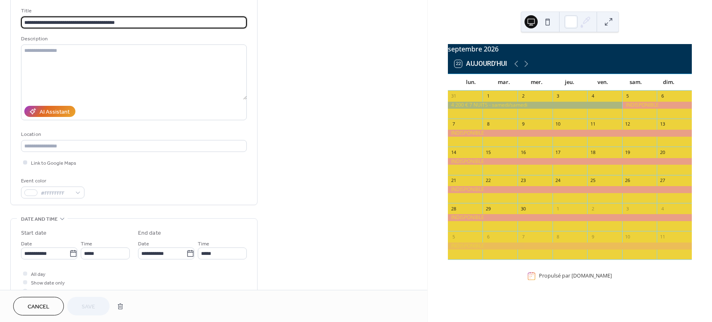
scroll to position [52, 0]
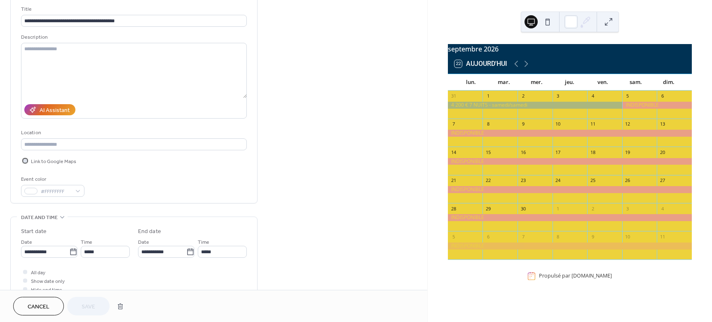
click at [26, 162] on div at bounding box center [25, 161] width 4 height 4
click at [92, 304] on span "Save" at bounding box center [89, 307] width 14 height 9
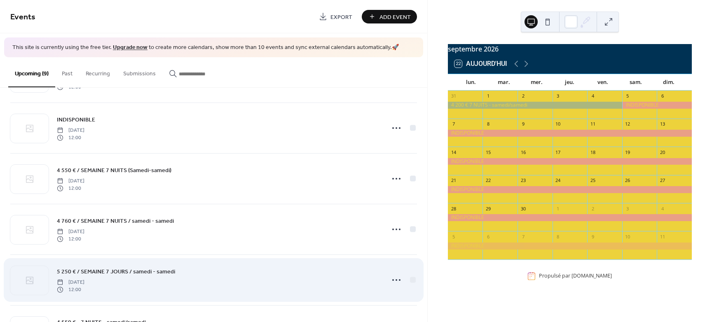
scroll to position [103, 0]
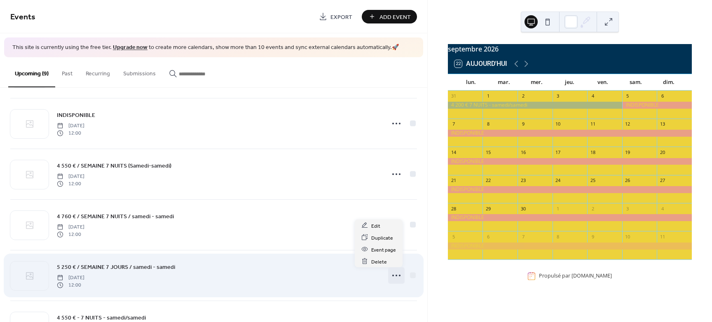
click at [397, 276] on icon at bounding box center [396, 275] width 13 height 13
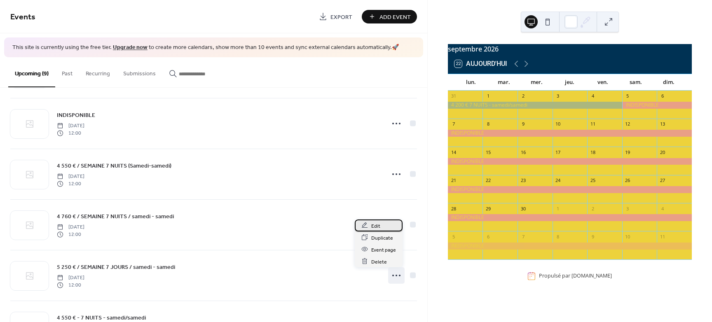
click at [378, 227] on span "Edit" at bounding box center [375, 226] width 9 height 9
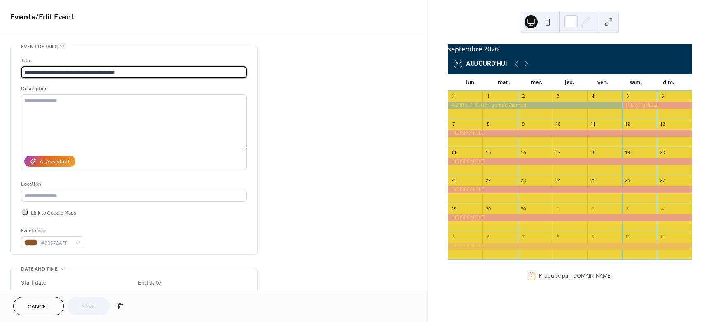
click at [26, 212] on div at bounding box center [25, 212] width 4 height 4
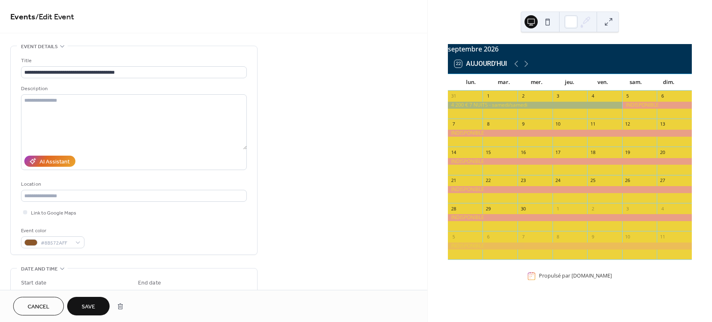
click at [85, 305] on span "Save" at bounding box center [89, 307] width 14 height 9
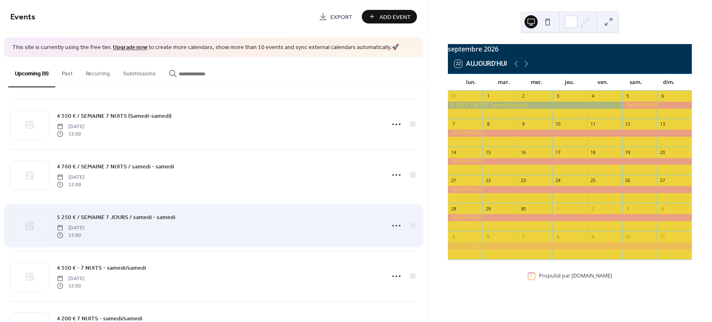
scroll to position [155, 0]
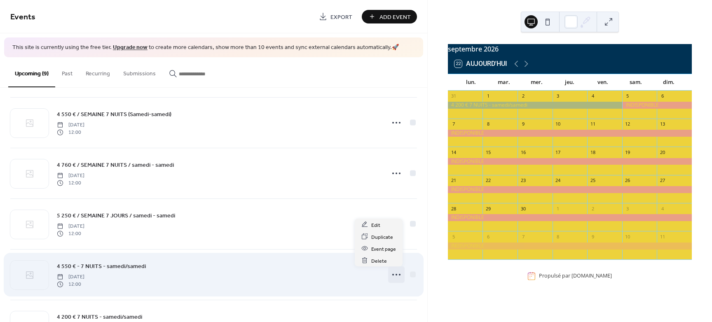
click at [394, 275] on icon at bounding box center [396, 274] width 13 height 13
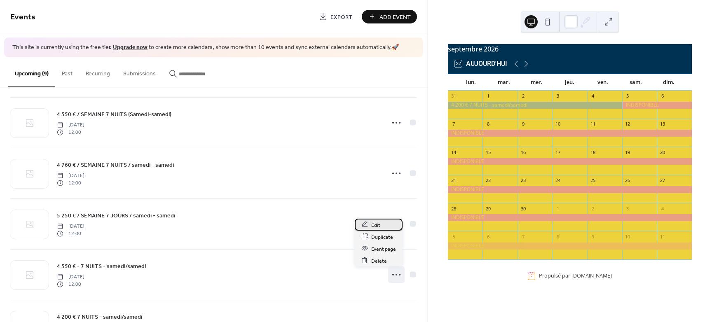
click at [378, 226] on span "Edit" at bounding box center [375, 225] width 9 height 9
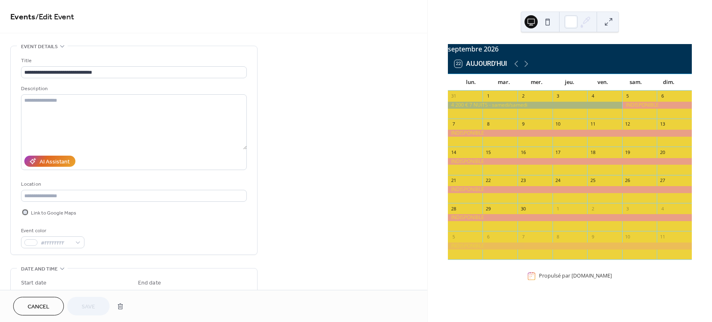
click at [24, 211] on div at bounding box center [25, 212] width 4 height 4
click at [86, 303] on span "Save" at bounding box center [89, 307] width 14 height 9
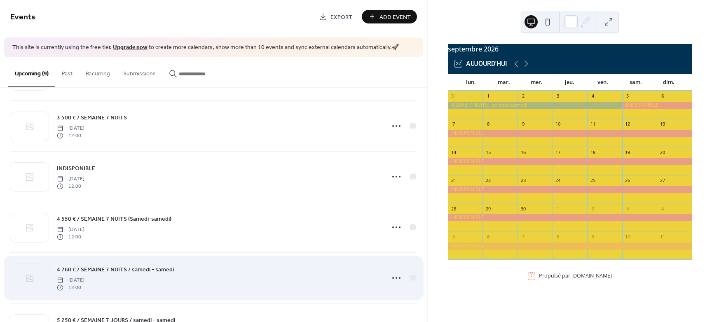
scroll to position [52, 0]
click at [400, 279] on icon at bounding box center [396, 276] width 13 height 13
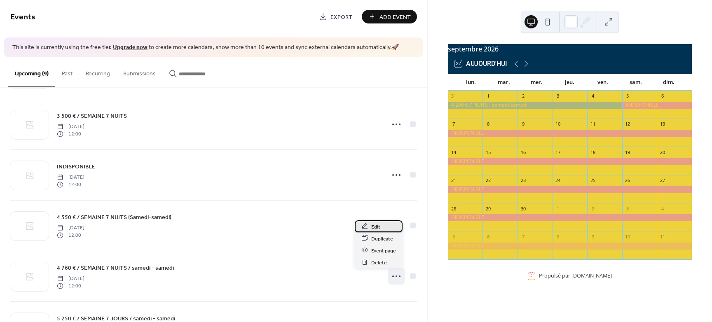
click at [376, 228] on span "Edit" at bounding box center [375, 227] width 9 height 9
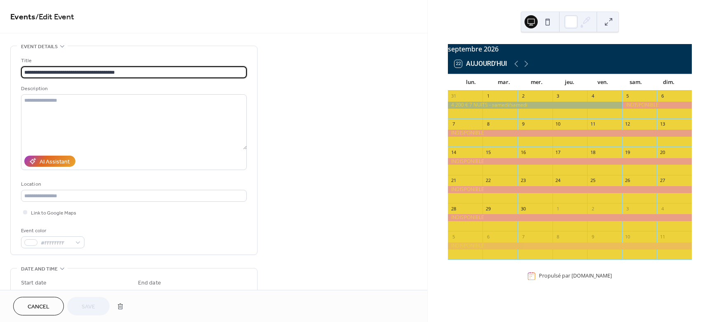
click at [45, 304] on span "Cancel" at bounding box center [39, 307] width 22 height 9
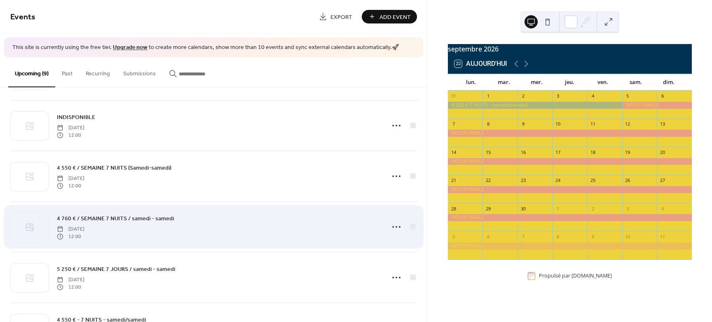
scroll to position [103, 0]
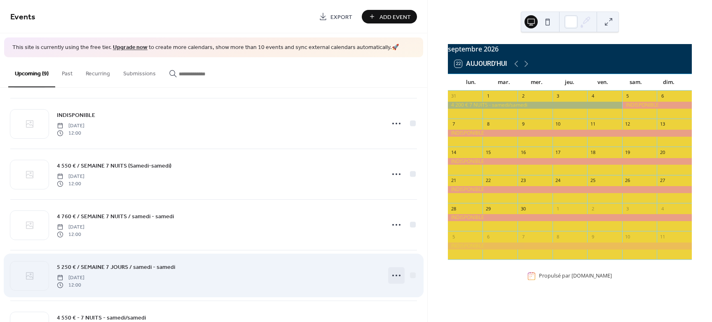
click at [390, 275] on icon at bounding box center [396, 275] width 13 height 13
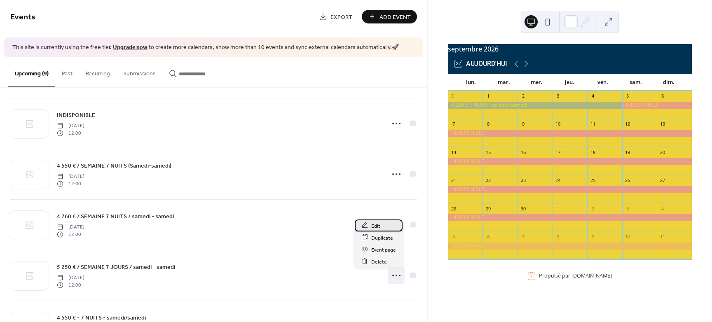
click at [378, 228] on span "Edit" at bounding box center [375, 226] width 9 height 9
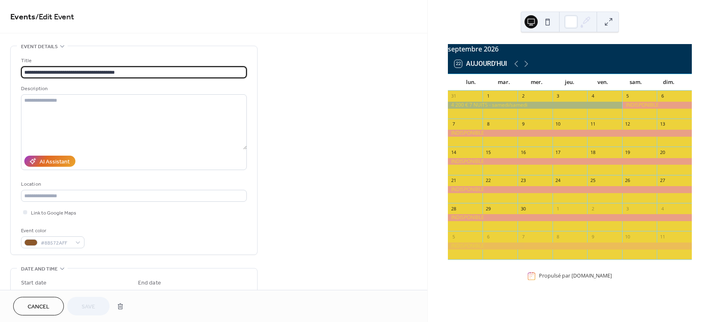
click at [39, 306] on span "Cancel" at bounding box center [39, 307] width 22 height 9
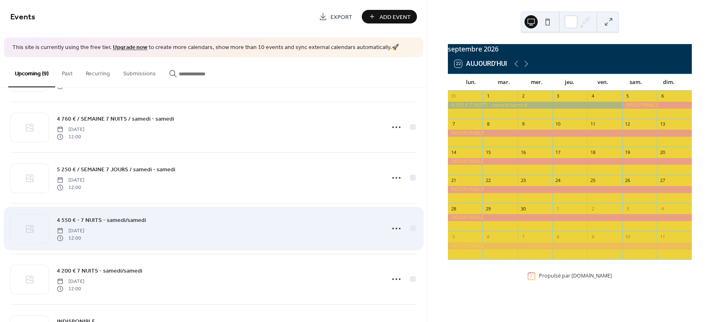
scroll to position [195, 0]
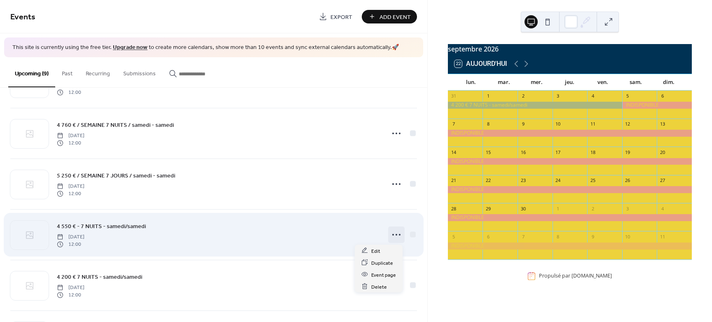
click at [392, 232] on icon at bounding box center [396, 234] width 13 height 13
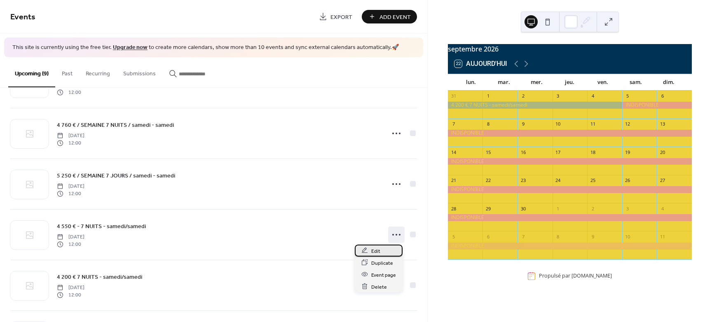
click at [370, 253] on div "Edit" at bounding box center [379, 251] width 48 height 12
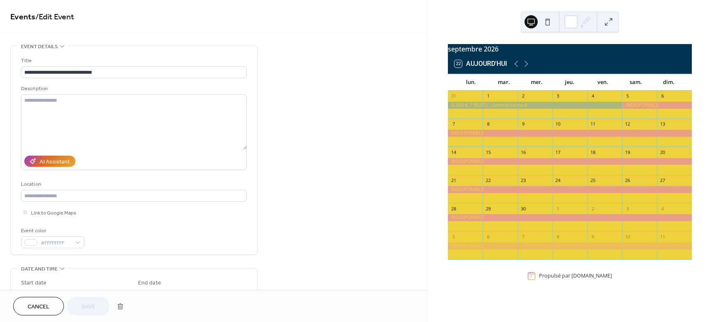
click at [36, 303] on span "Cancel" at bounding box center [39, 307] width 22 height 9
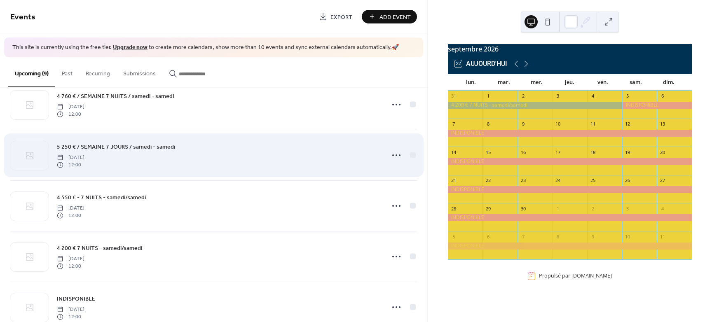
scroll to position [246, 0]
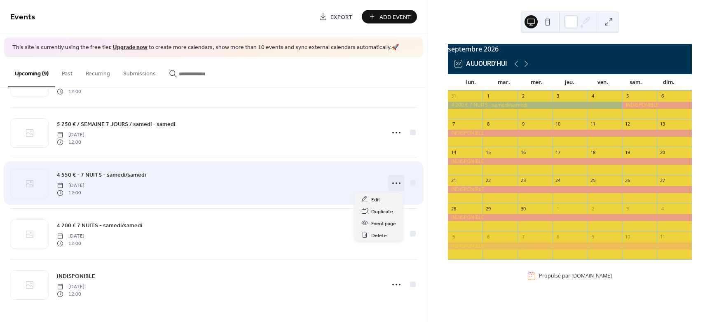
click at [397, 181] on icon at bounding box center [396, 183] width 13 height 13
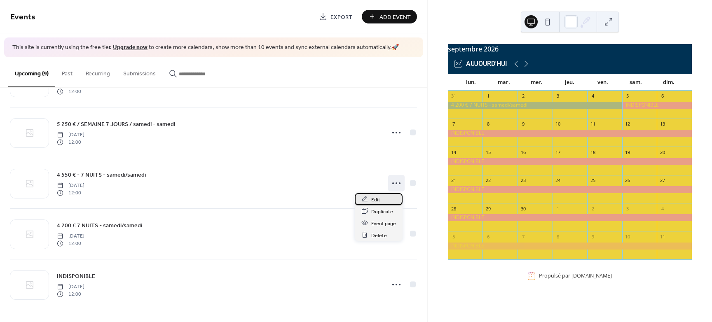
click at [378, 202] on span "Edit" at bounding box center [375, 199] width 9 height 9
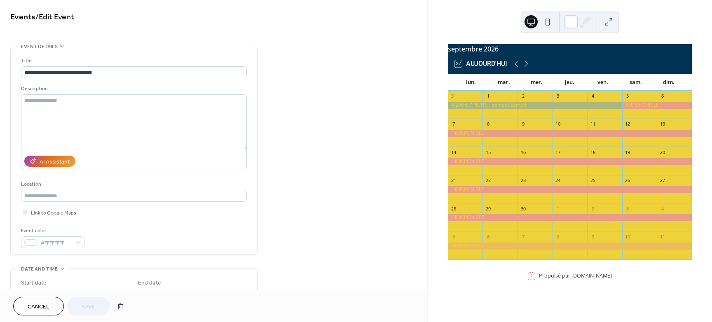
click at [38, 304] on span "Cancel" at bounding box center [39, 307] width 22 height 9
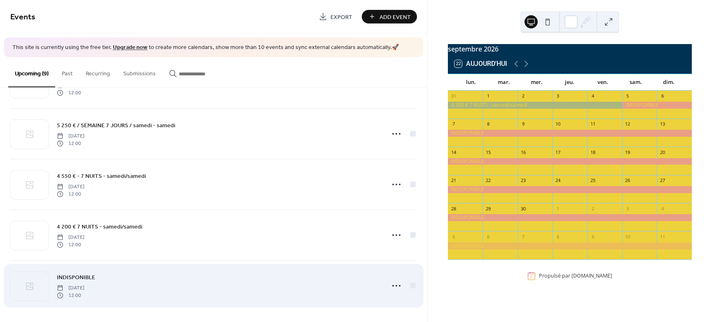
scroll to position [246, 0]
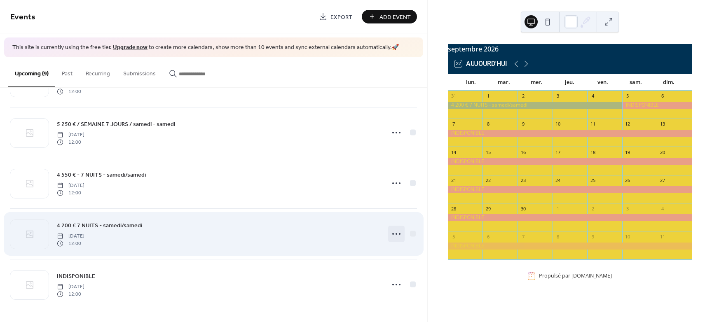
click at [396, 234] on icon at bounding box center [396, 234] width 13 height 13
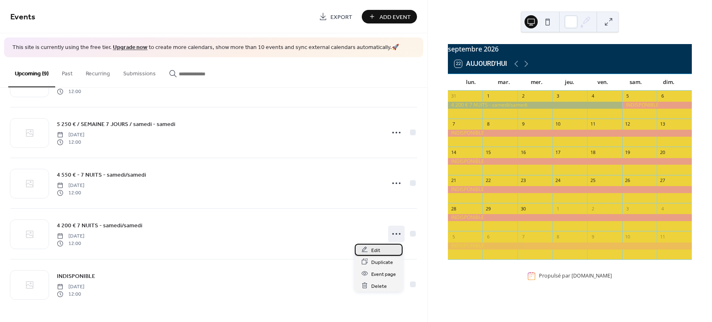
click at [373, 249] on span "Edit" at bounding box center [375, 250] width 9 height 9
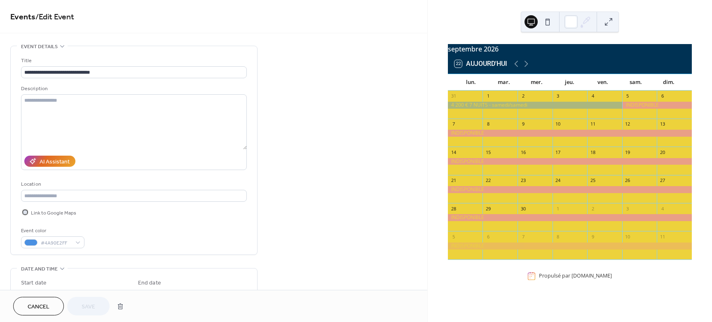
click at [25, 211] on div at bounding box center [25, 212] width 4 height 4
click at [94, 306] on span "Save" at bounding box center [89, 307] width 14 height 9
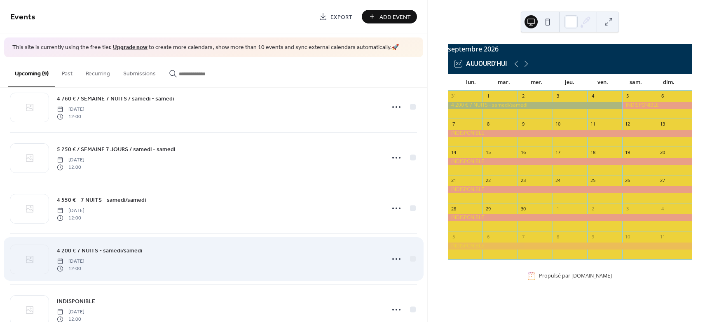
scroll to position [246, 0]
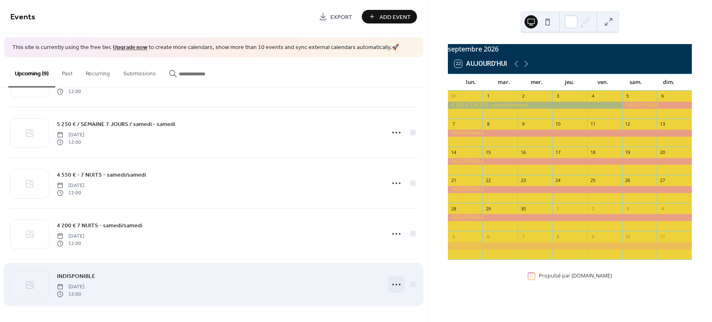
click at [395, 284] on icon at bounding box center [396, 284] width 13 height 13
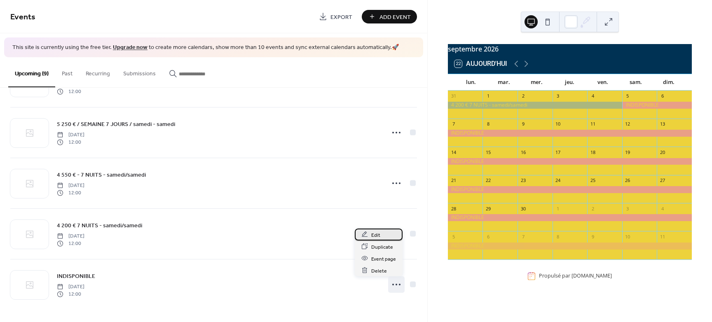
click at [378, 233] on span "Edit" at bounding box center [375, 235] width 9 height 9
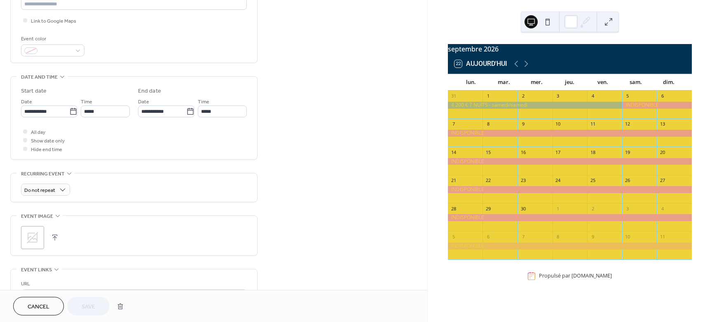
scroll to position [127, 0]
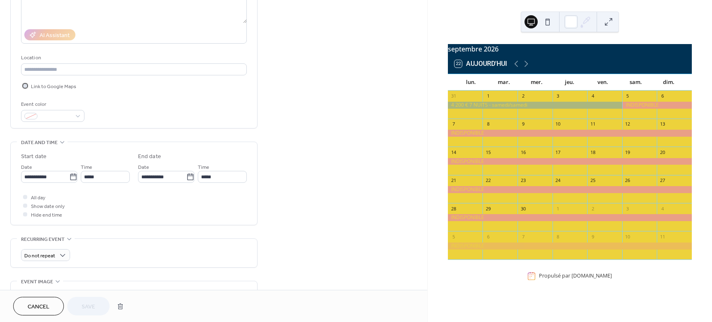
click at [24, 87] on div at bounding box center [25, 86] width 4 height 4
click at [89, 303] on span "Save" at bounding box center [89, 307] width 14 height 9
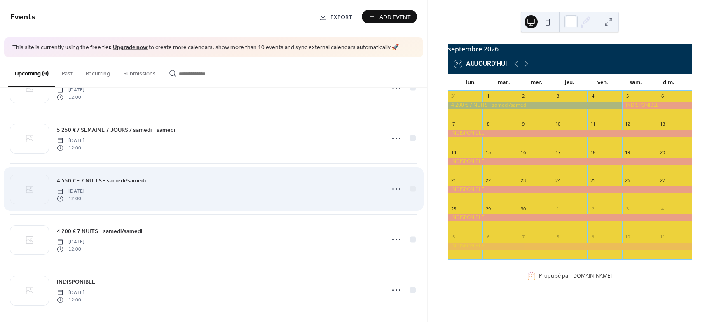
scroll to position [246, 0]
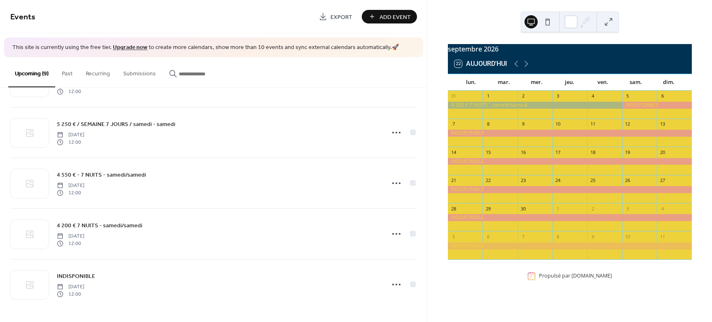
click at [550, 25] on button at bounding box center [547, 21] width 13 height 13
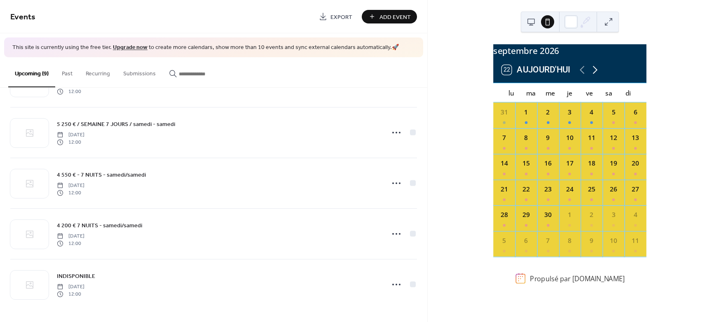
click at [595, 76] on icon at bounding box center [595, 69] width 13 height 13
click at [596, 76] on icon at bounding box center [595, 69] width 13 height 13
click at [578, 74] on icon at bounding box center [582, 69] width 13 height 13
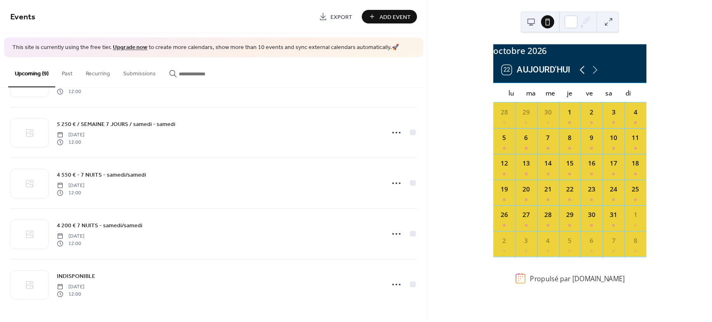
click at [578, 75] on icon at bounding box center [582, 69] width 13 height 13
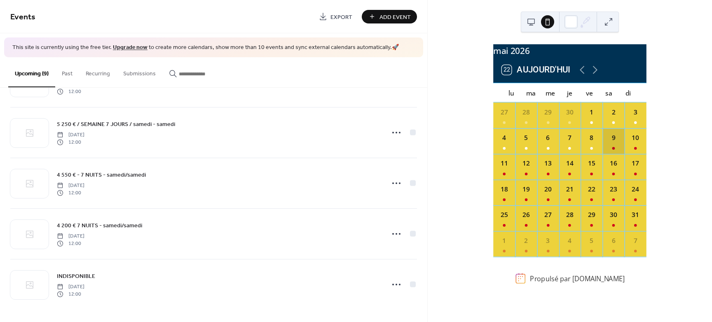
click at [605, 154] on div "9" at bounding box center [614, 141] width 22 height 26
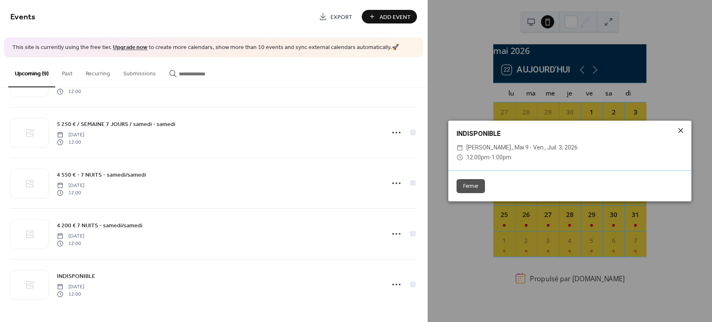
click at [682, 127] on icon at bounding box center [681, 131] width 10 height 10
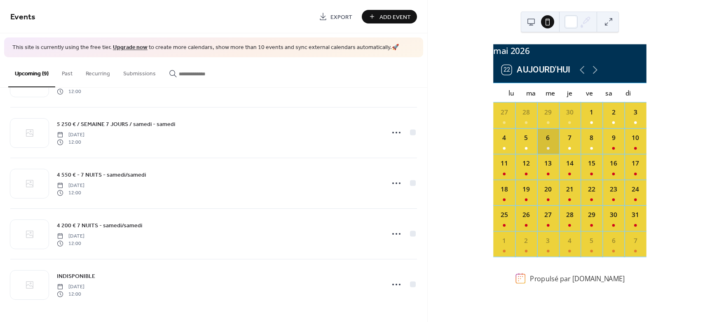
click at [550, 148] on div "6" at bounding box center [548, 141] width 22 height 26
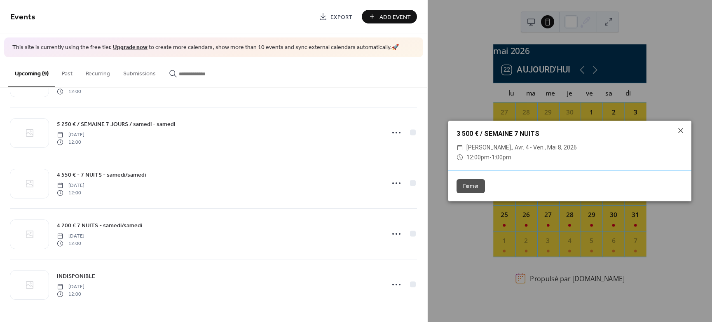
click at [531, 167] on div "3 500 € / SEMAINE 7 NUITS ​ [PERSON_NAME], avr. 4 - ven., mai 8, 2026 ​ 12:00pm…" at bounding box center [570, 146] width 243 height 50
click at [680, 128] on icon at bounding box center [681, 131] width 10 height 10
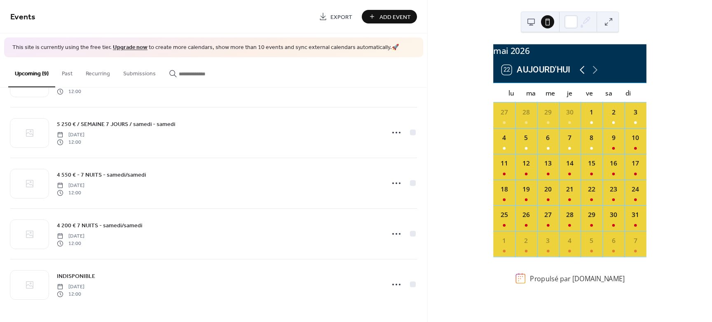
click at [583, 73] on icon at bounding box center [582, 70] width 5 height 8
click at [603, 128] on div "4" at bounding box center [614, 116] width 22 height 26
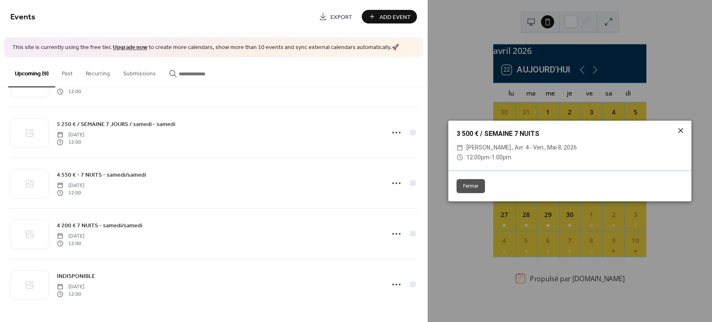
click at [681, 128] on icon at bounding box center [681, 131] width 10 height 10
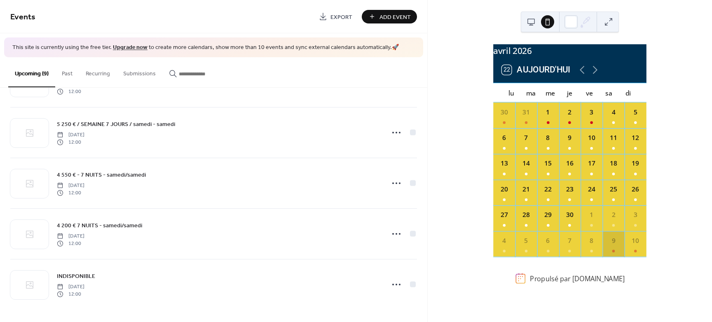
click at [609, 246] on div "9" at bounding box center [613, 240] width 9 height 9
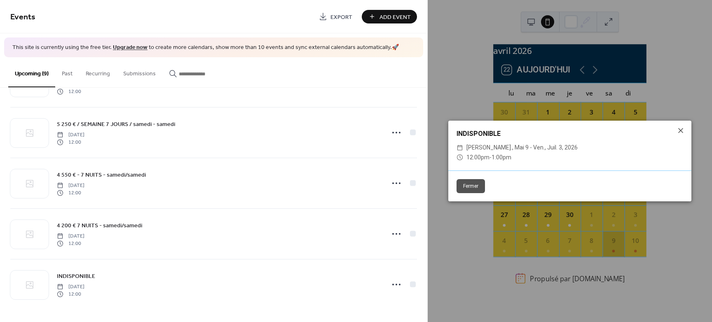
click at [606, 251] on div "INDISPONIBLE ​ [PERSON_NAME]., mai 9 - ven., juil. 3, 2026 ​ 12:00pm - 1:00pm F…" at bounding box center [570, 161] width 284 height 322
click at [677, 129] on icon at bounding box center [681, 131] width 10 height 10
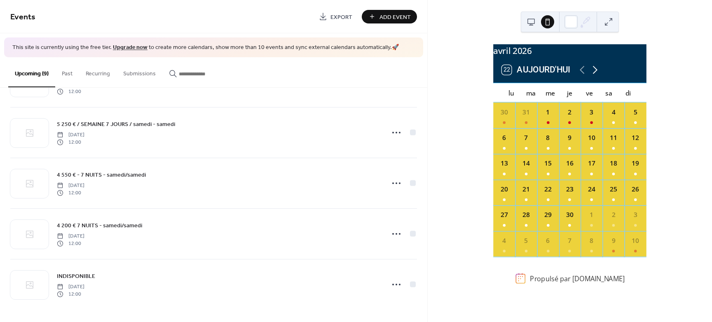
click at [598, 76] on icon at bounding box center [595, 69] width 13 height 13
click at [607, 125] on div "4" at bounding box center [614, 116] width 22 height 26
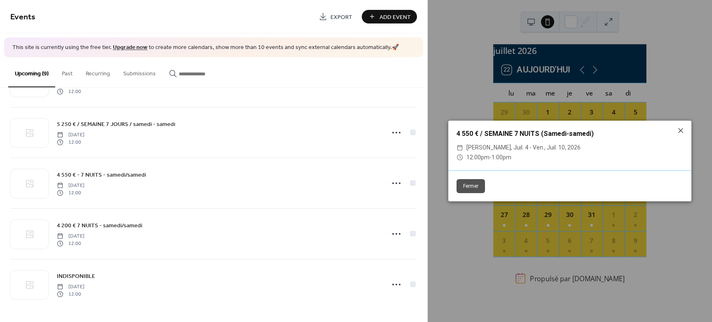
click at [698, 97] on div "4 550 € / SEMAINE 7 NUITS (Samedi-samedi) ​ [PERSON_NAME], juil. 4 - ven., juil…" at bounding box center [570, 161] width 284 height 322
click at [681, 131] on icon at bounding box center [681, 131] width 10 height 10
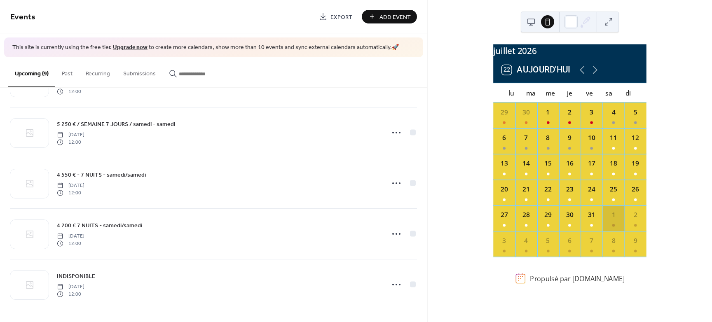
click at [613, 227] on div at bounding box center [614, 225] width 3 height 3
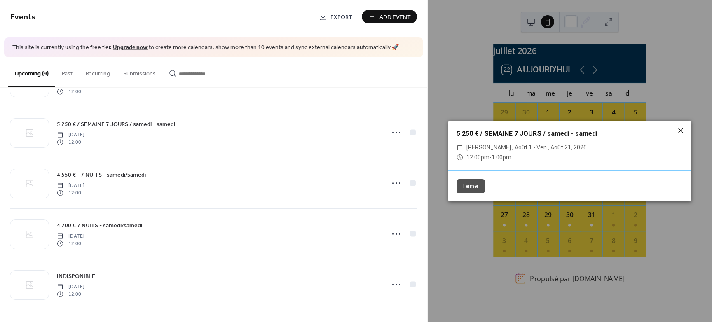
click at [679, 131] on icon at bounding box center [681, 131] width 10 height 10
